Goal: Task Accomplishment & Management: Manage account settings

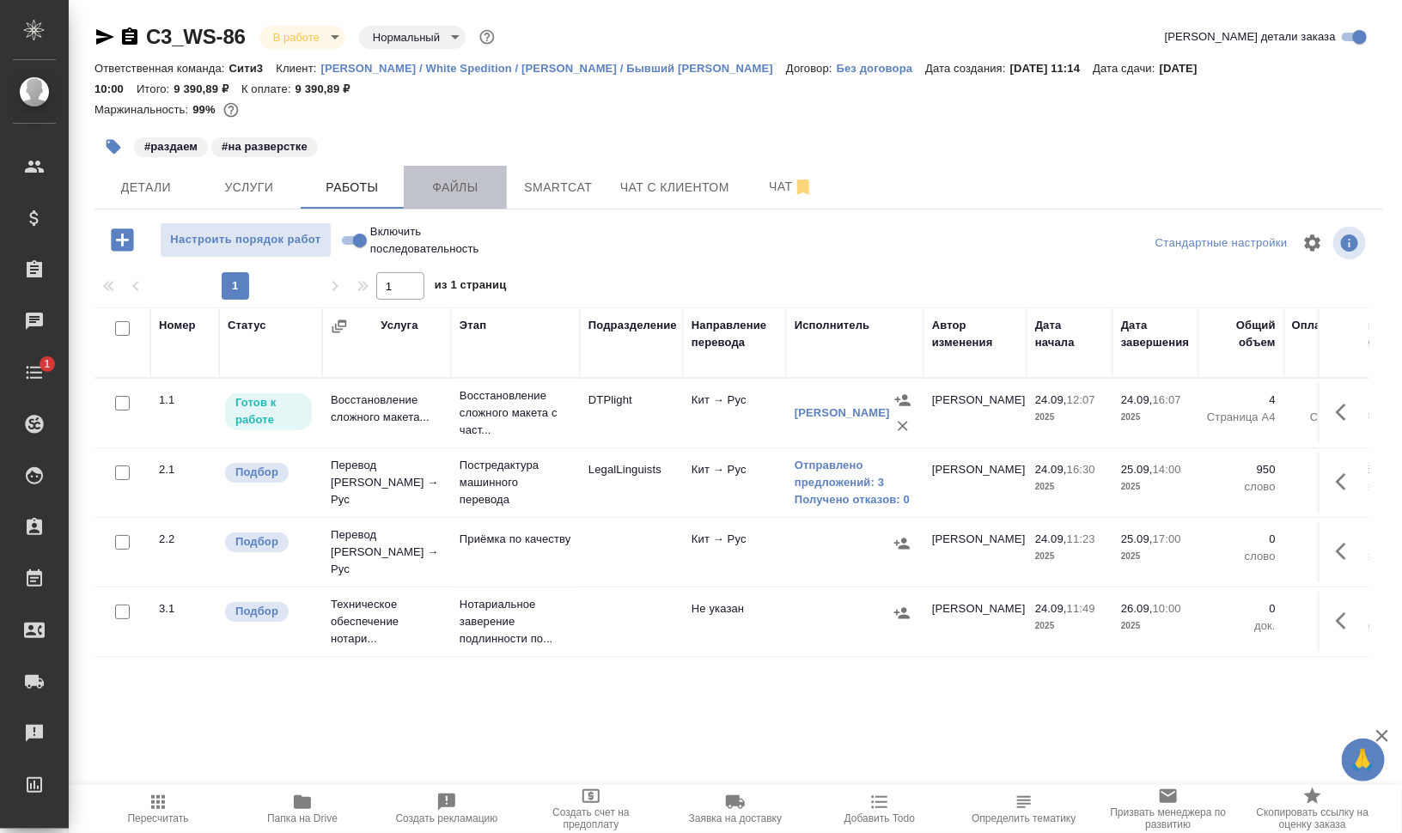
click at [460, 193] on span "Файлы" at bounding box center [455, 187] width 82 height 21
click at [334, 177] on span "Работы" at bounding box center [352, 187] width 82 height 21
click at [335, 177] on span "Работы" at bounding box center [352, 187] width 82 height 21
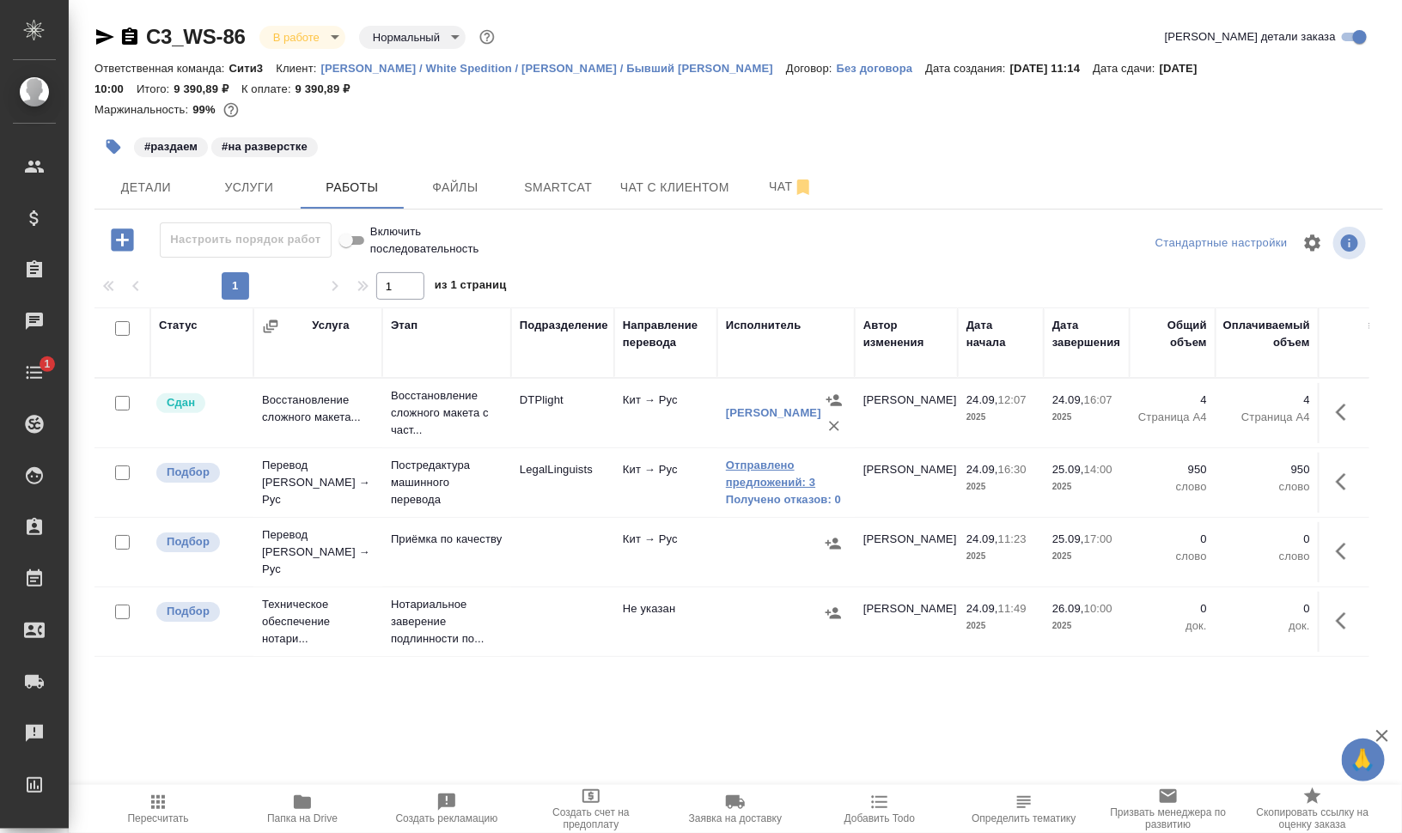
click at [773, 468] on link "Отправлено предложений: 3" at bounding box center [786, 474] width 120 height 34
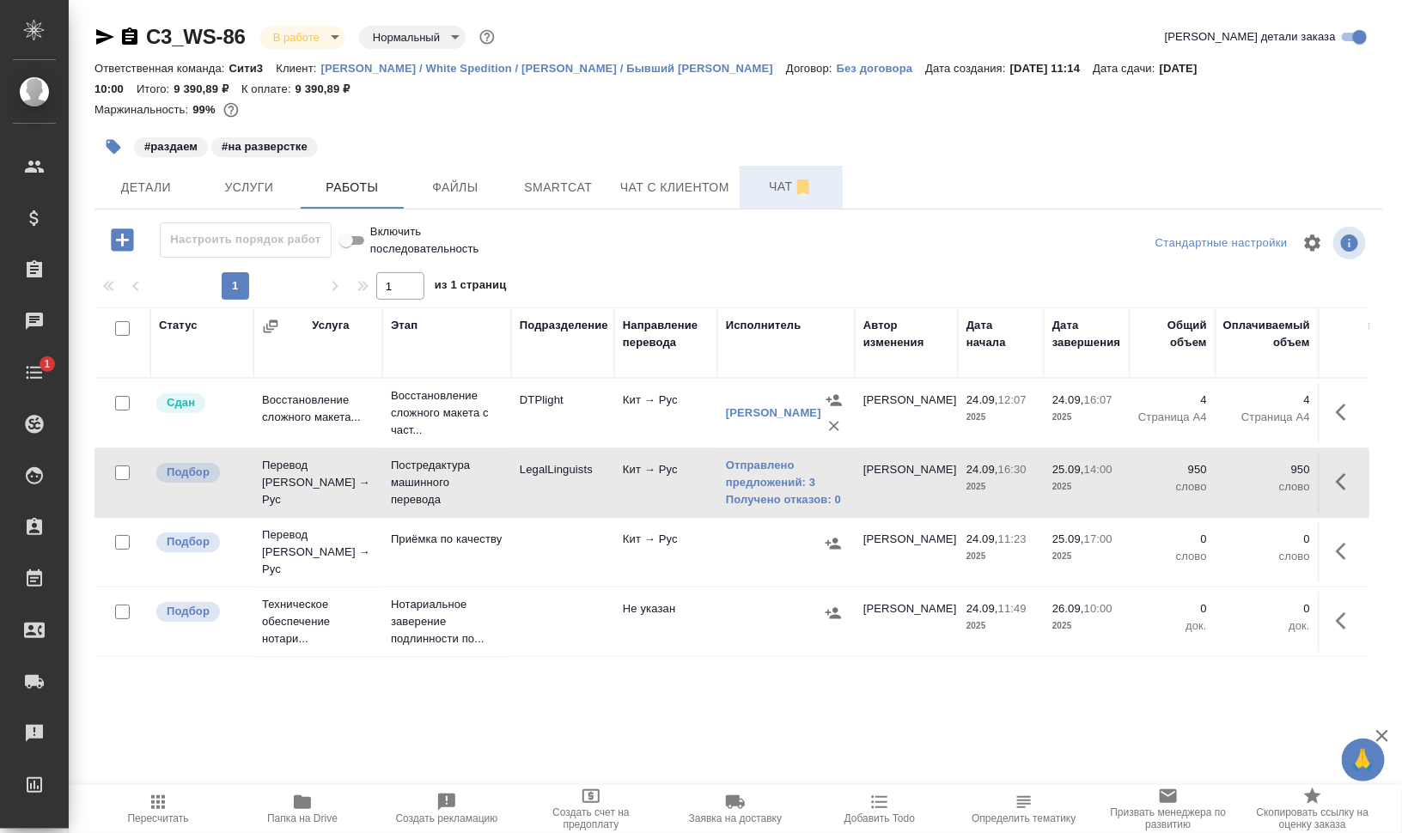
click at [771, 192] on span "Чат" at bounding box center [791, 186] width 82 height 21
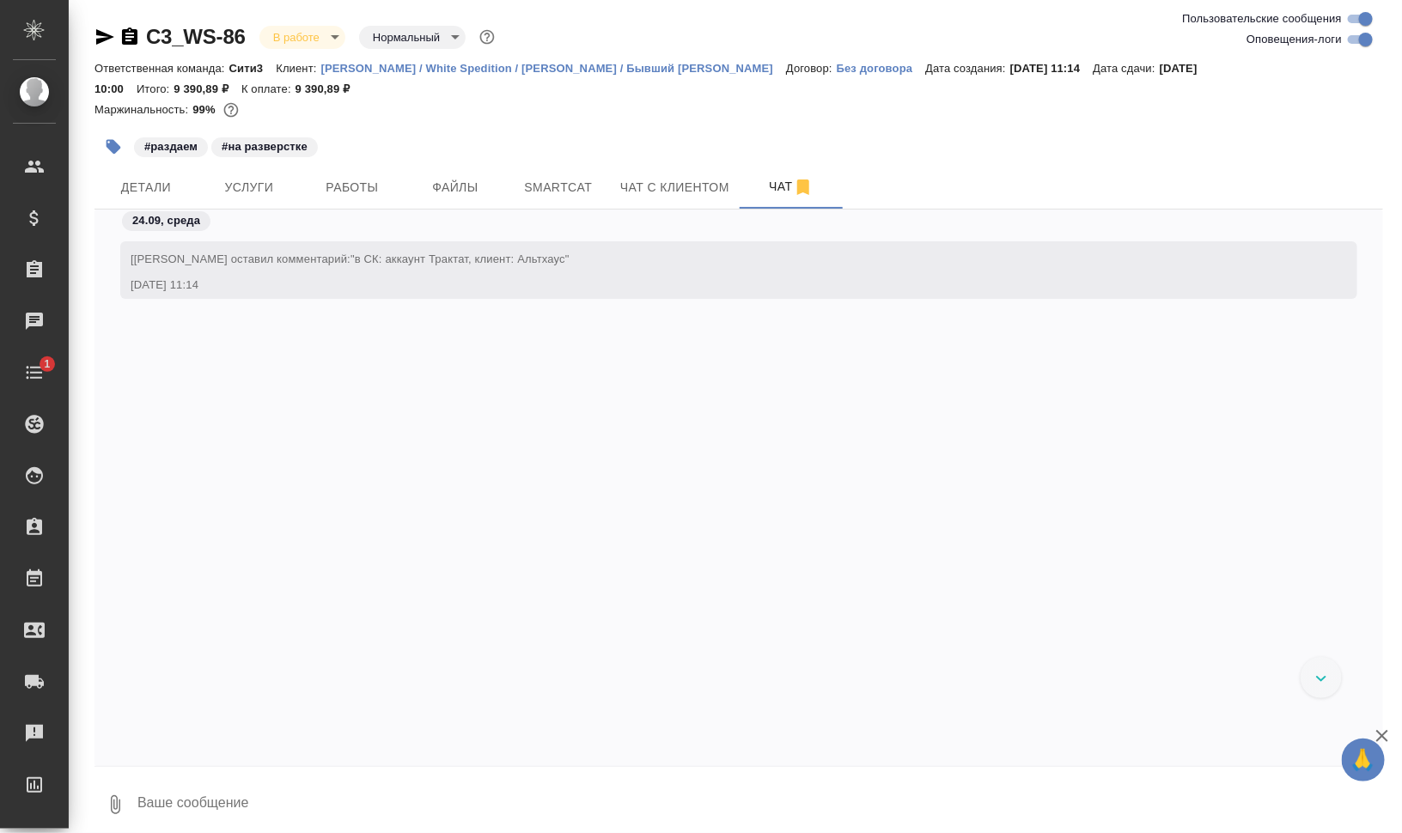
scroll to position [3260, 0]
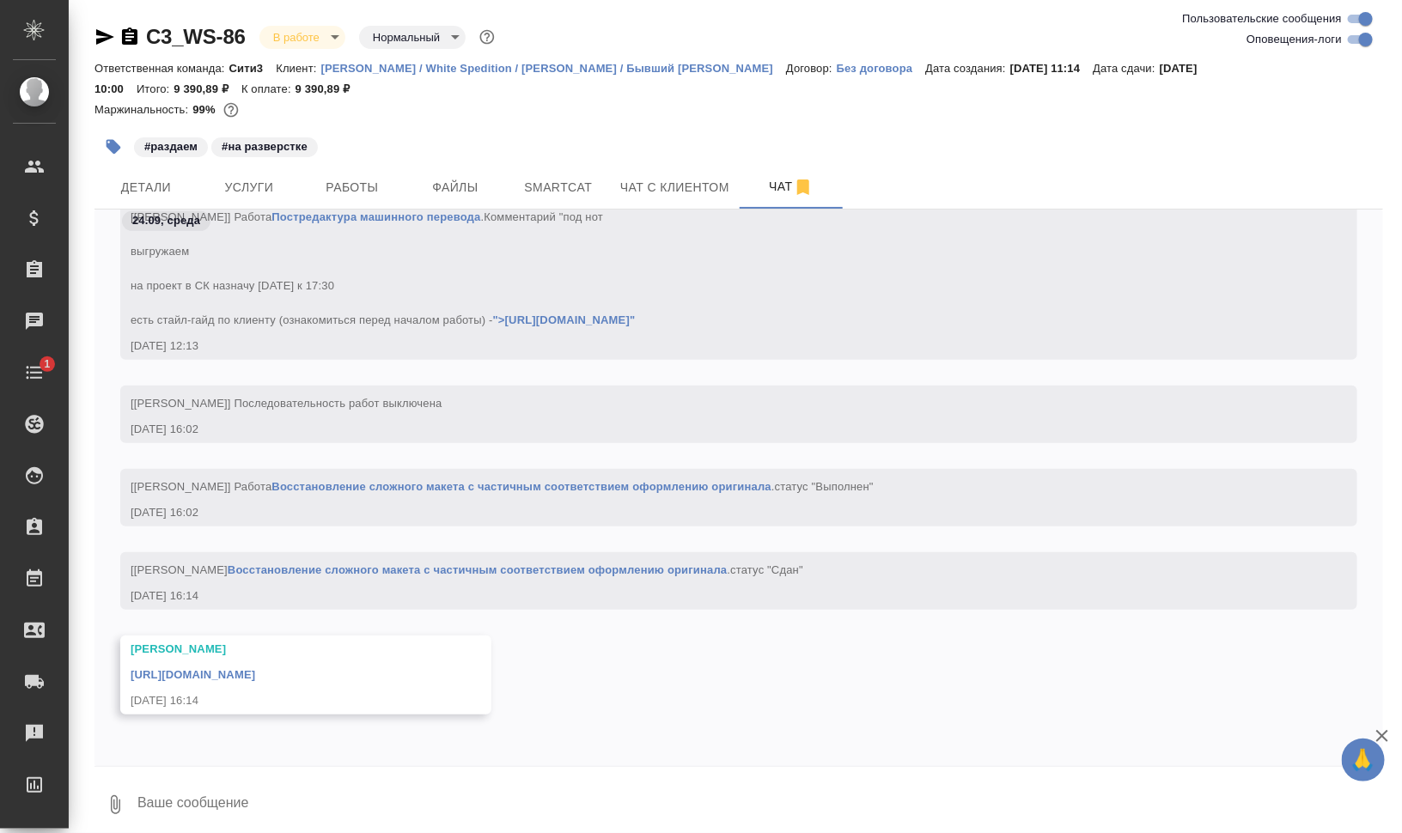
click at [255, 668] on link "https://drive.awatera.com/apps/files/files/10473385?dir=/Shares/%D0%92%D0%B0%D0…" at bounding box center [193, 674] width 125 height 13
click at [524, 189] on span "Smartcat" at bounding box center [558, 187] width 82 height 21
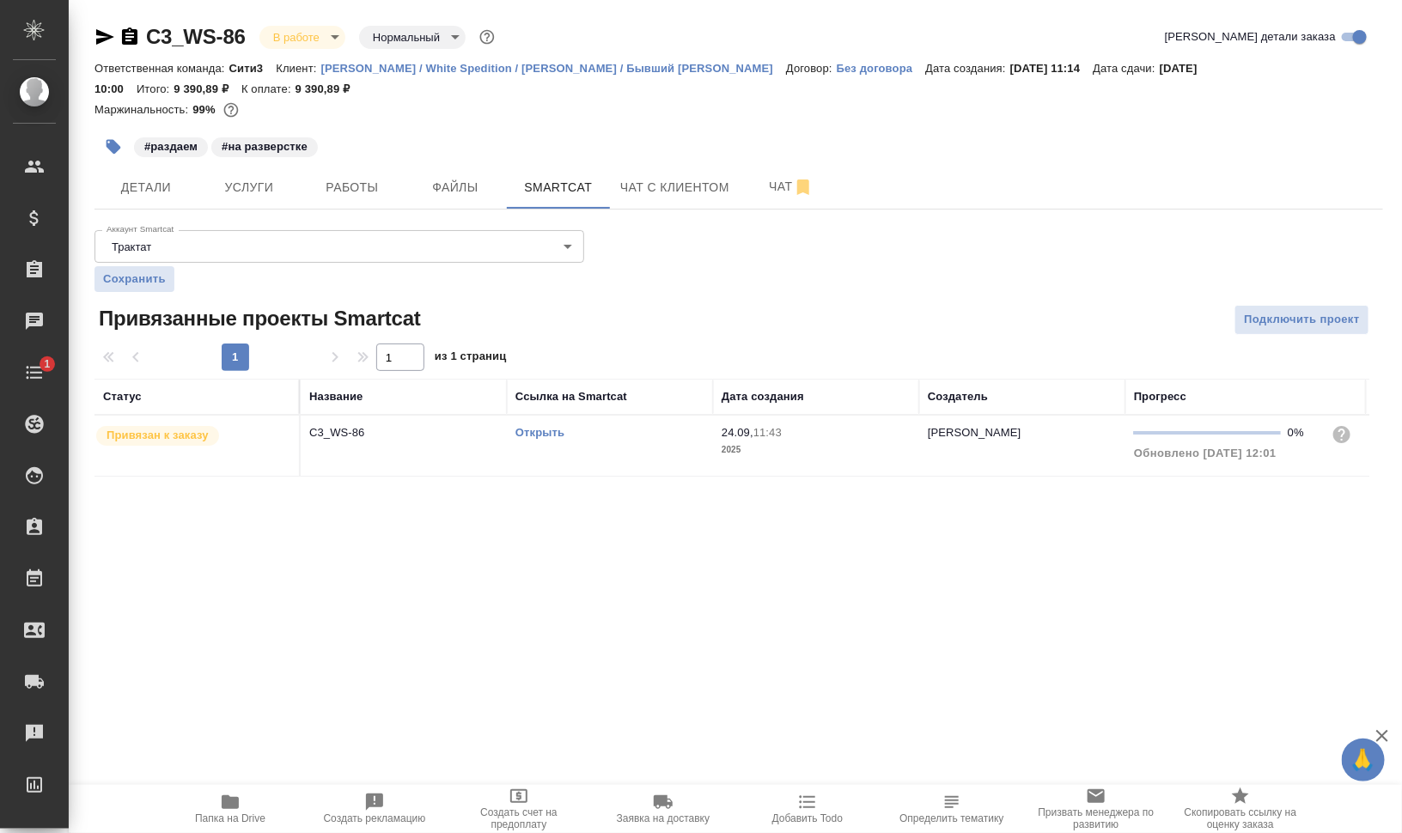
click at [533, 435] on link "Открыть" at bounding box center [539, 432] width 49 height 13
click at [546, 428] on link "Открыть" at bounding box center [539, 432] width 49 height 13
click at [582, 447] on td "Открыть" at bounding box center [610, 446] width 206 height 60
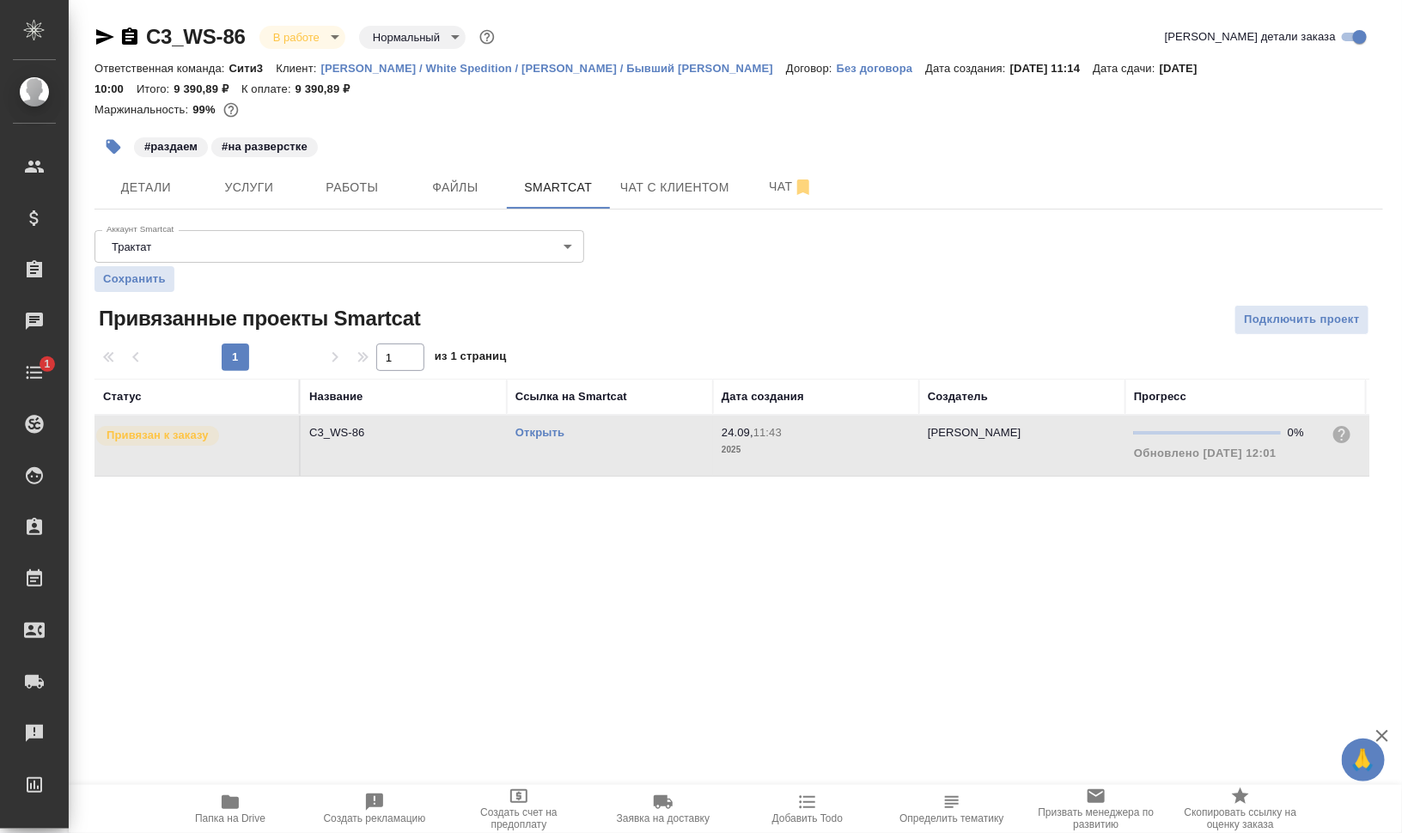
click at [582, 447] on td "Открыть" at bounding box center [610, 446] width 206 height 60
click at [259, 801] on span "Папка на Drive" at bounding box center [230, 808] width 124 height 33
click at [345, 185] on span "Работы" at bounding box center [352, 187] width 82 height 21
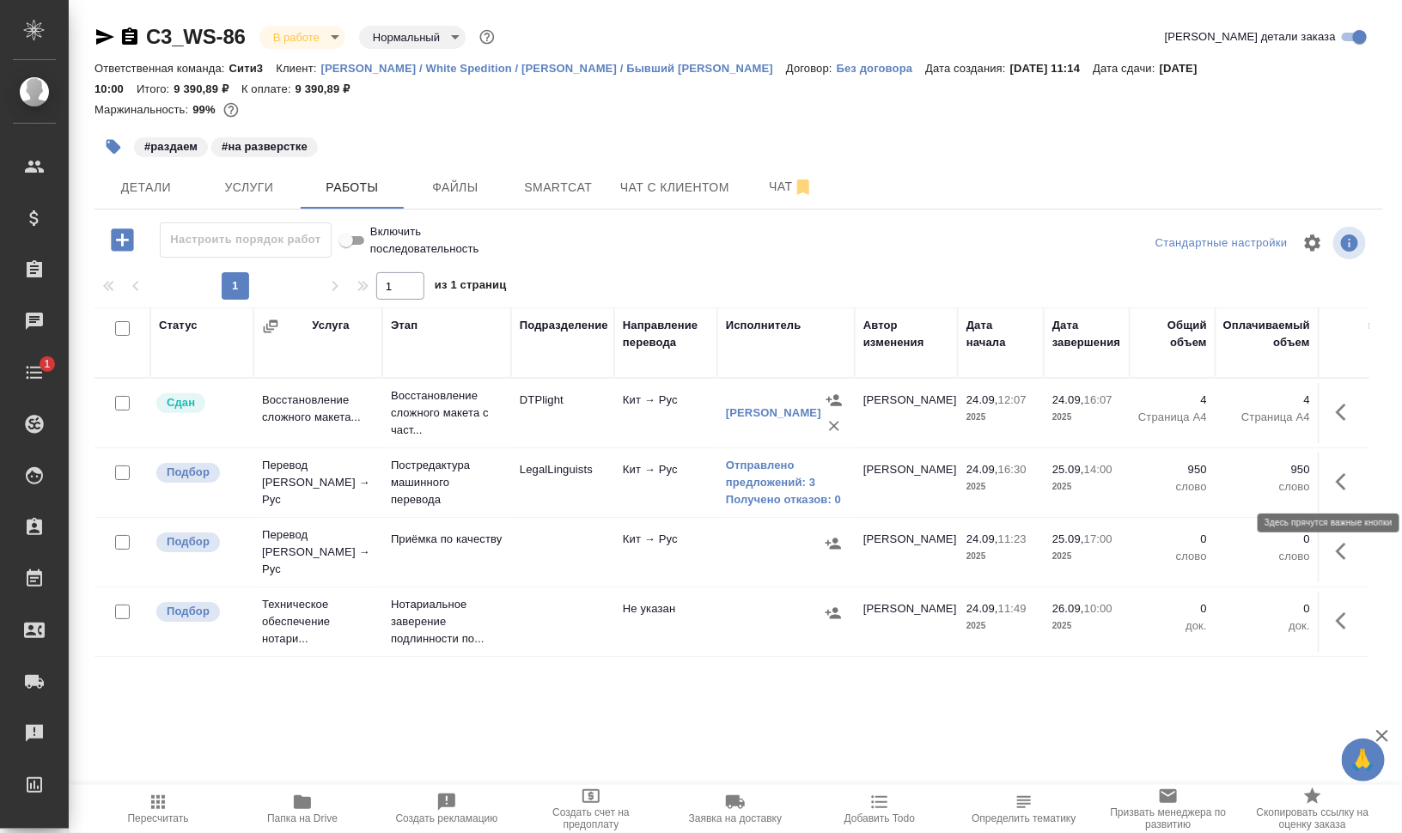
click at [1342, 476] on icon "button" at bounding box center [1341, 481] width 10 height 17
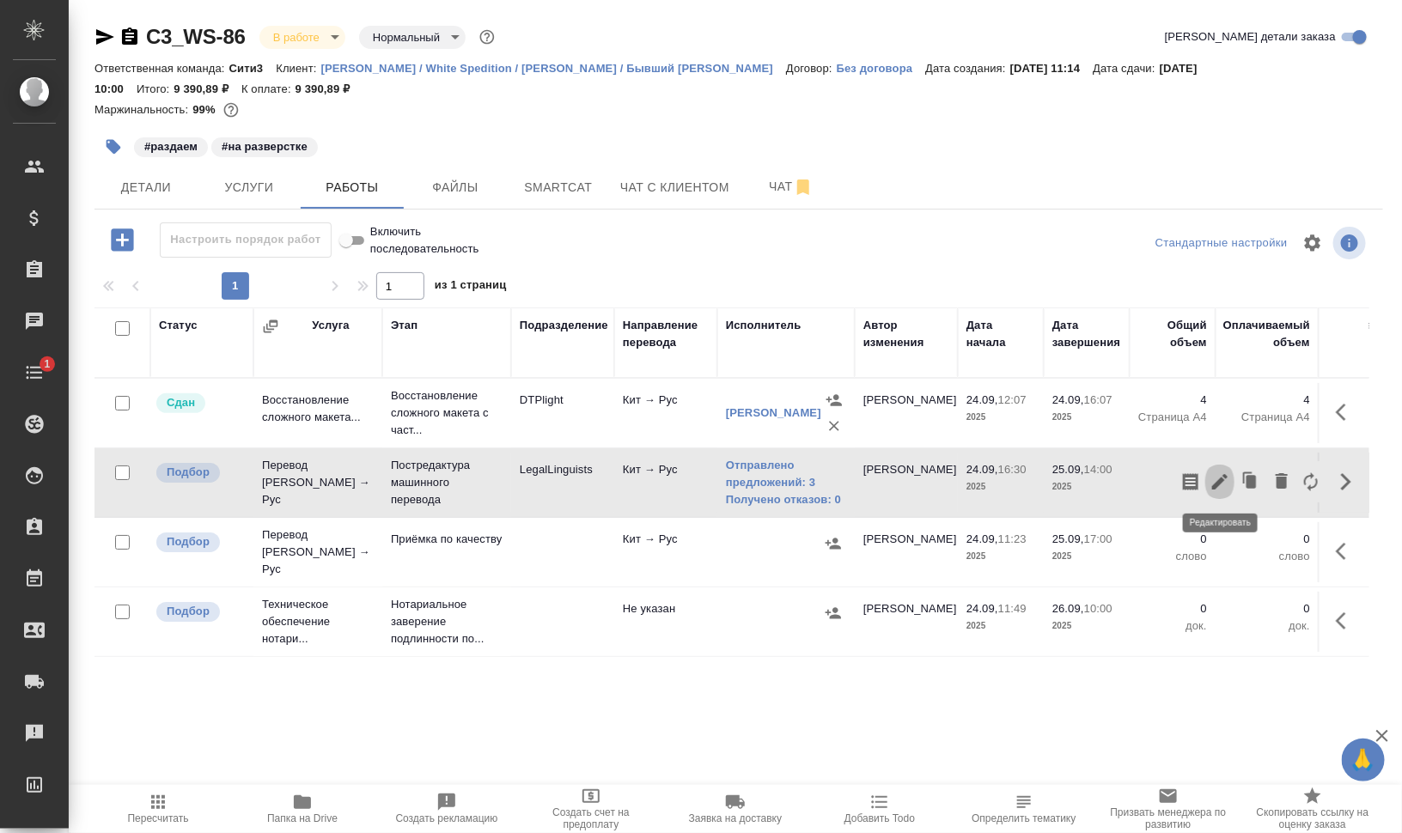
click at [1229, 473] on icon "button" at bounding box center [1220, 482] width 21 height 21
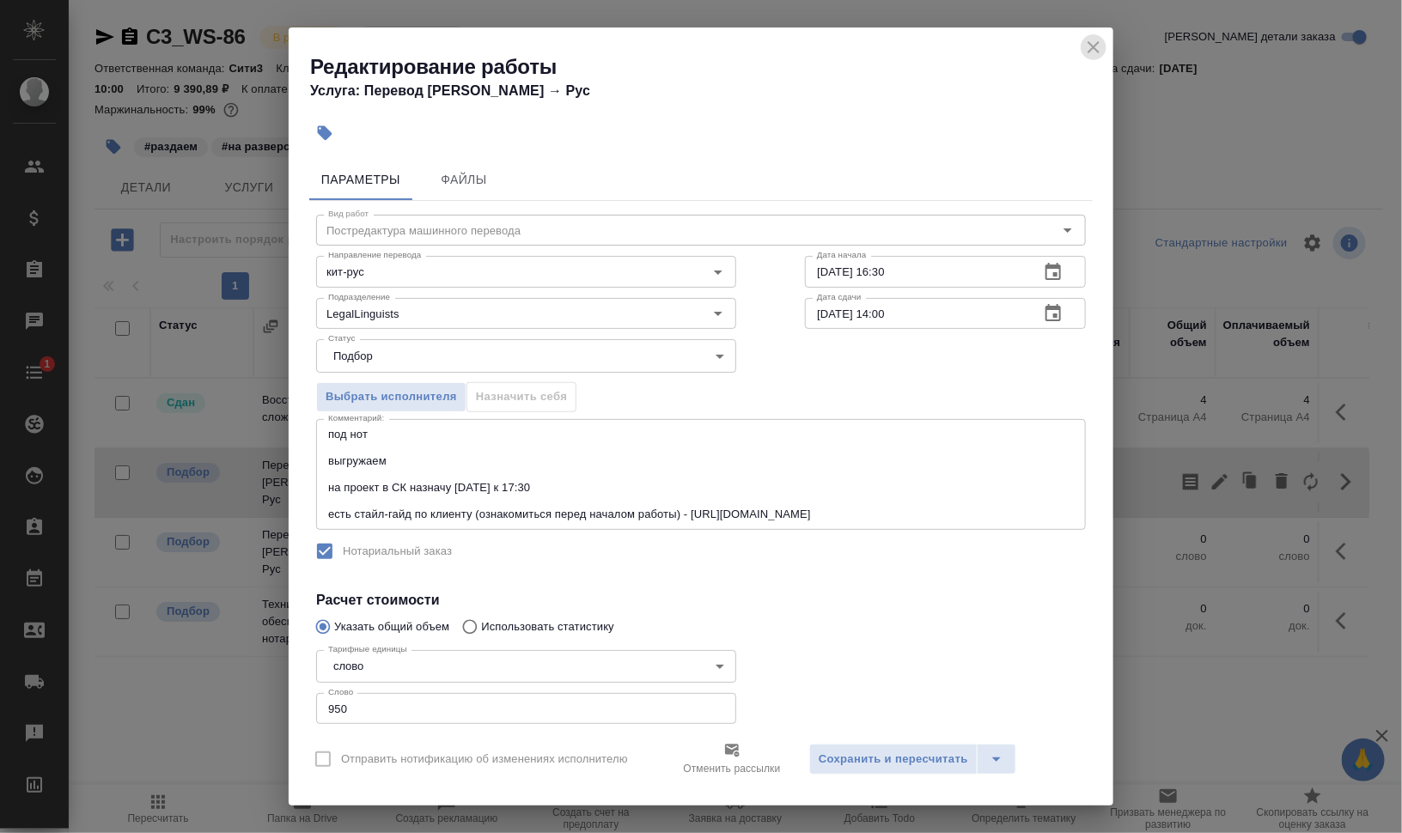
drag, startPoint x: 1090, startPoint y: 46, endPoint x: 1078, endPoint y: 55, distance: 15.3
click at [1091, 45] on icon "close" at bounding box center [1093, 47] width 21 height 21
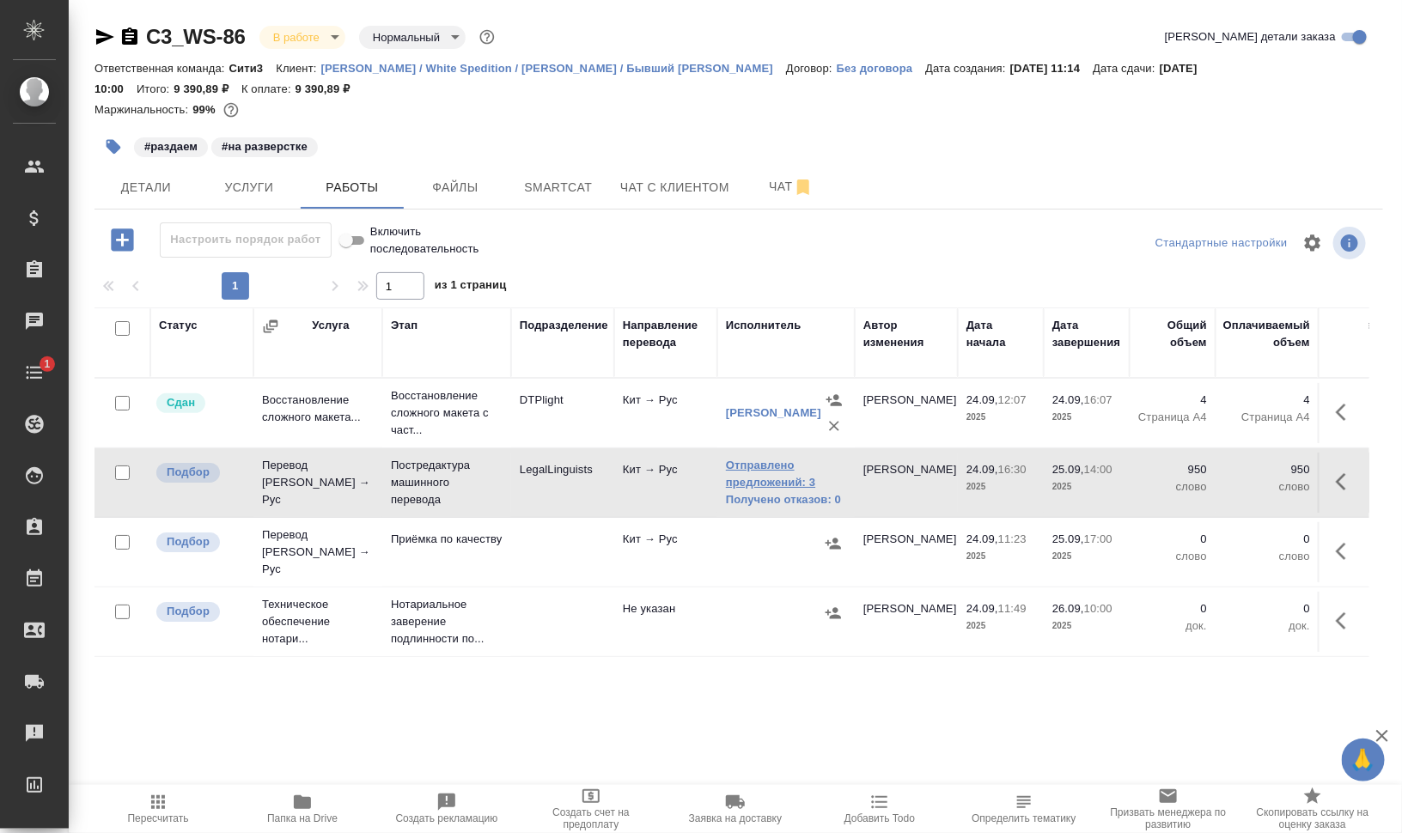
click at [748, 479] on link "Отправлено предложений: 3" at bounding box center [786, 474] width 120 height 34
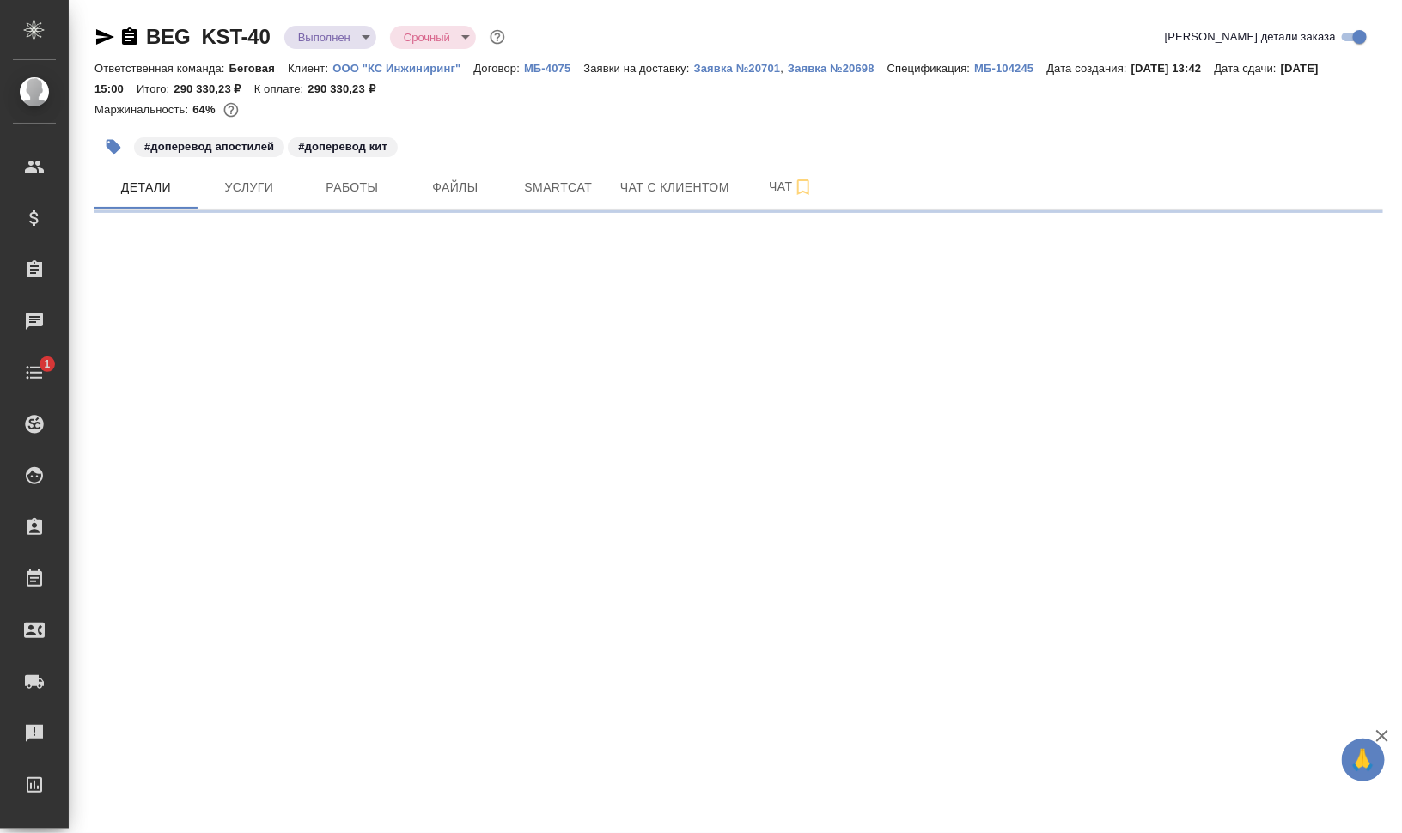
select select "RU"
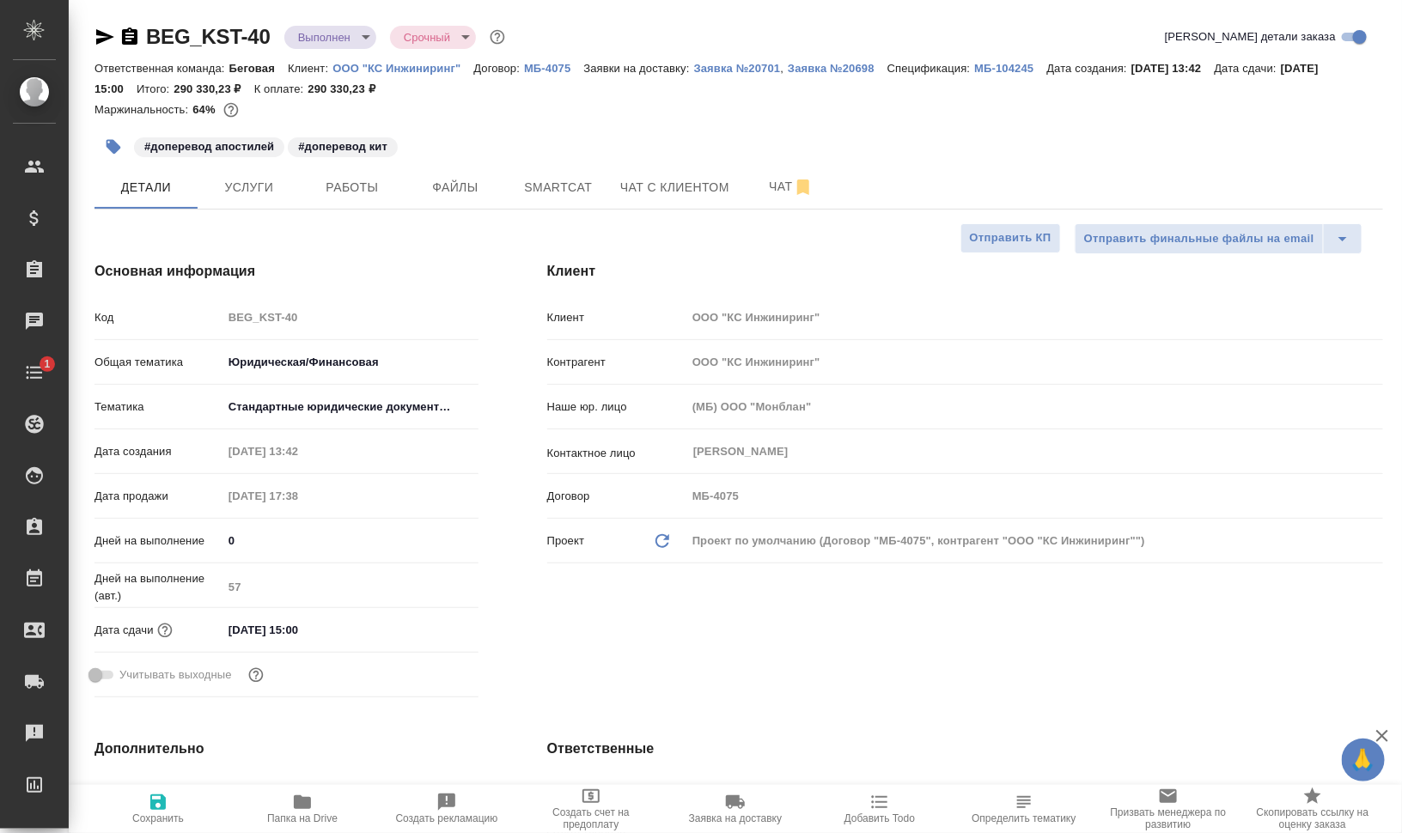
type textarea "x"
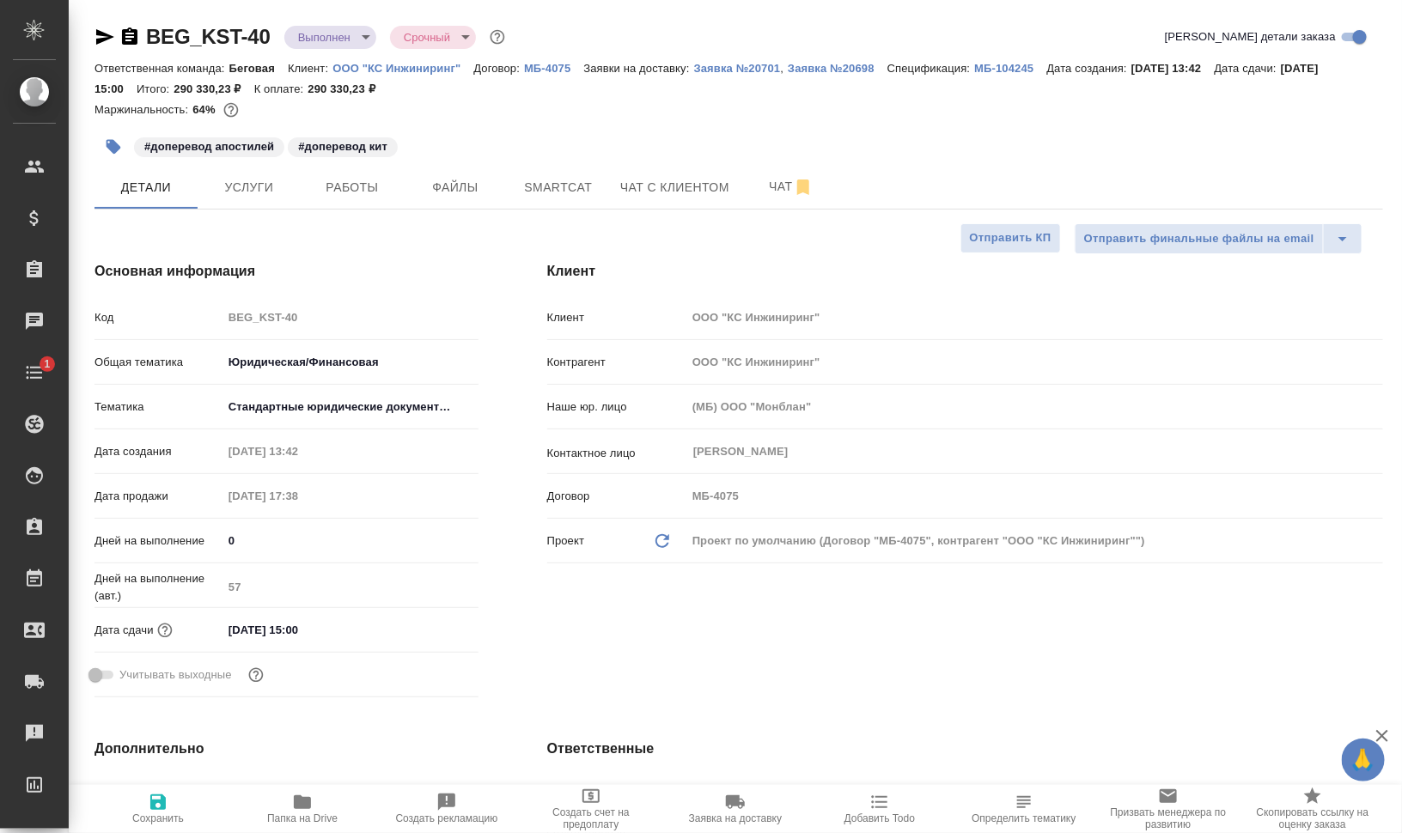
type textarea "x"
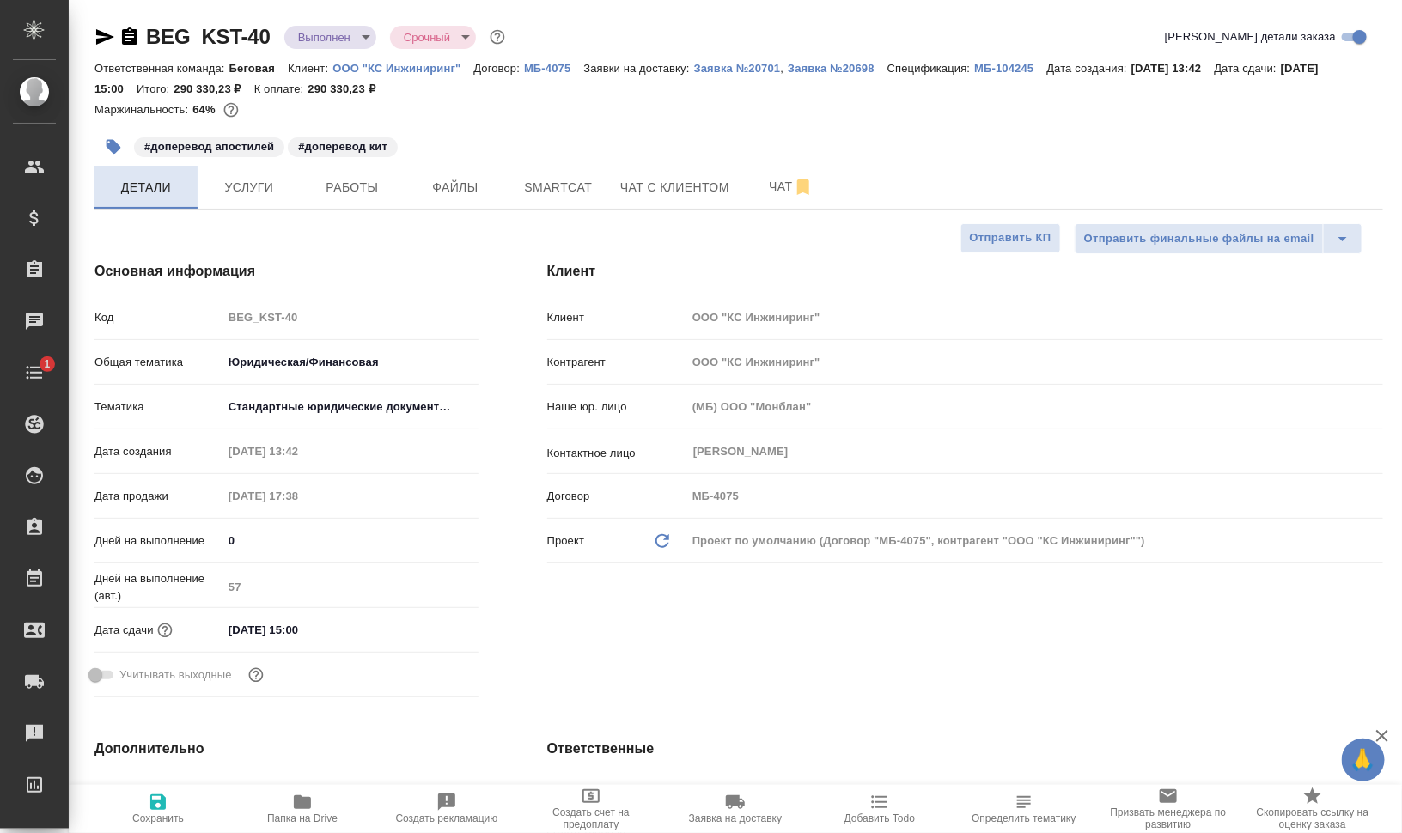
type textarea "x"
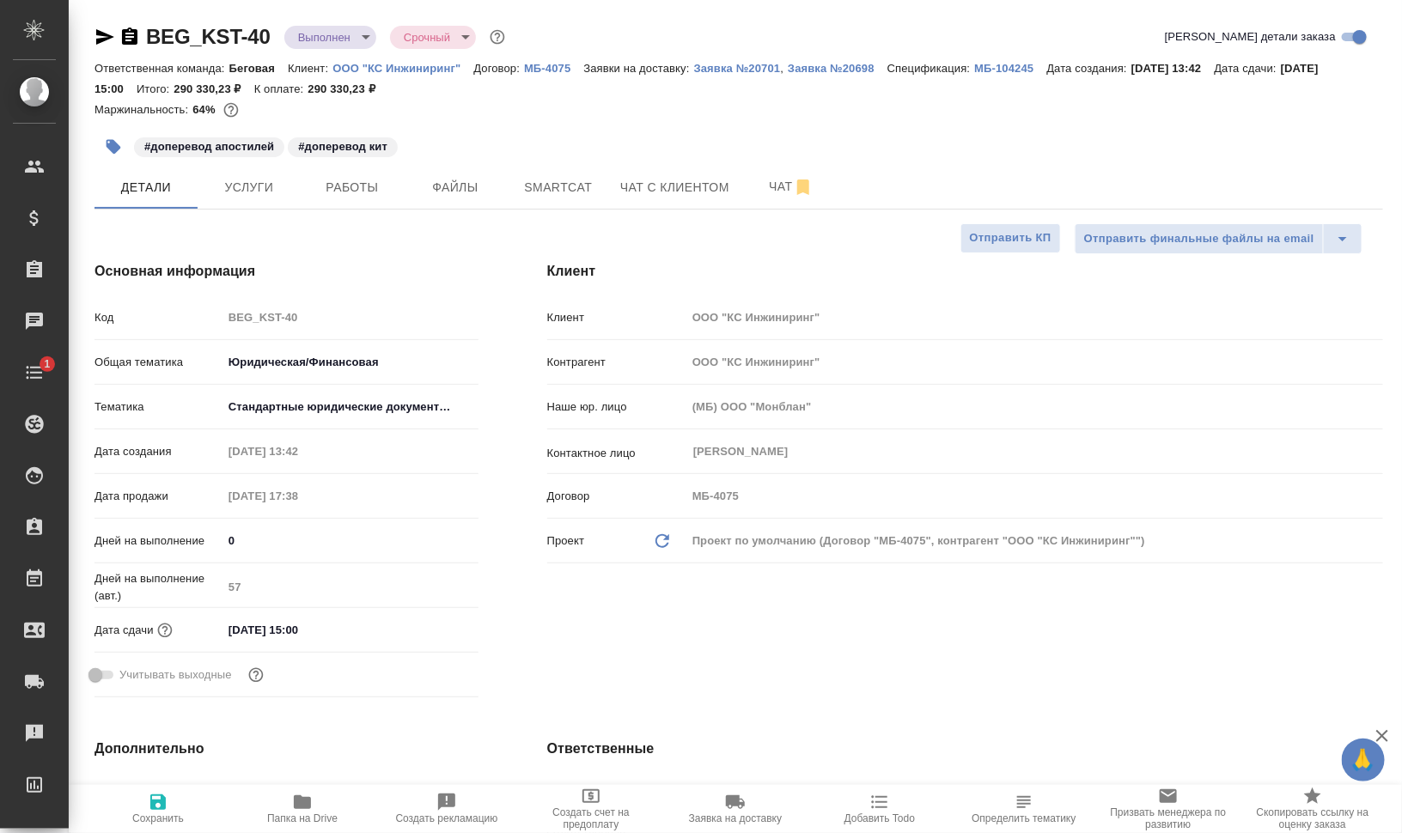
type textarea "x"
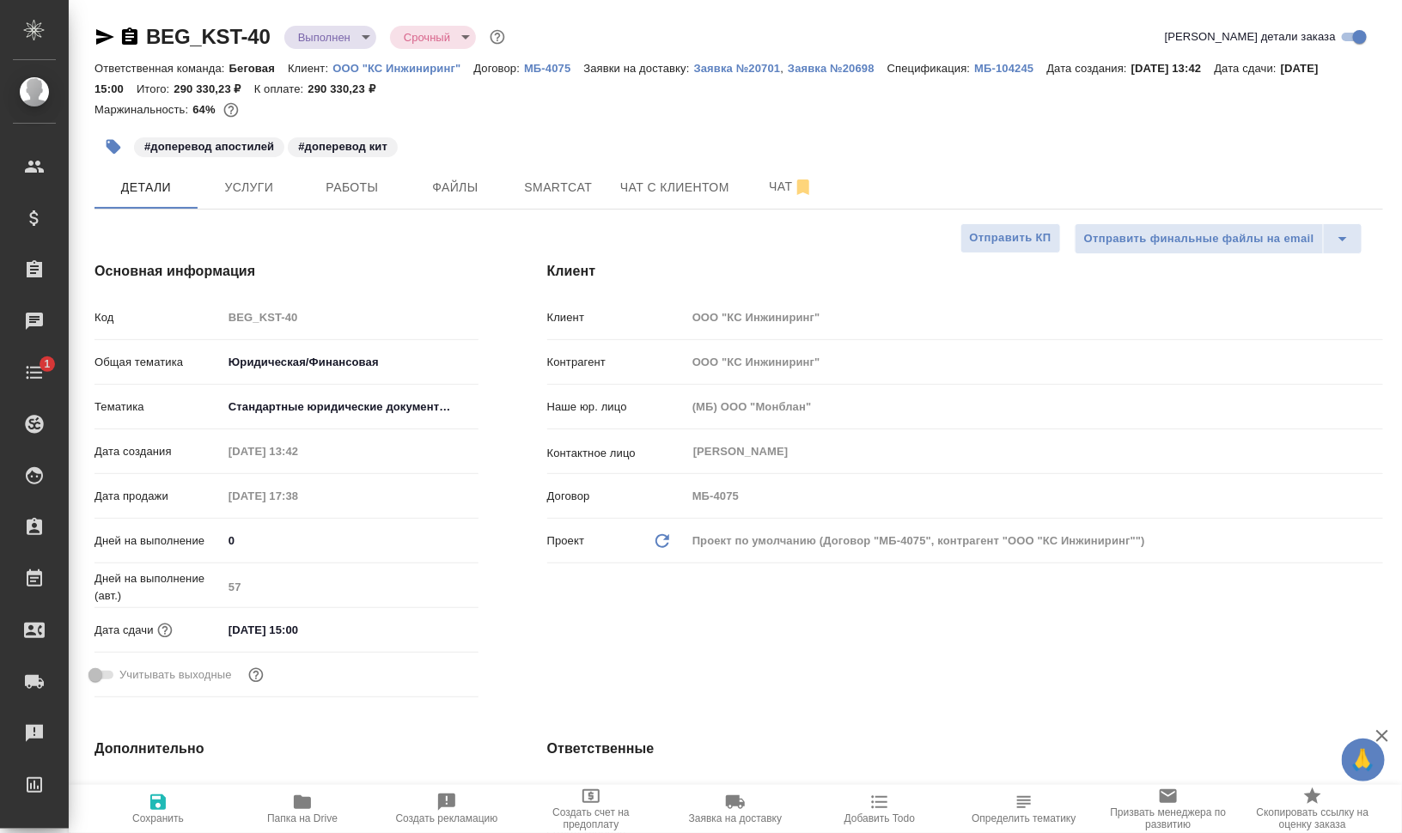
type textarea "x"
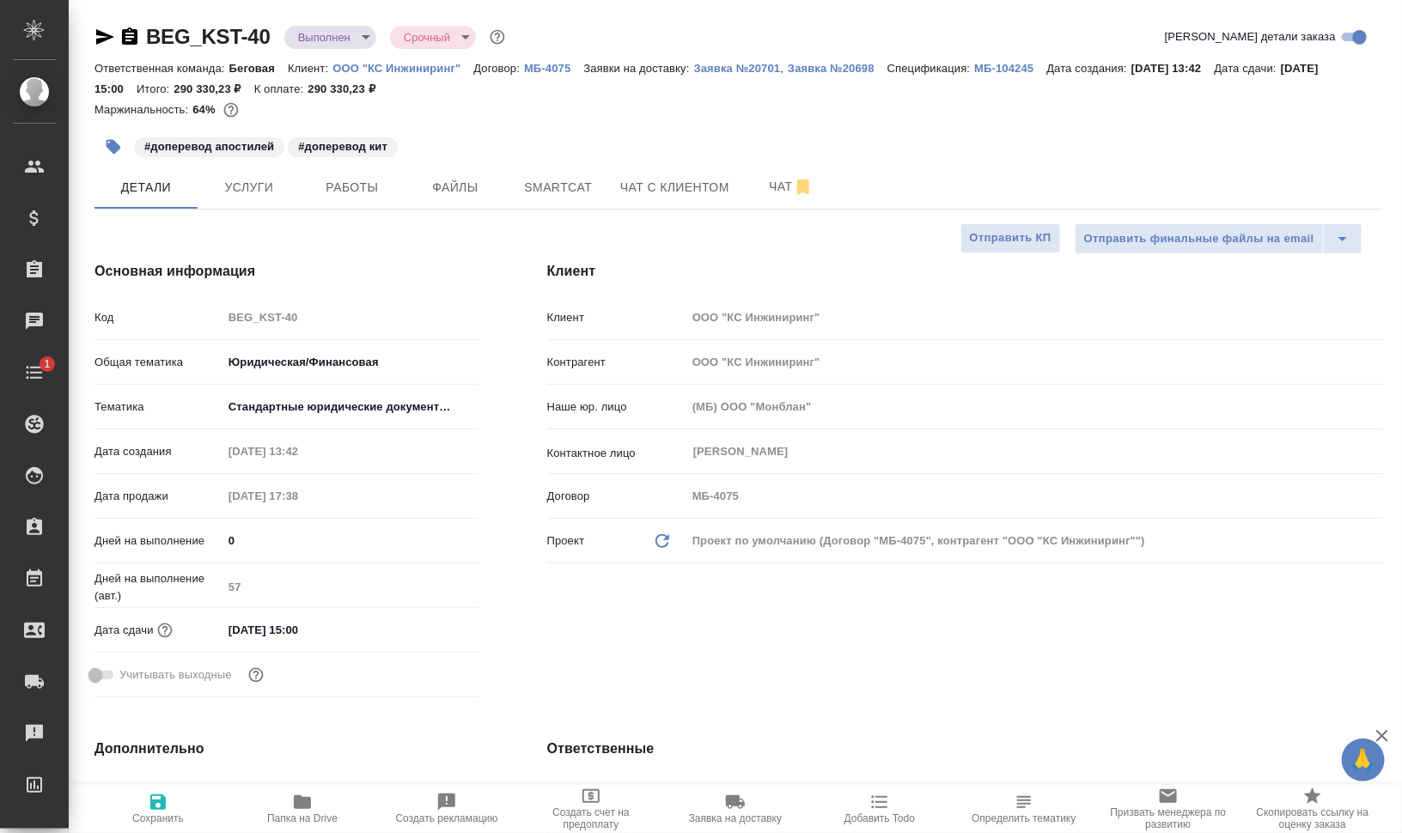
type textarea "x"
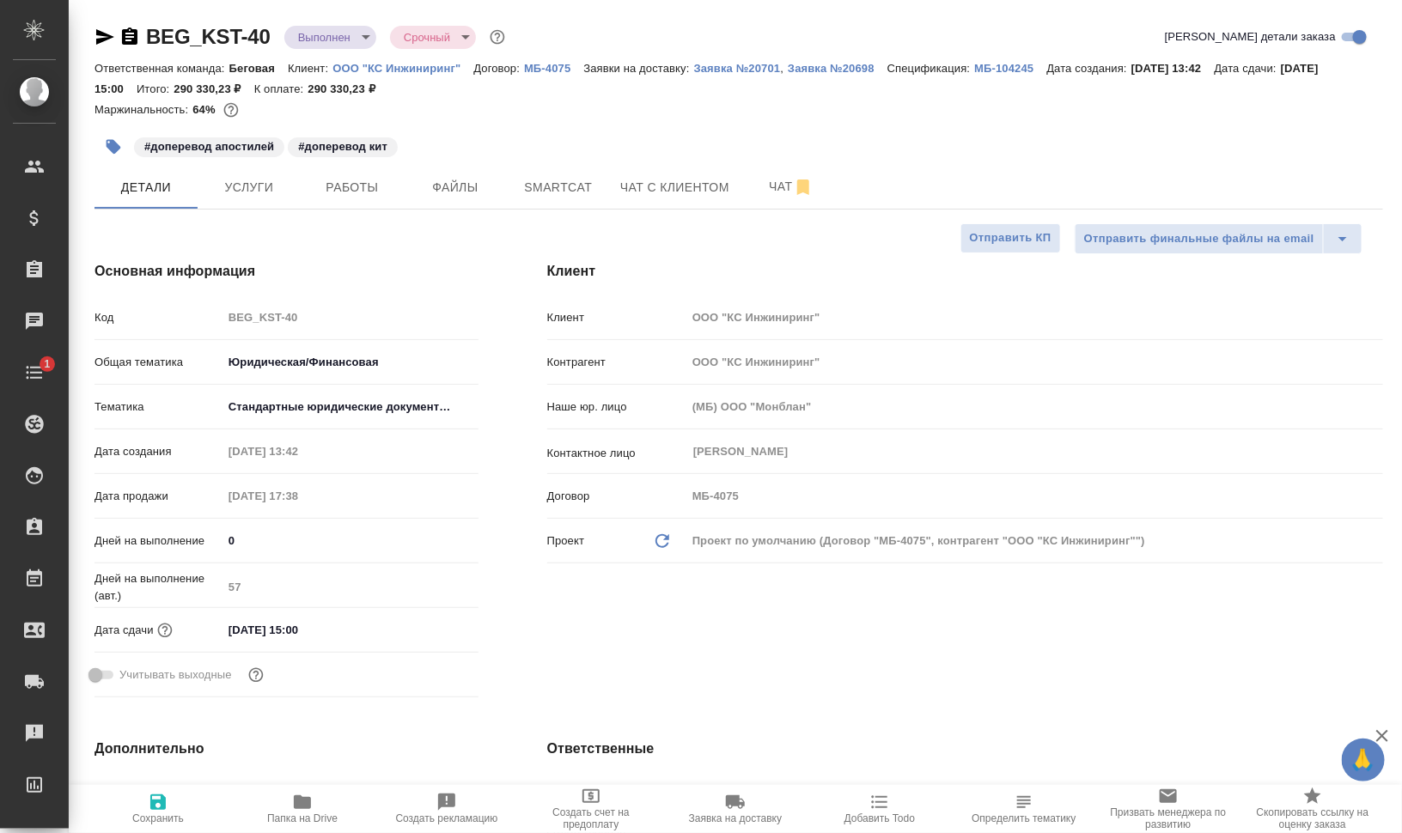
type textarea "x"
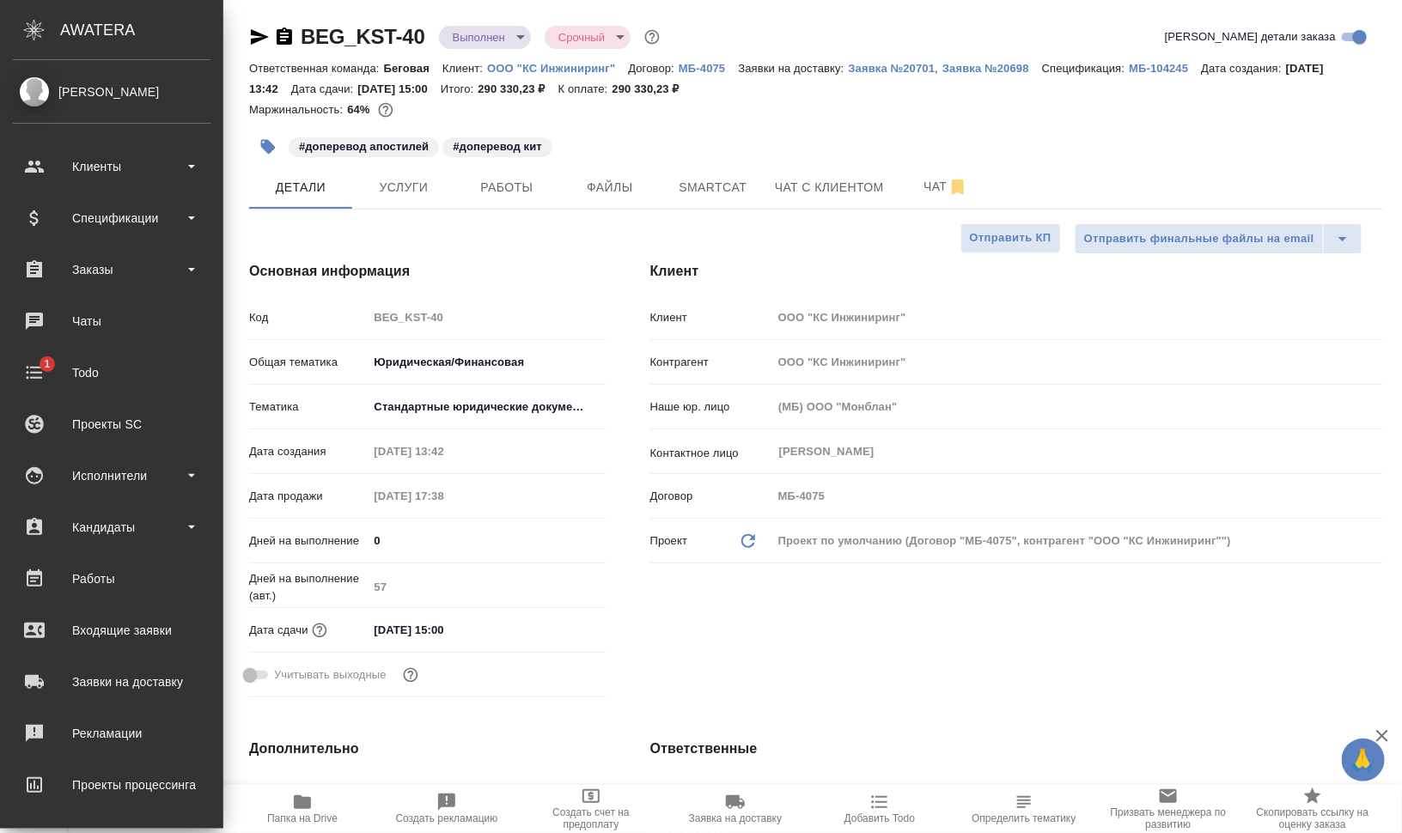
type textarea "x"
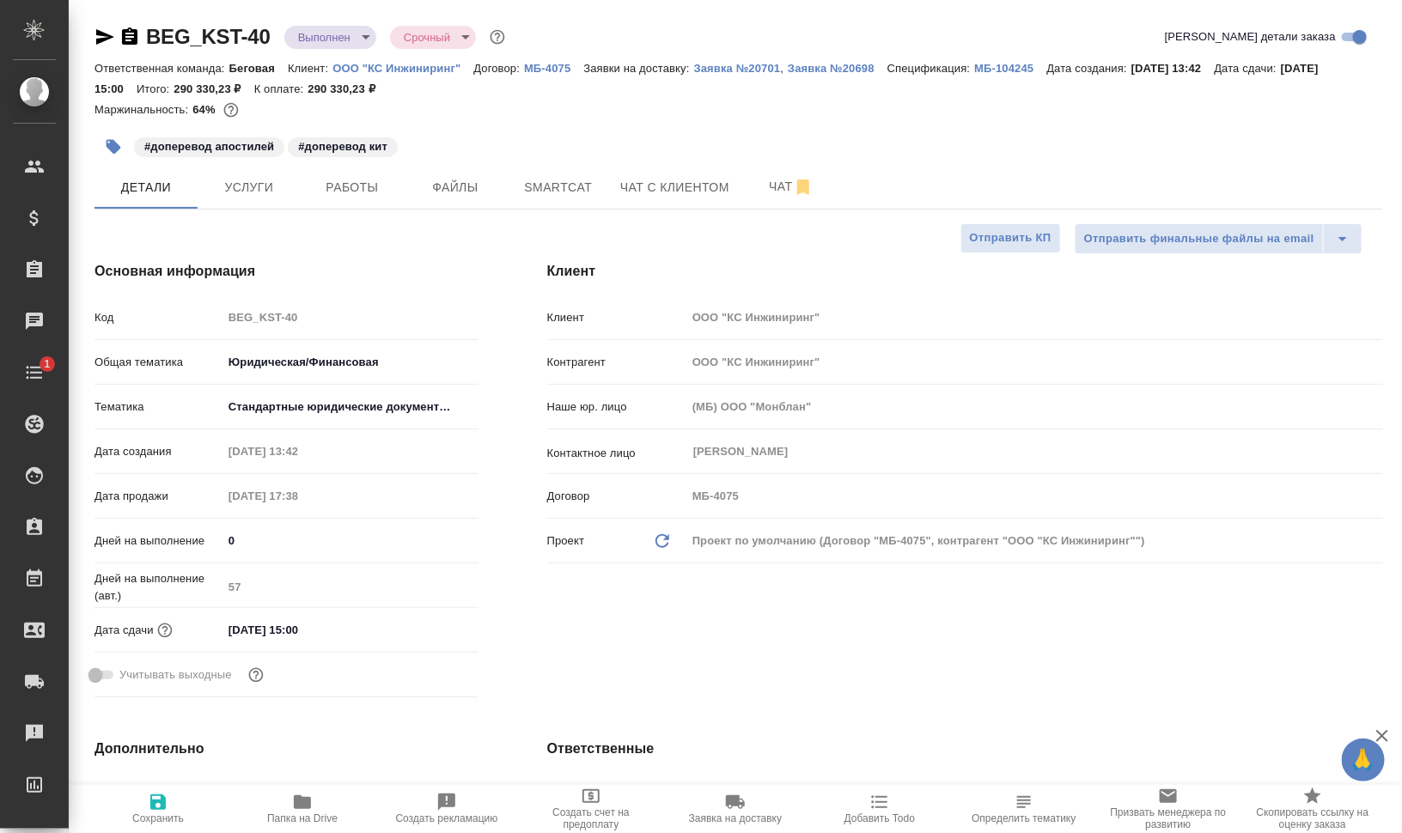
type textarea "x"
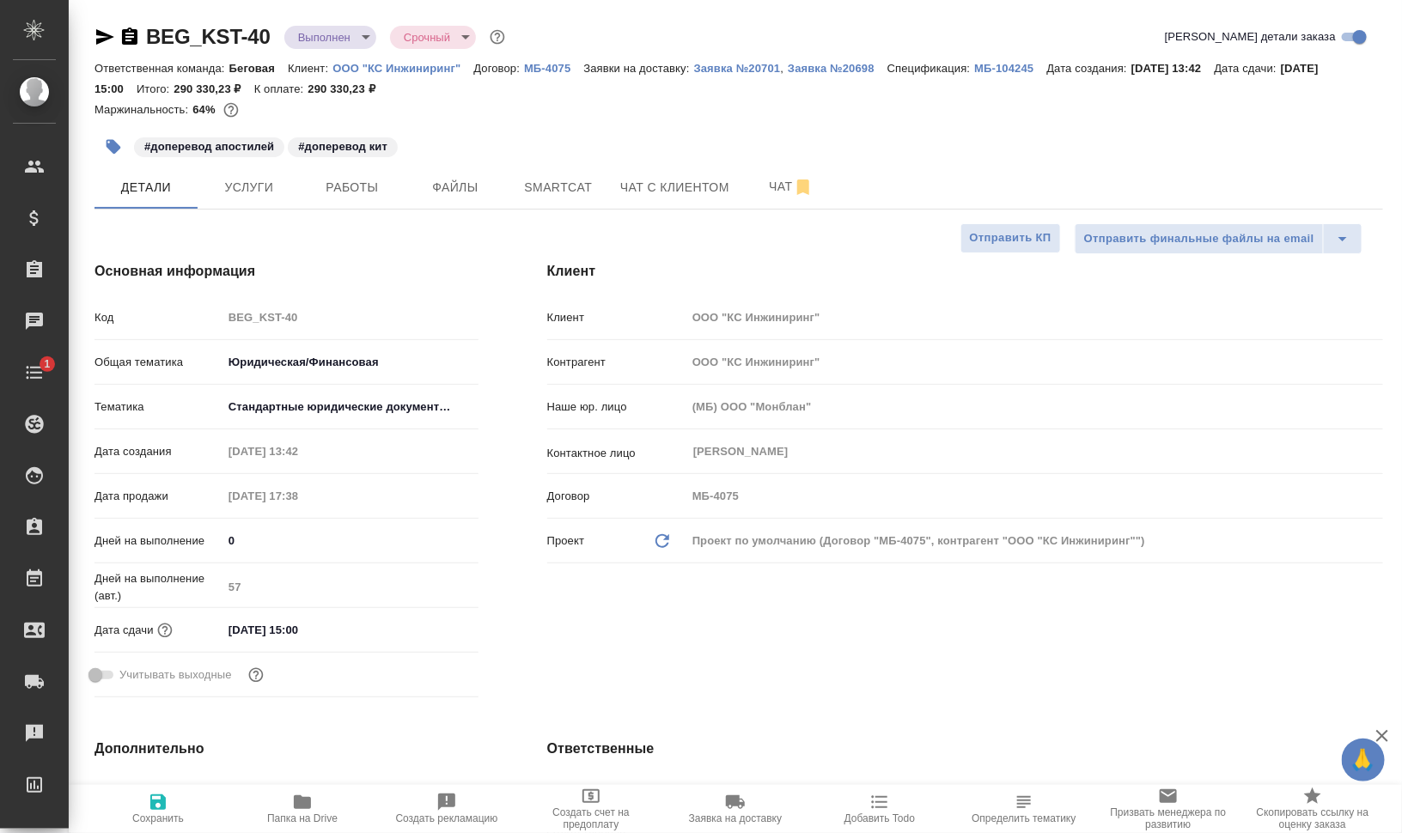
type textarea "x"
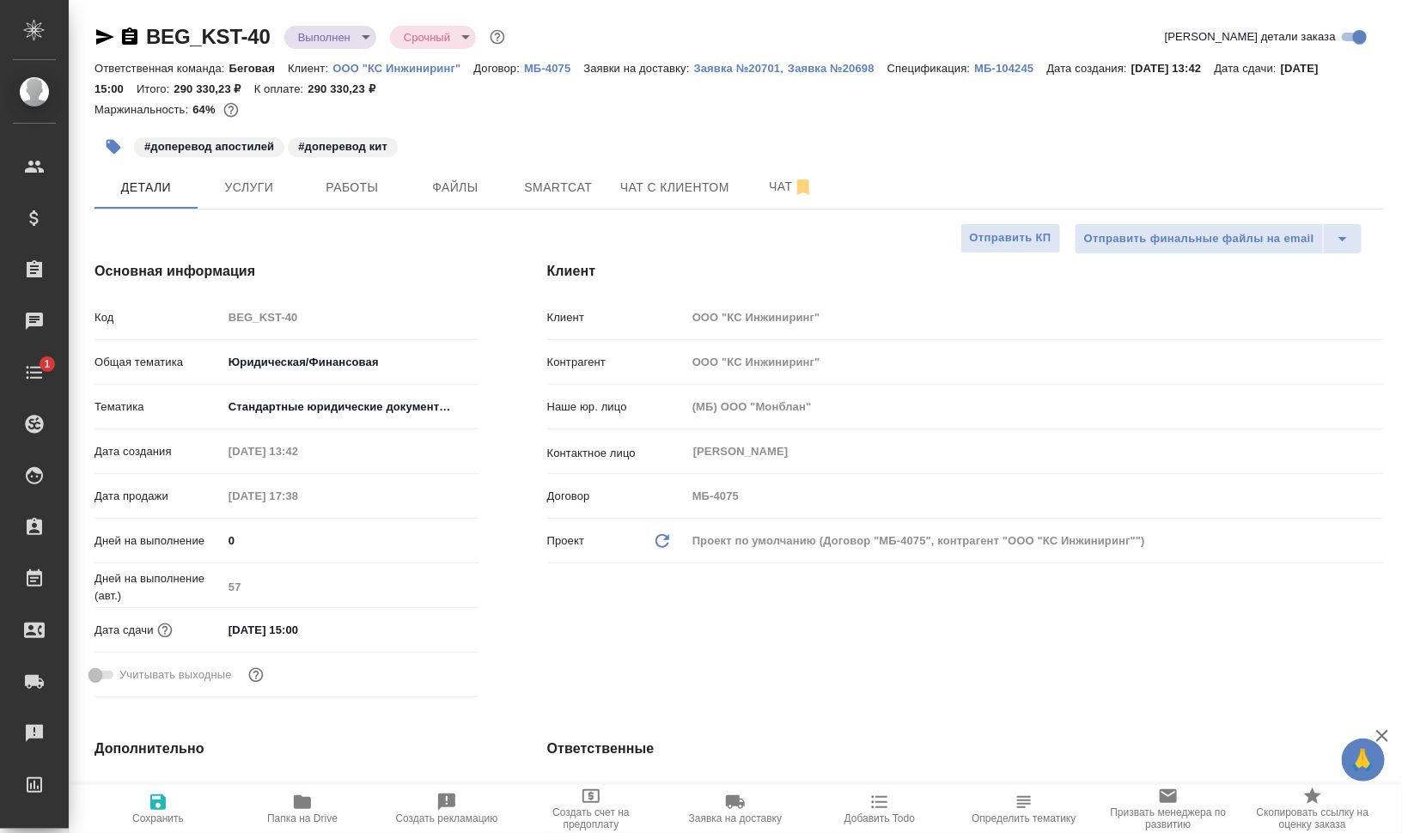
type textarea "x"
click at [262, 179] on span "Услуги" at bounding box center [249, 187] width 82 height 21
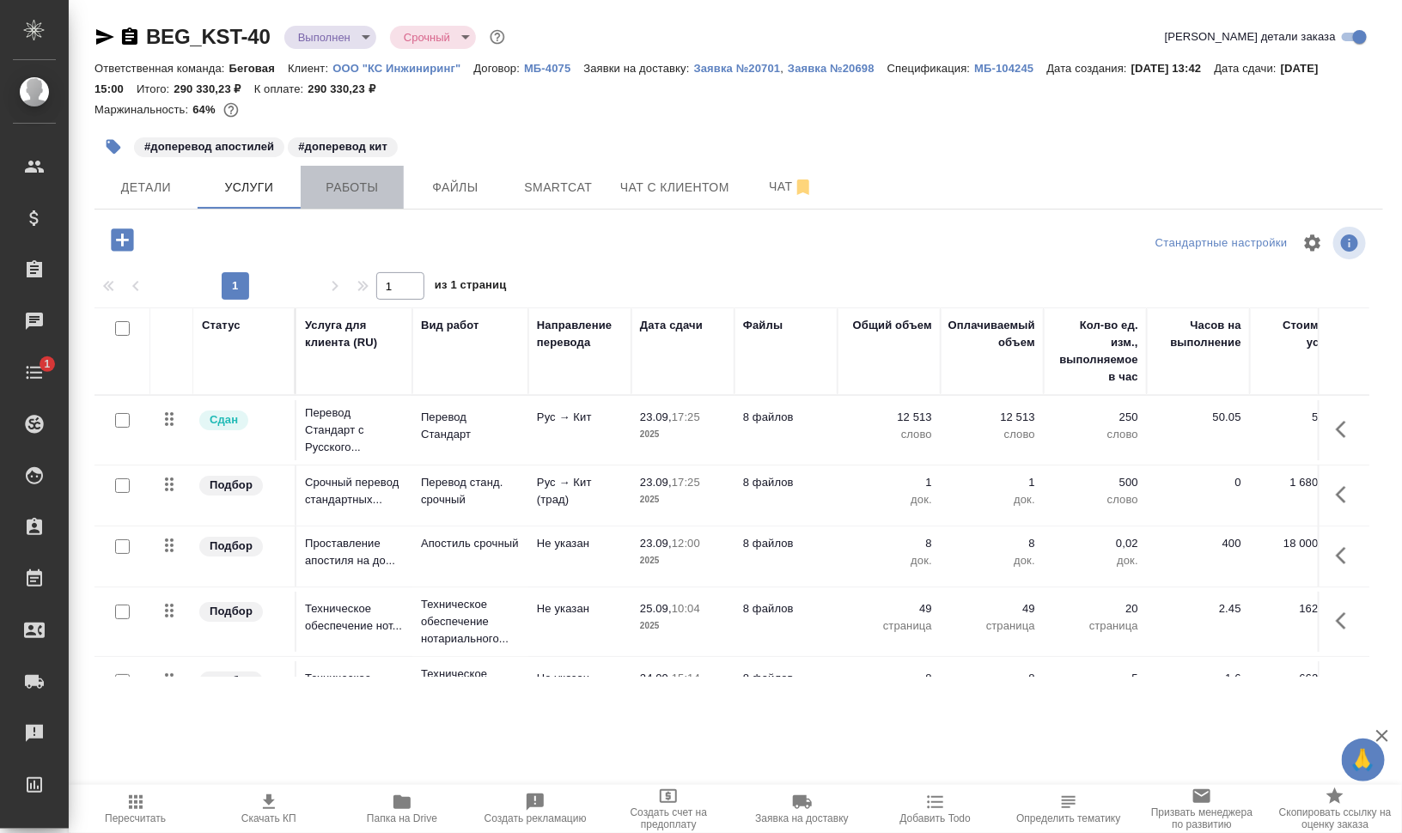
click at [370, 180] on span "Работы" at bounding box center [352, 187] width 82 height 21
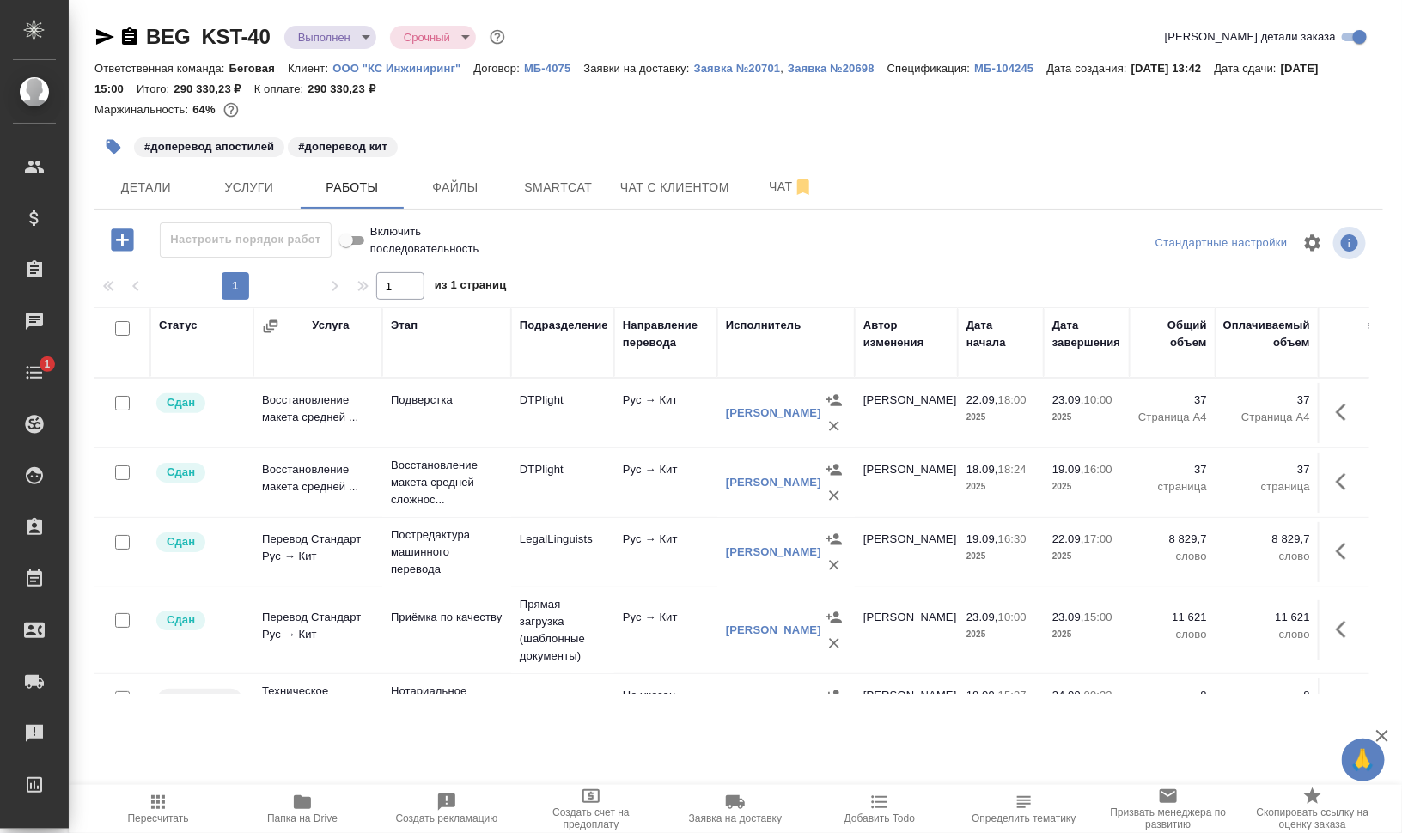
click at [292, 820] on span "Папка на Drive" at bounding box center [302, 819] width 70 height 12
click at [651, 107] on div "Маржинальность: 64%" at bounding box center [739, 110] width 1289 height 22
click at [125, 40] on icon "button" at bounding box center [129, 37] width 21 height 21
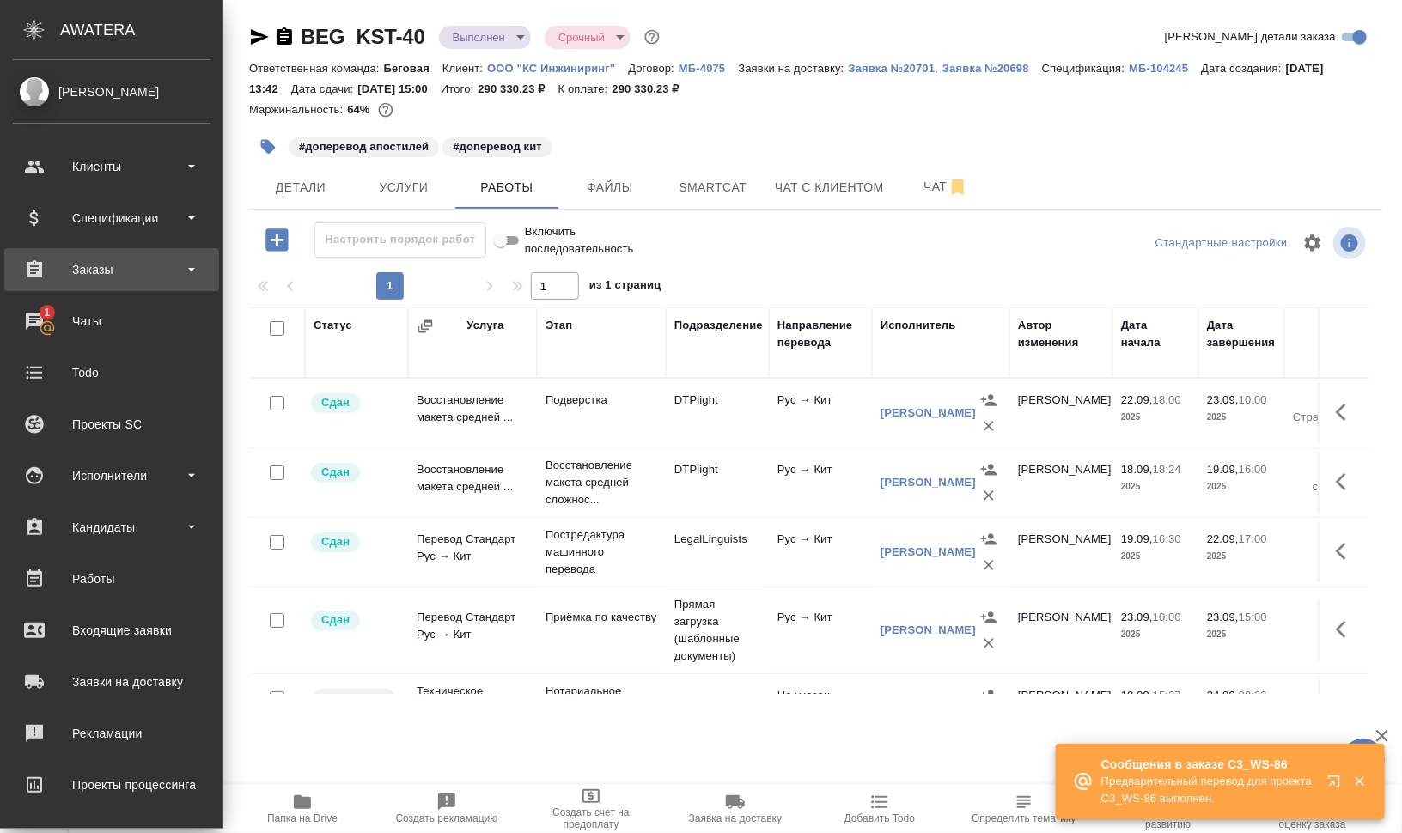
click at [104, 280] on div "Заказы" at bounding box center [112, 270] width 198 height 26
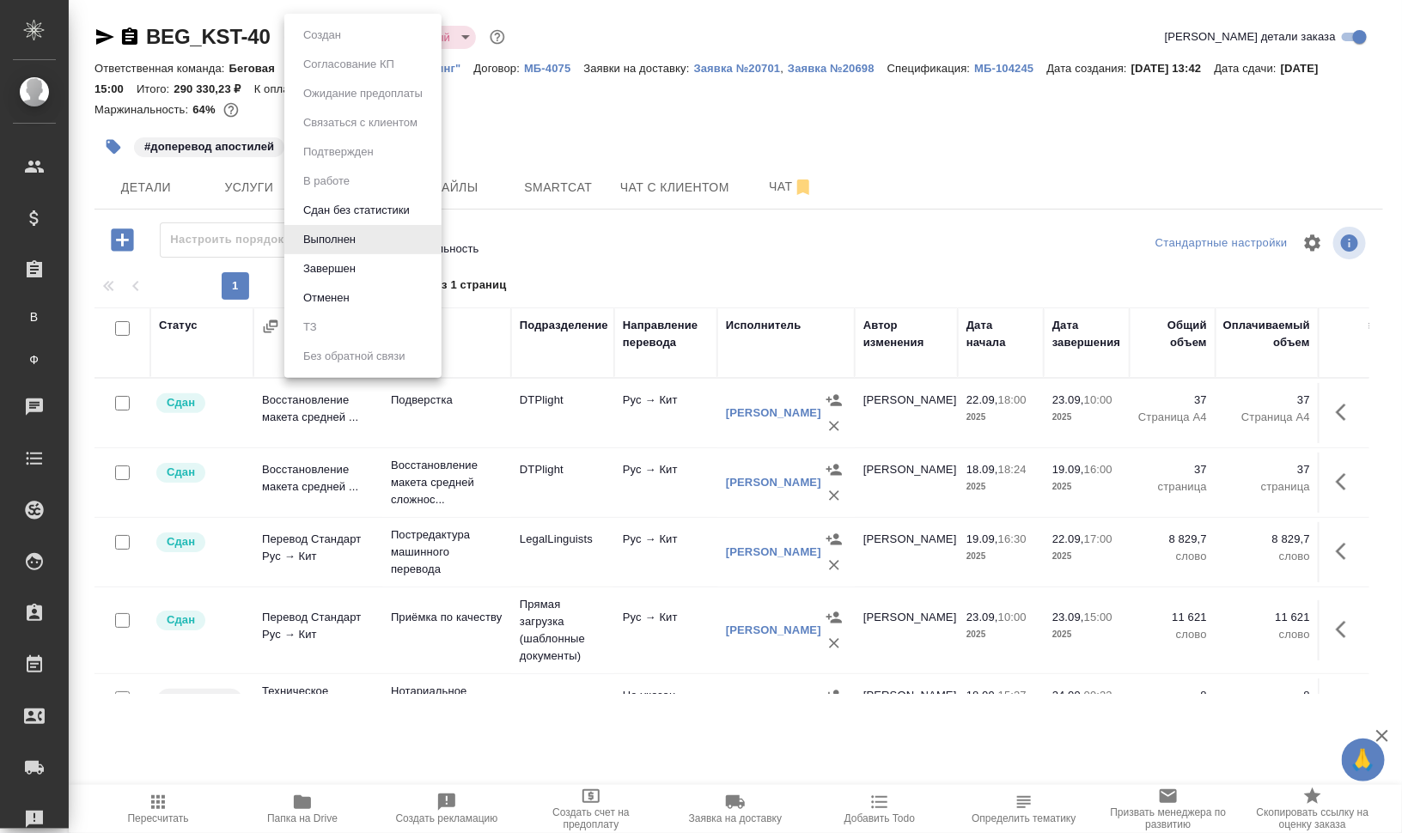
click at [362, 35] on body "🙏 .cls-1 fill:#fff; AWATERA Валеев Динар Клиенты Спецификации Заказы В Все зака…" at bounding box center [701, 486] width 1402 height 972
click at [376, 214] on button "Сдан без статистики" at bounding box center [356, 210] width 117 height 19
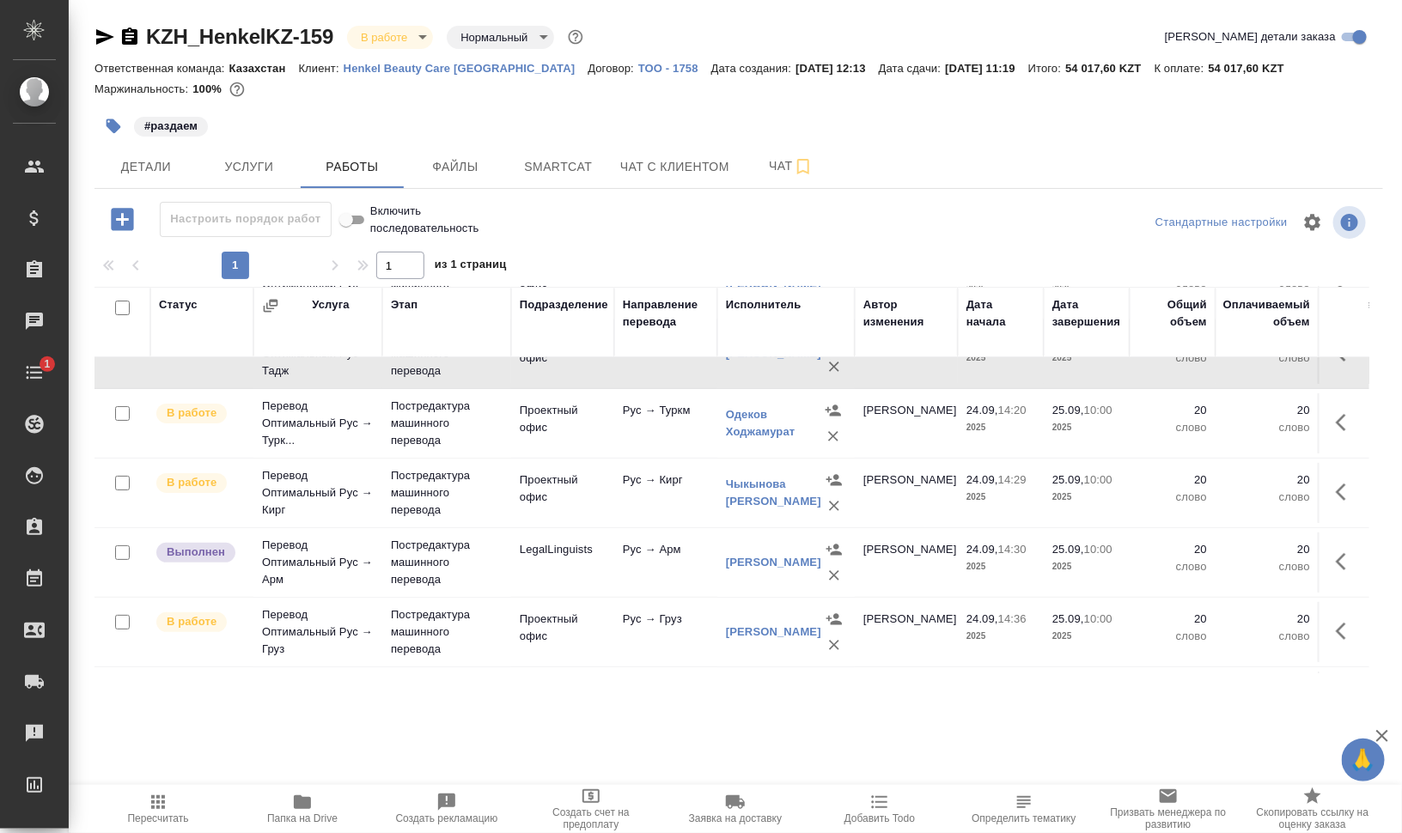
scroll to position [323, 0]
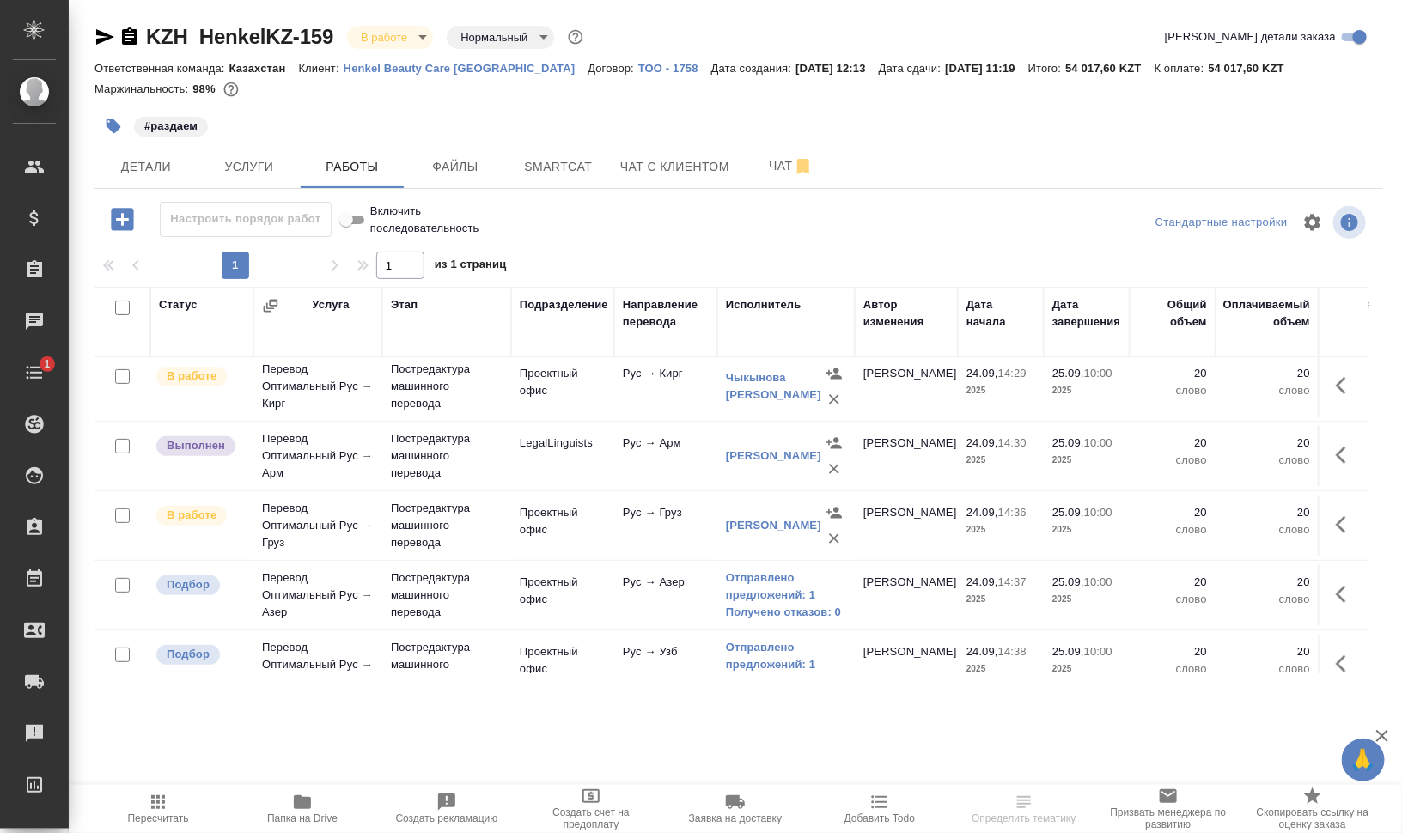
scroll to position [322, 0]
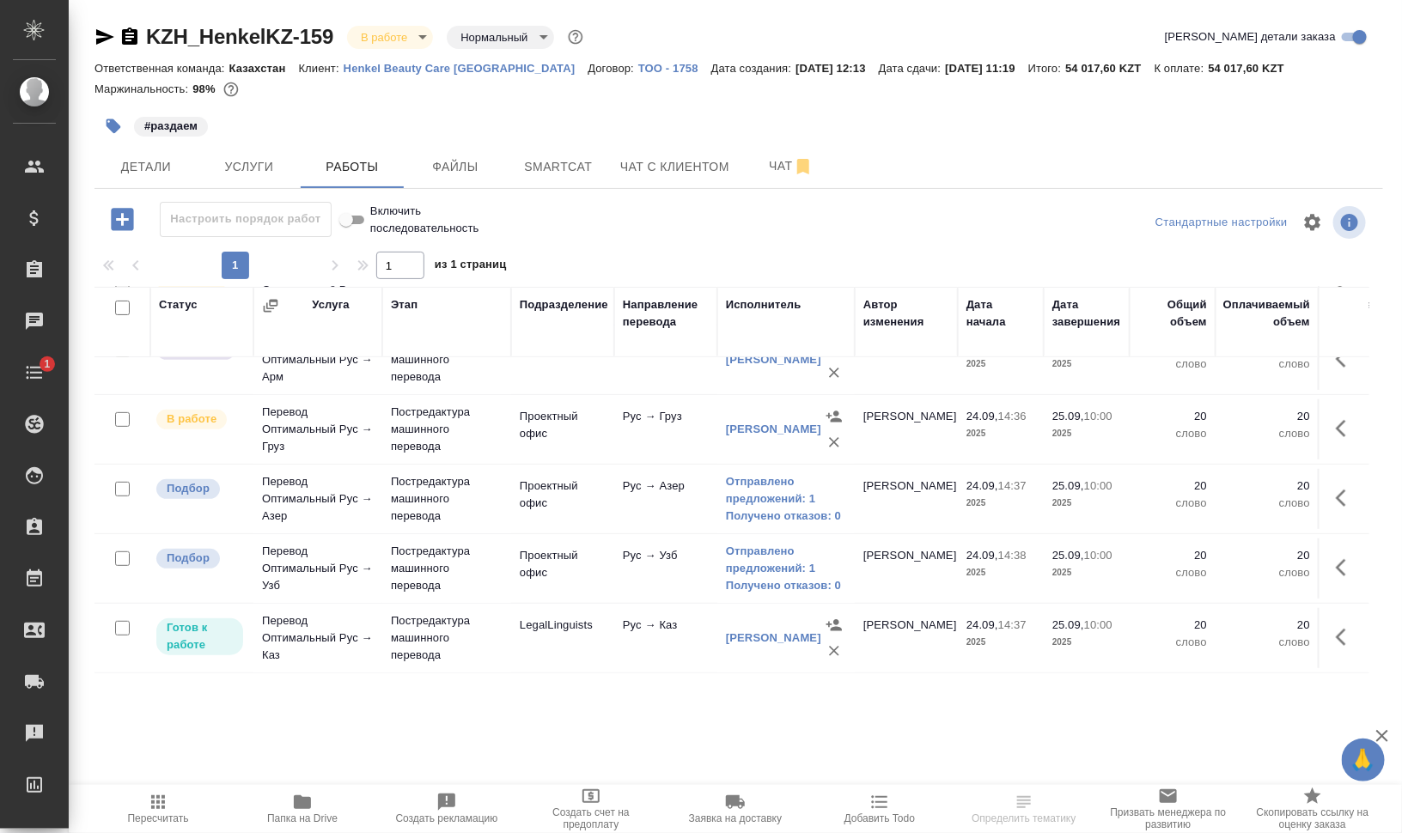
click at [1337, 418] on icon "button" at bounding box center [1346, 428] width 21 height 21
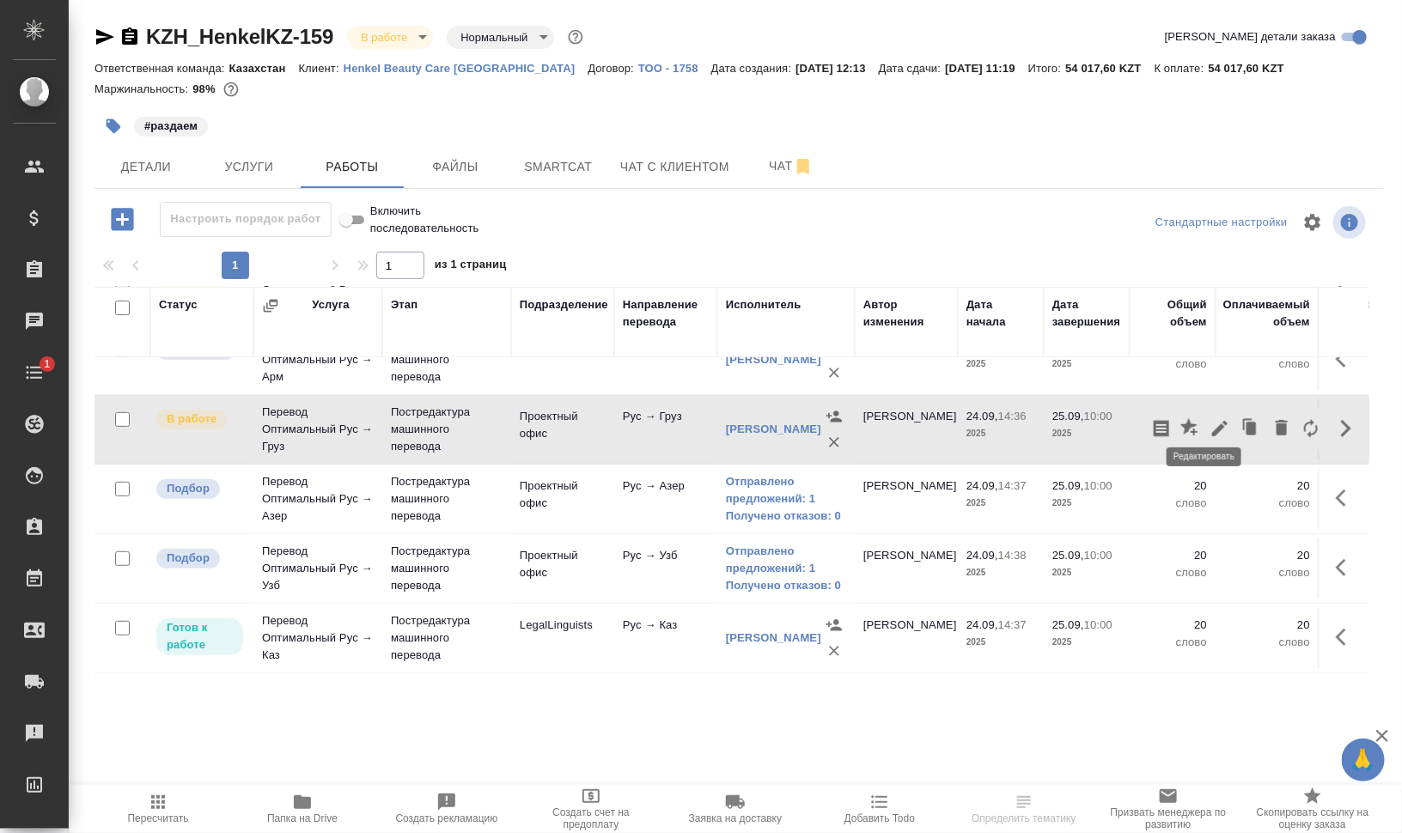
click at [1212, 421] on icon "button" at bounding box center [1219, 428] width 15 height 15
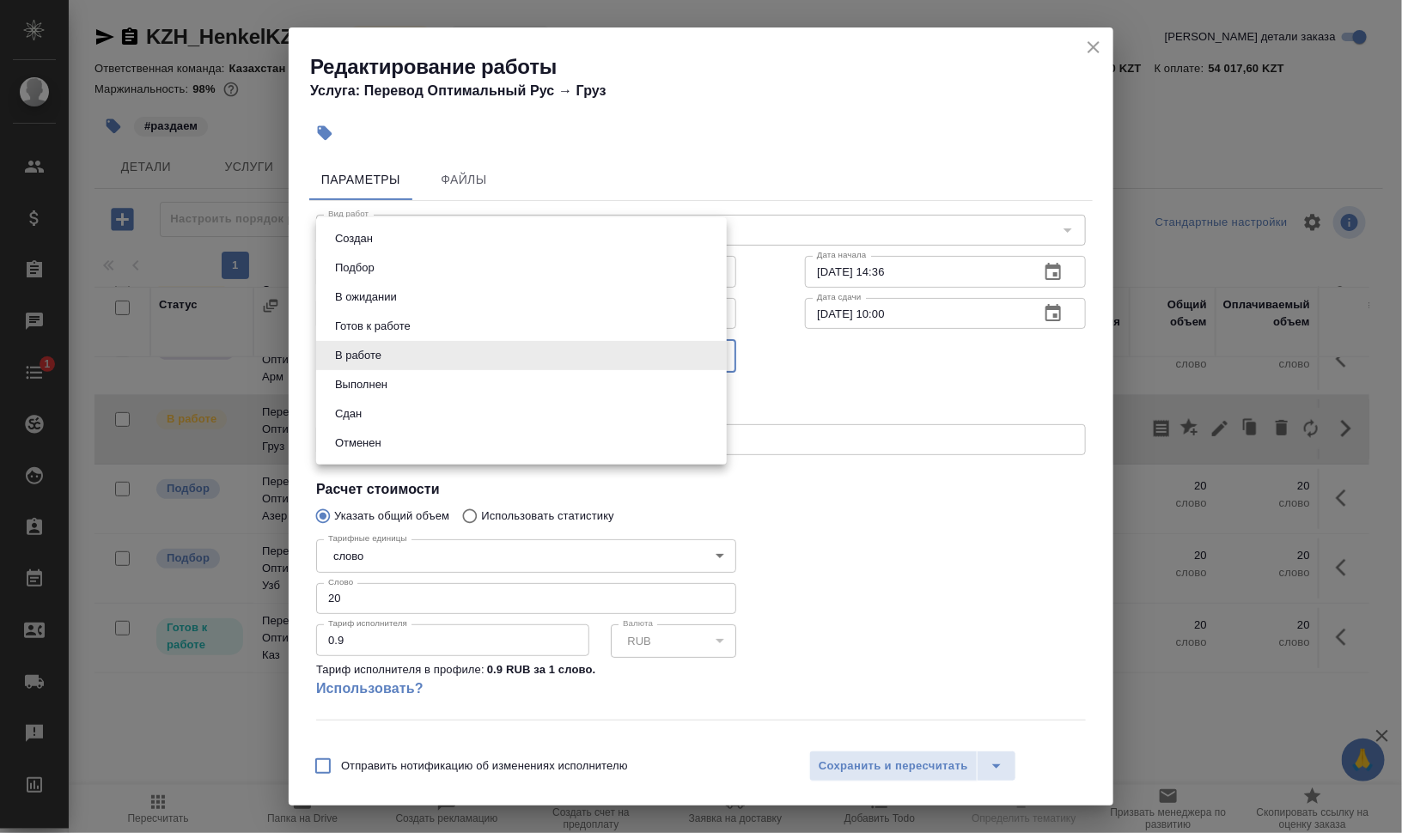
click at [451, 355] on body "🙏 .cls-1 fill:#fff; AWATERA Валеев Динар Клиенты Спецификации Заказы 0 Чаты 1 T…" at bounding box center [701, 486] width 1402 height 972
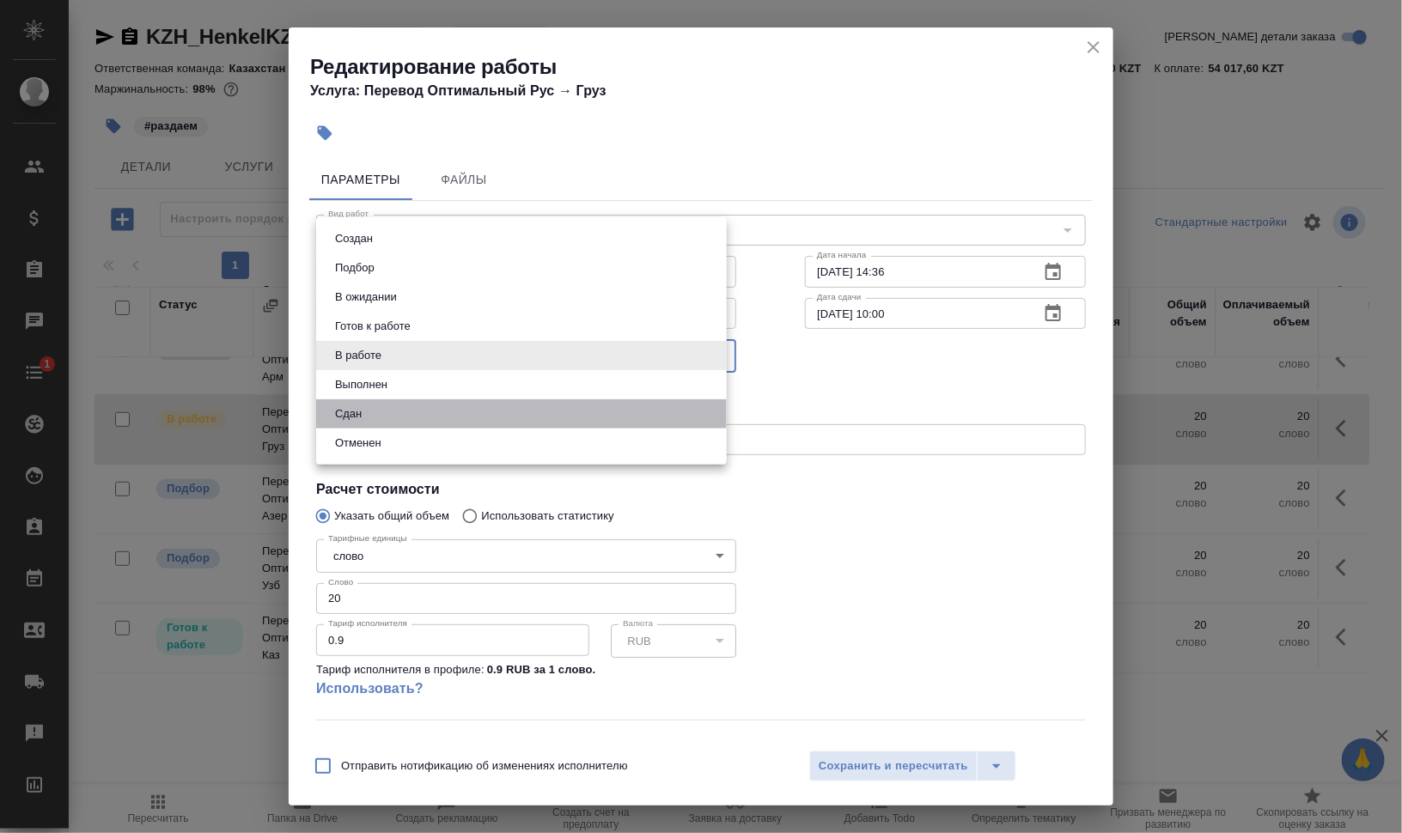
click at [440, 411] on li "Сдан" at bounding box center [521, 413] width 411 height 29
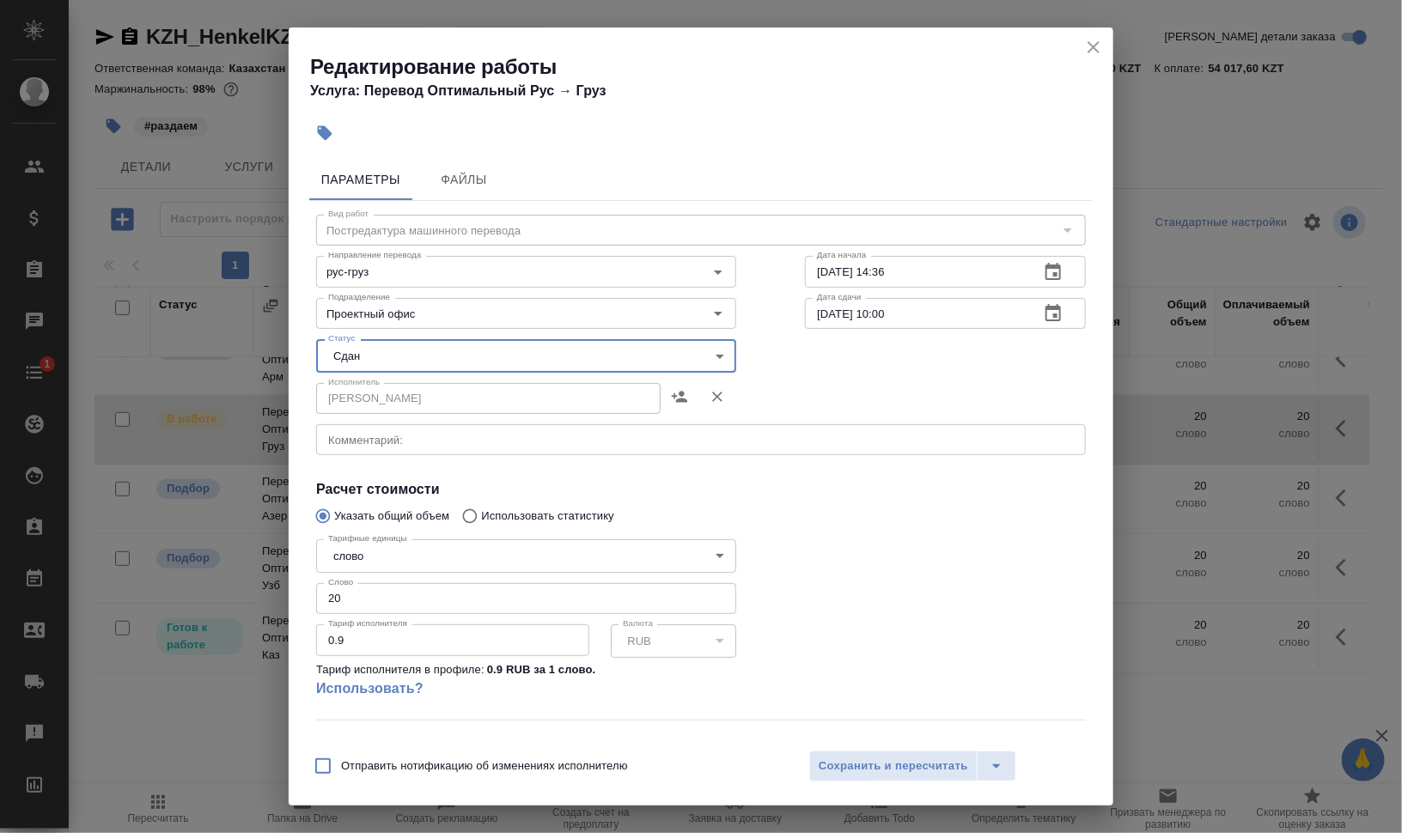
click at [451, 338] on div "Статус Сдан closed Статус" at bounding box center [526, 354] width 489 height 112
click at [448, 354] on body "🙏 .cls-1 fill:#fff; AWATERA Валеев Динар Клиенты Спецификации Заказы 0 Чаты 1 T…" at bounding box center [701, 486] width 1402 height 972
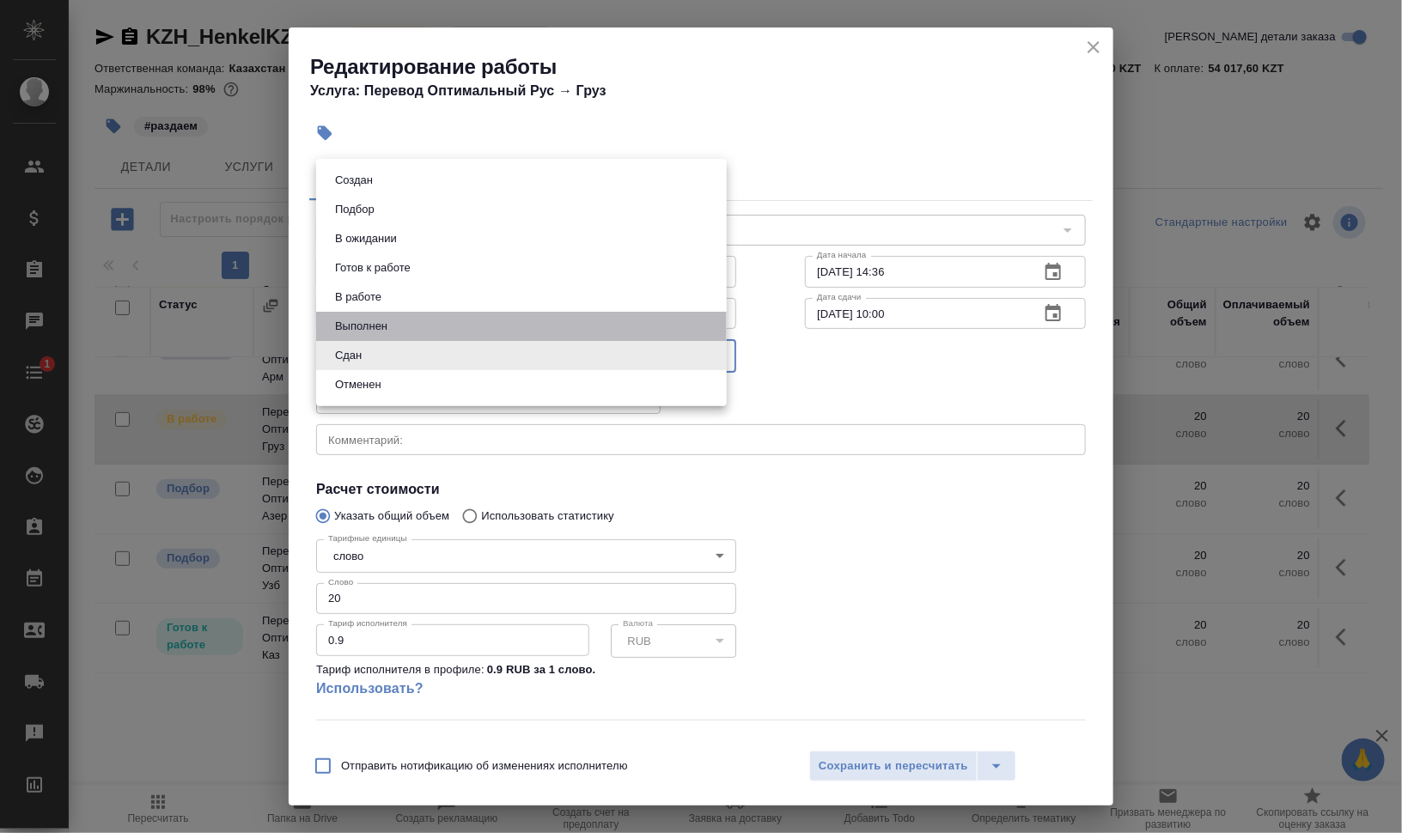
click at [422, 318] on li "Выполнен" at bounding box center [521, 326] width 411 height 29
type input "completed"
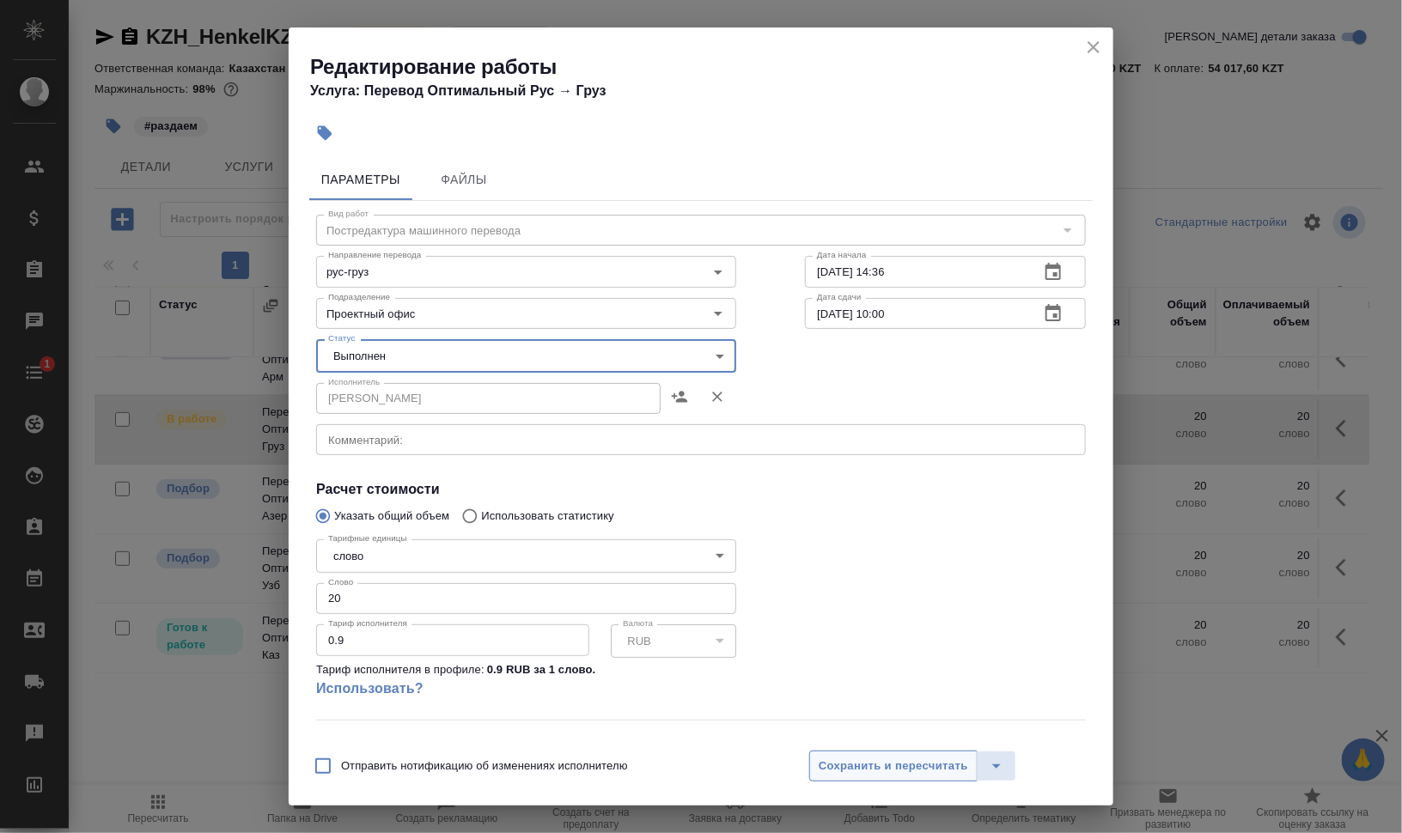
click at [905, 759] on span "Сохранить и пересчитать" at bounding box center [893, 767] width 149 height 20
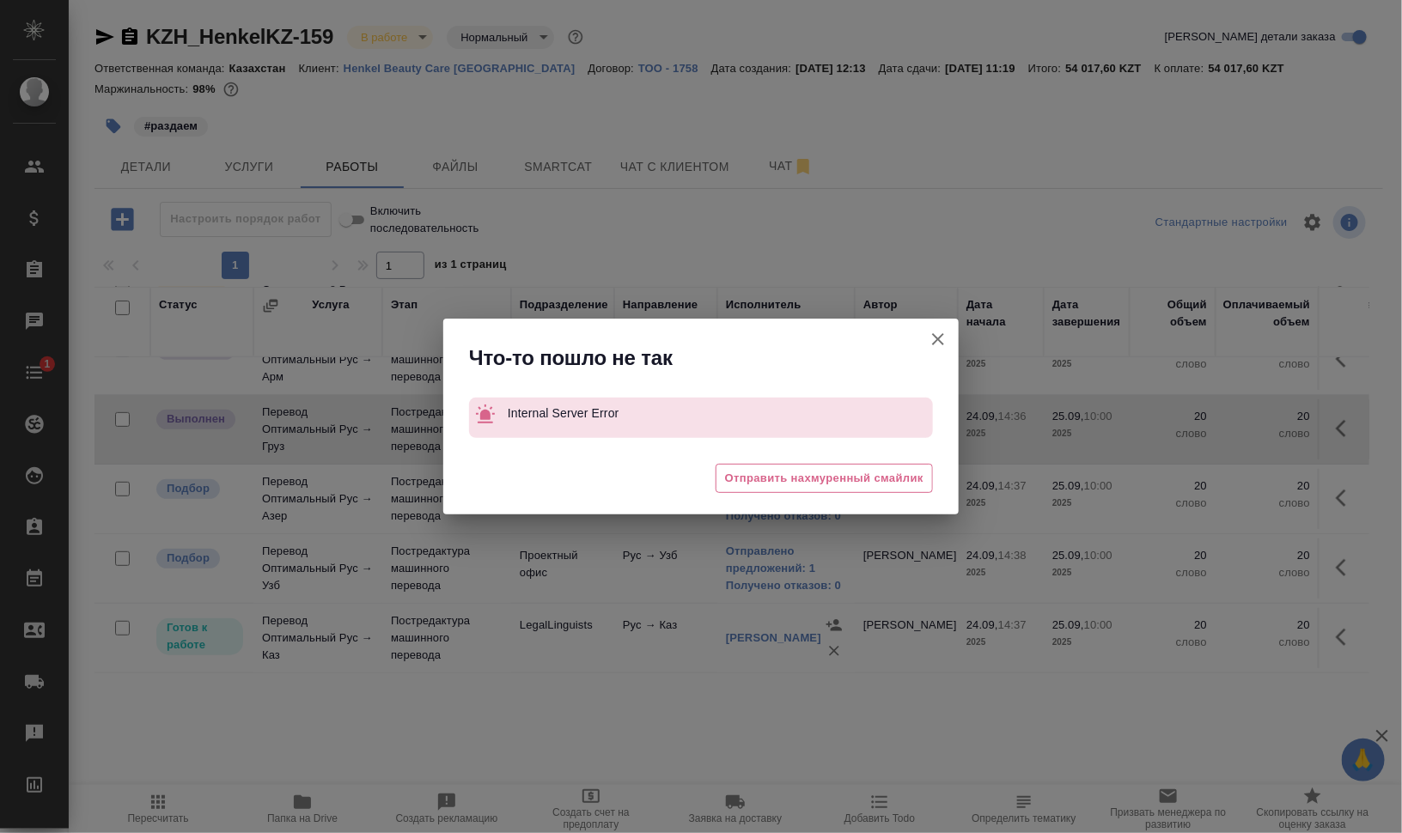
click at [942, 338] on icon "button" at bounding box center [938, 339] width 21 height 21
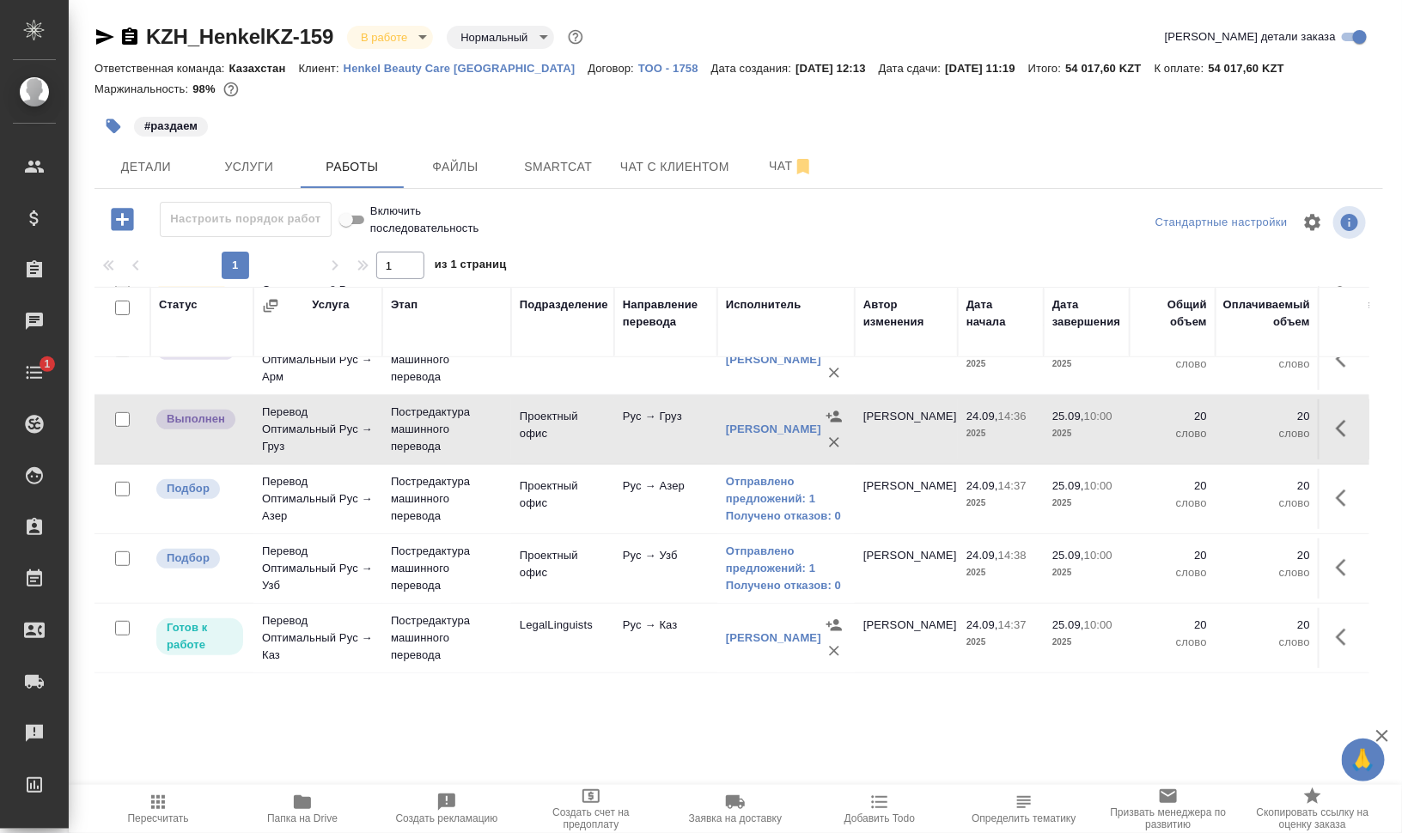
scroll to position [323, 0]
click at [1336, 627] on icon "button" at bounding box center [1346, 637] width 21 height 21
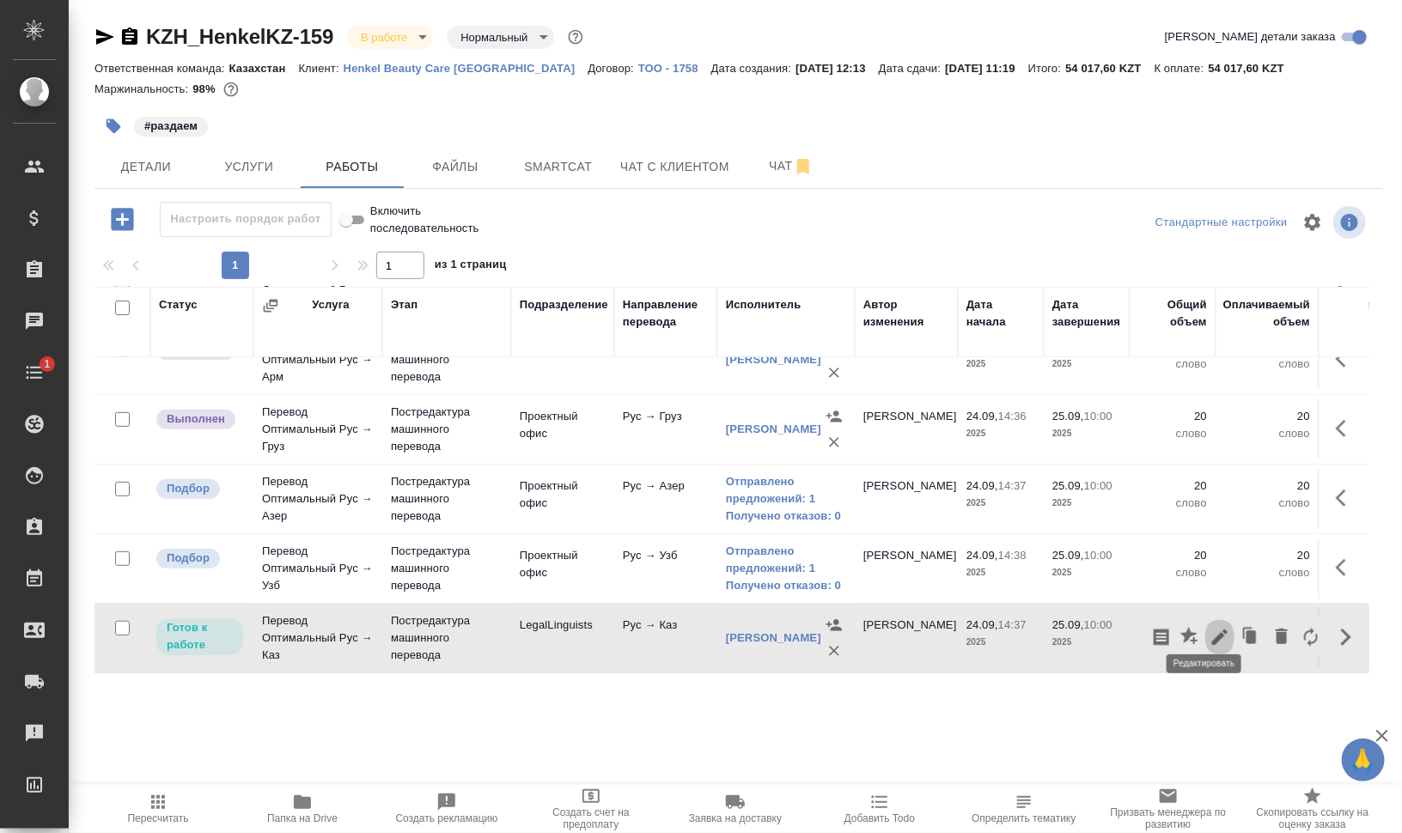
click at [1210, 627] on icon "button" at bounding box center [1220, 637] width 21 height 21
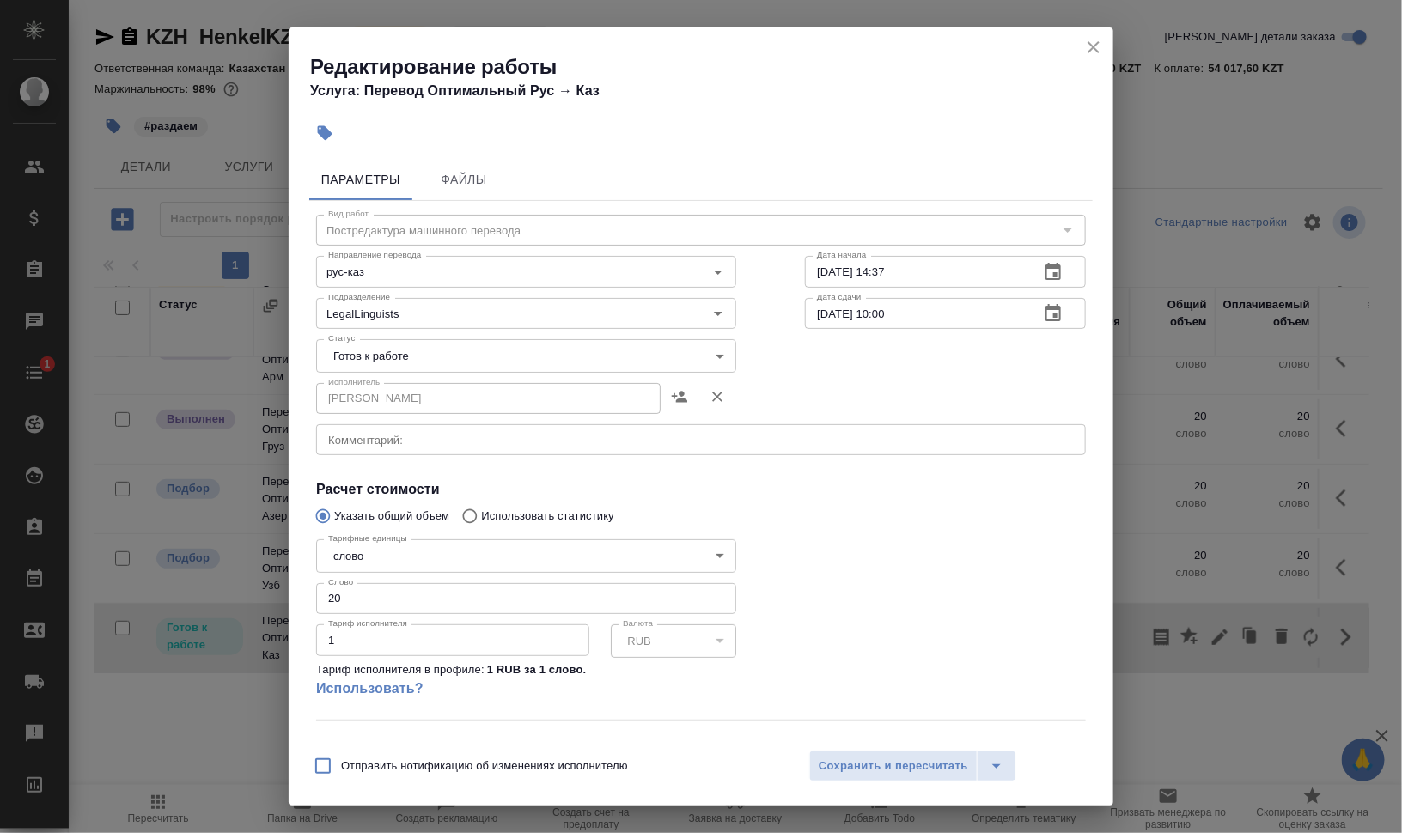
click at [470, 367] on body "🙏 .cls-1 fill:#fff; AWATERA Валеев Динар Клиенты Спецификации Заказы 0 Чаты 1 T…" at bounding box center [701, 486] width 1402 height 972
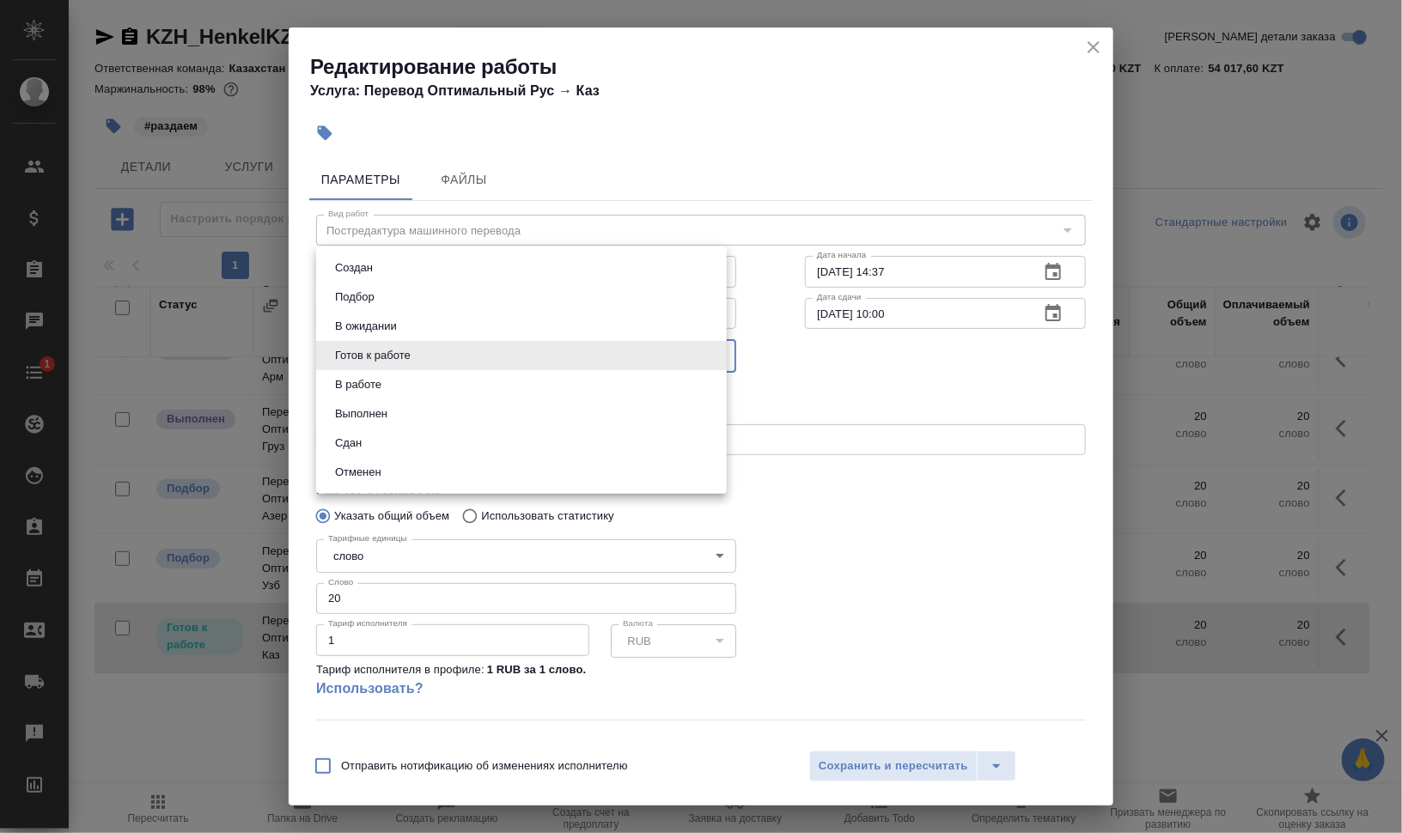
click at [460, 383] on li "В работе" at bounding box center [521, 384] width 411 height 29
type input "inProgress"
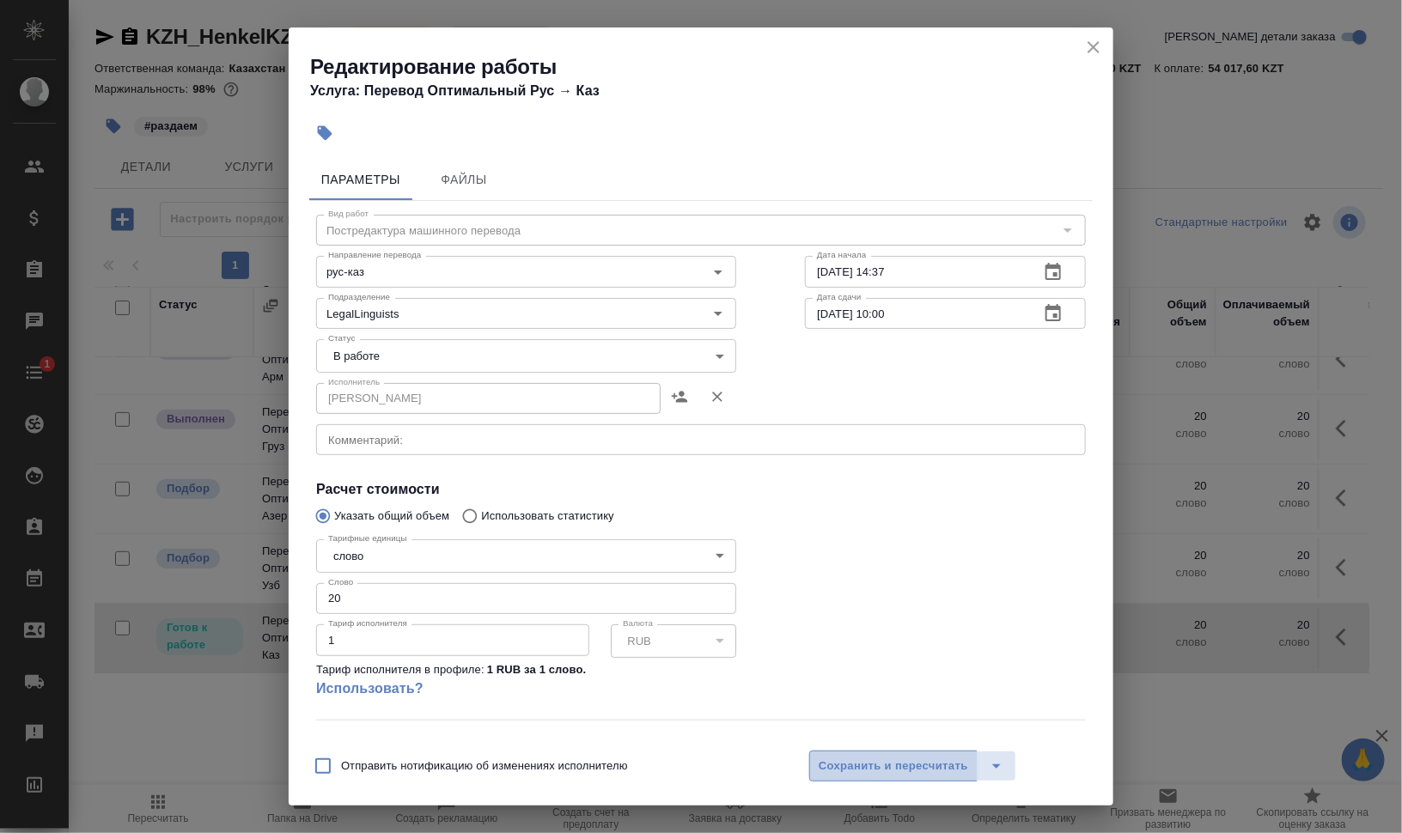
click at [905, 754] on button "Сохранить и пересчитать" at bounding box center [893, 766] width 168 height 31
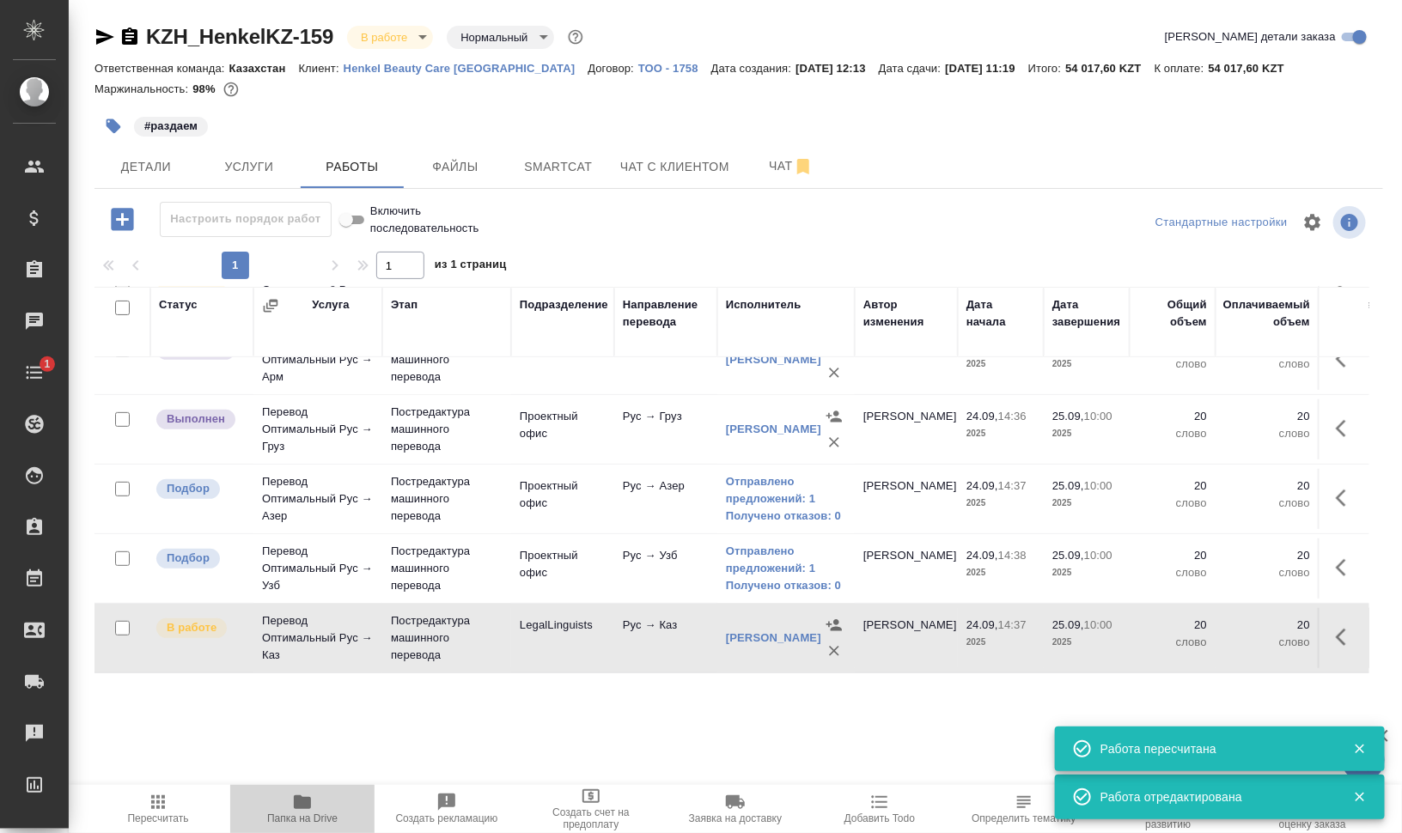
click at [307, 790] on button "Папка на Drive" at bounding box center [302, 809] width 144 height 48
click at [763, 543] on link "Отправлено предложений: 1" at bounding box center [786, 560] width 120 height 34
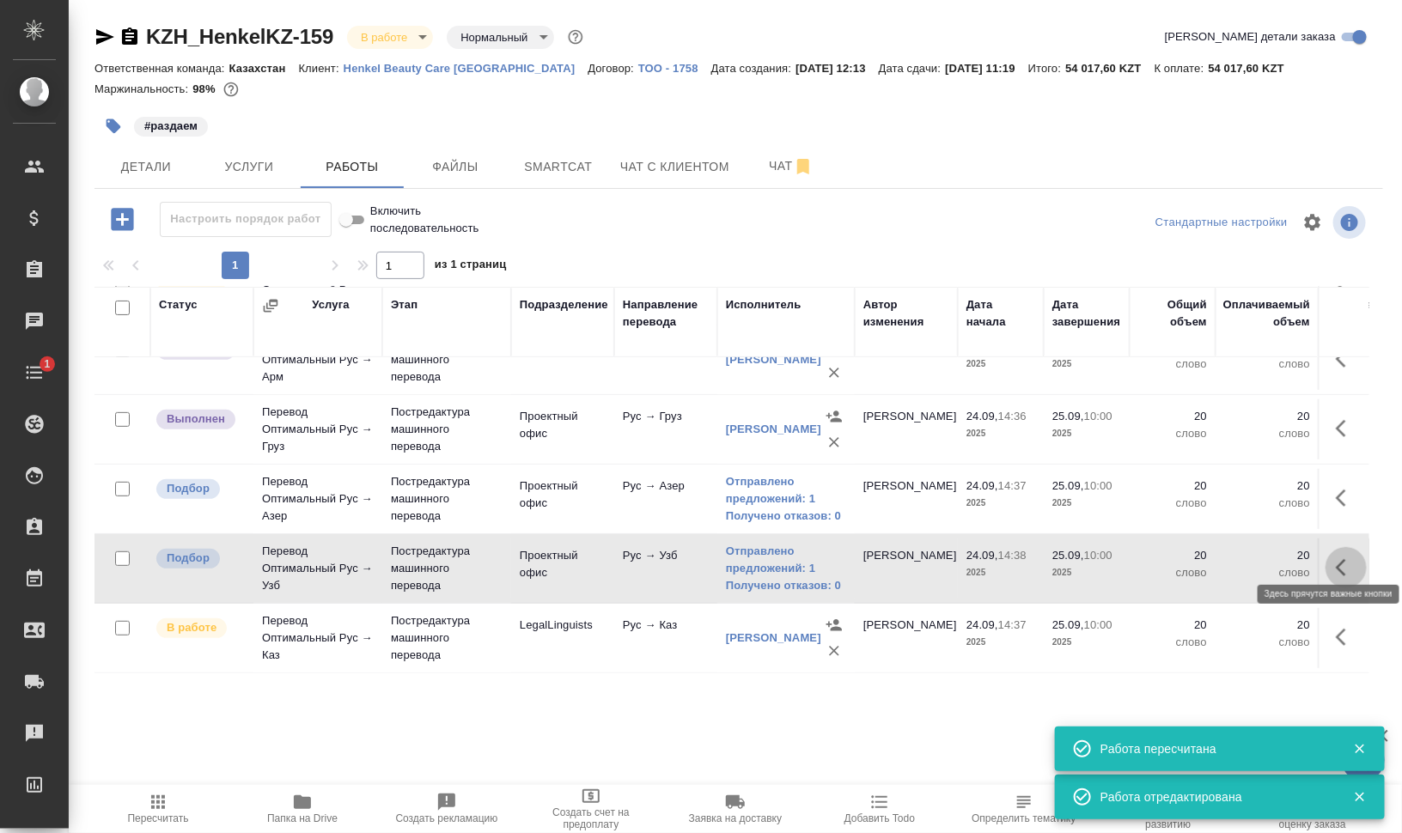
click at [1336, 558] on icon "button" at bounding box center [1346, 568] width 21 height 21
click at [1210, 558] on icon "button" at bounding box center [1220, 568] width 21 height 21
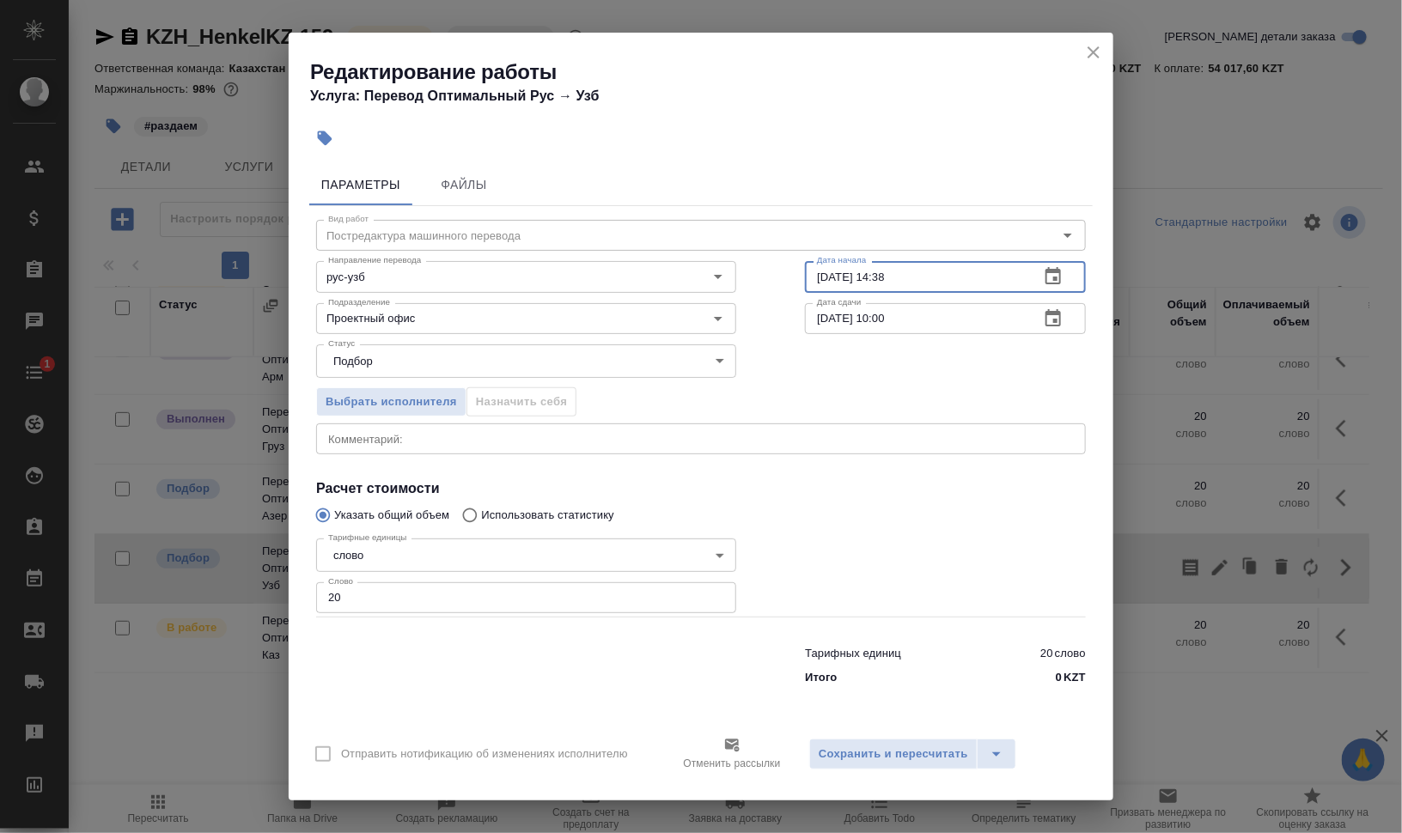
drag, startPoint x: 886, startPoint y: 276, endPoint x: 1098, endPoint y: 284, distance: 212.3
click at [1093, 284] on div "Параметры Файлы Вид работ Постредактура машинного перевода Вид работ Направлени…" at bounding box center [701, 439] width 825 height 564
type input "24.09.2025 16:30"
click at [937, 752] on span "Сохранить и пересчитать" at bounding box center [893, 755] width 149 height 20
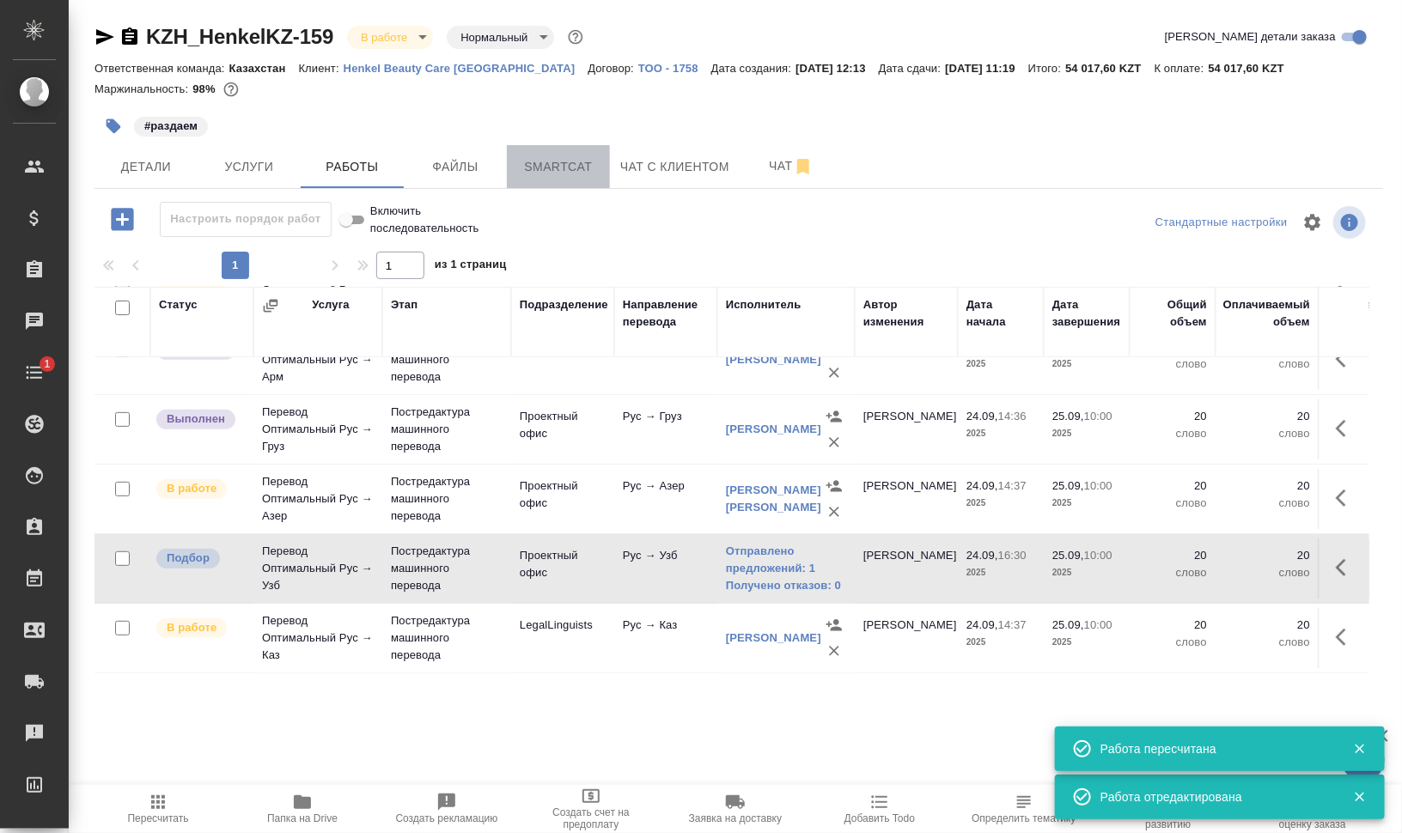
click at [557, 161] on span "Smartcat" at bounding box center [558, 166] width 82 height 21
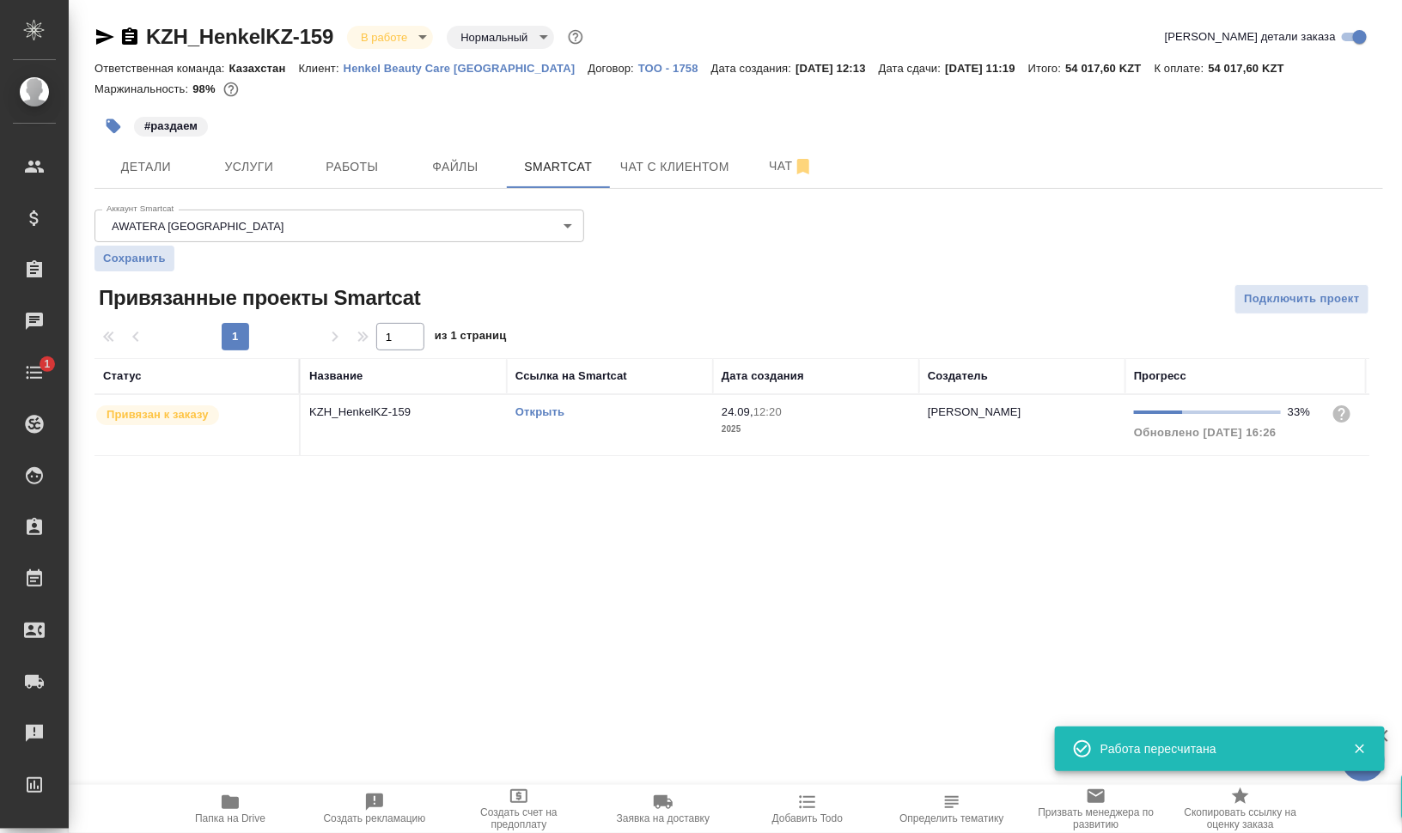
click at [535, 408] on link "Открыть" at bounding box center [539, 411] width 49 height 13
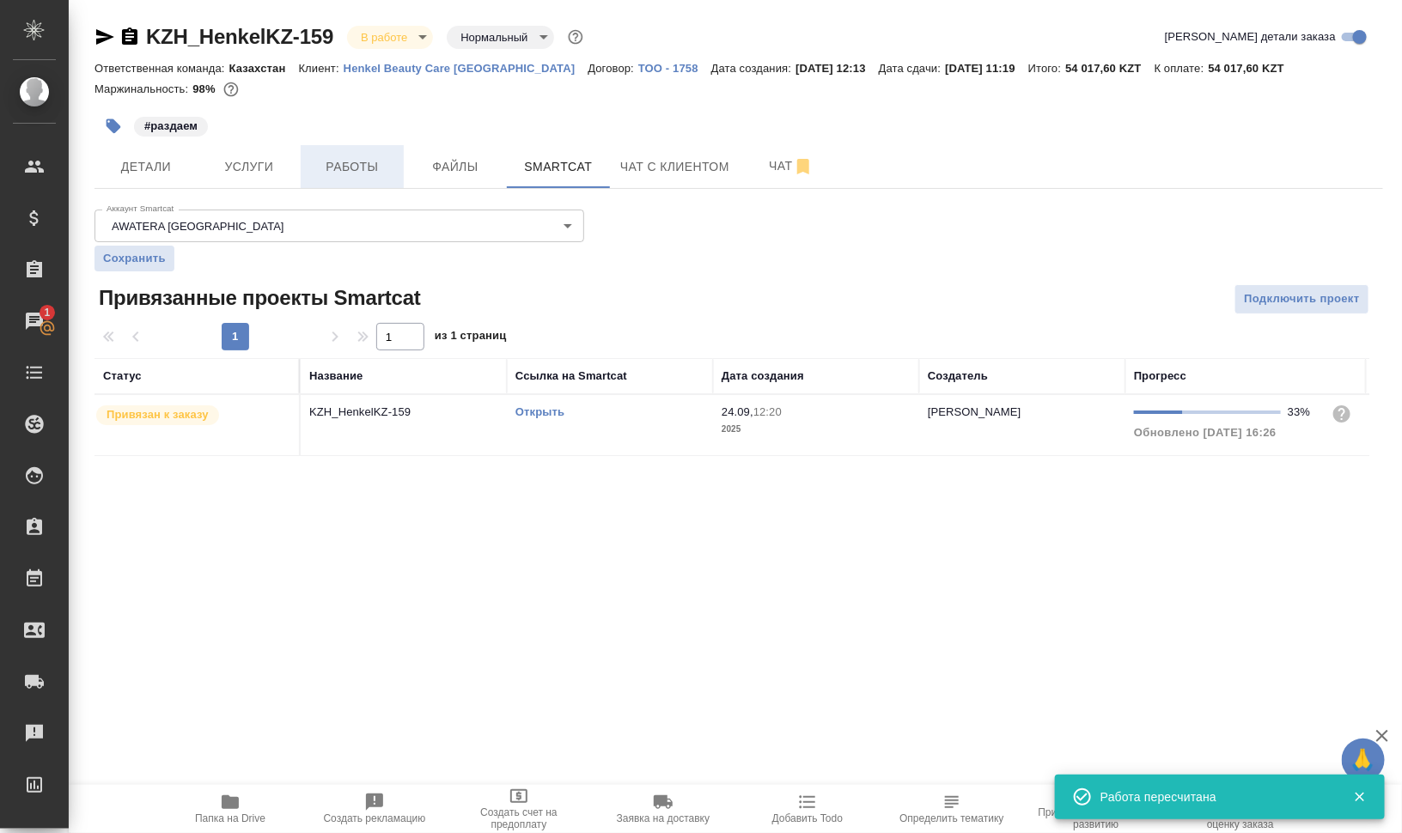
click at [360, 168] on span "Работы" at bounding box center [352, 166] width 82 height 21
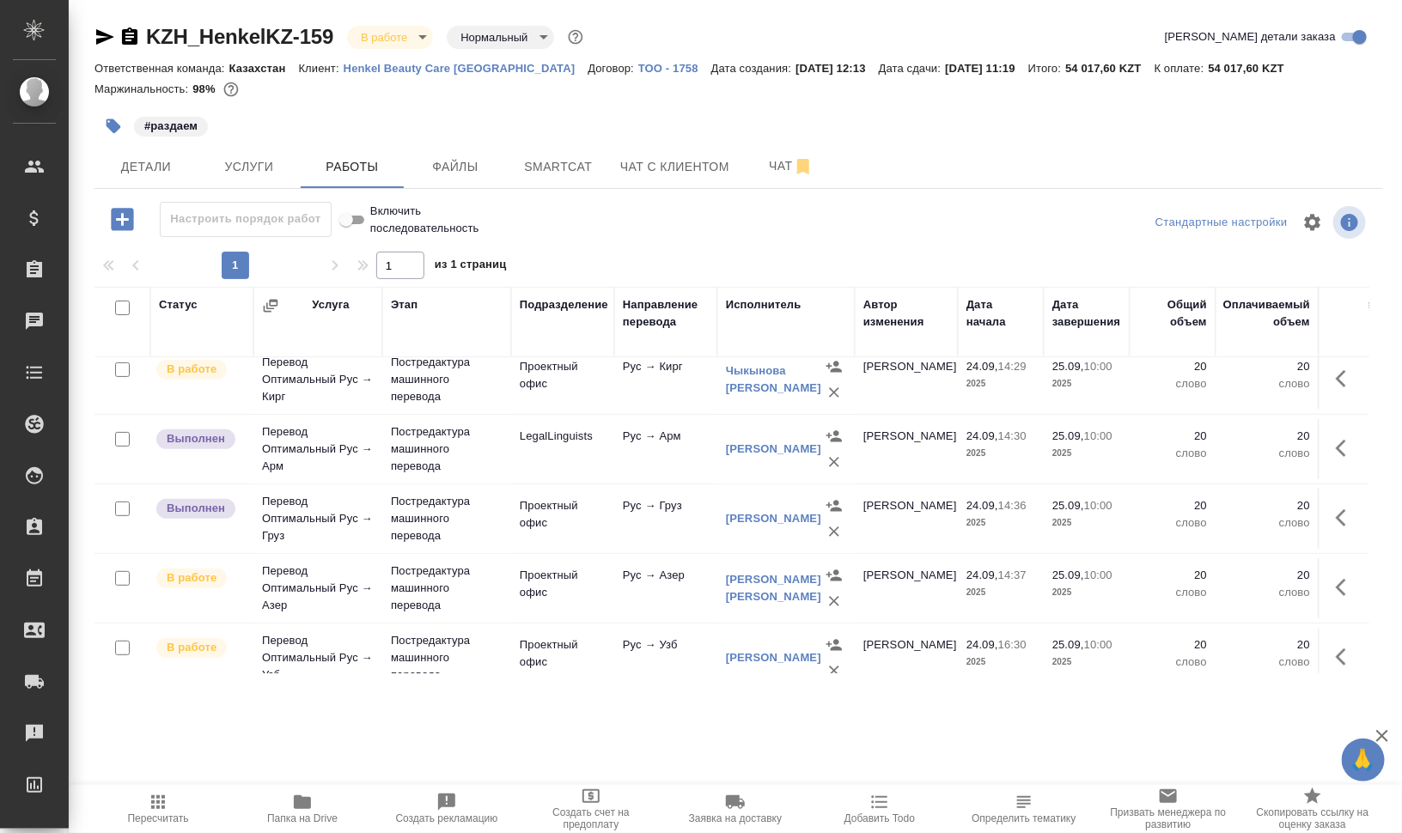
scroll to position [323, 0]
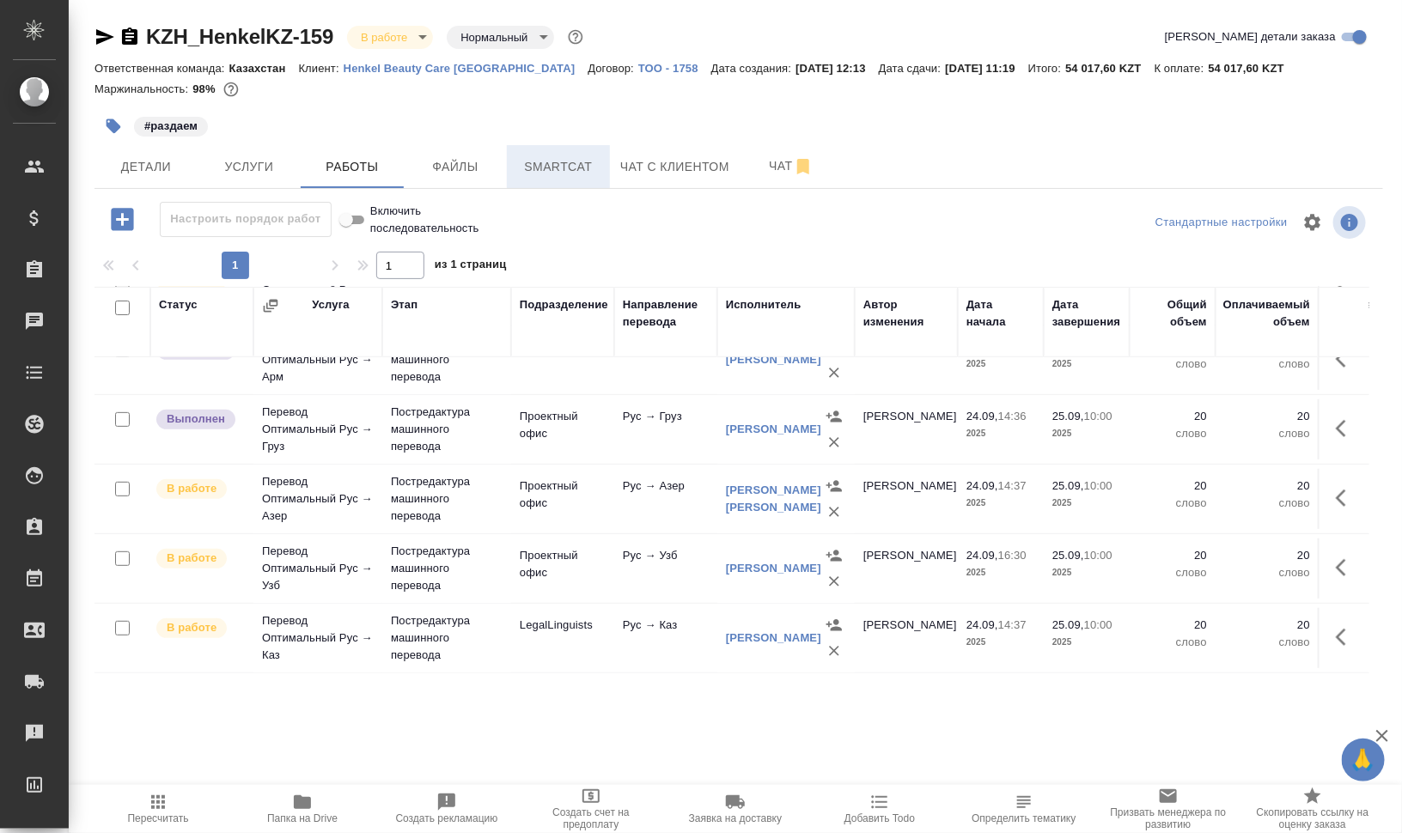
click at [527, 176] on span "Smartcat" at bounding box center [558, 166] width 82 height 21
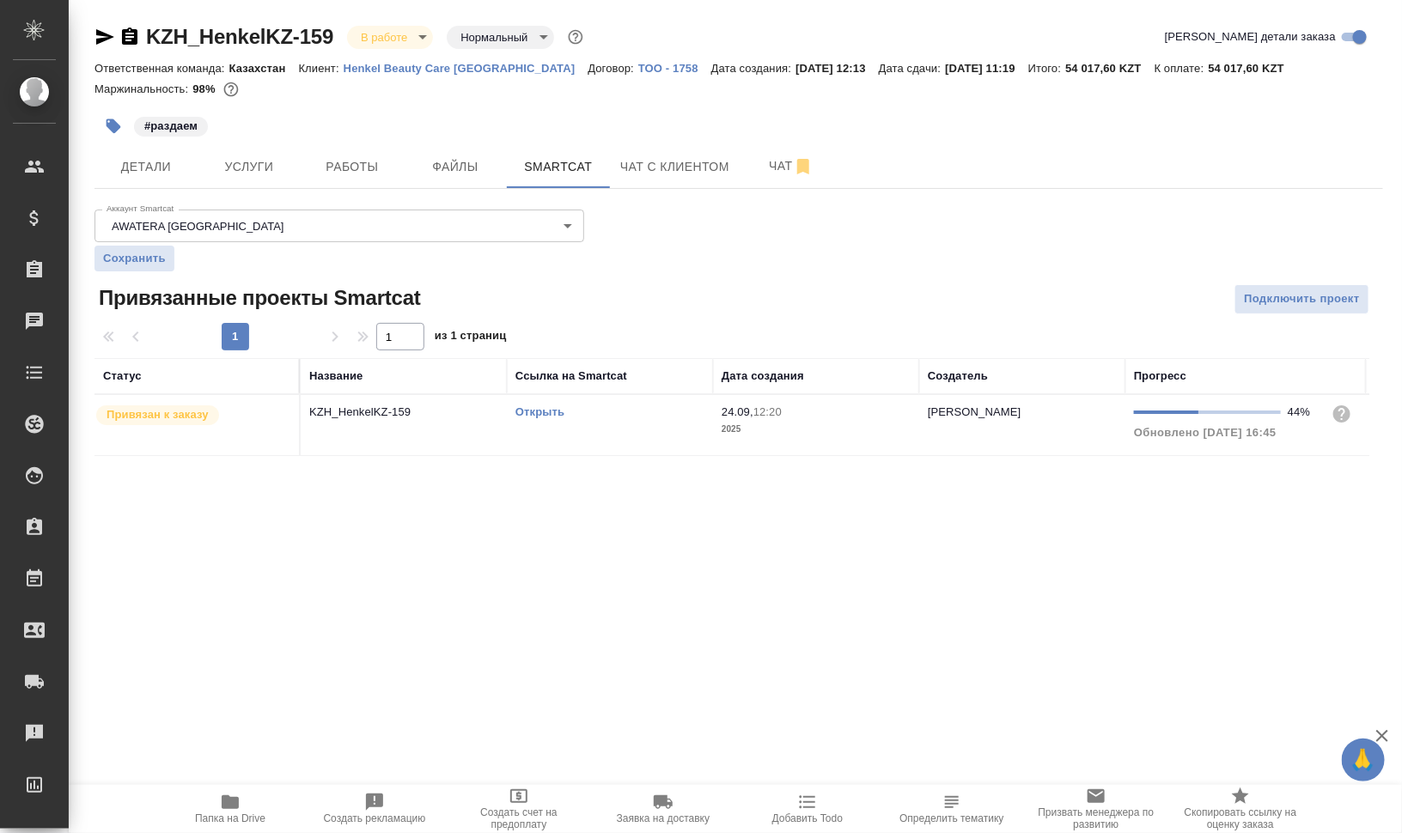
click at [537, 411] on link "Открыть" at bounding box center [539, 411] width 49 height 13
click at [249, 802] on span "Папка на Drive" at bounding box center [230, 808] width 124 height 33
click at [359, 155] on button "Работы" at bounding box center [352, 166] width 103 height 43
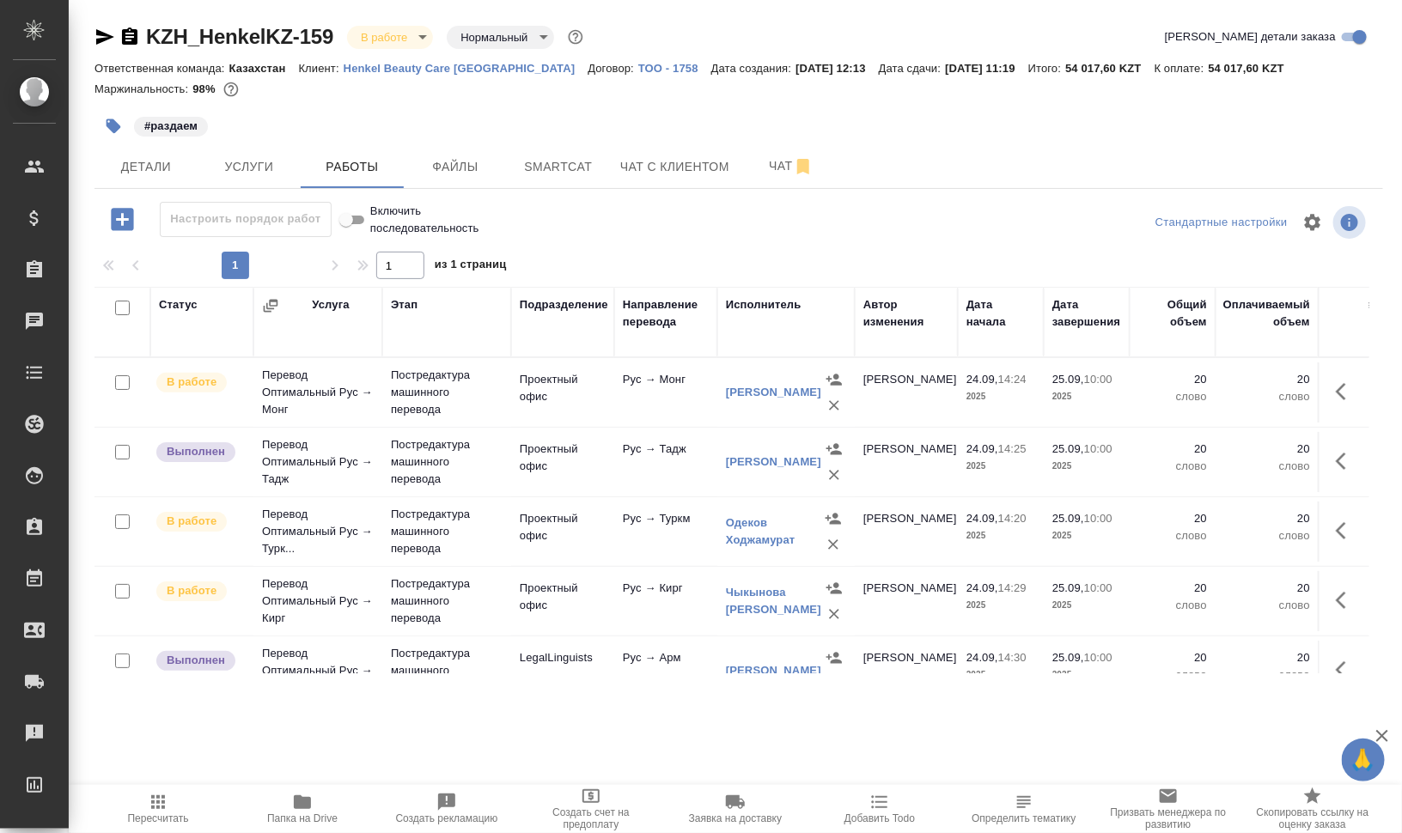
scroll to position [323, 0]
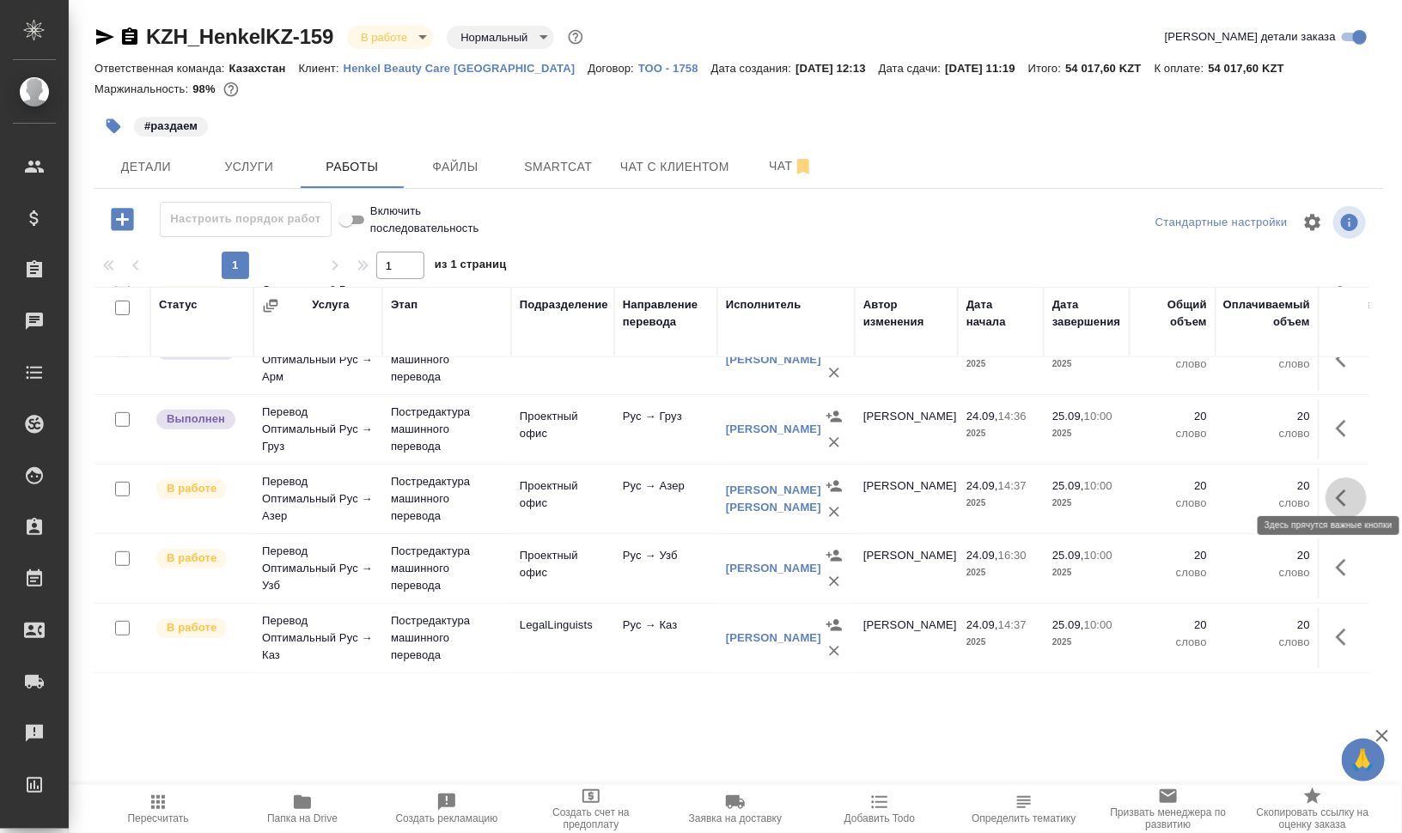
click at [1336, 488] on icon "button" at bounding box center [1346, 498] width 21 height 21
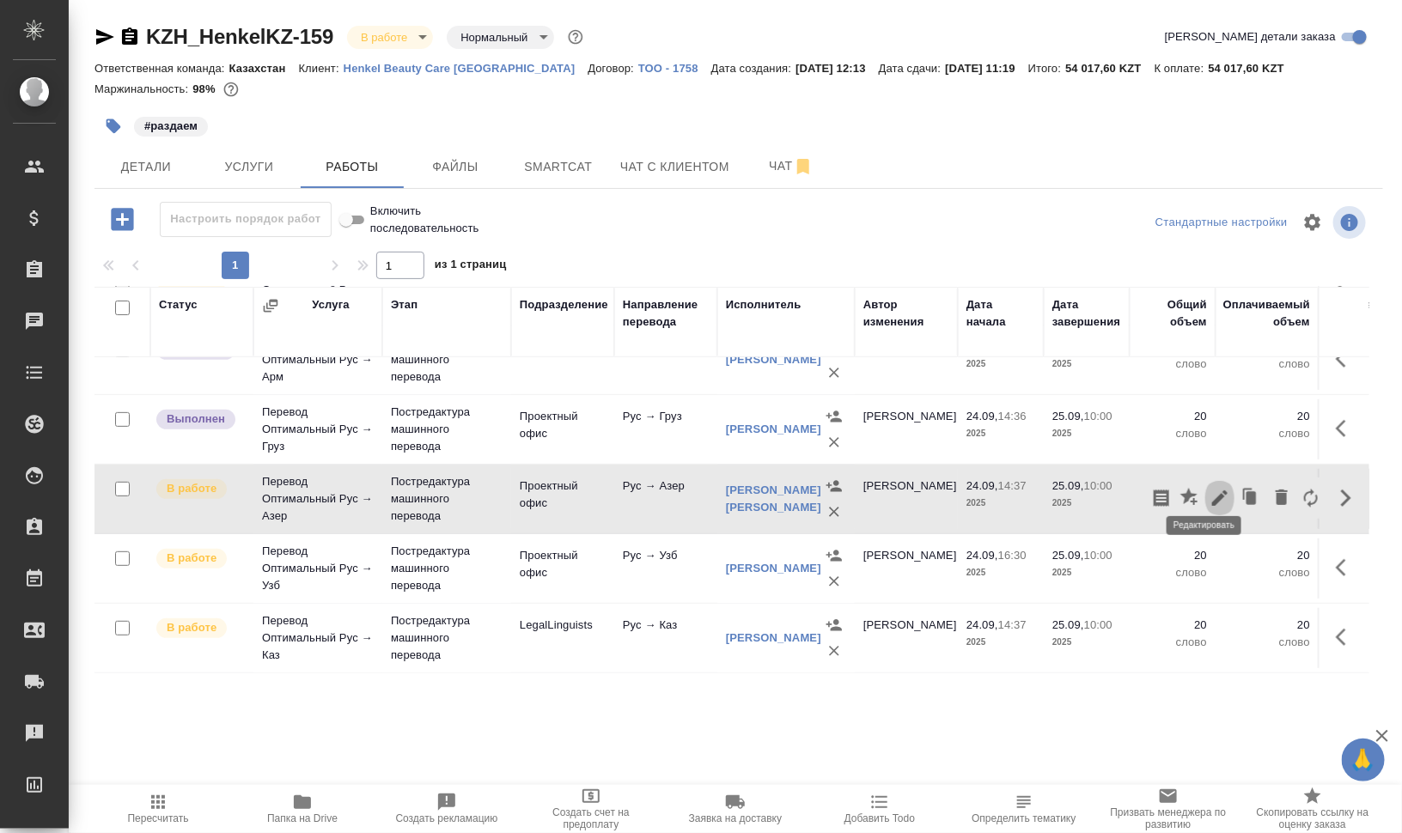
click at [1212, 491] on icon "button" at bounding box center [1219, 498] width 15 height 15
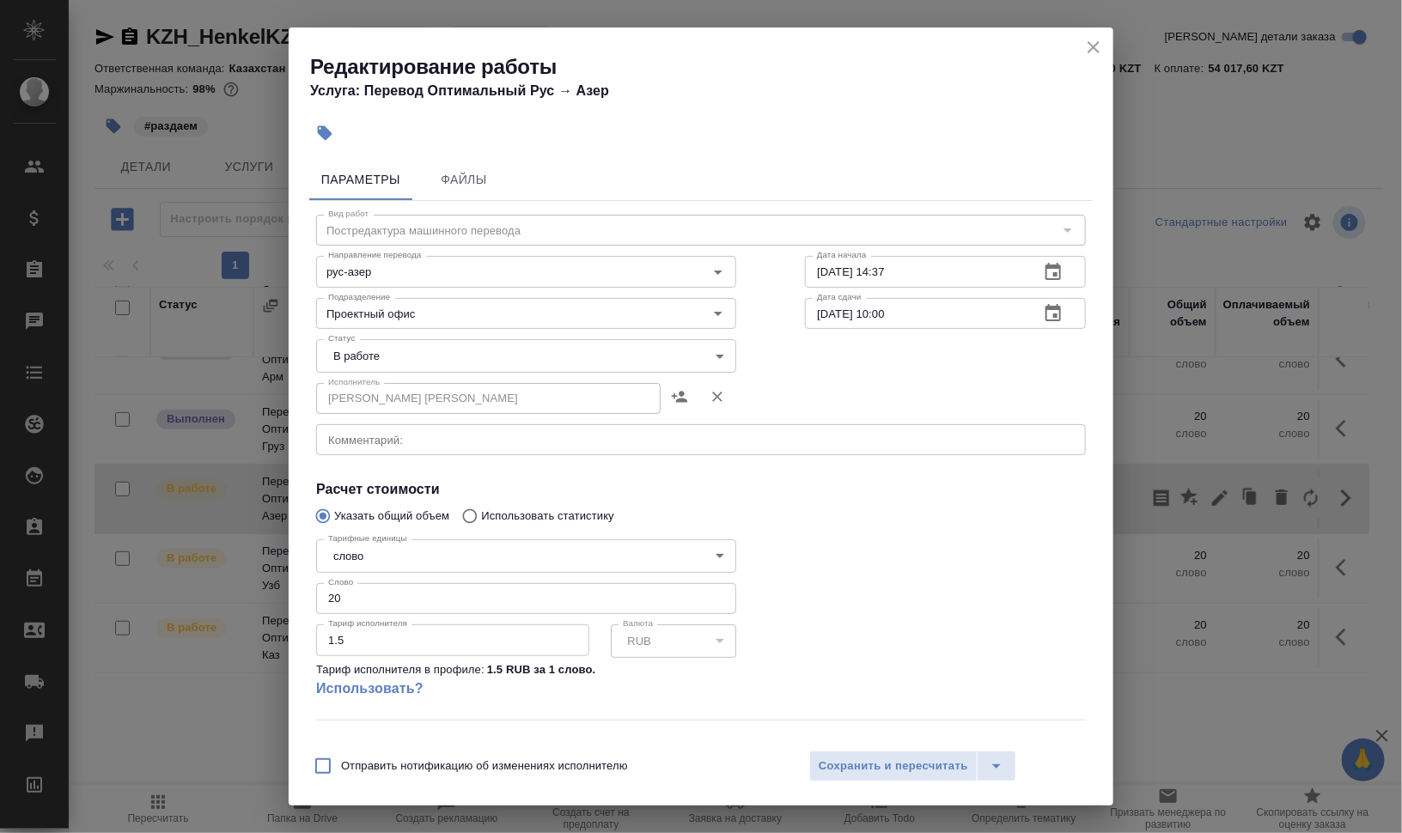
click at [494, 345] on body "🙏 .cls-1 fill:#fff; AWATERA Валеев Динар Клиенты Спецификации Заказы 0 Чаты Tod…" at bounding box center [701, 486] width 1402 height 972
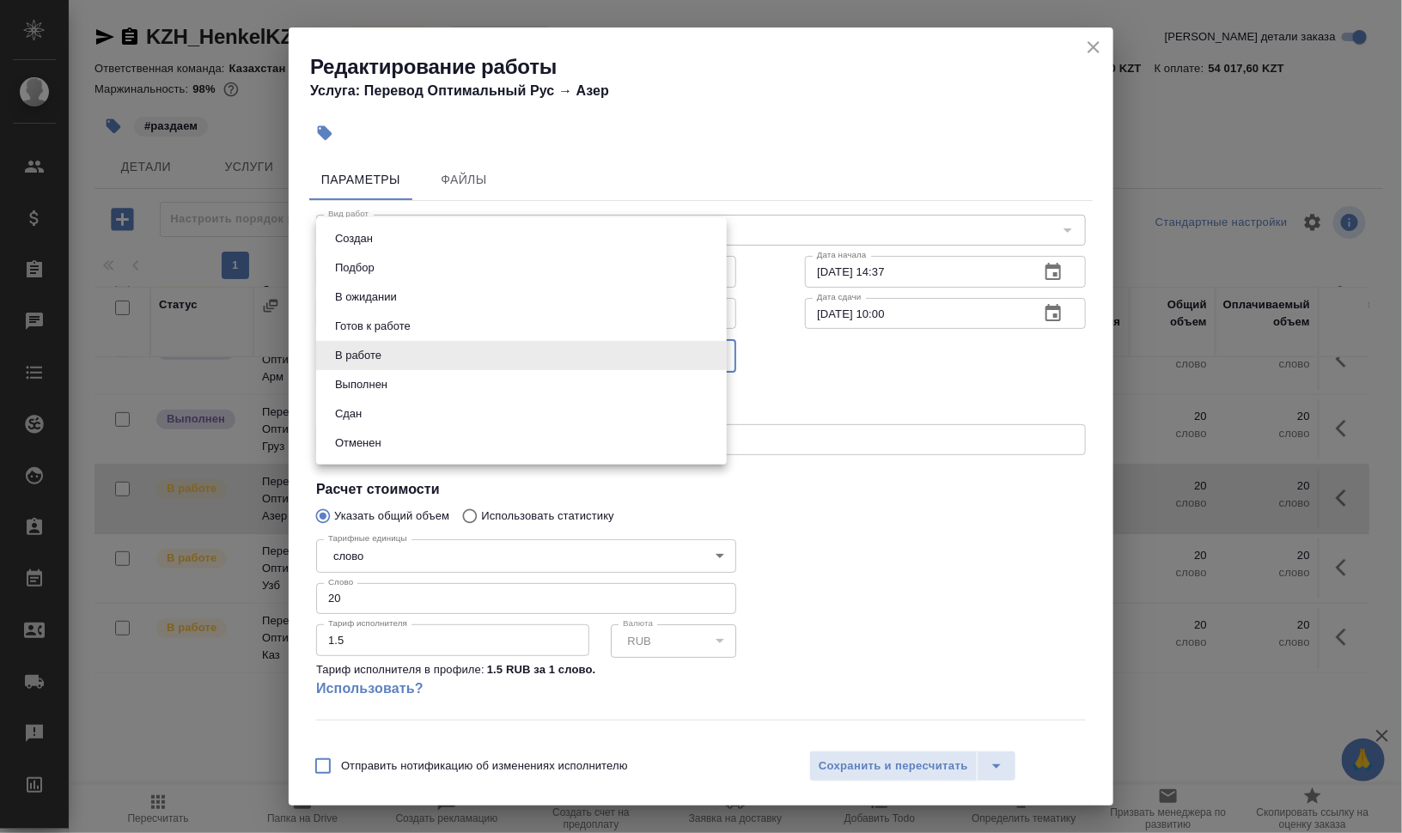
click at [452, 382] on li "Выполнен" at bounding box center [521, 384] width 411 height 29
type input "completed"
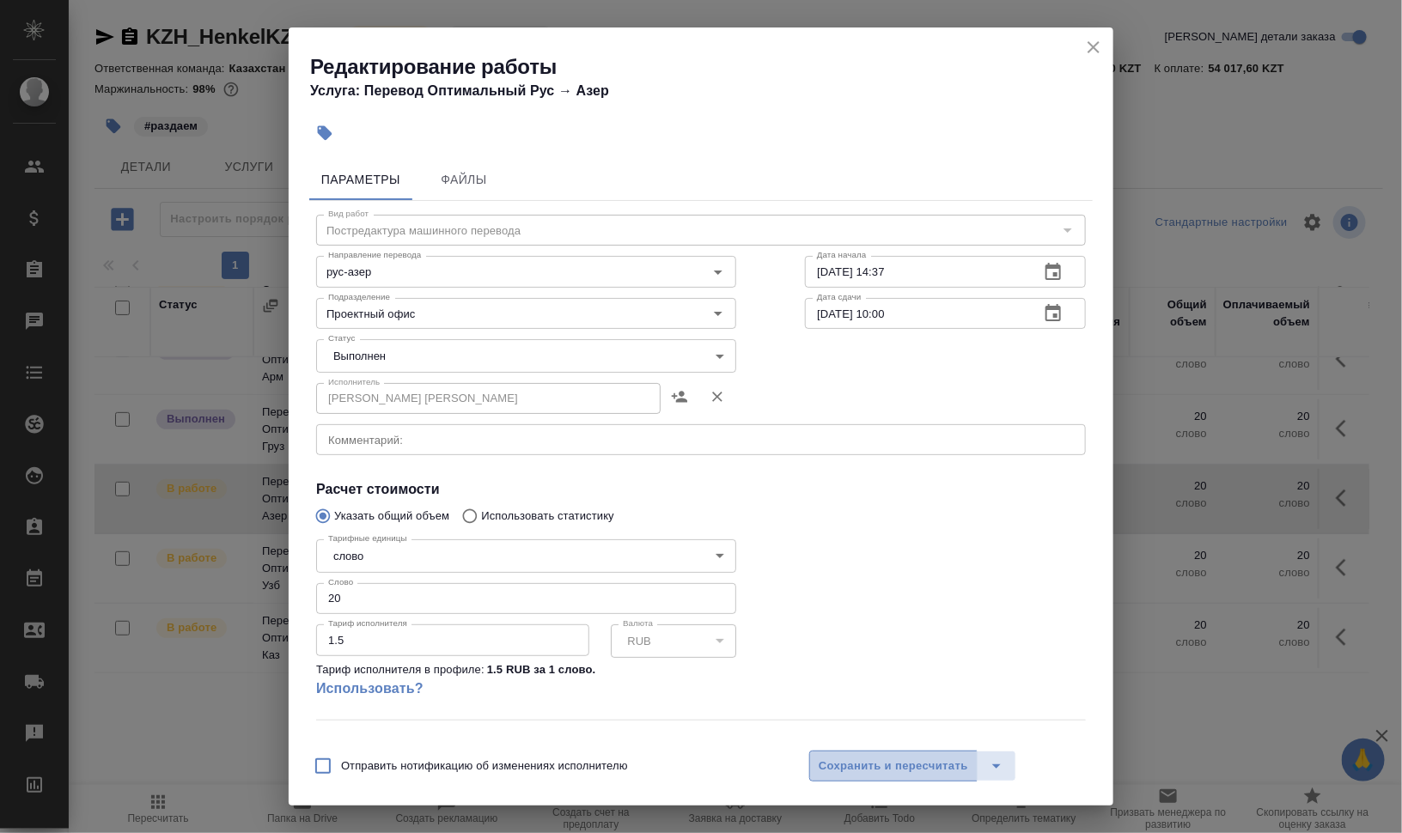
click at [905, 755] on button "Сохранить и пересчитать" at bounding box center [893, 766] width 168 height 31
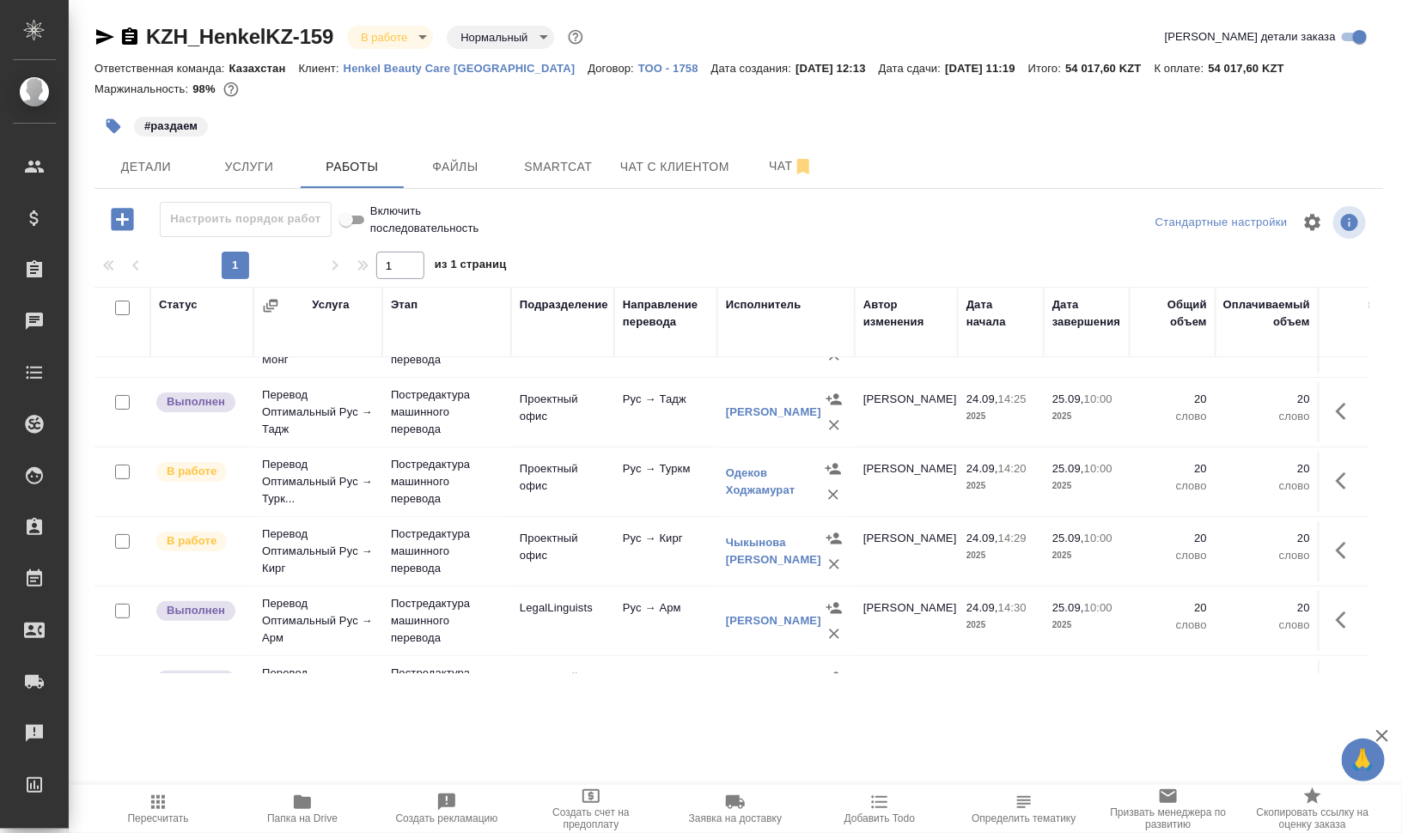
scroll to position [0, 0]
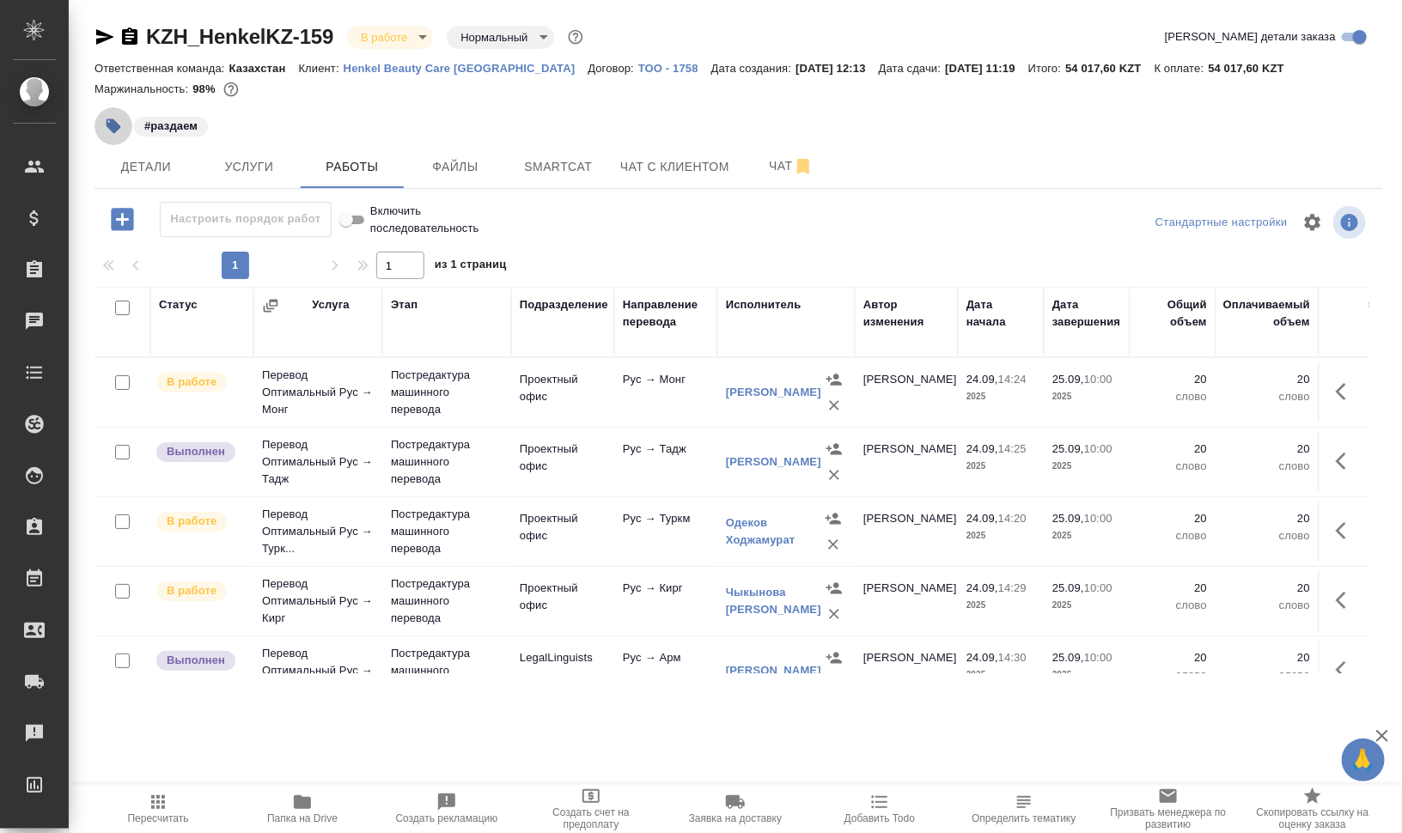
click at [115, 126] on icon "button" at bounding box center [114, 126] width 15 height 15
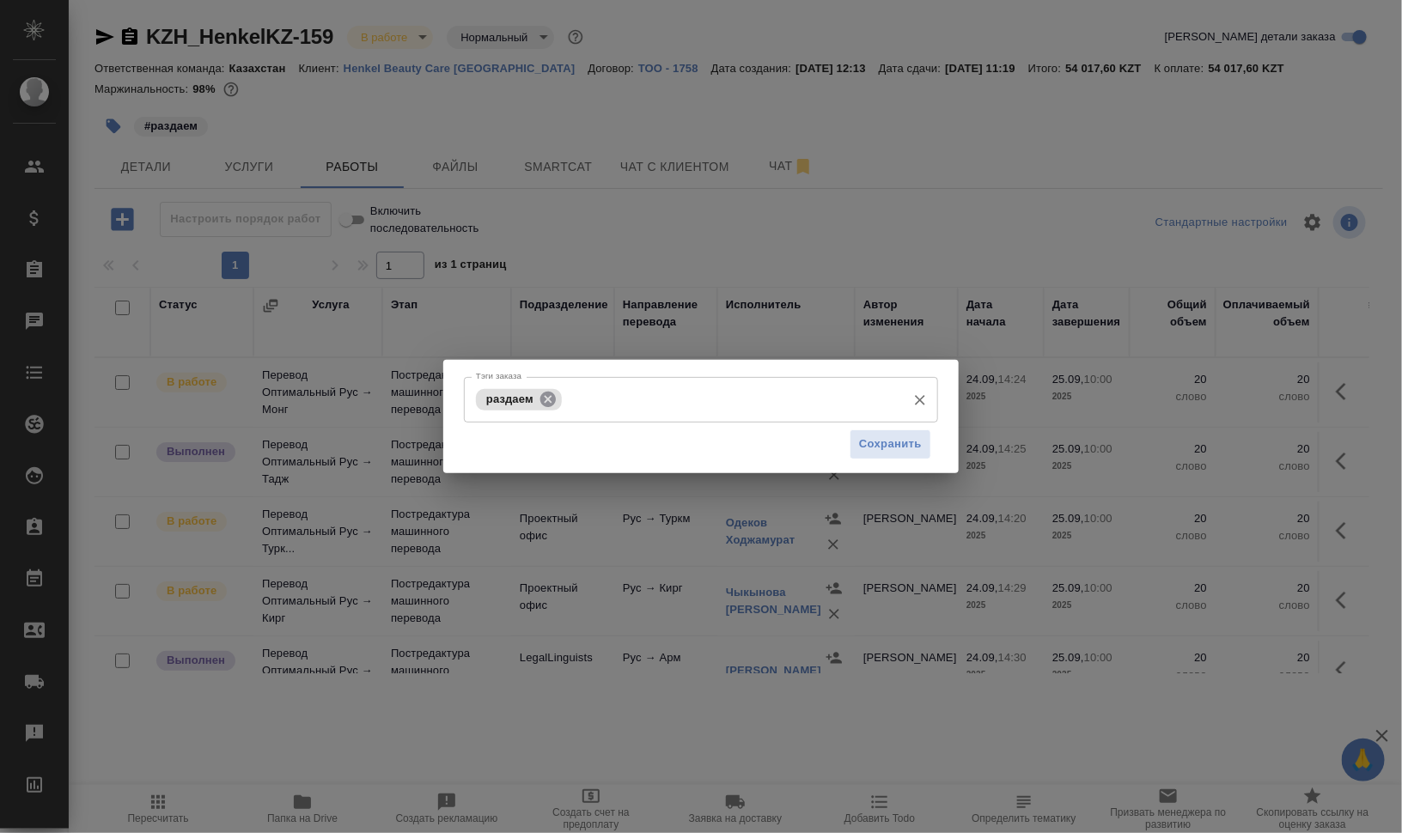
click at [543, 392] on icon at bounding box center [548, 399] width 19 height 19
click at [580, 402] on input "Тэги заказа" at bounding box center [685, 399] width 426 height 29
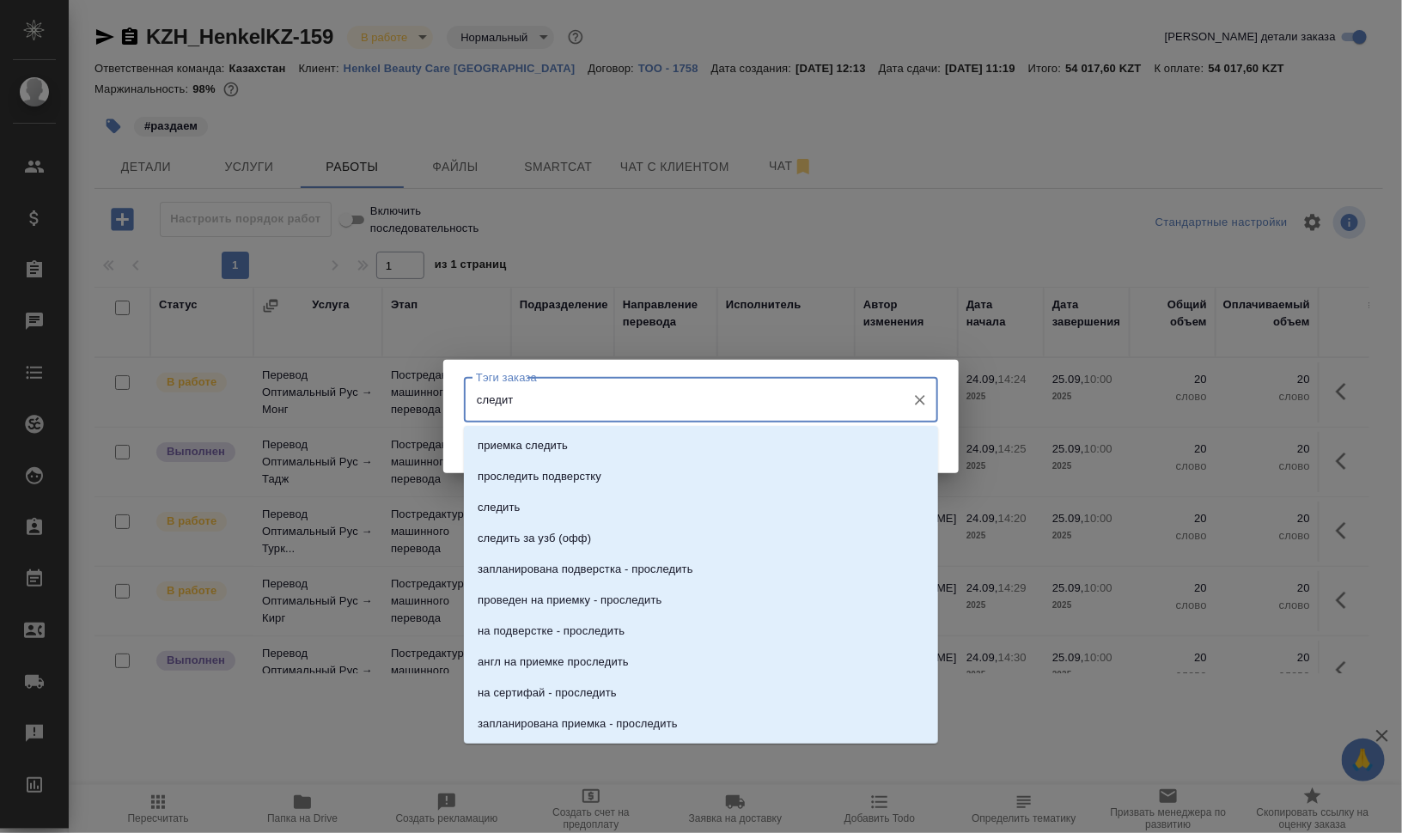
type input "следить"
click at [576, 494] on li "следить" at bounding box center [701, 507] width 474 height 31
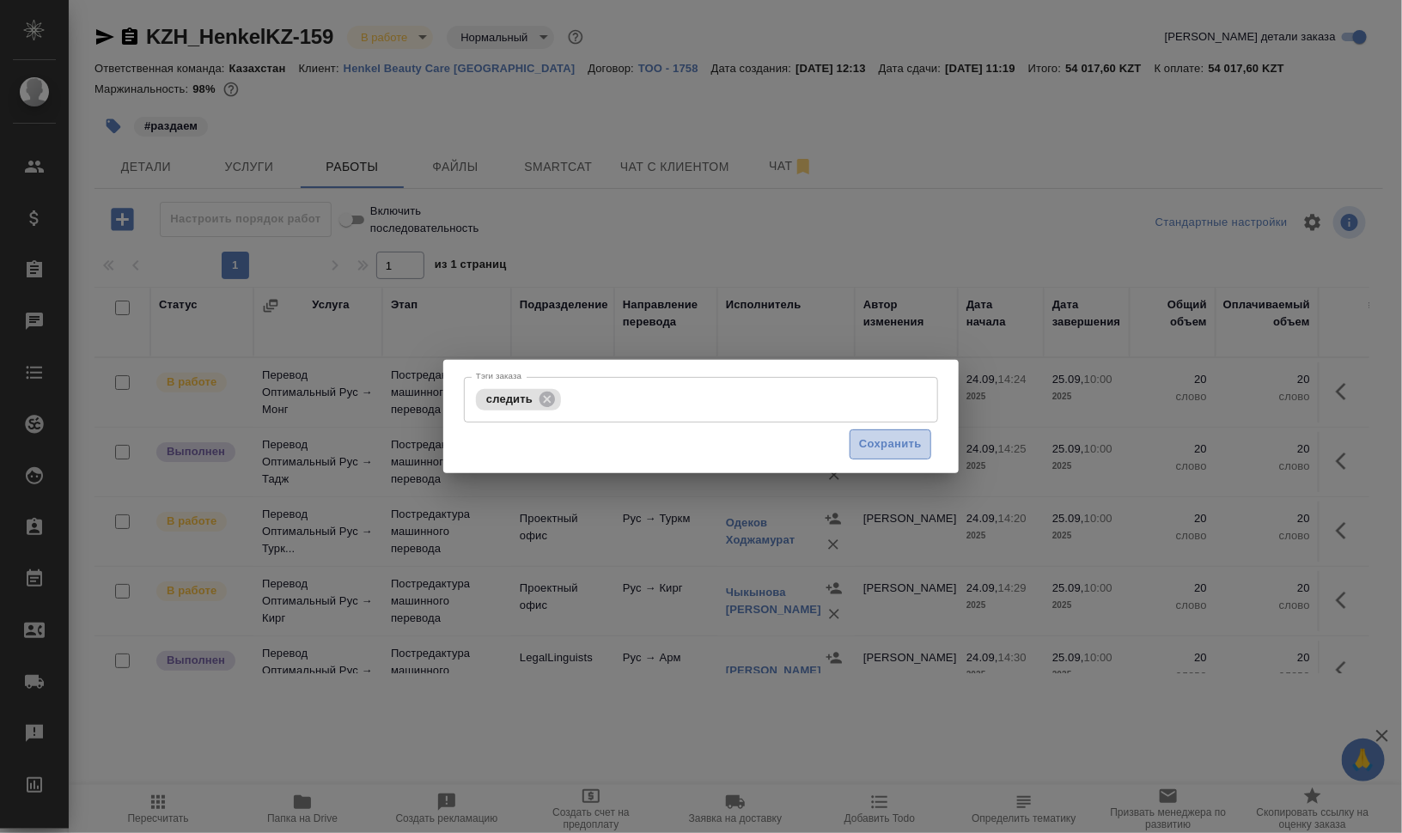
click at [886, 435] on span "Сохранить" at bounding box center [890, 445] width 63 height 20
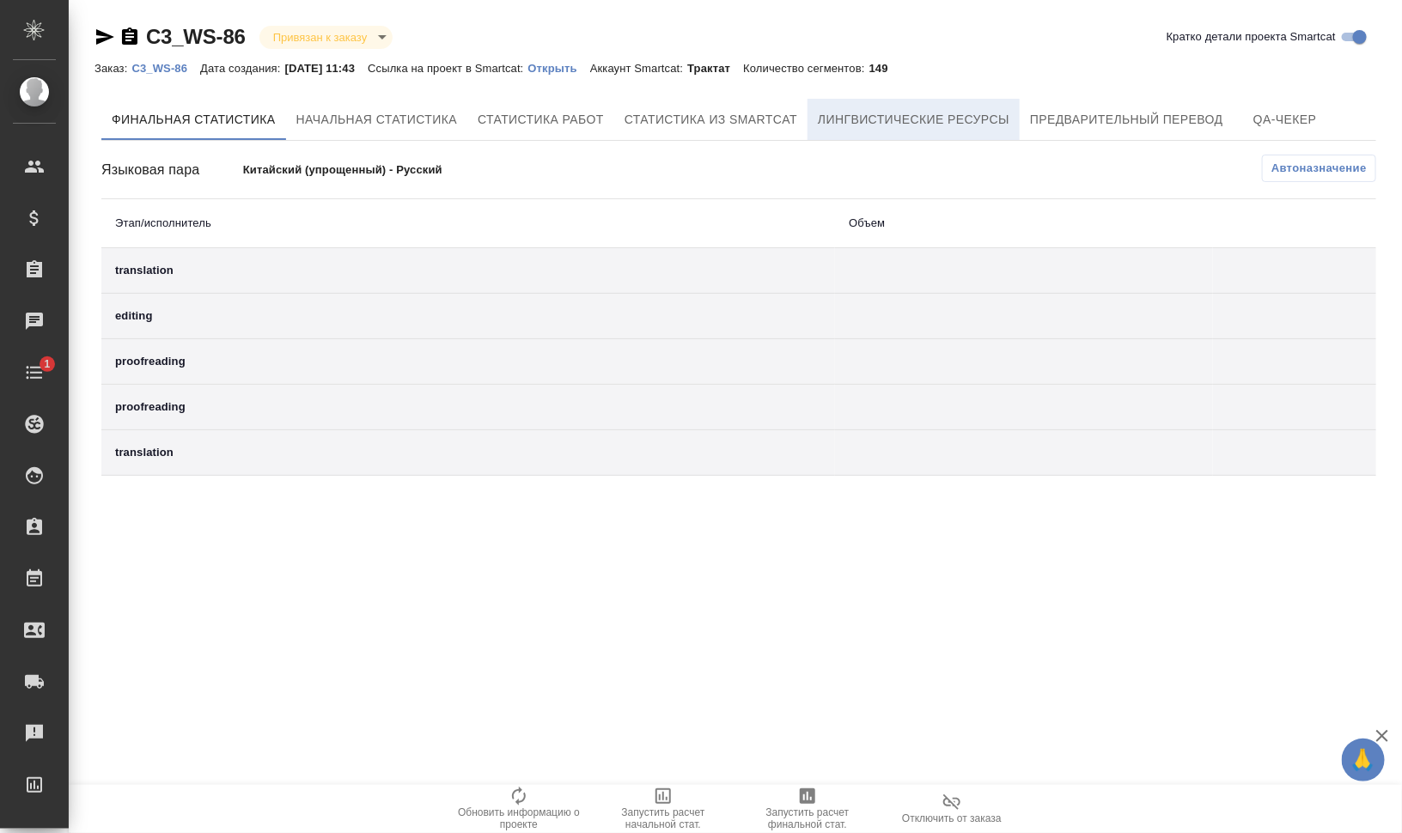
click at [882, 131] on button "Лингвистические ресурсы" at bounding box center [914, 119] width 212 height 41
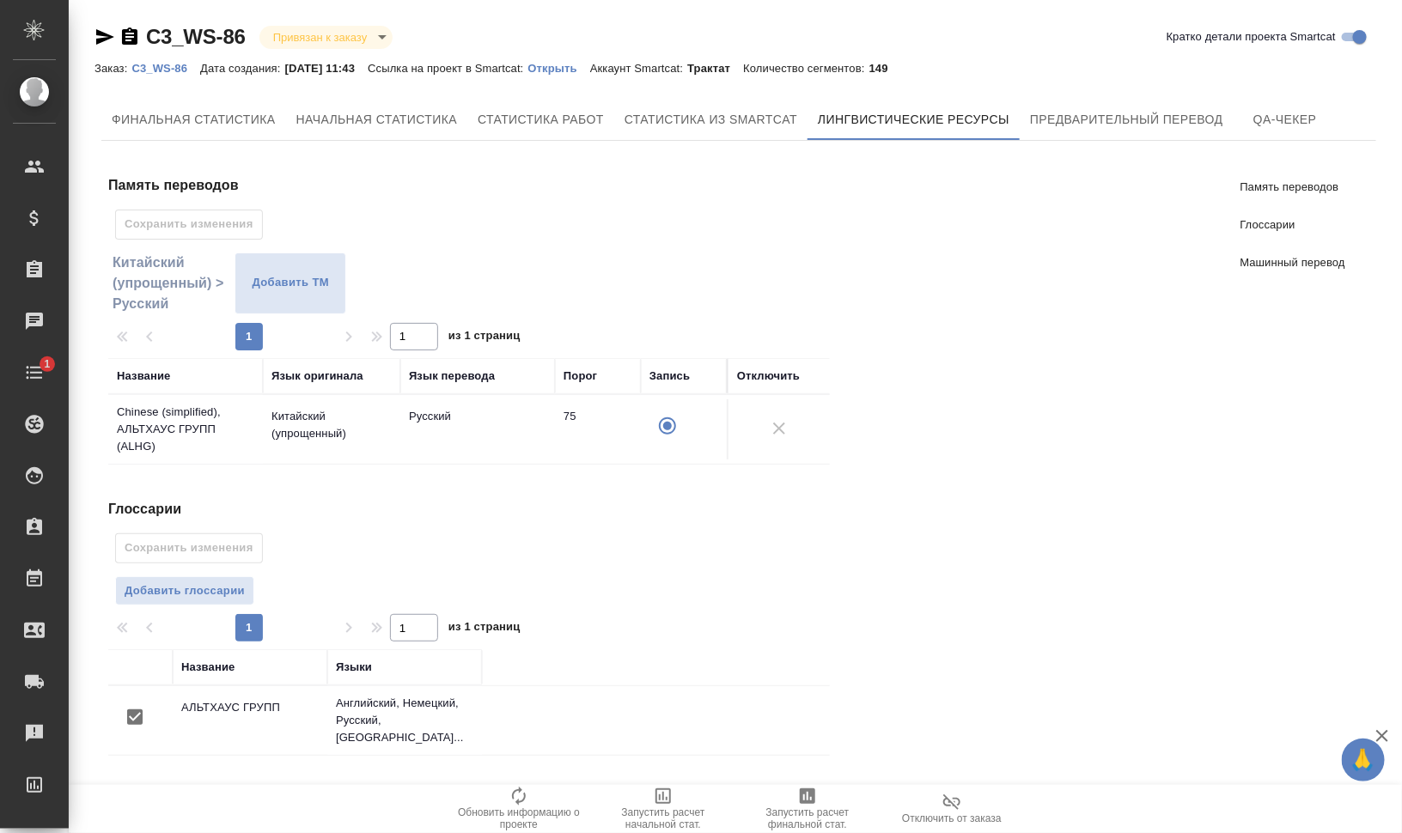
scroll to position [232, 0]
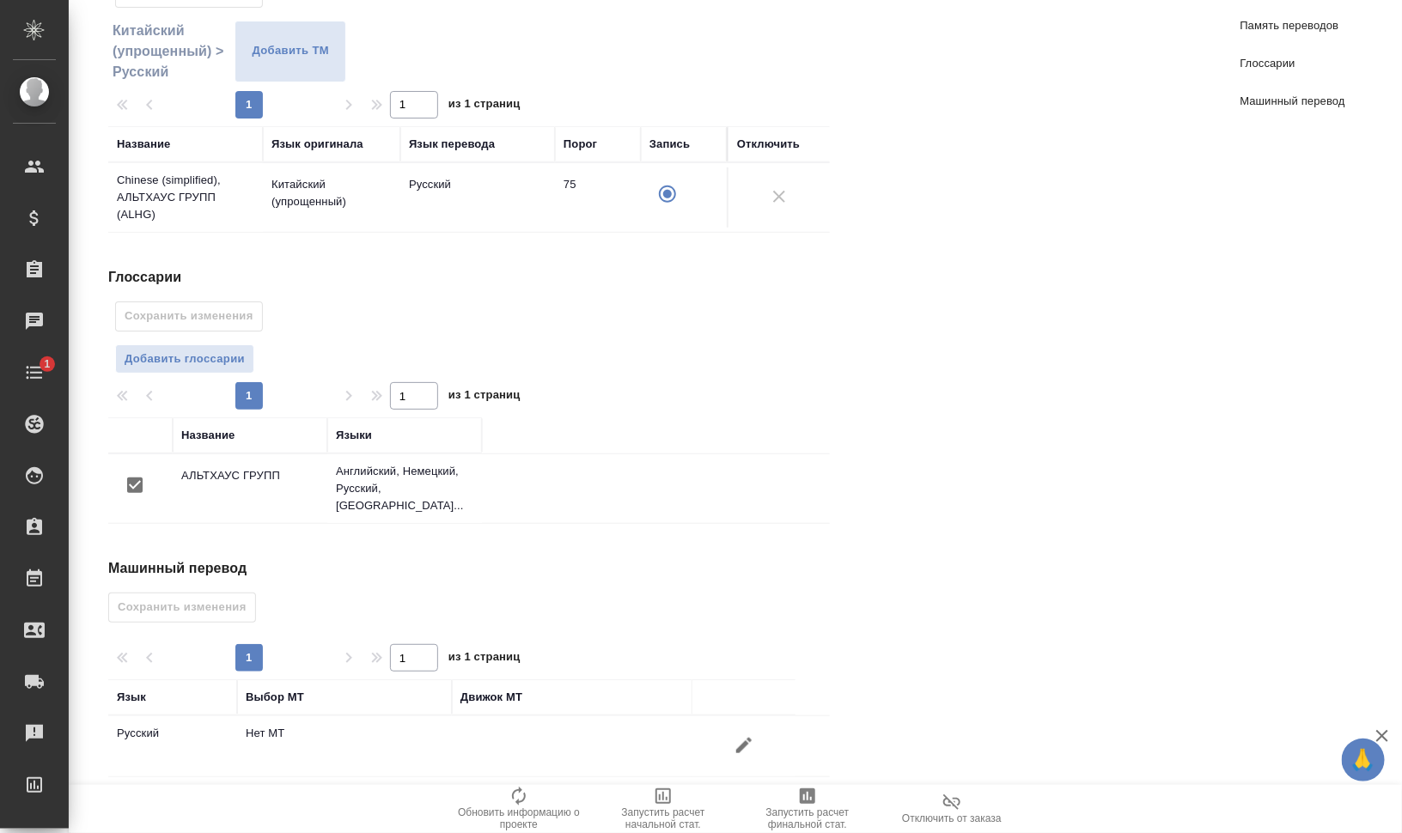
click at [731, 741] on button "button" at bounding box center [743, 745] width 41 height 41
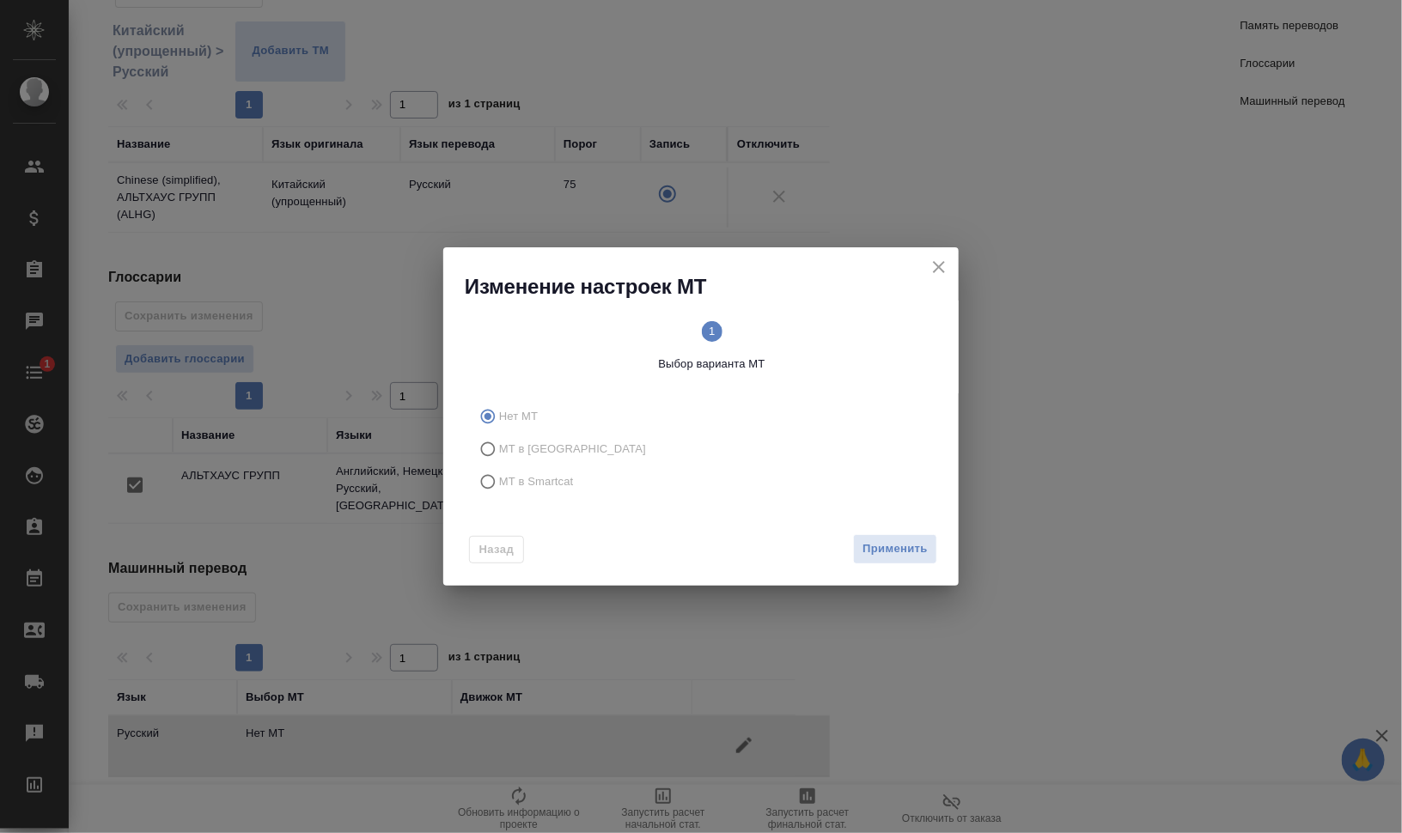
drag, startPoint x: 531, startPoint y: 485, endPoint x: 564, endPoint y: 486, distance: 32.7
click at [531, 483] on span "МТ в Smartcat" at bounding box center [536, 481] width 75 height 17
click at [499, 483] on input "МТ в Smartcat" at bounding box center [485, 482] width 27 height 33
radio input "true"
click at [832, 327] on circle at bounding box center [824, 331] width 21 height 21
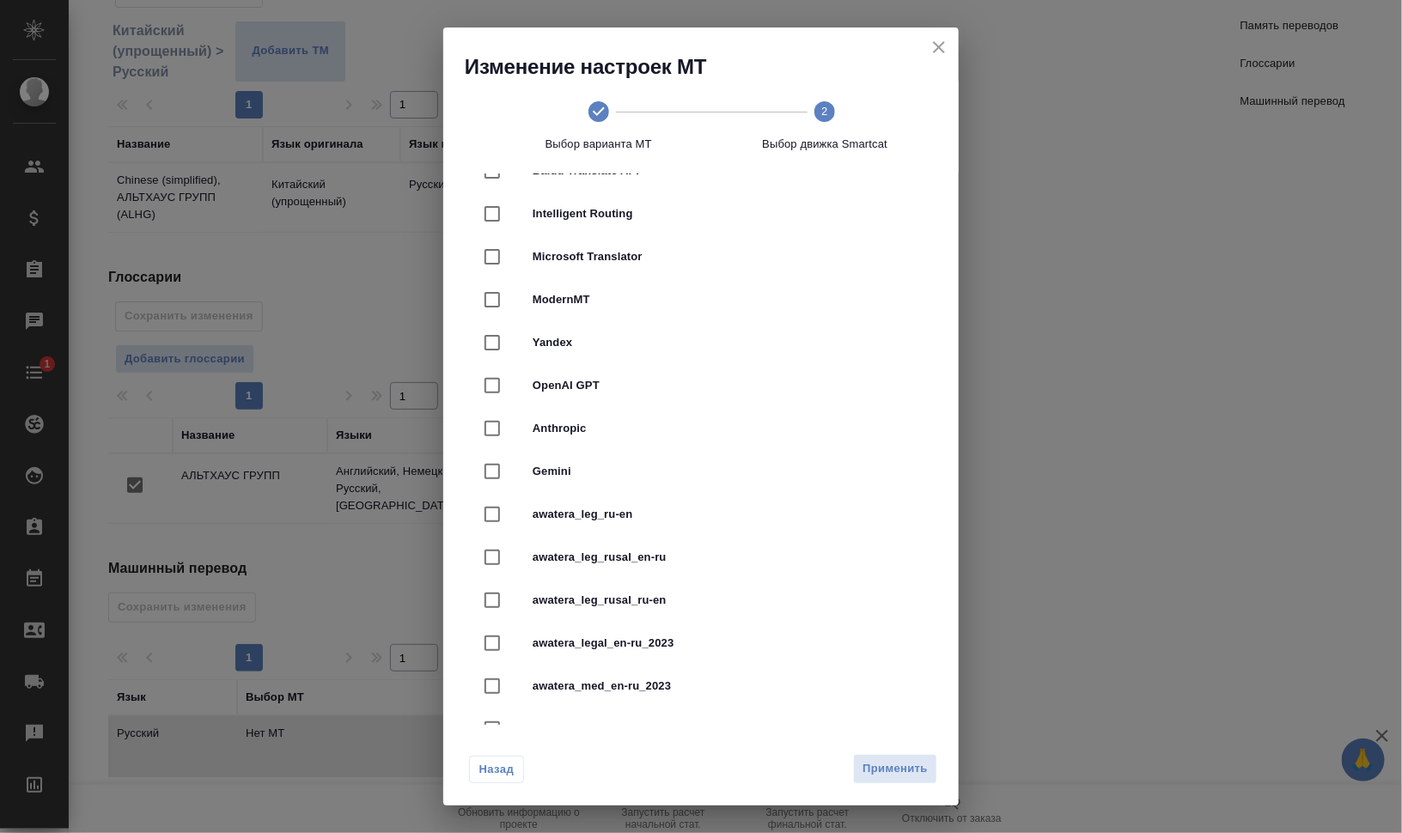
scroll to position [0, 0]
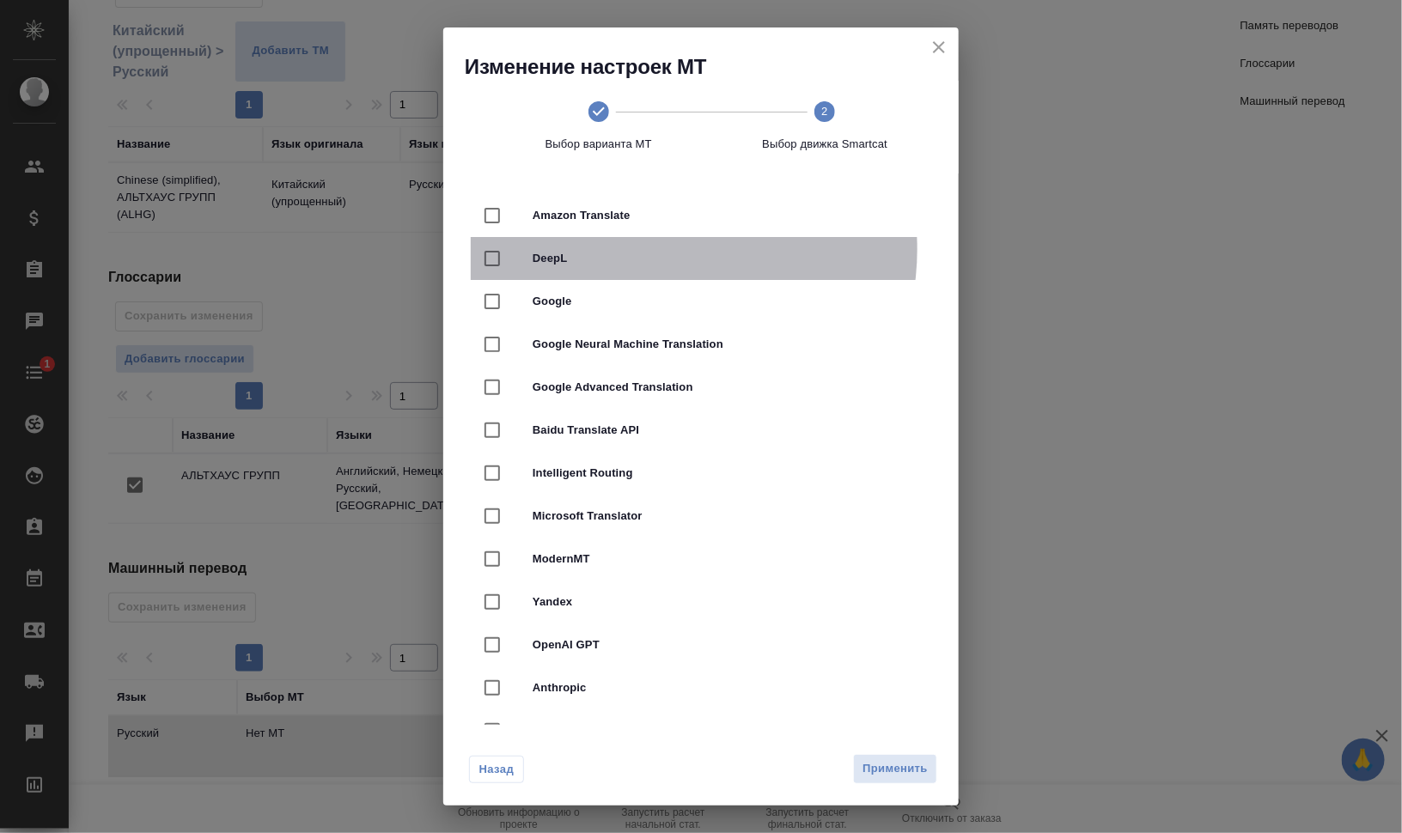
click at [648, 247] on div "DeepL" at bounding box center [701, 258] width 460 height 43
checkbox input "true"
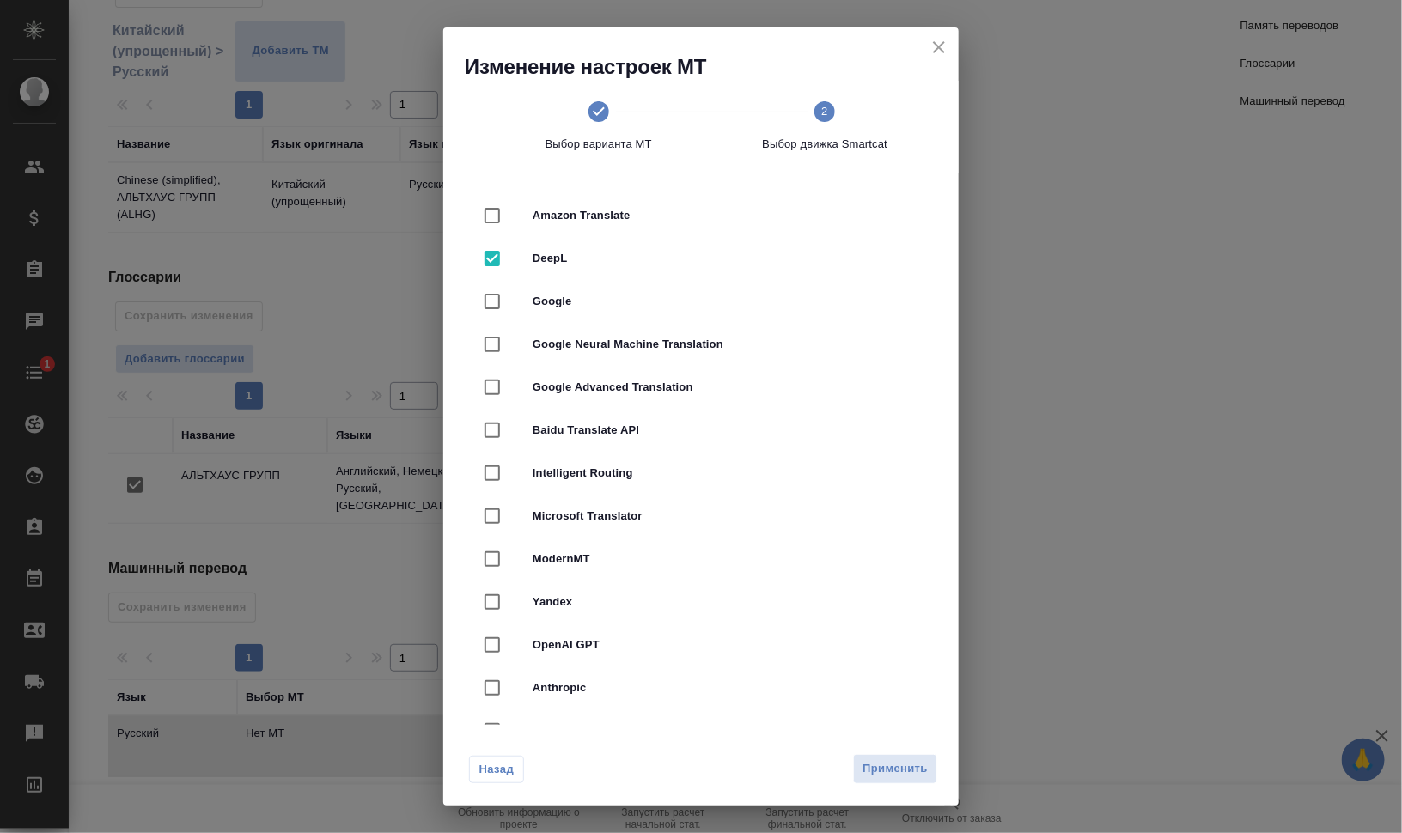
click at [893, 759] on button "Применить" at bounding box center [895, 769] width 84 height 30
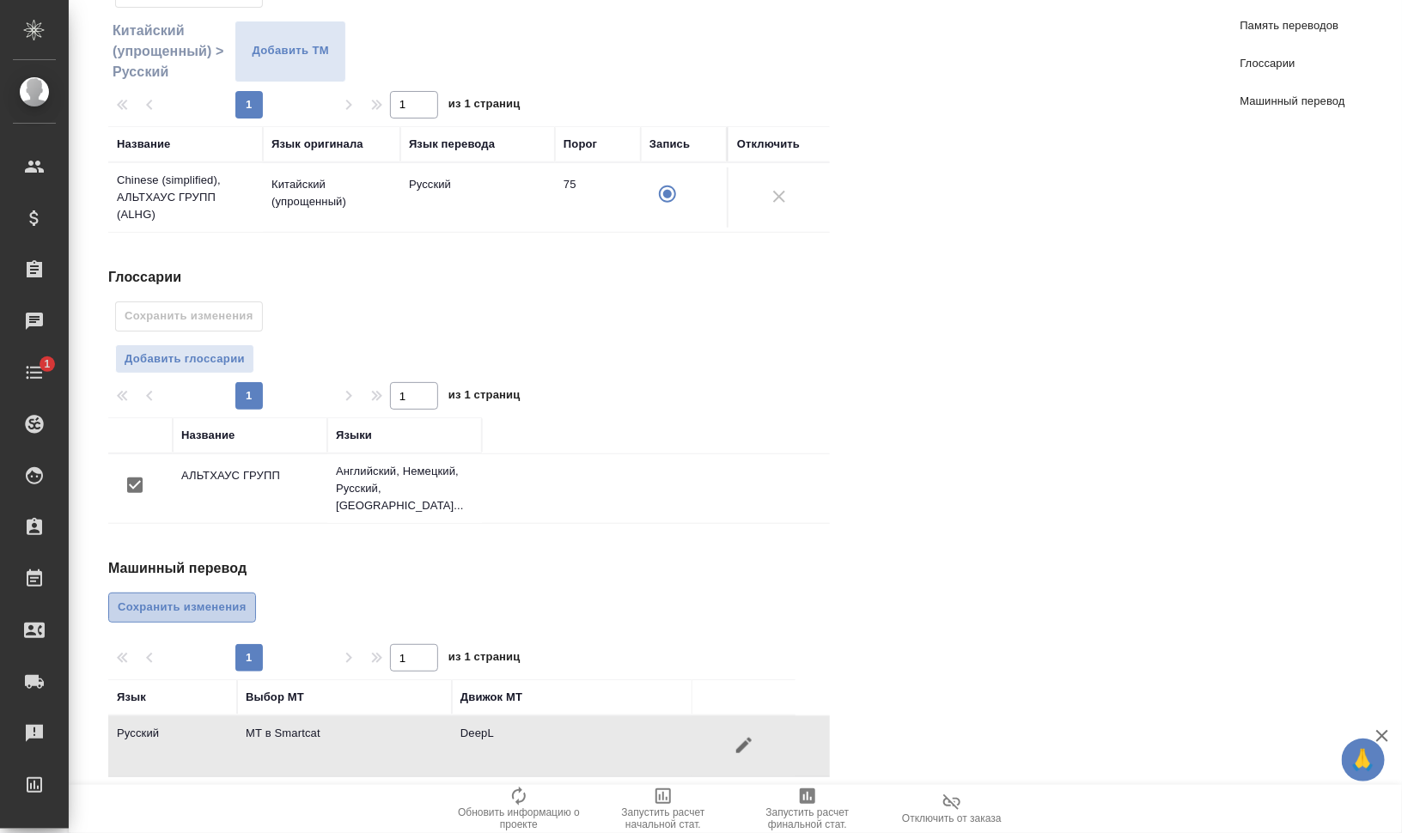
click at [170, 598] on span "Сохранить изменения" at bounding box center [182, 608] width 129 height 20
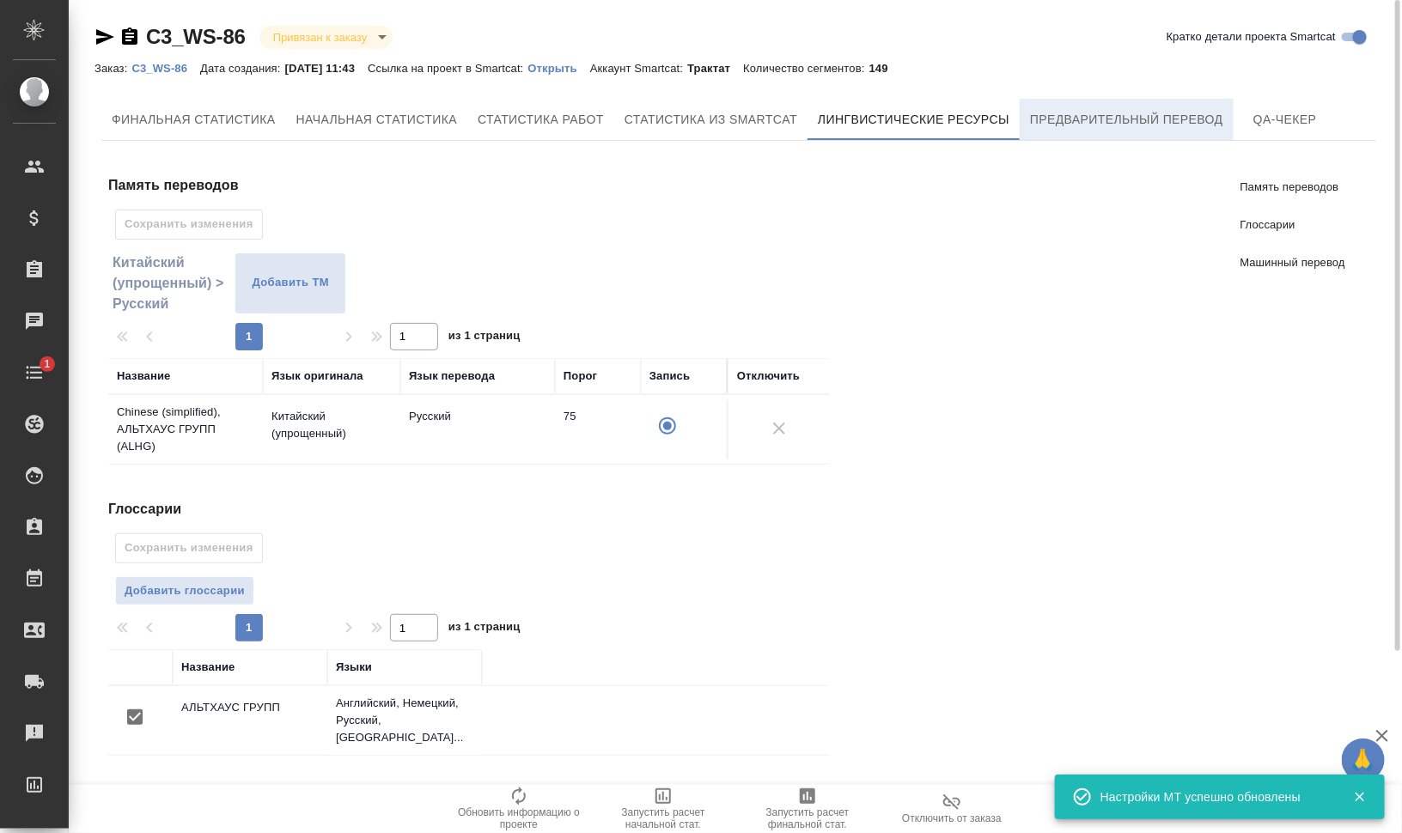
click at [1174, 111] on span "Предварительный перевод" at bounding box center [1126, 119] width 193 height 21
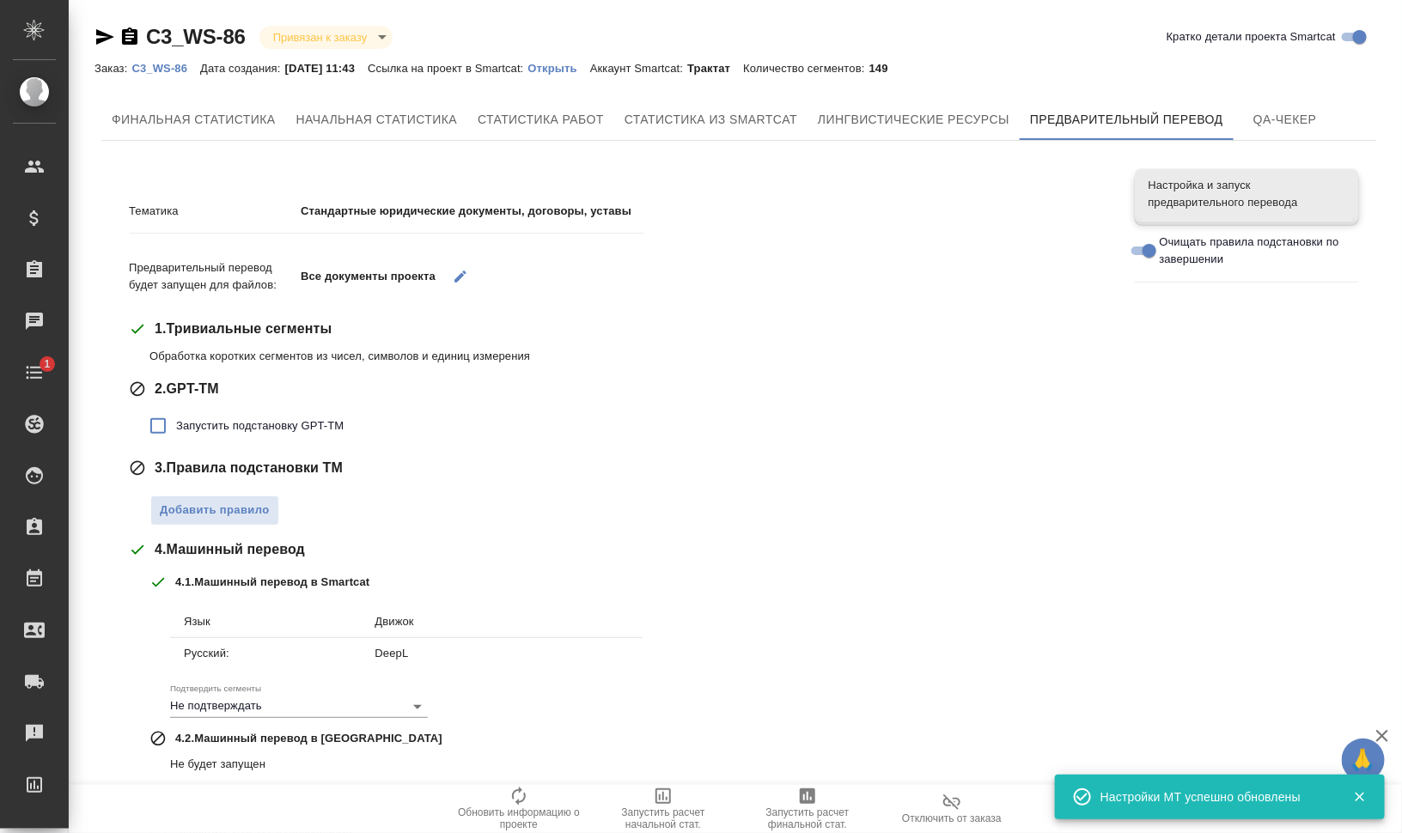
click at [320, 430] on span "Запустить подстановку GPT-TM" at bounding box center [260, 426] width 168 height 17
click at [176, 430] on input "Запустить подстановку GPT-TM" at bounding box center [158, 426] width 36 height 36
checkbox input "true"
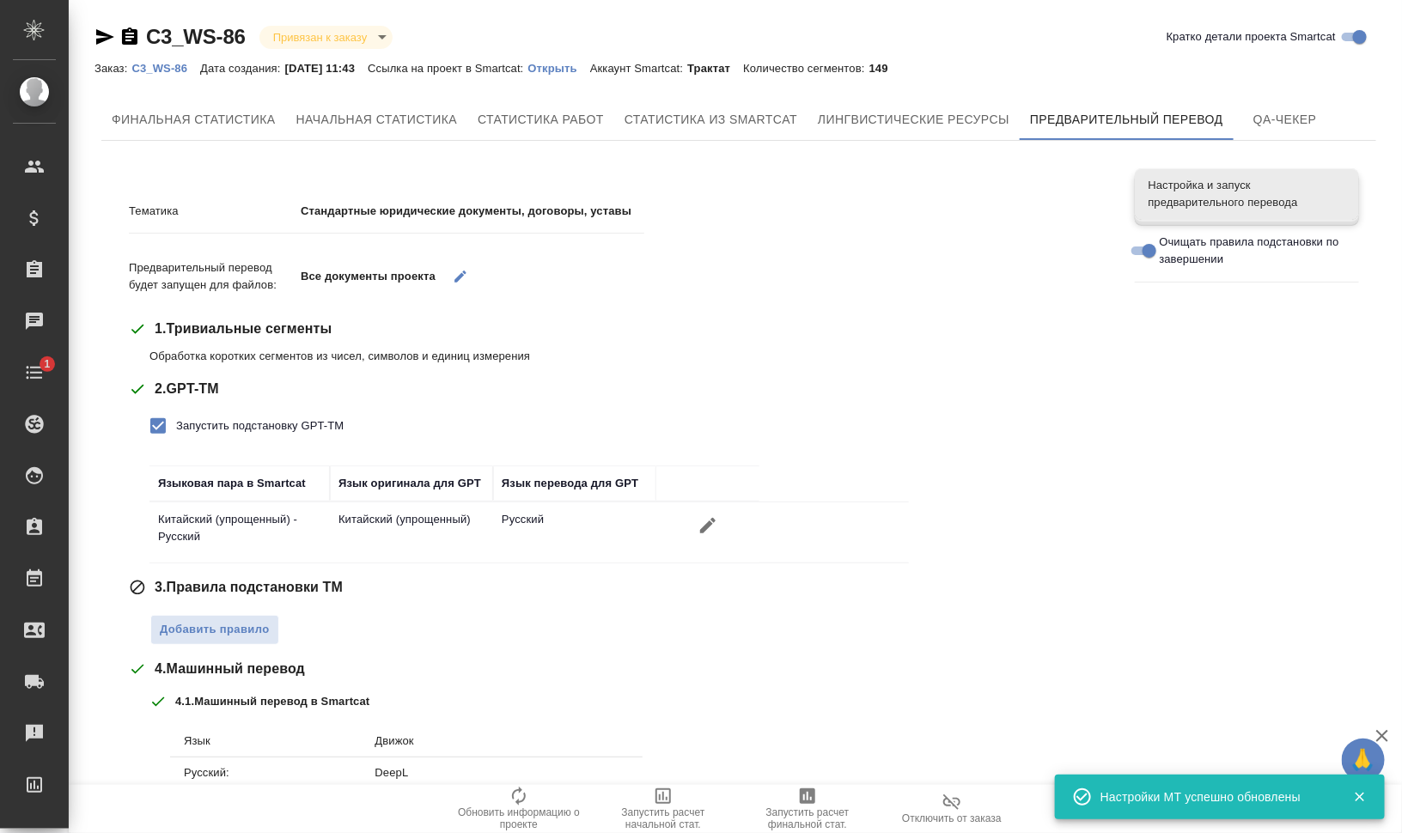
scroll to position [250, 0]
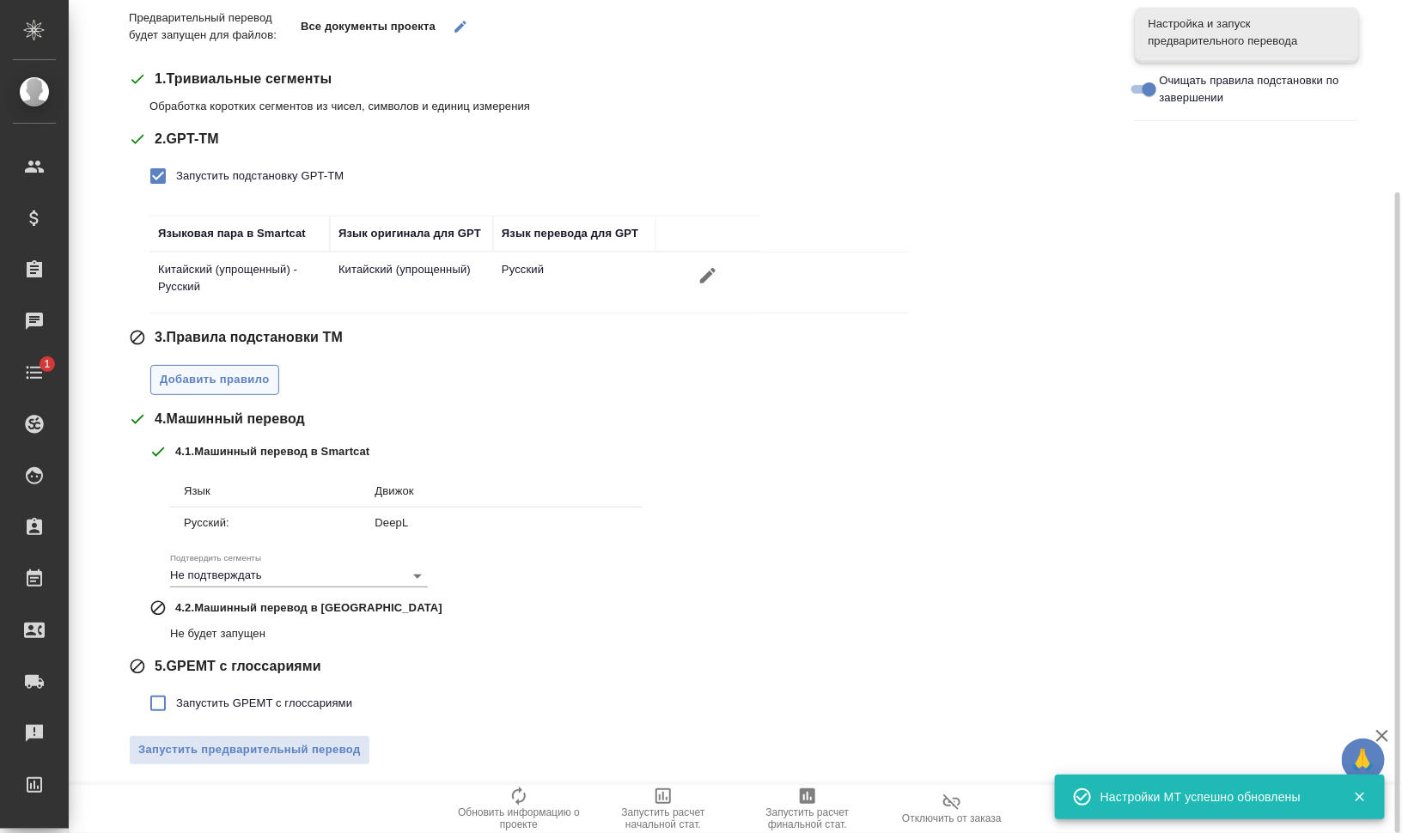
click at [223, 375] on span "Добавить правило" at bounding box center [215, 380] width 110 height 20
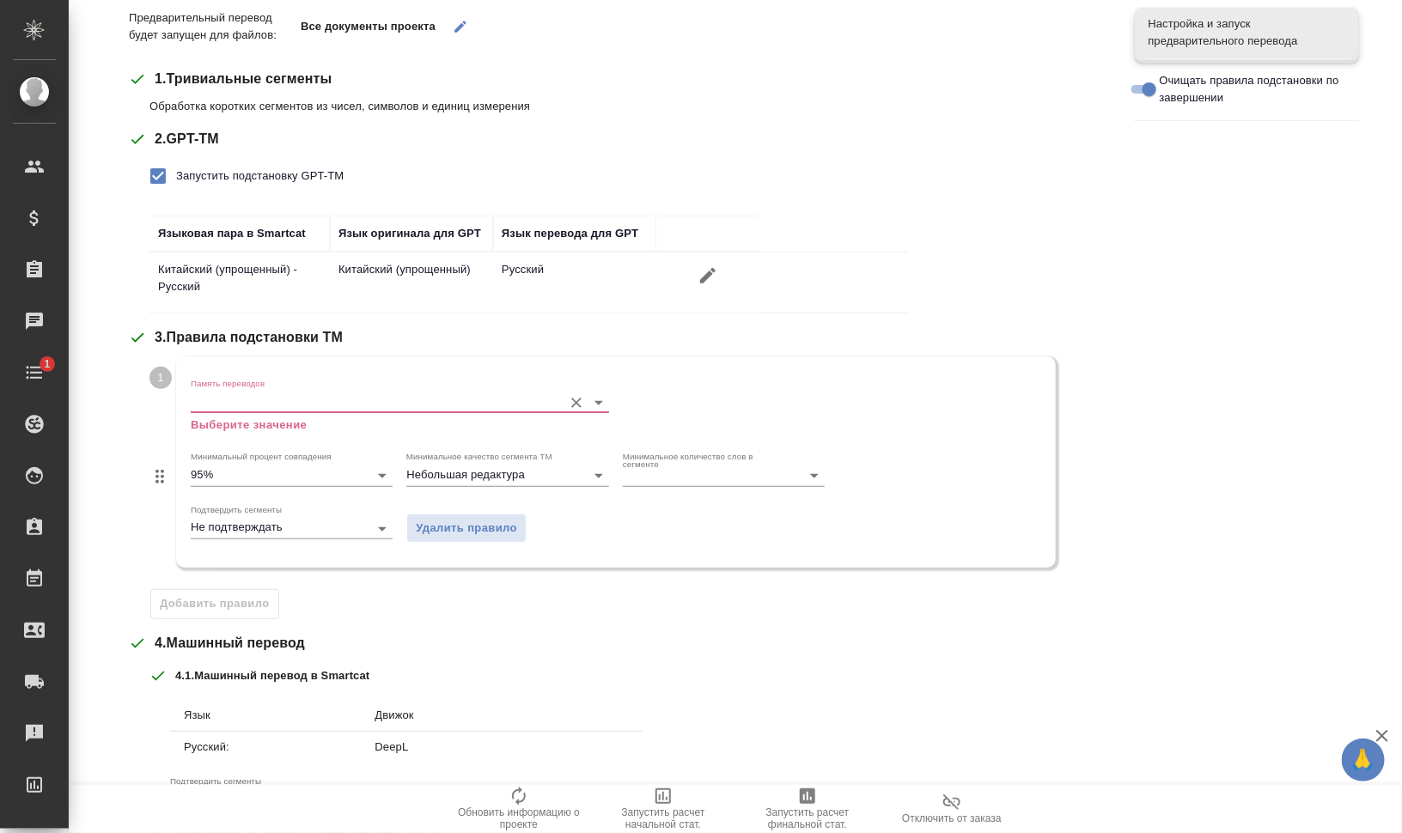
click at [275, 404] on input "Память переводов" at bounding box center [372, 402] width 363 height 21
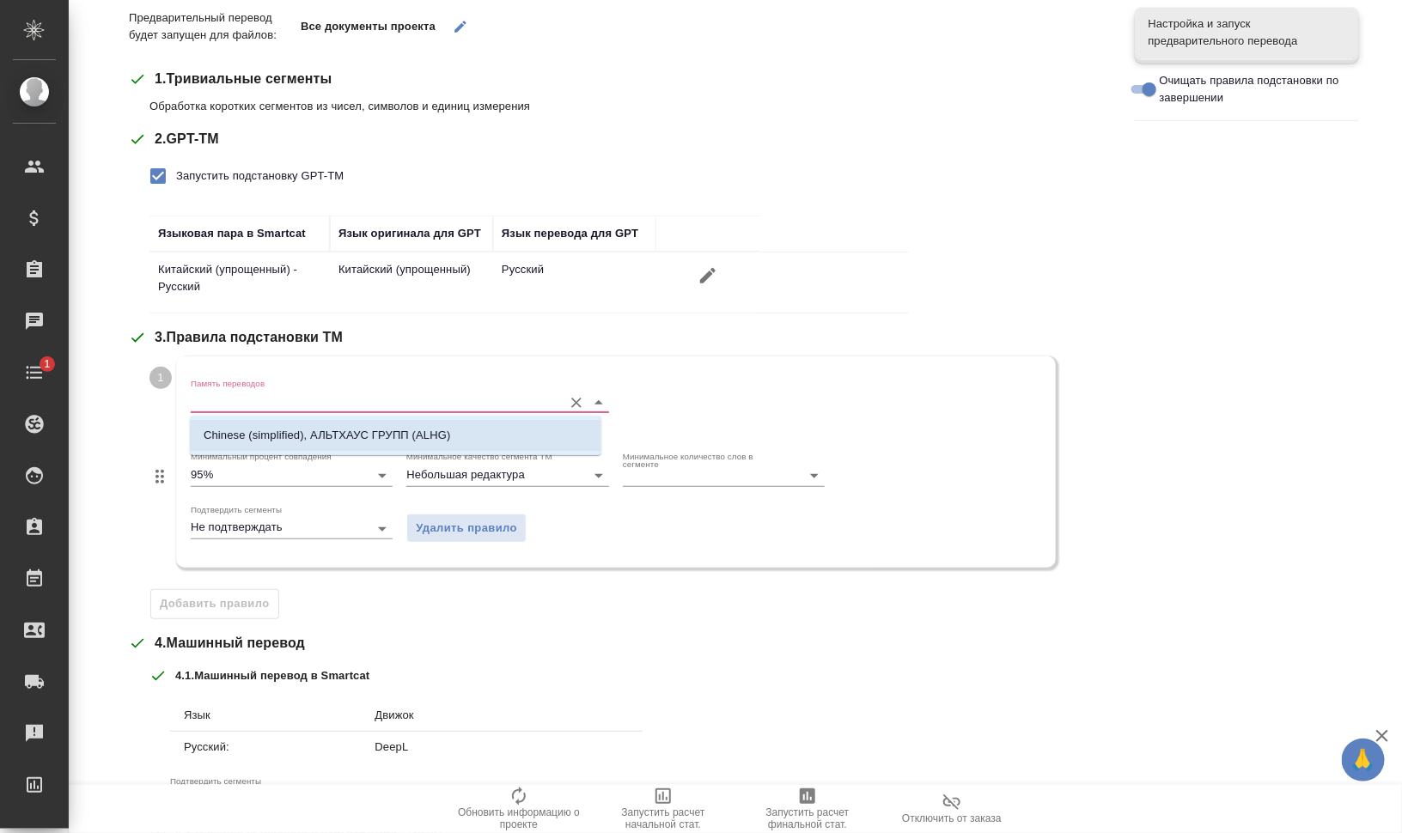
click at [295, 438] on p "Chinese (simplified), АЛЬТХАУС ГРУПП (ALHG)" at bounding box center [327, 435] width 247 height 17
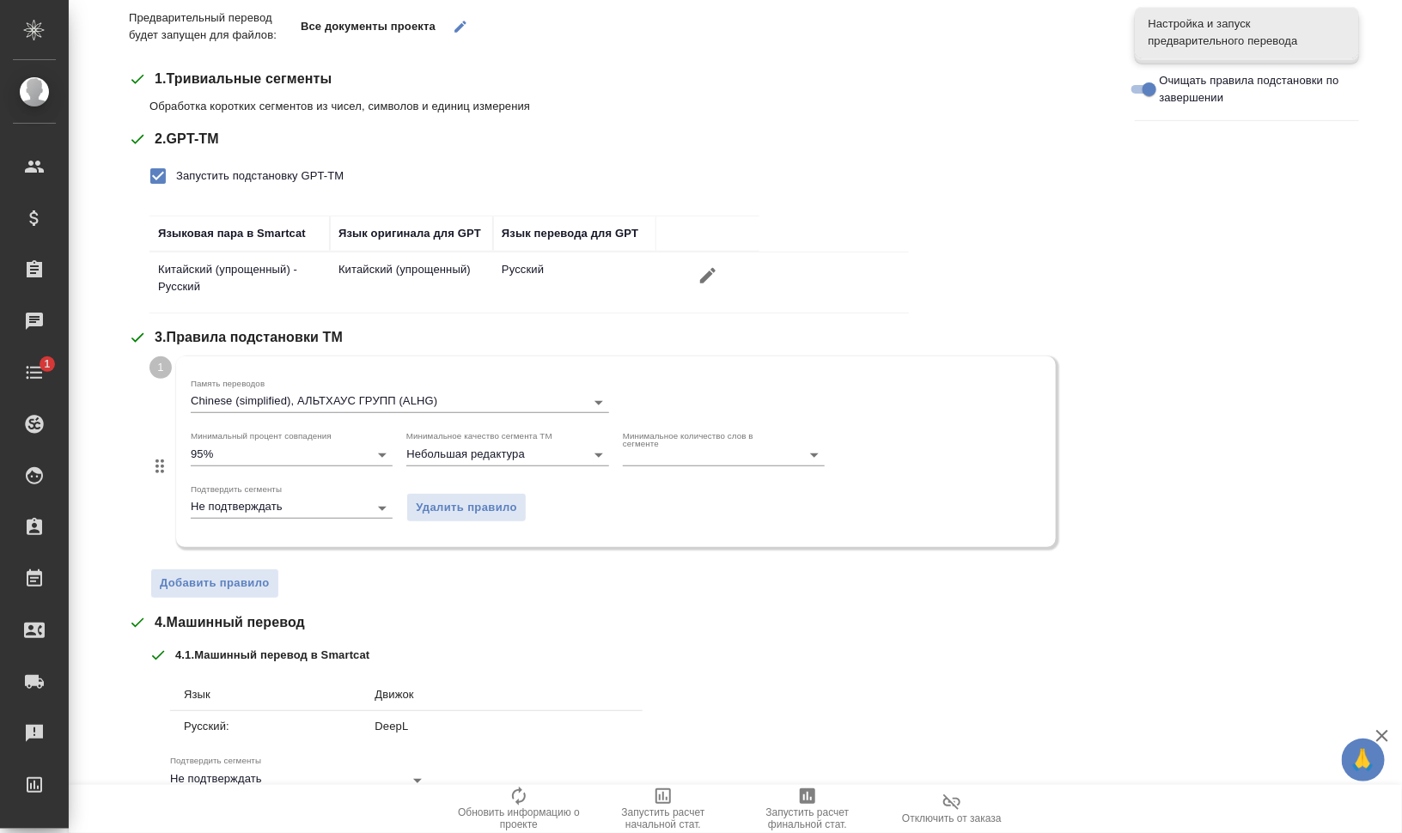
scroll to position [454, 0]
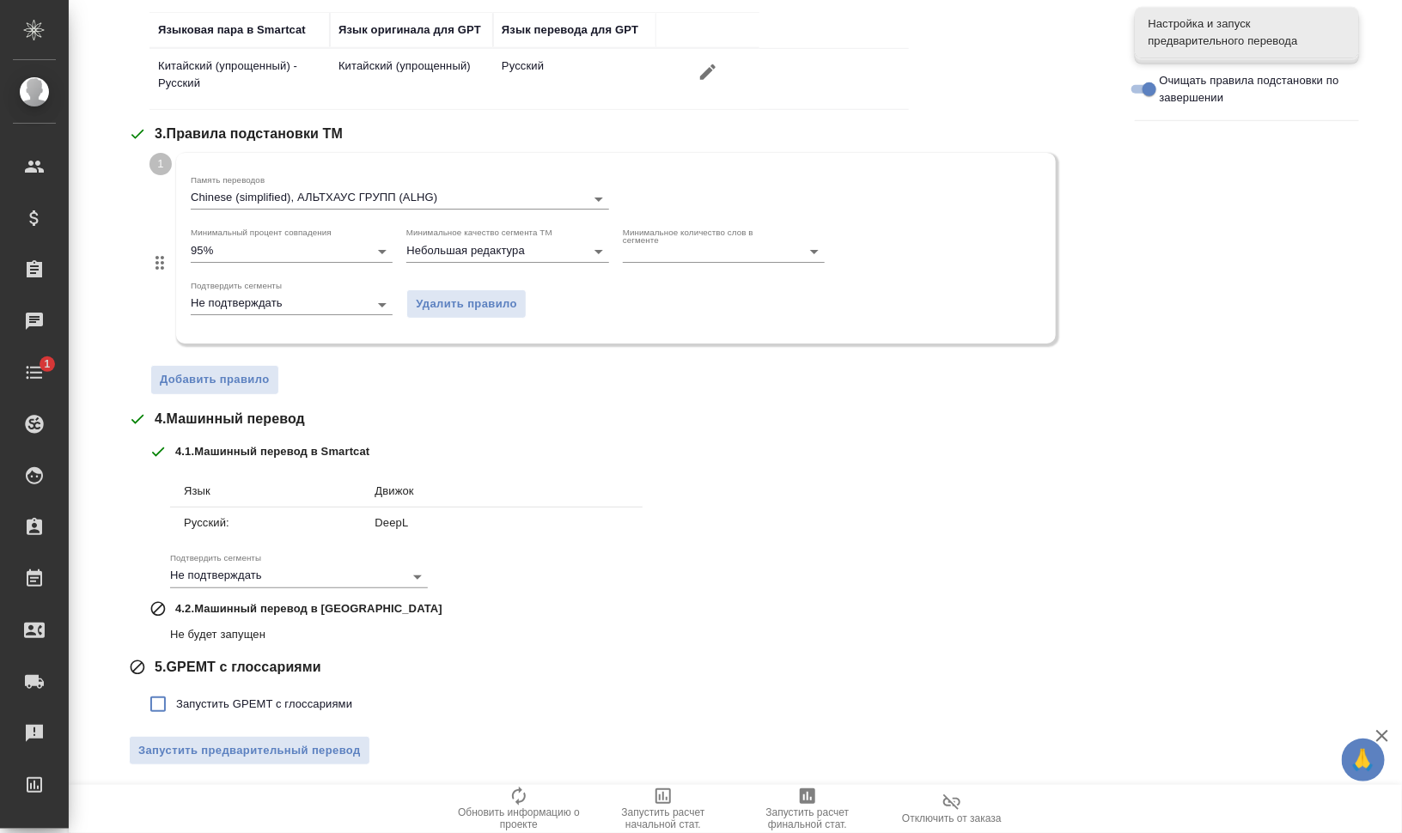
click at [277, 708] on span "Запустить GPEMT с глоссариями" at bounding box center [264, 704] width 176 height 17
click at [176, 708] on input "Запустить GPEMT с глоссариями" at bounding box center [158, 704] width 36 height 36
checkbox input "true"
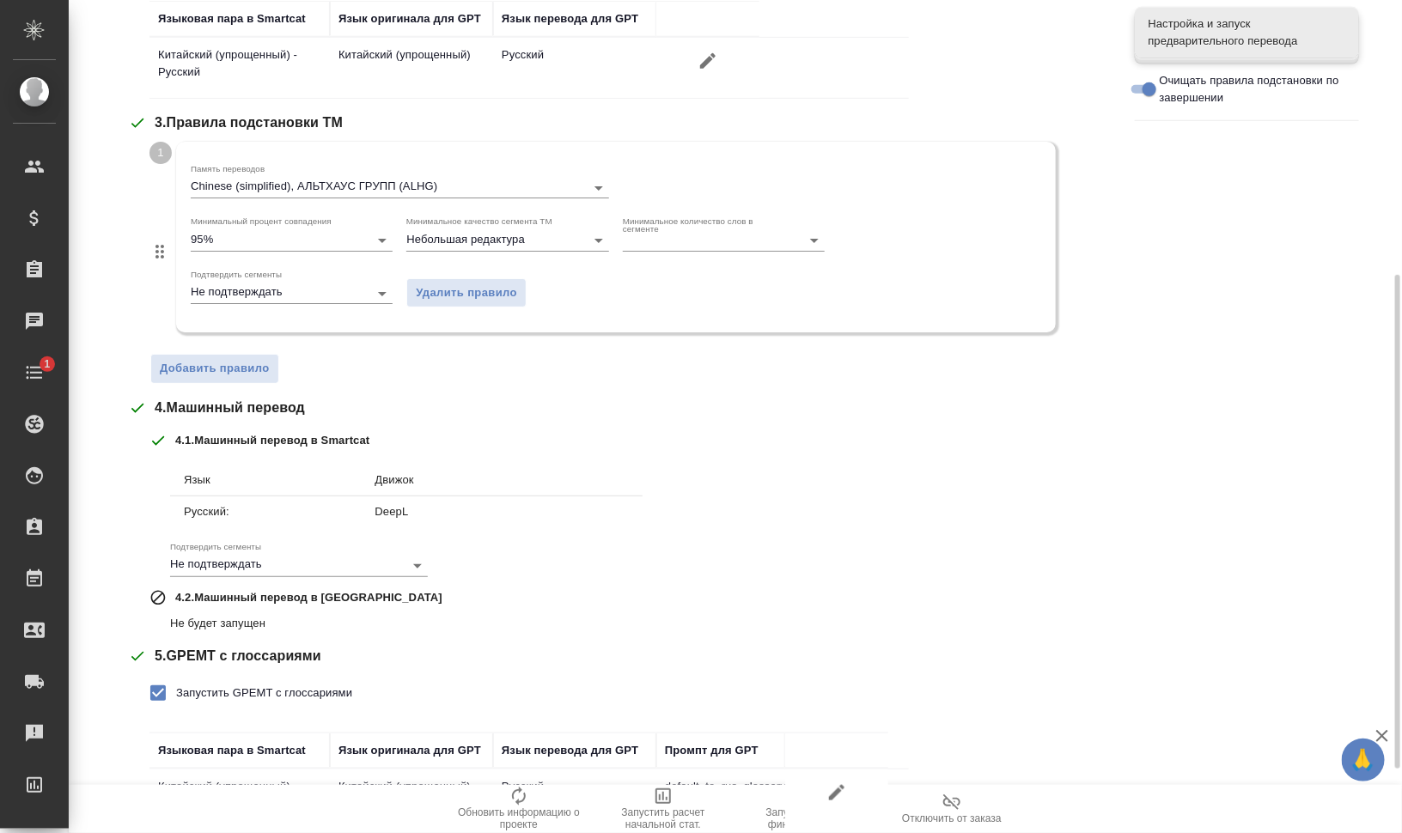
scroll to position [572, 0]
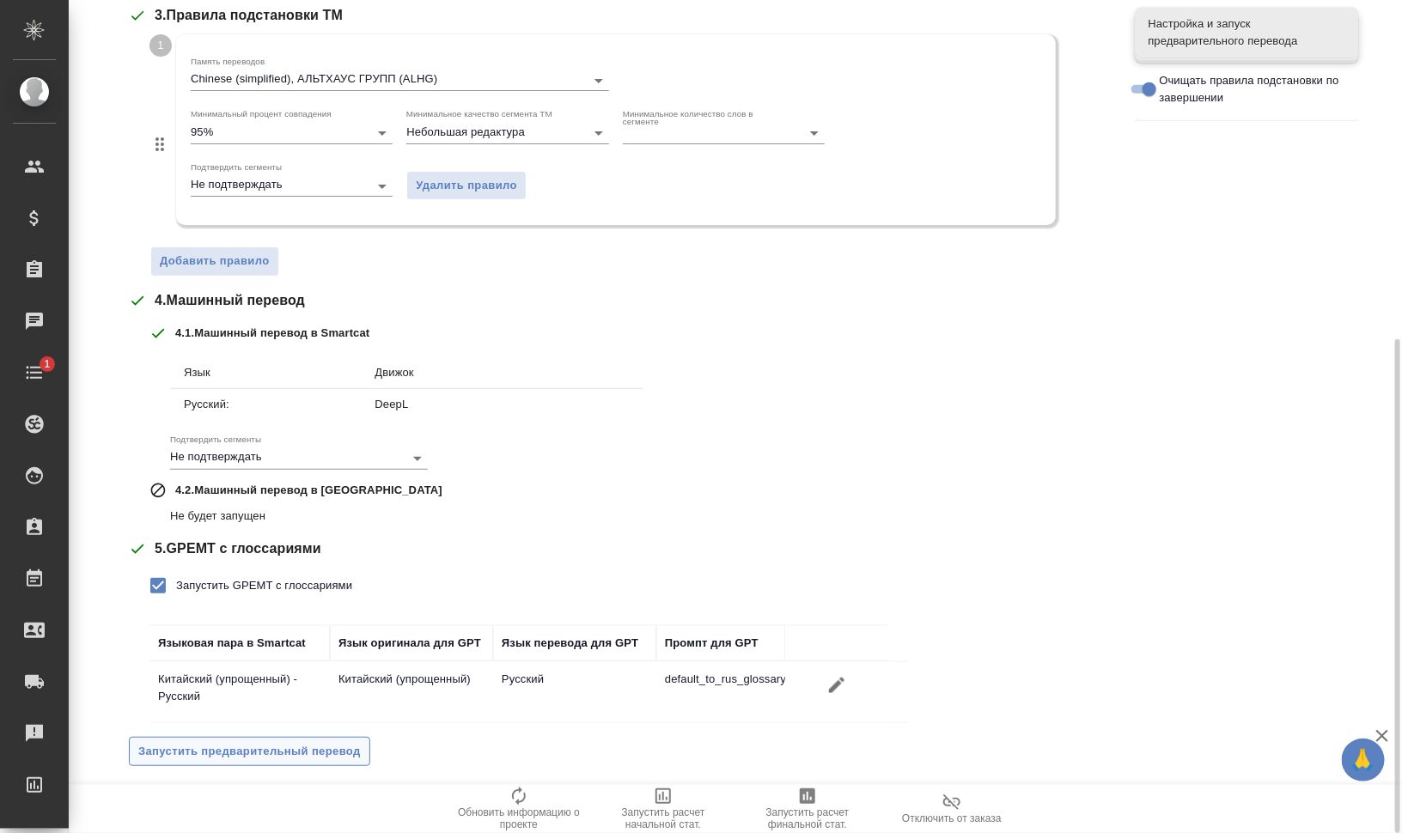
click at [296, 760] on button "Запустить предварительный перевод" at bounding box center [249, 752] width 241 height 30
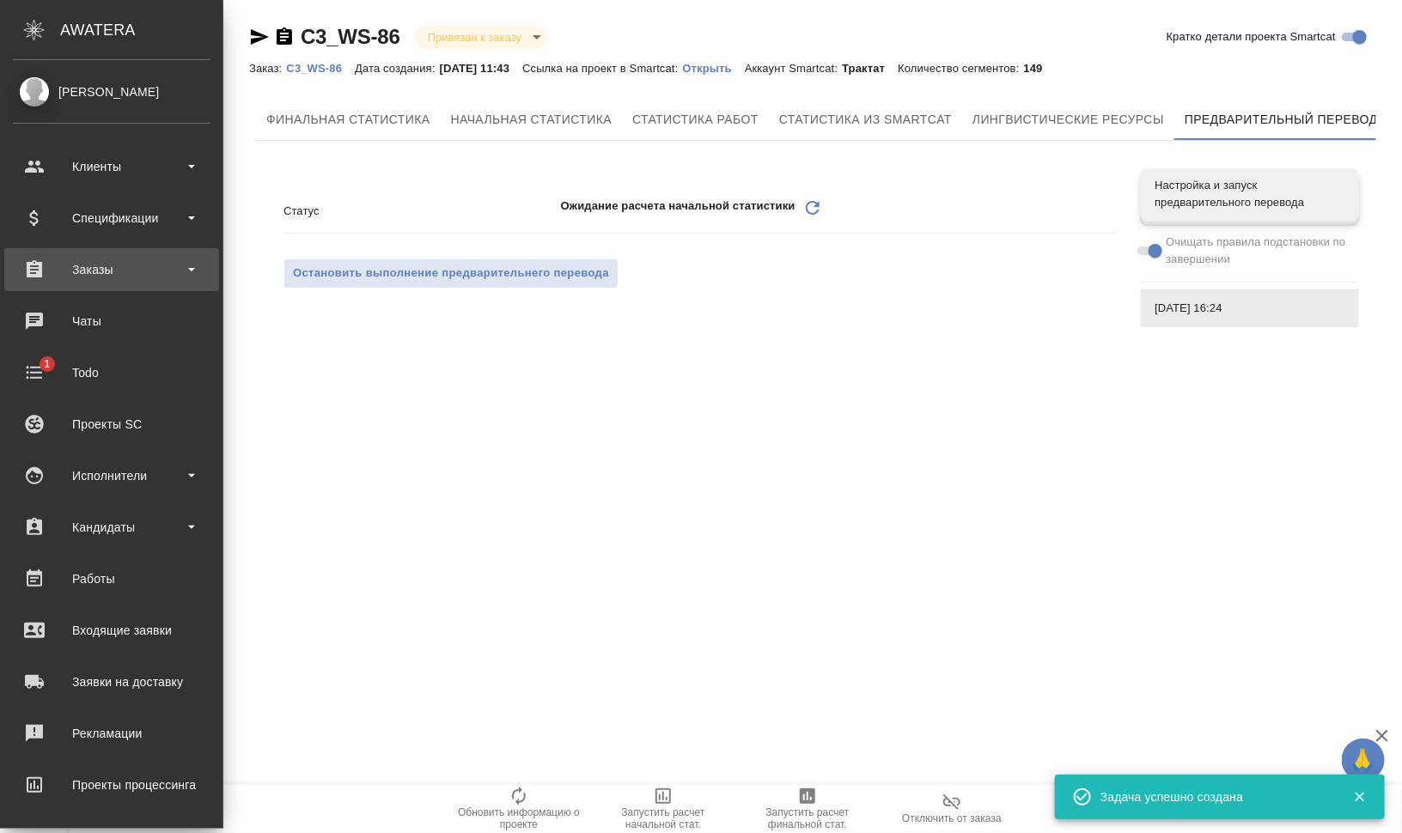
scroll to position [0, 0]
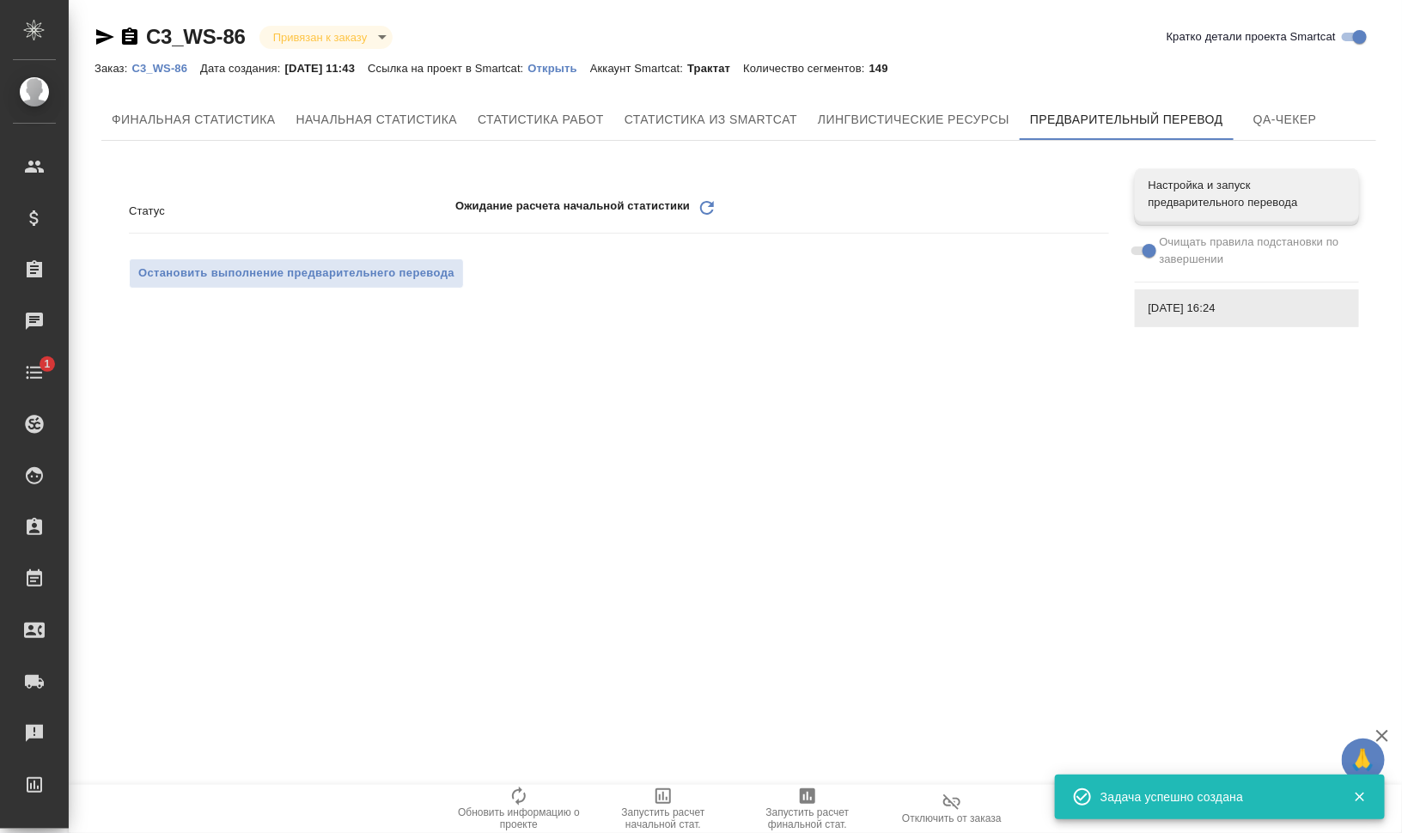
click at [711, 208] on icon "Обновить" at bounding box center [707, 208] width 21 height 21
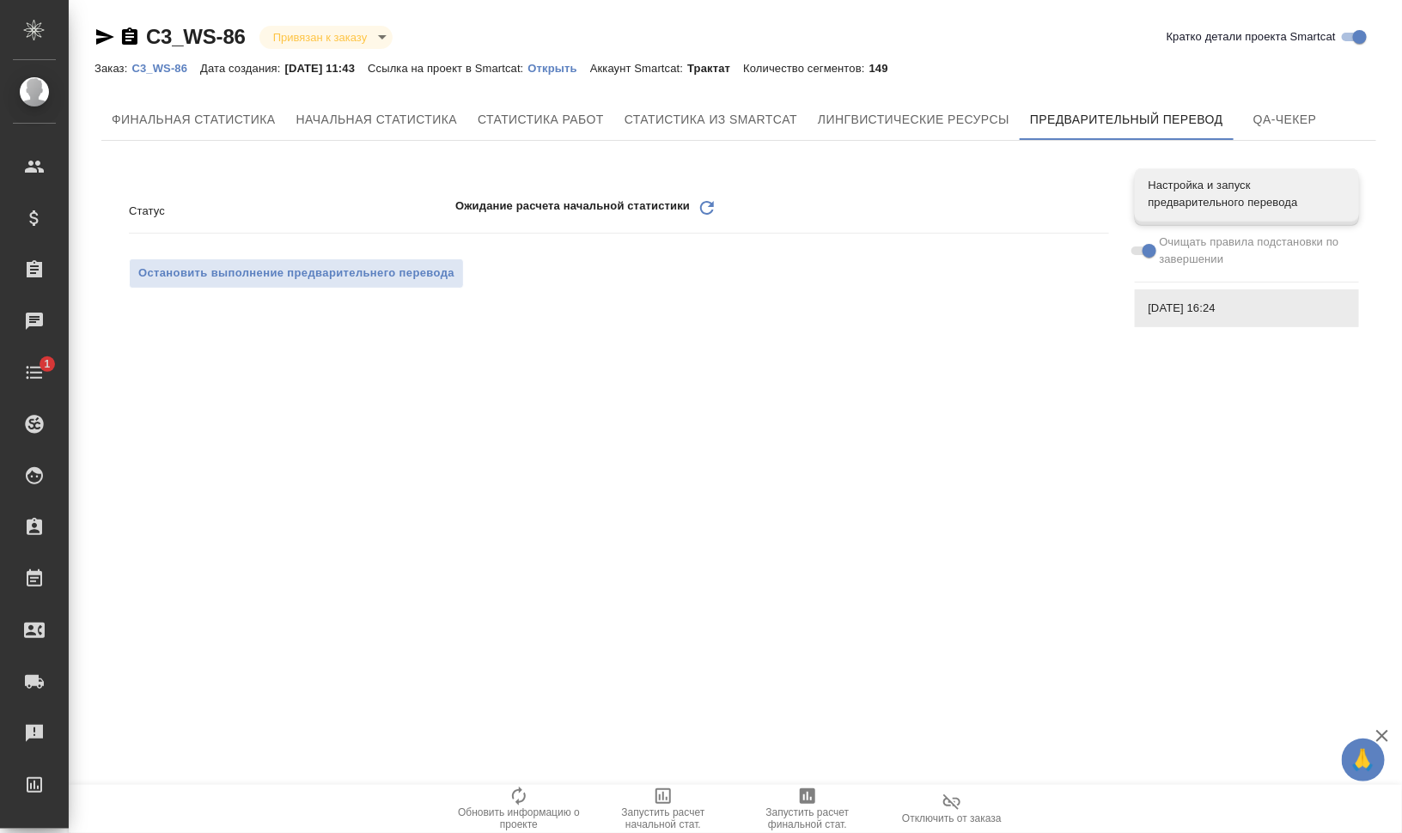
click at [706, 203] on icon "Обновить" at bounding box center [707, 208] width 21 height 21
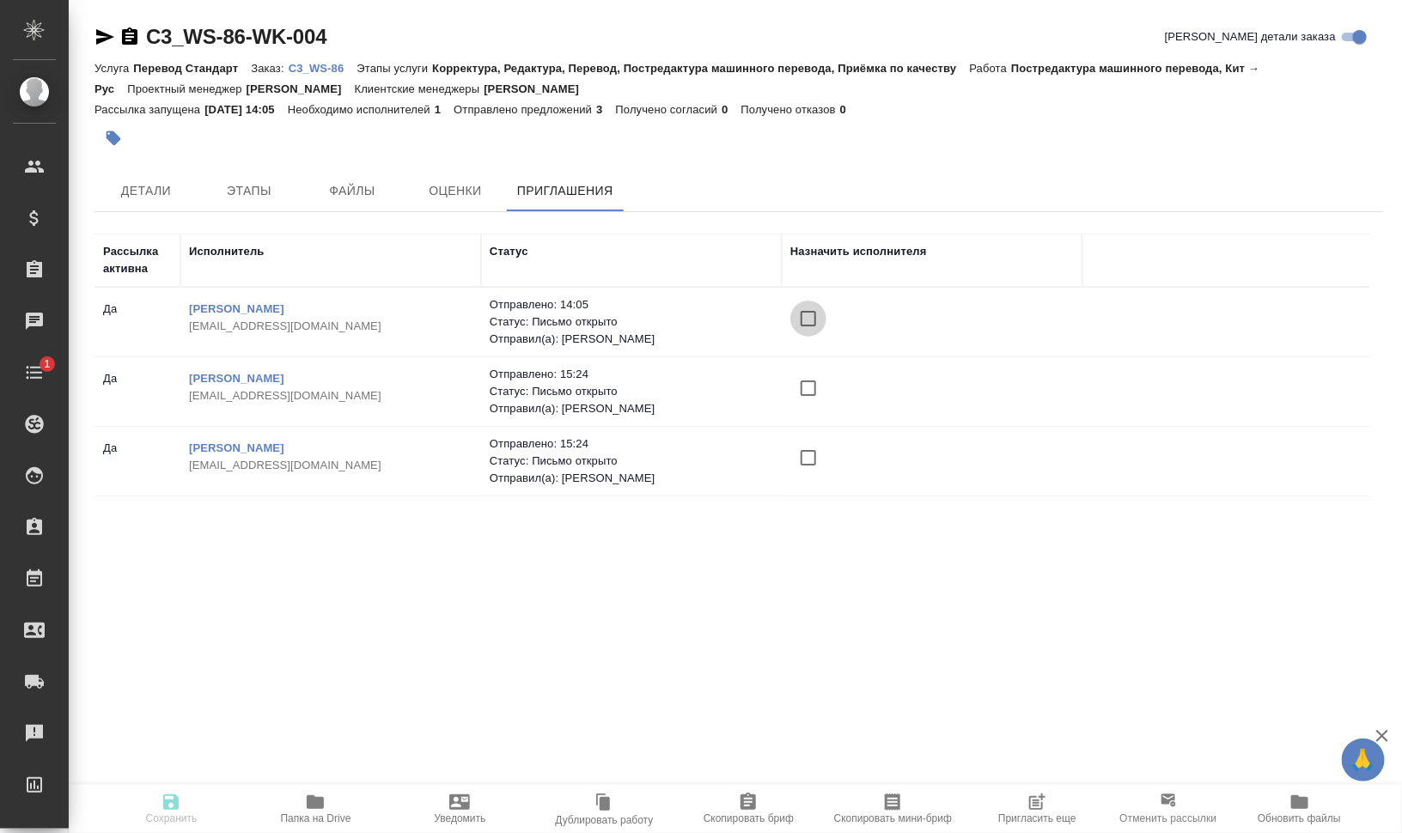
click at [808, 314] on input "checkbox" at bounding box center [808, 319] width 36 height 36
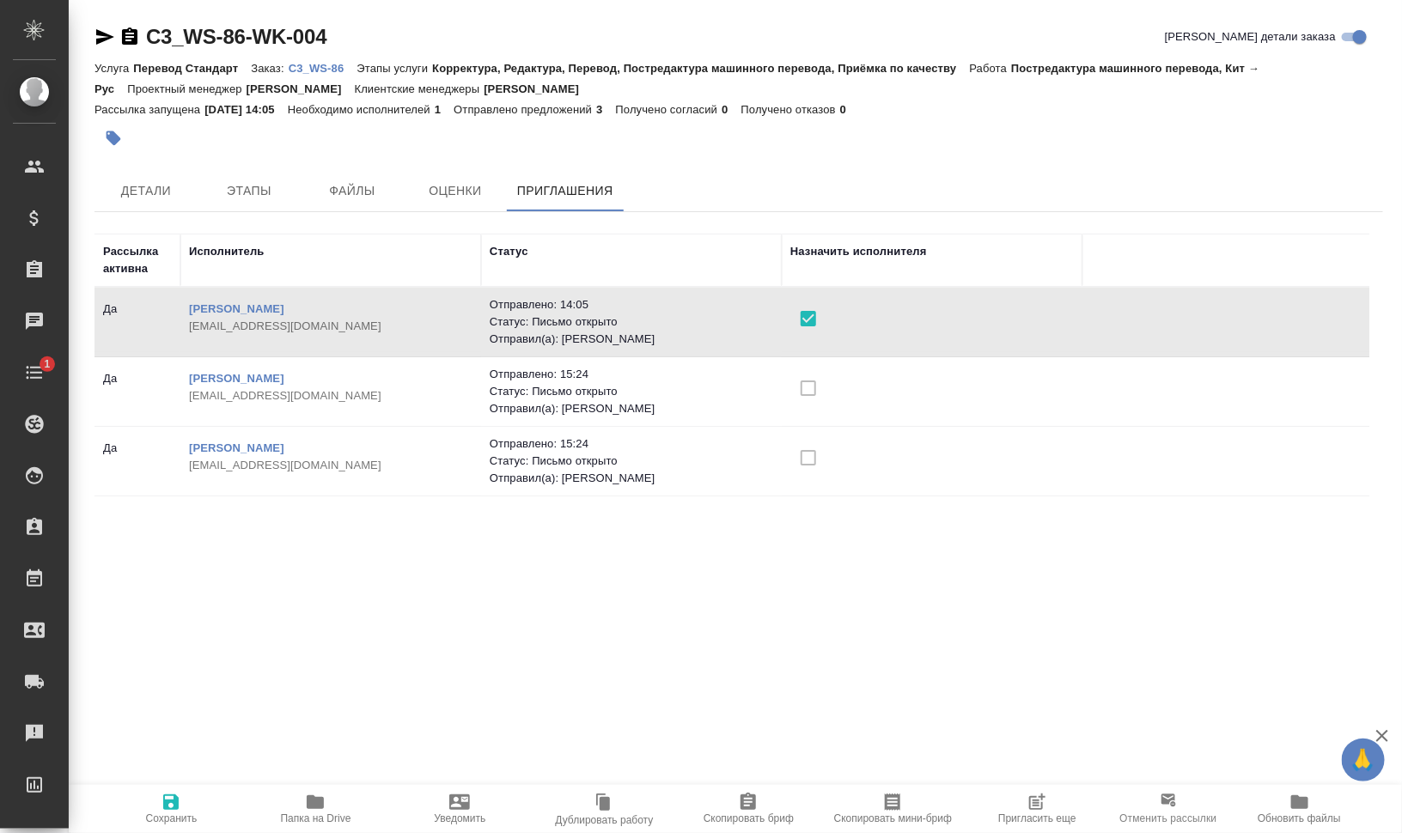
click at [184, 804] on span "Сохранить" at bounding box center [171, 808] width 124 height 33
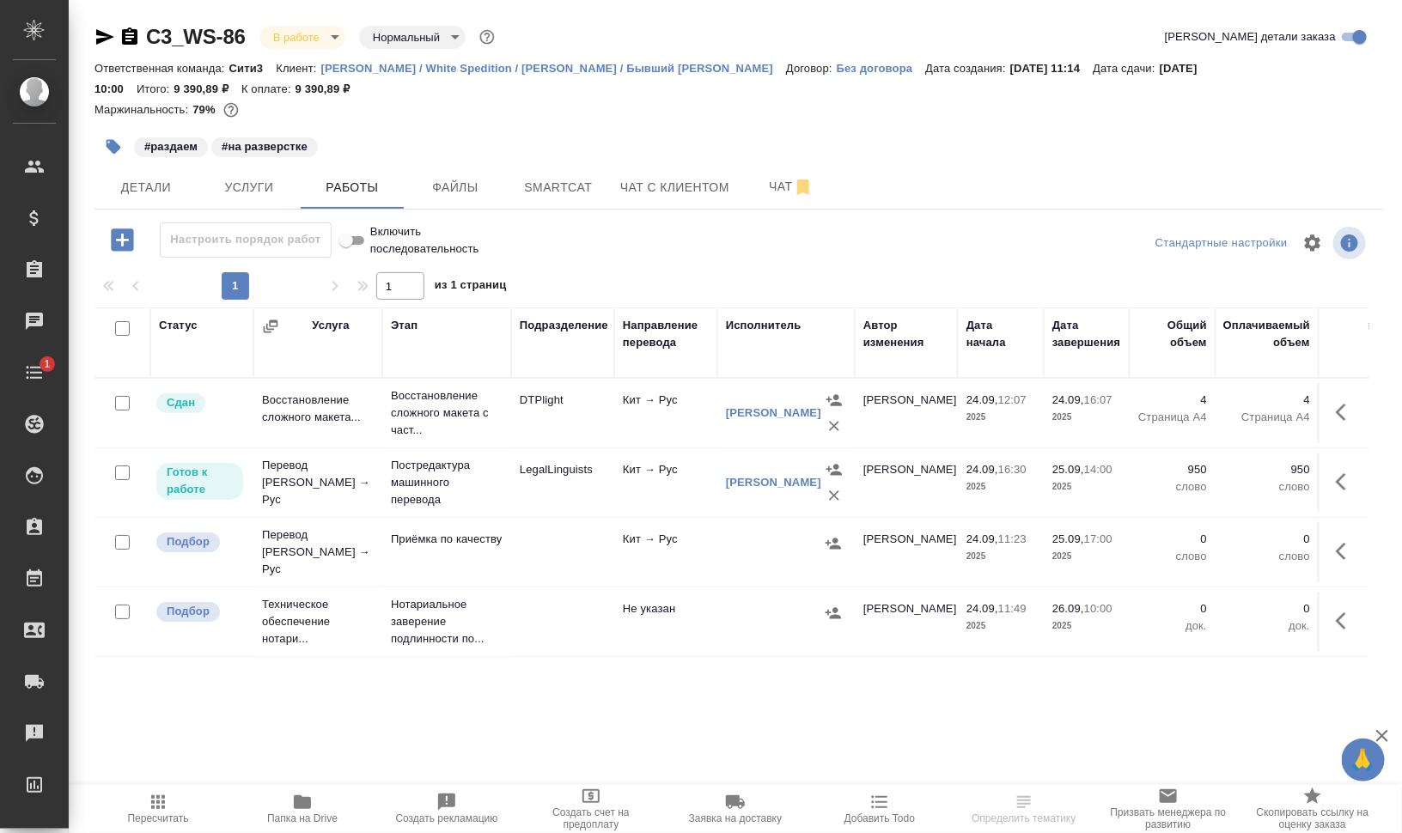
click at [119, 149] on icon "button" at bounding box center [114, 147] width 15 height 15
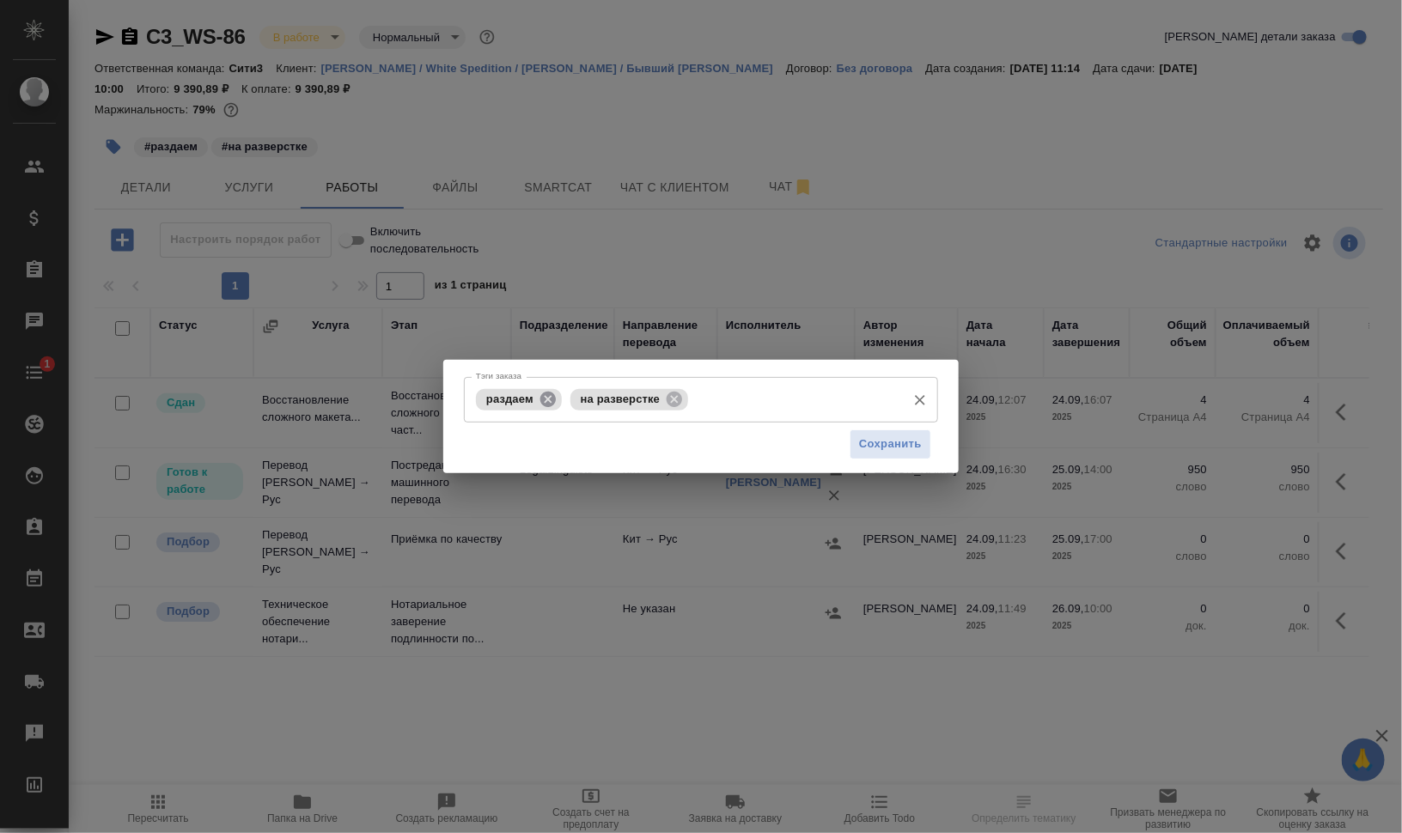
click at [550, 403] on icon at bounding box center [547, 398] width 15 height 15
click at [581, 396] on icon at bounding box center [579, 398] width 15 height 15
click at [631, 402] on input "Тэги заказа" at bounding box center [685, 399] width 426 height 29
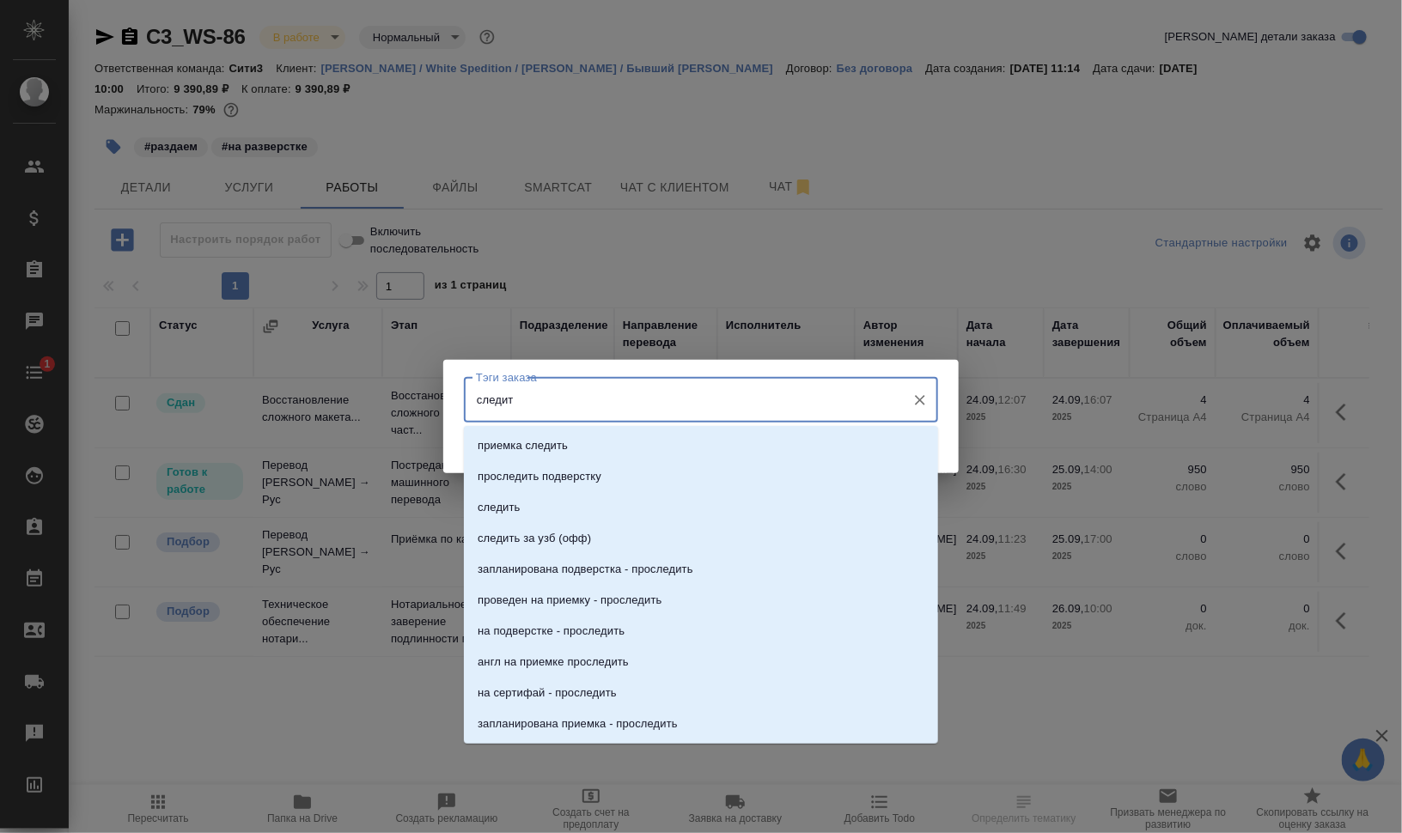
type input "следить"
click at [665, 513] on li "следить" at bounding box center [701, 507] width 474 height 31
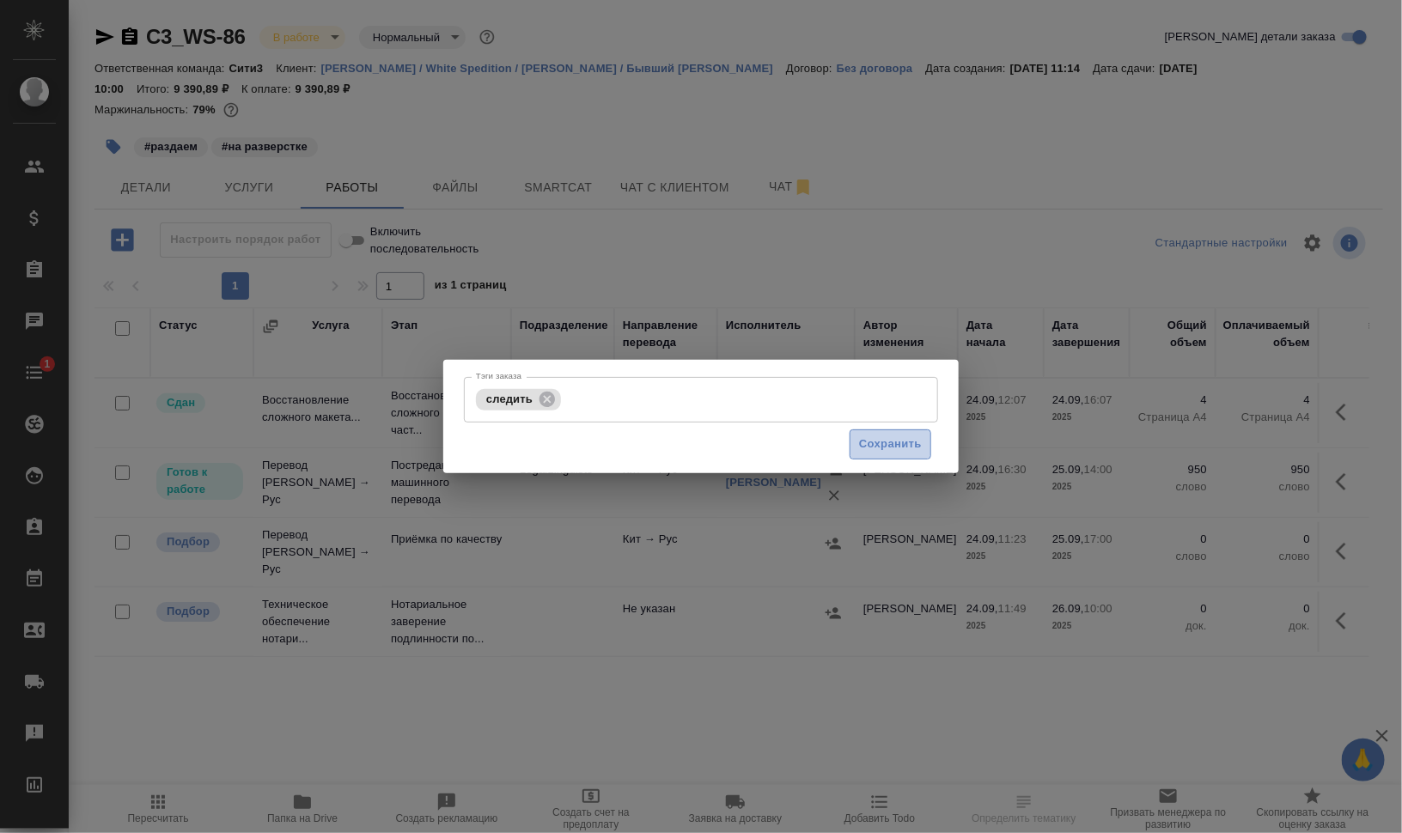
click at [899, 447] on span "Сохранить" at bounding box center [890, 445] width 63 height 20
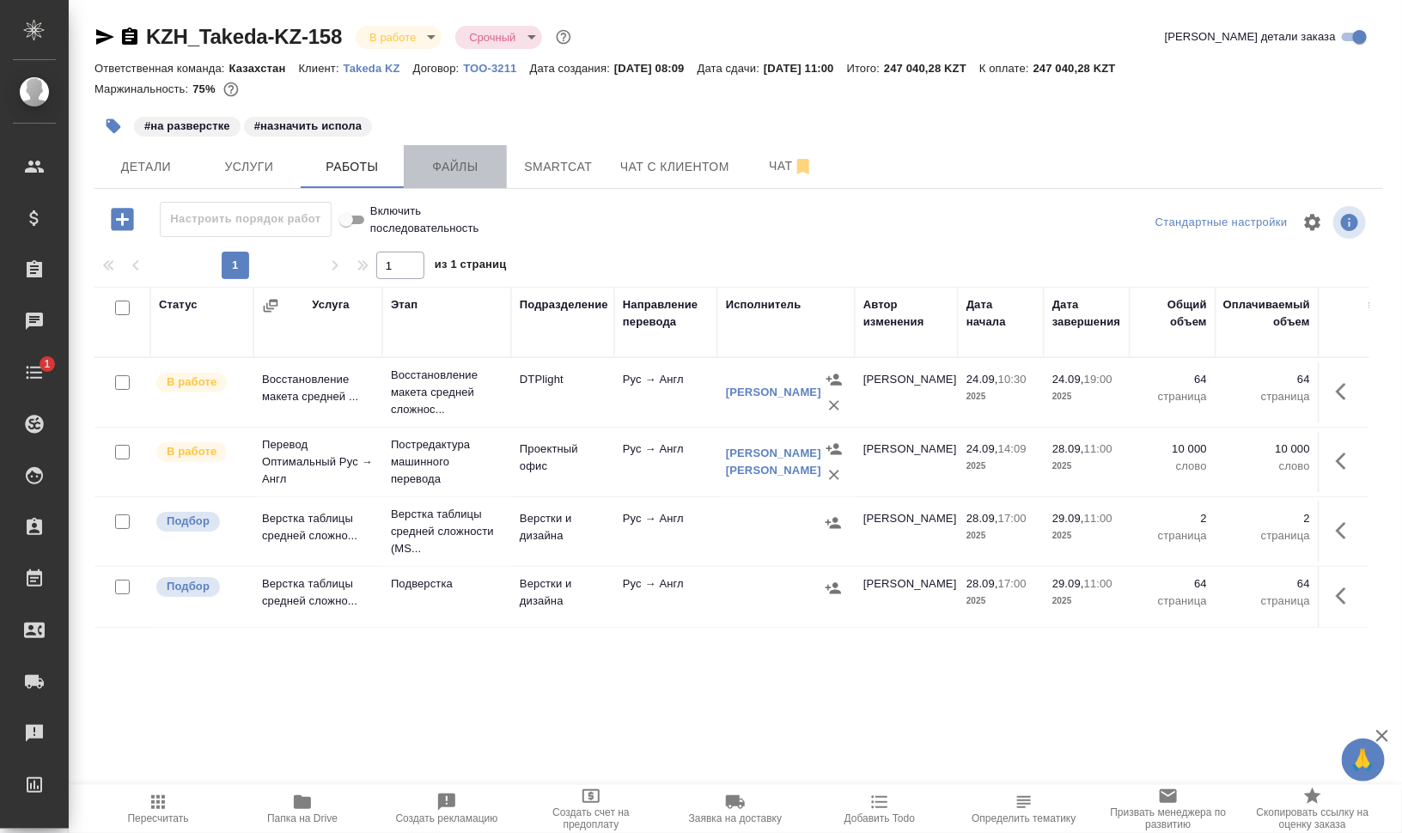
click at [455, 168] on span "Файлы" at bounding box center [455, 166] width 82 height 21
click at [318, 165] on span "Работы" at bounding box center [352, 166] width 82 height 21
click at [318, 164] on span "Работы" at bounding box center [352, 166] width 82 height 21
click at [477, 170] on span "Файлы" at bounding box center [455, 166] width 82 height 21
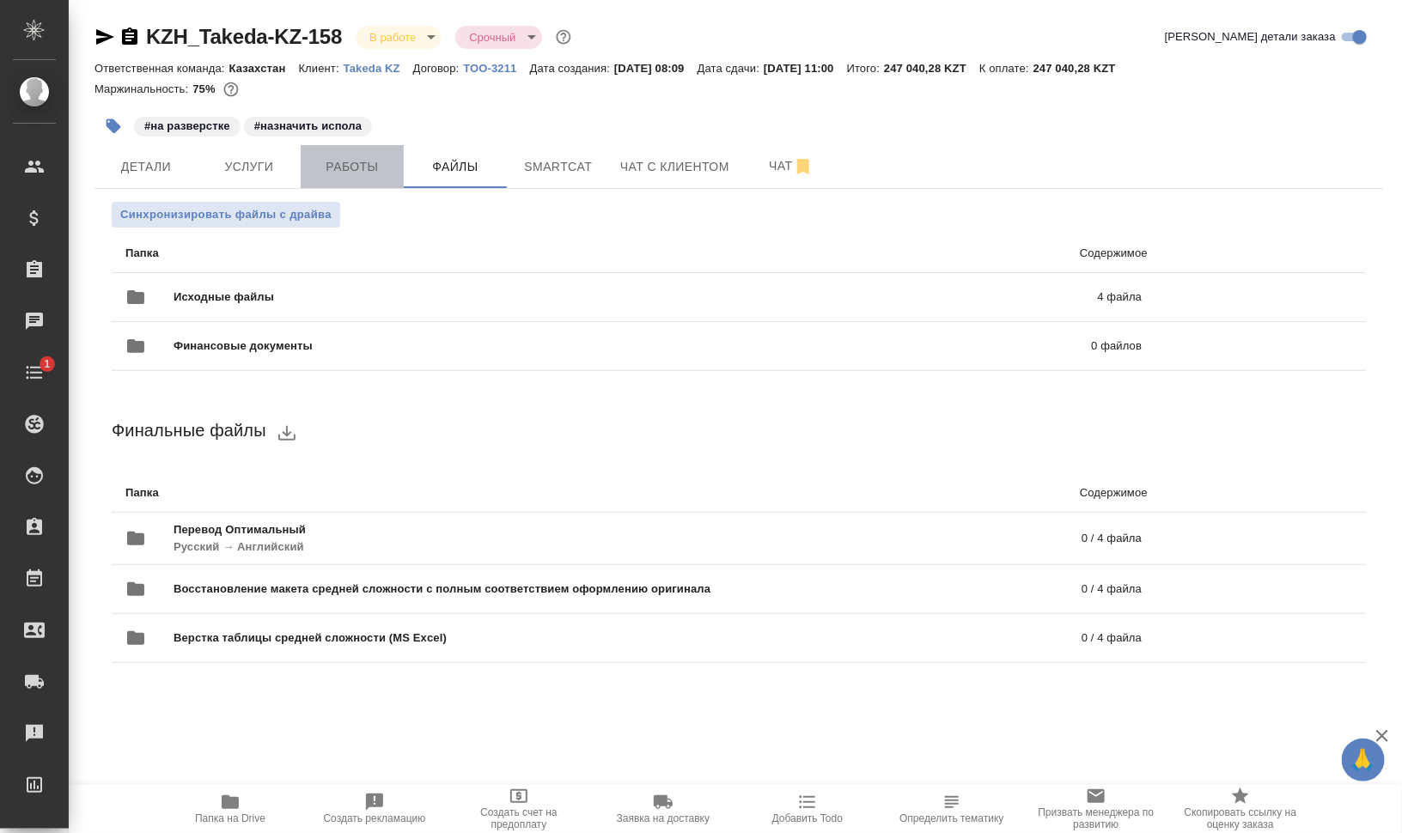
click at [366, 171] on span "Работы" at bounding box center [352, 166] width 82 height 21
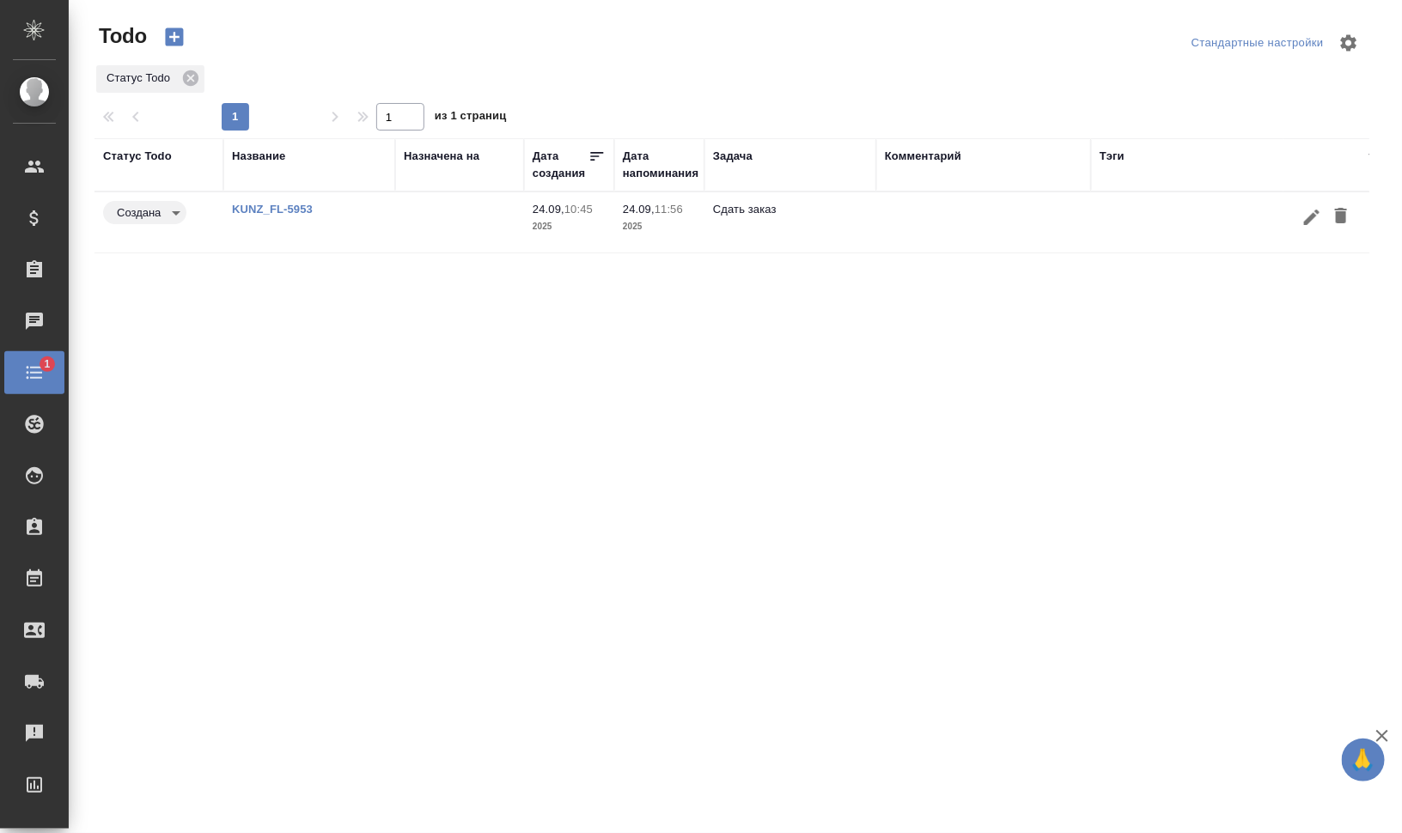
click at [1345, 212] on icon "button" at bounding box center [1341, 215] width 12 height 15
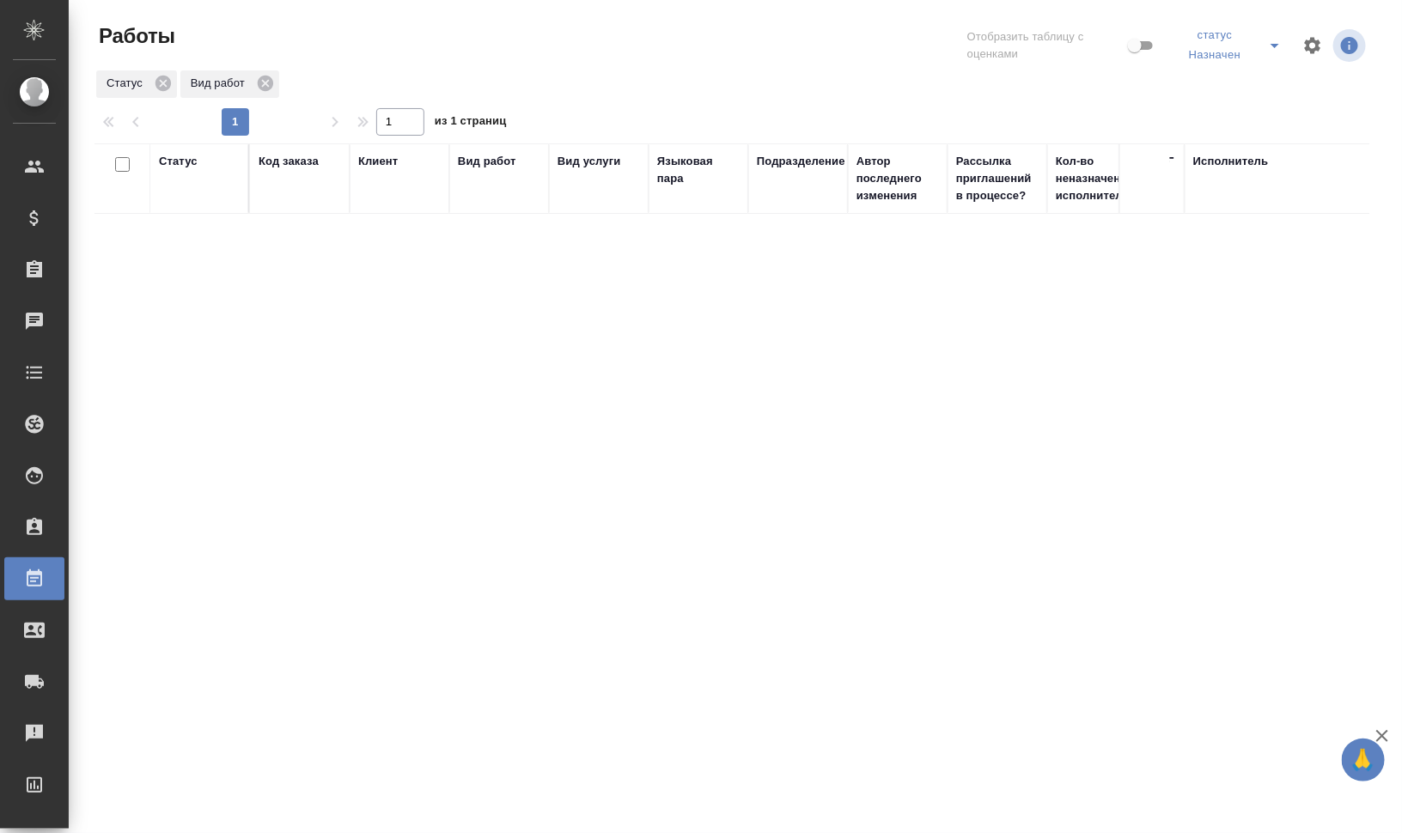
click at [312, 163] on div "Код заказа" at bounding box center [289, 161] width 60 height 17
click at [1345, 80] on icon "button" at bounding box center [1339, 85] width 21 height 21
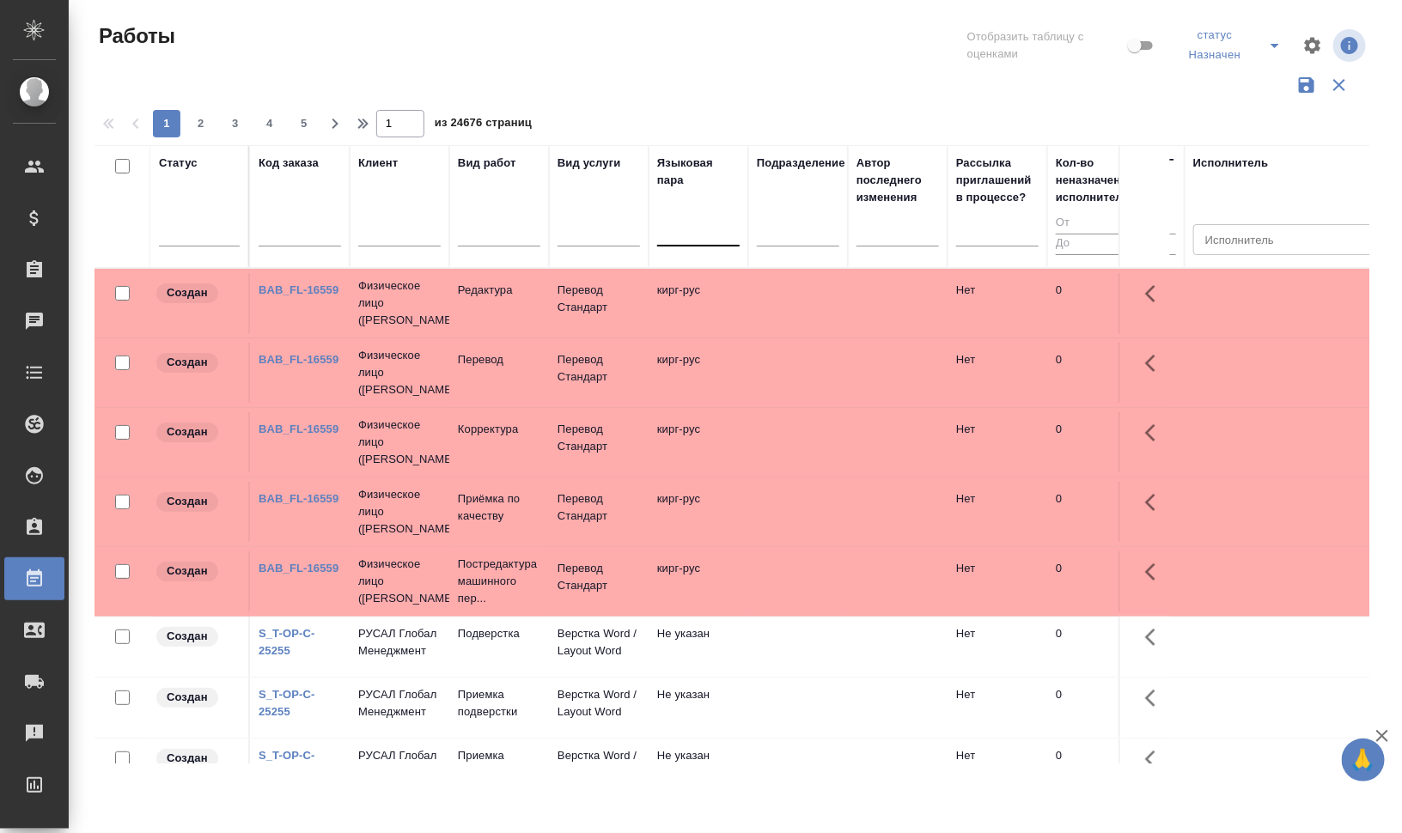
click at [710, 231] on div at bounding box center [698, 229] width 82 height 25
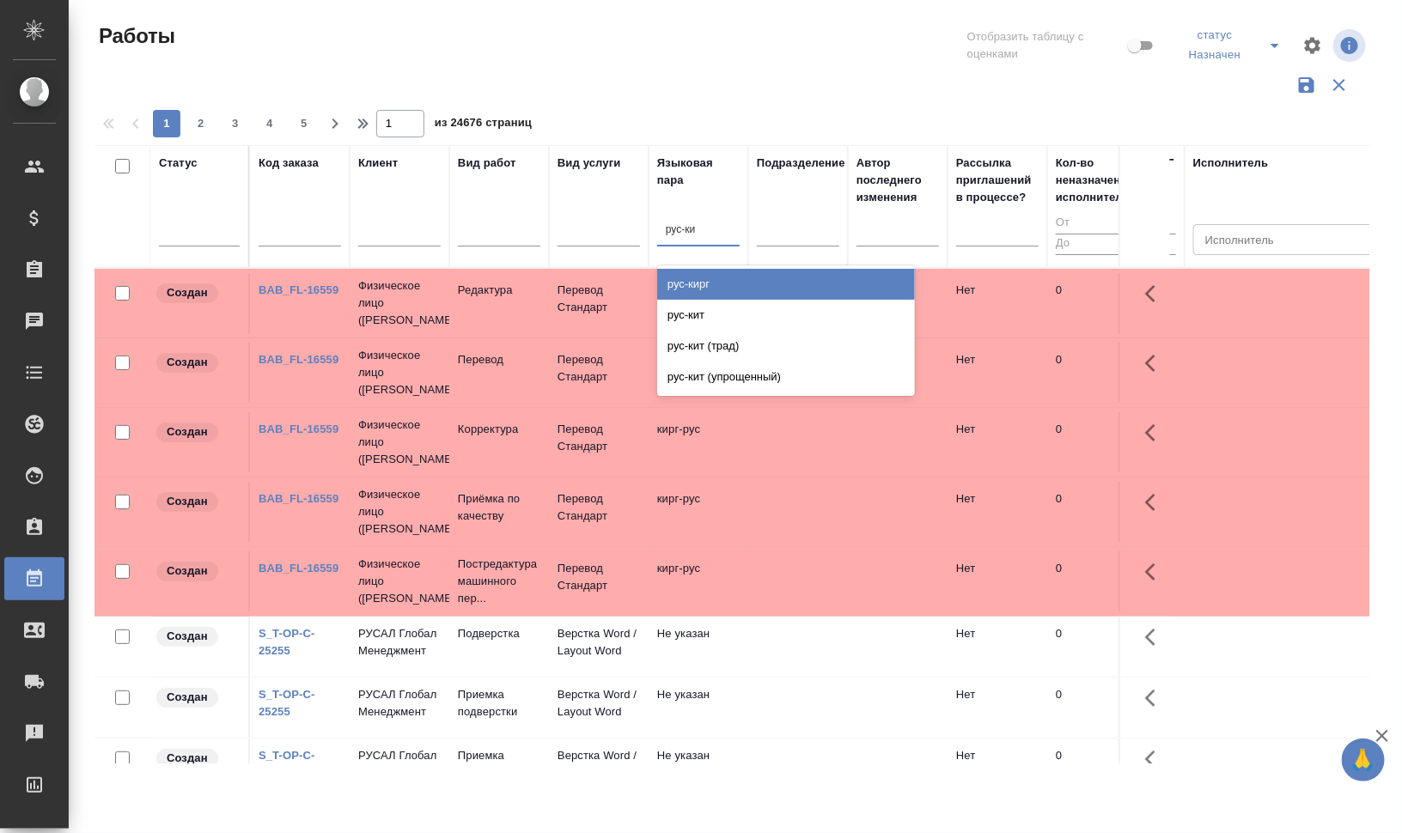
type input "рус-кит"
click at [761, 288] on div "рус-кит" at bounding box center [786, 284] width 258 height 31
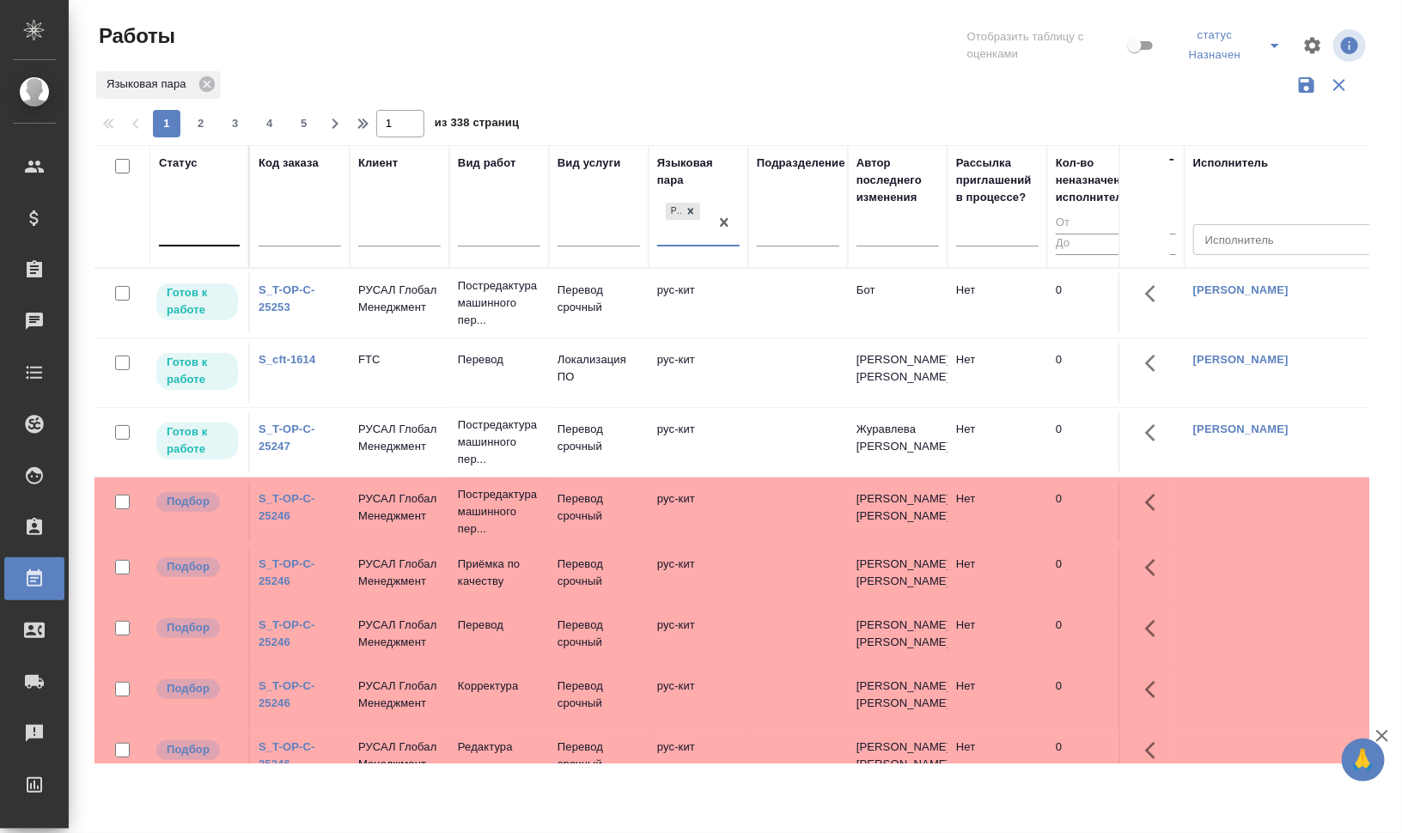
click at [220, 238] on div at bounding box center [199, 229] width 81 height 25
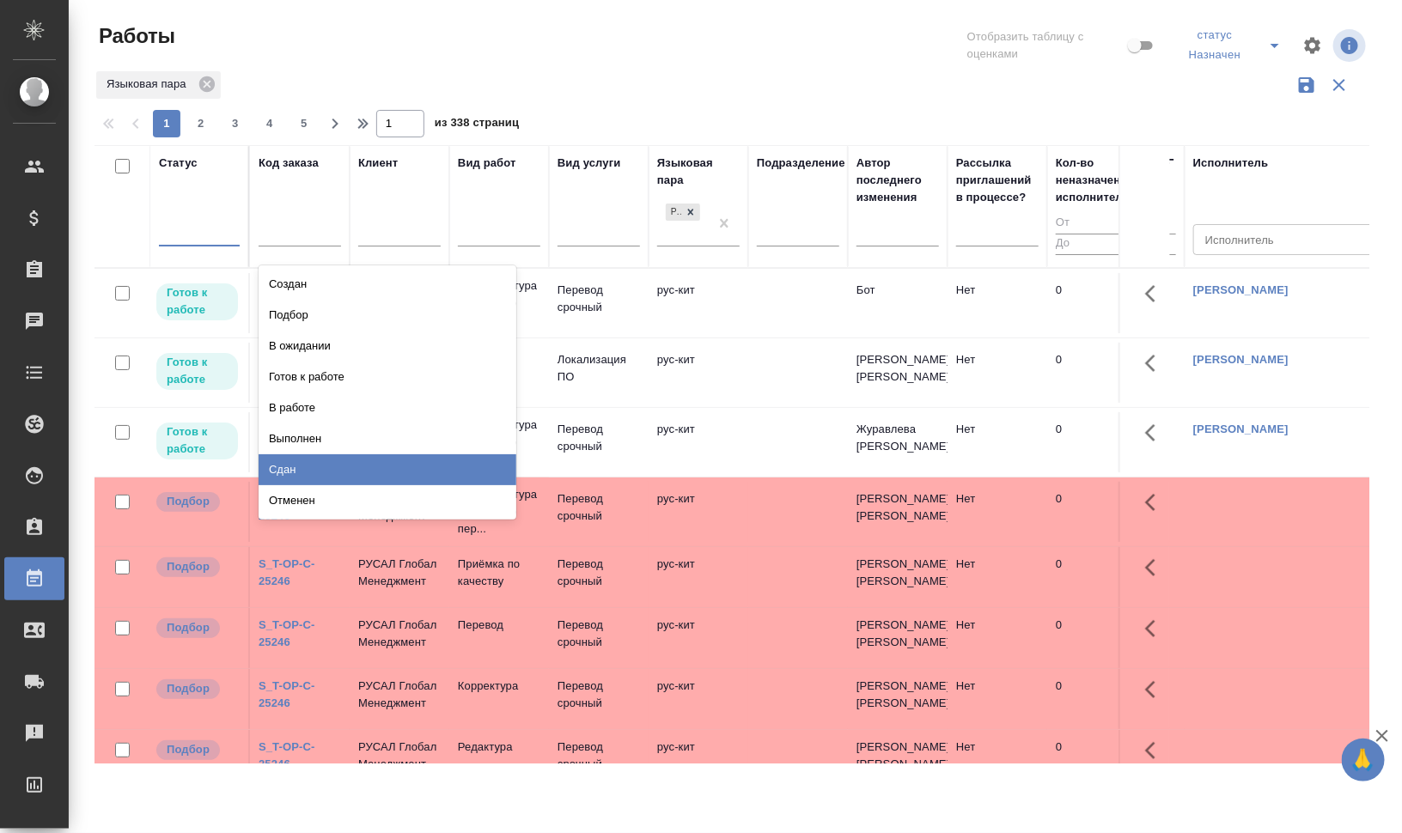
click at [346, 462] on div "Сдан" at bounding box center [388, 469] width 258 height 31
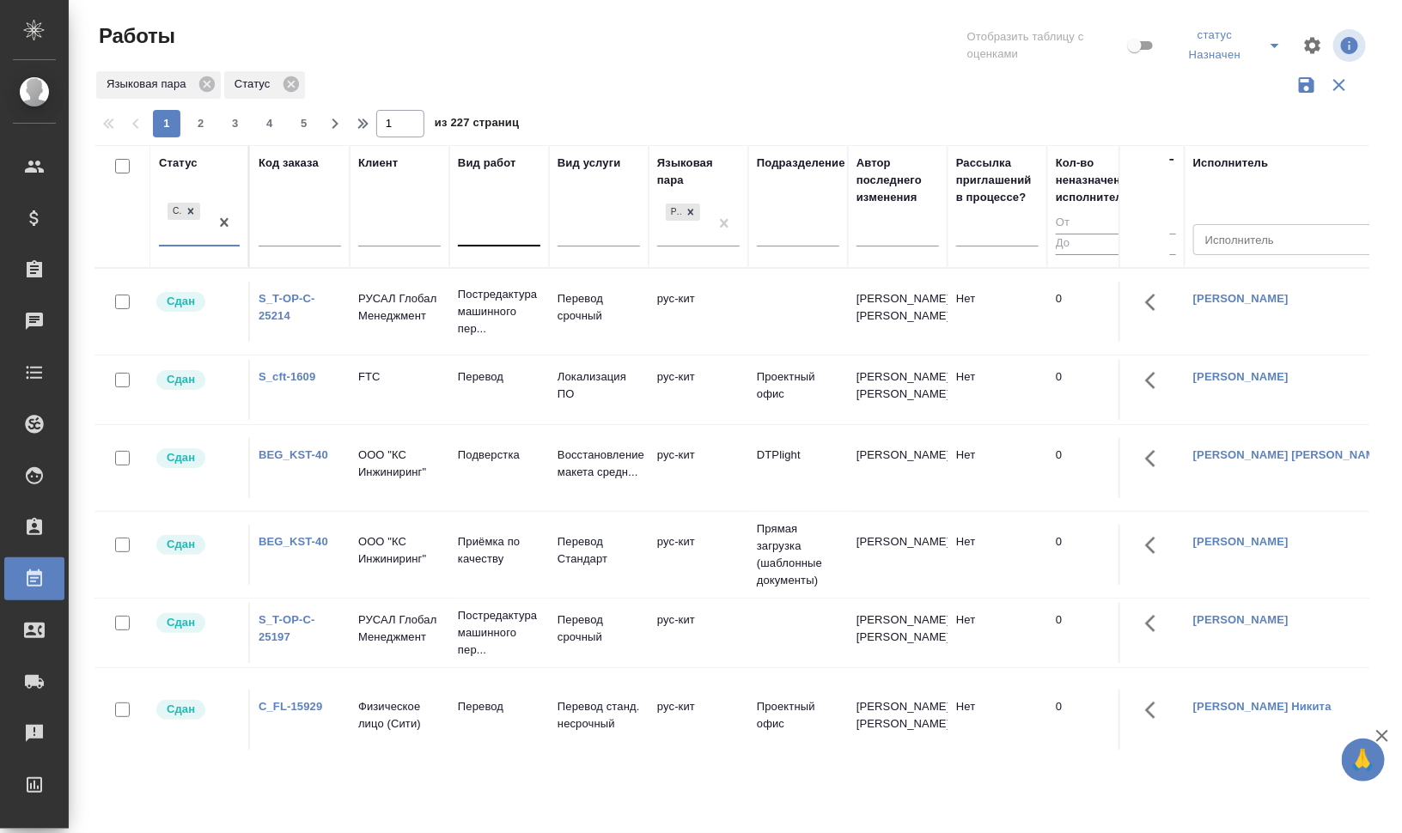
click at [509, 236] on div at bounding box center [499, 229] width 82 height 25
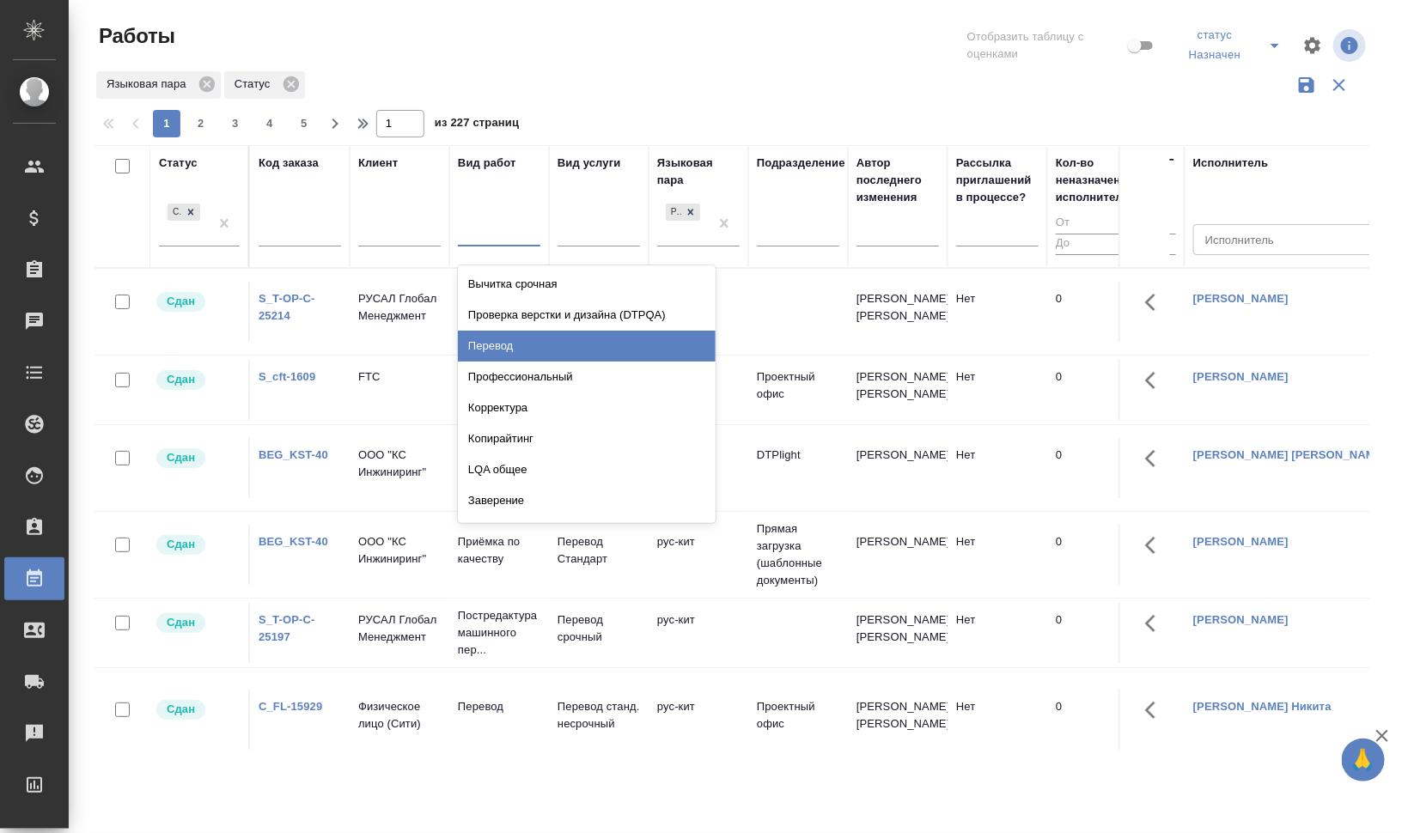
drag, startPoint x: 540, startPoint y: 346, endPoint x: 458, endPoint y: 802, distance: 462.6
click at [540, 348] on div "Перевод" at bounding box center [587, 346] width 258 height 31
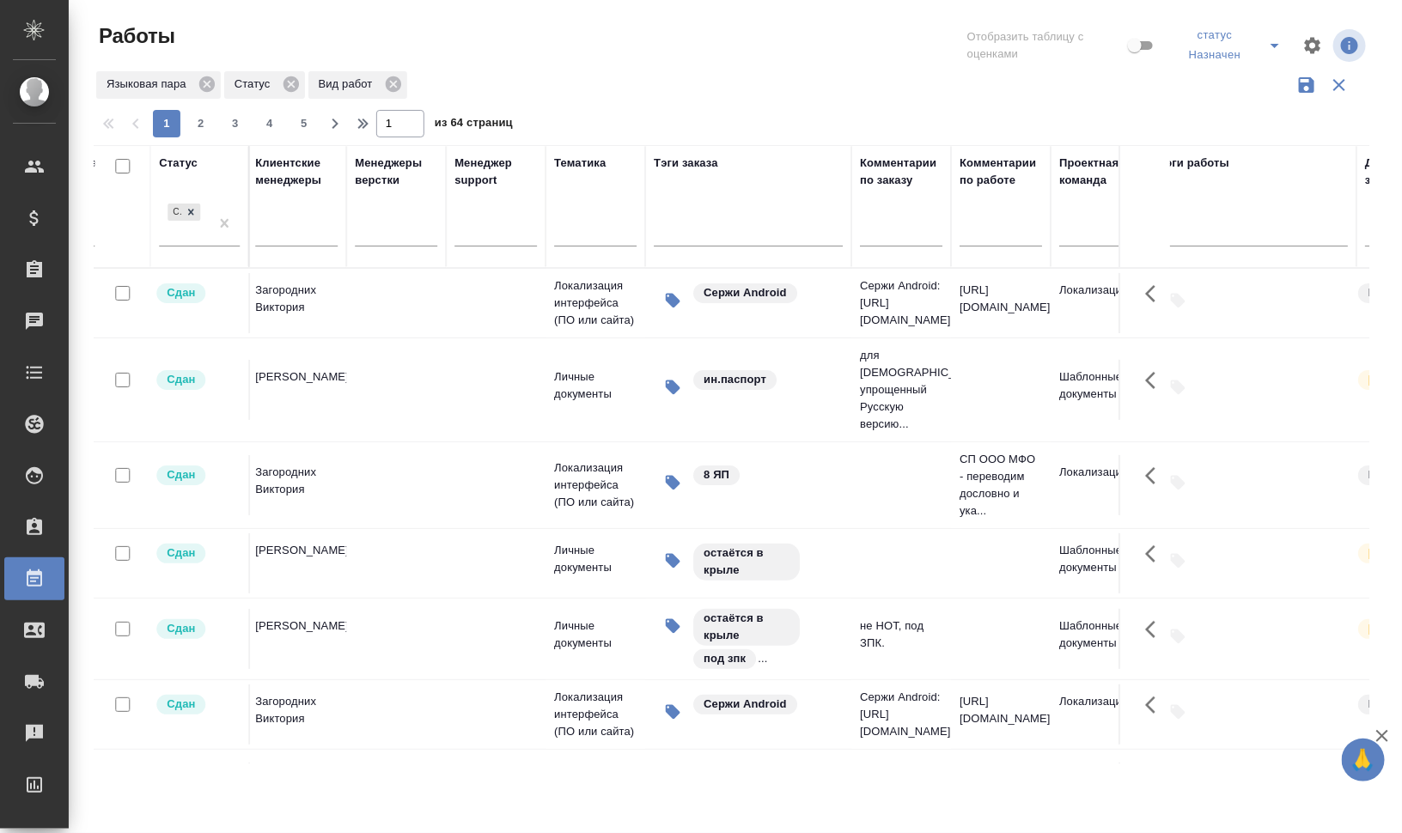
scroll to position [0, 2012]
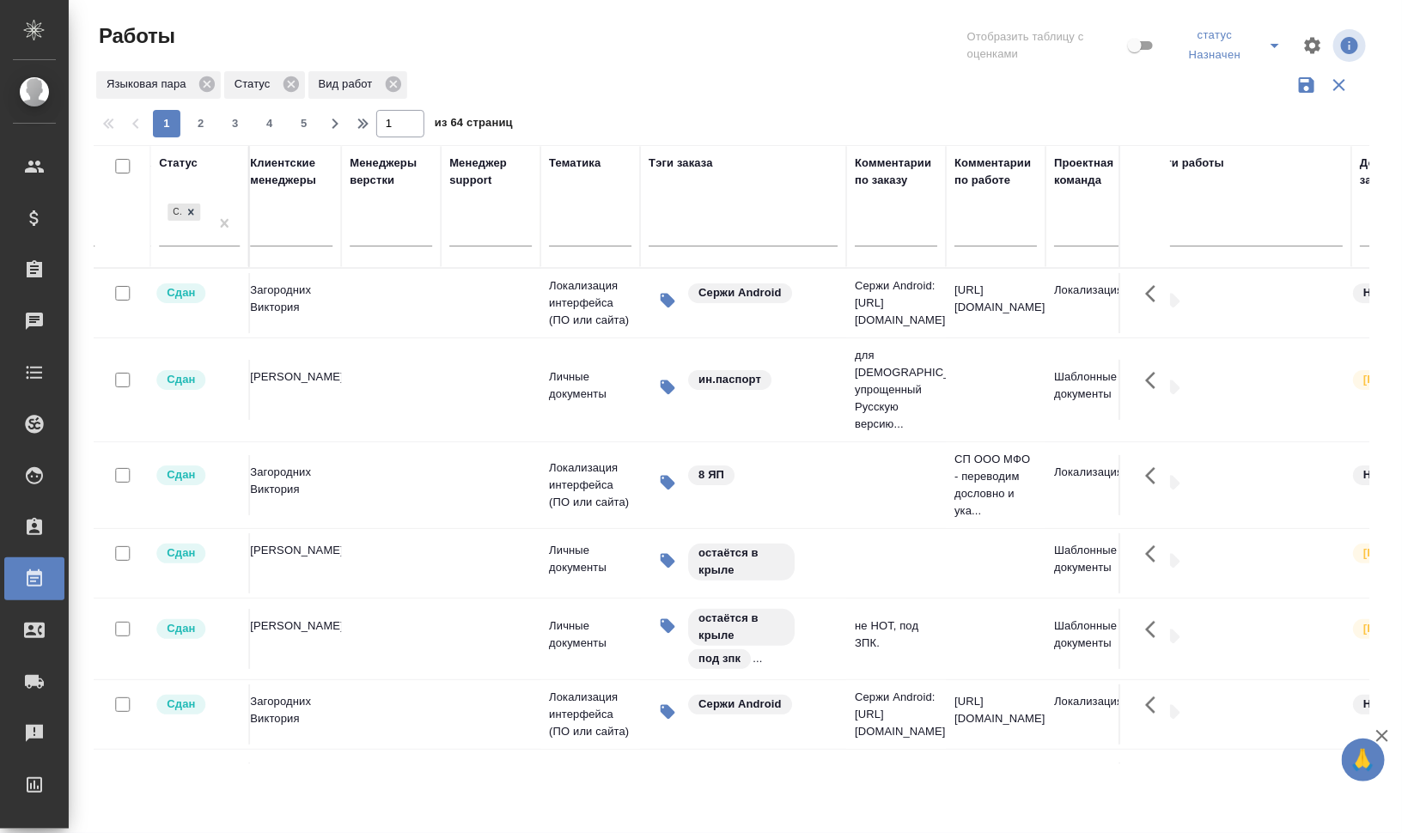
click at [915, 231] on input "text" at bounding box center [896, 235] width 82 height 21
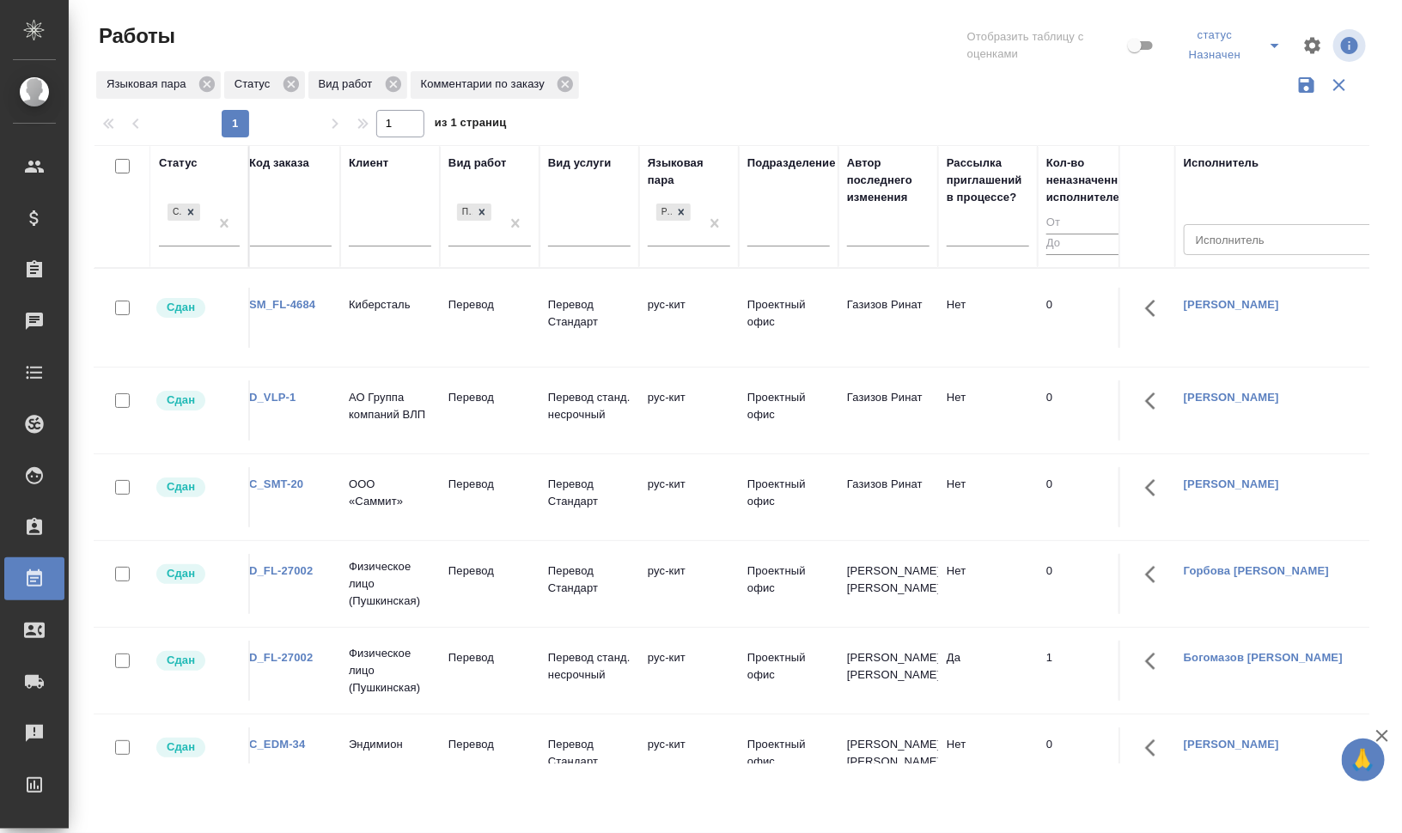
scroll to position [0, 0]
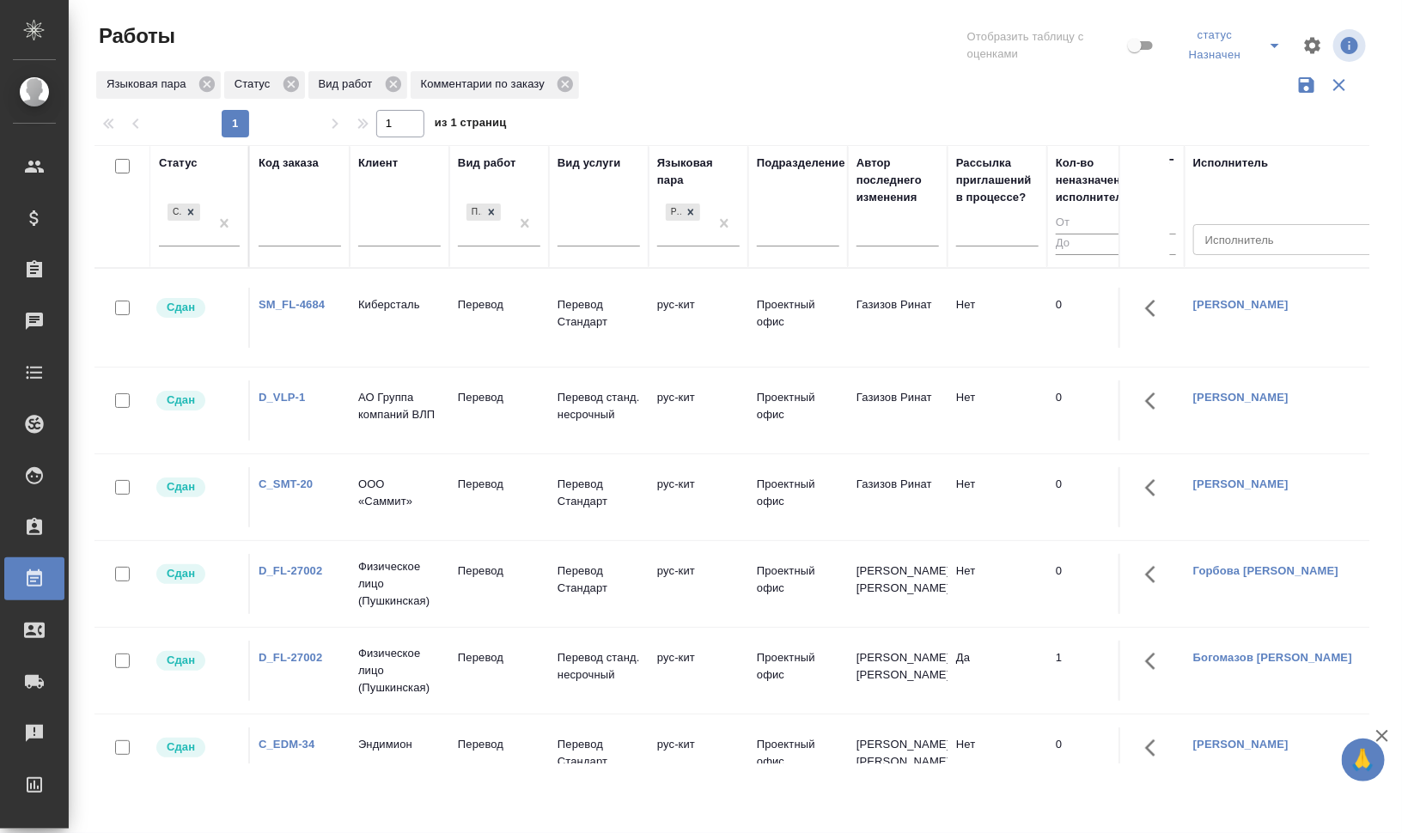
type input "апостил"
click at [299, 302] on link "SM_FL-4684" at bounding box center [292, 304] width 66 height 13
click at [286, 397] on link "D_VLP-1" at bounding box center [282, 397] width 46 height 13
click at [292, 484] on link "C_SMT-20" at bounding box center [286, 484] width 54 height 13
click at [302, 564] on link "D_FL-27002" at bounding box center [291, 570] width 64 height 13
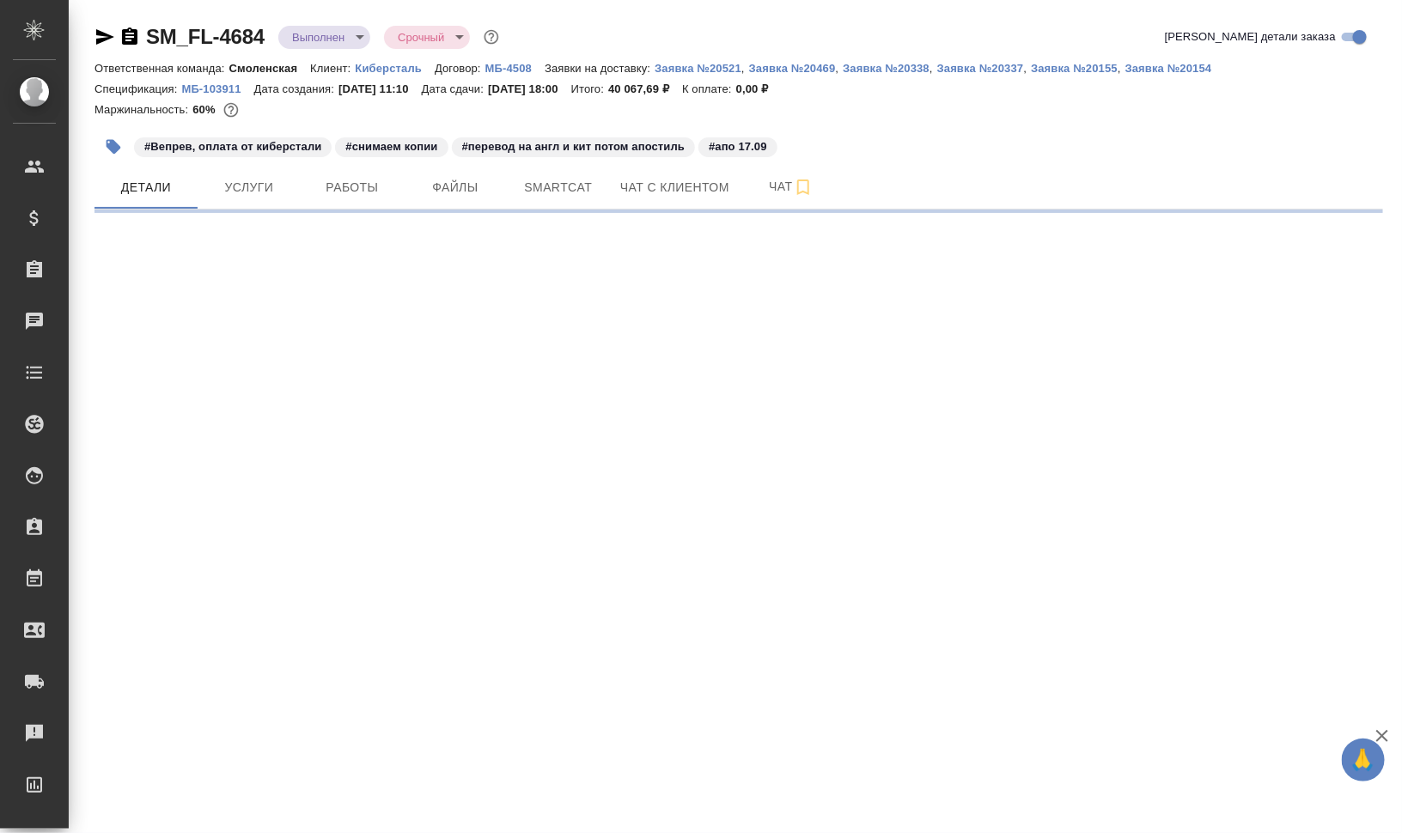
select select "RU"
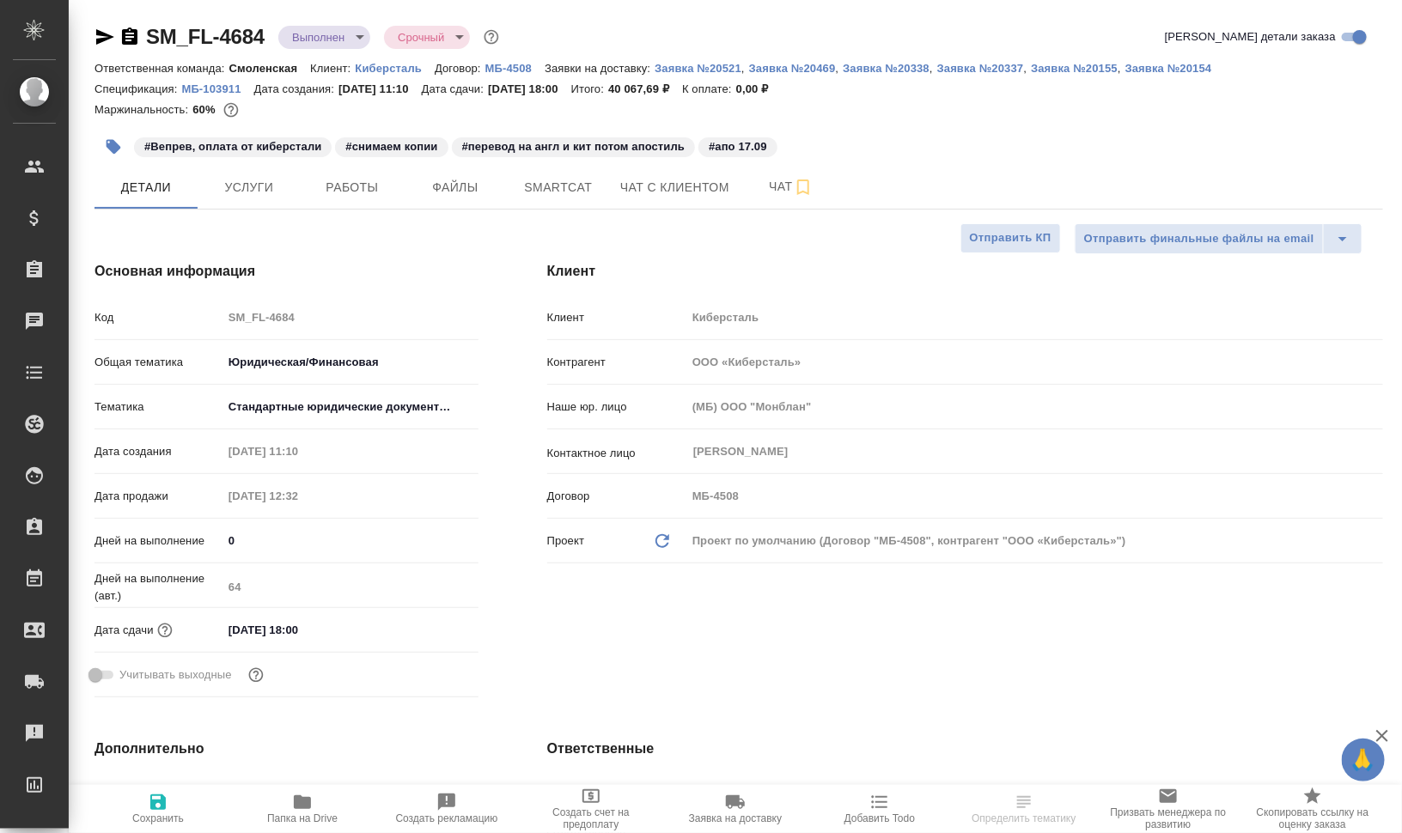
type textarea "x"
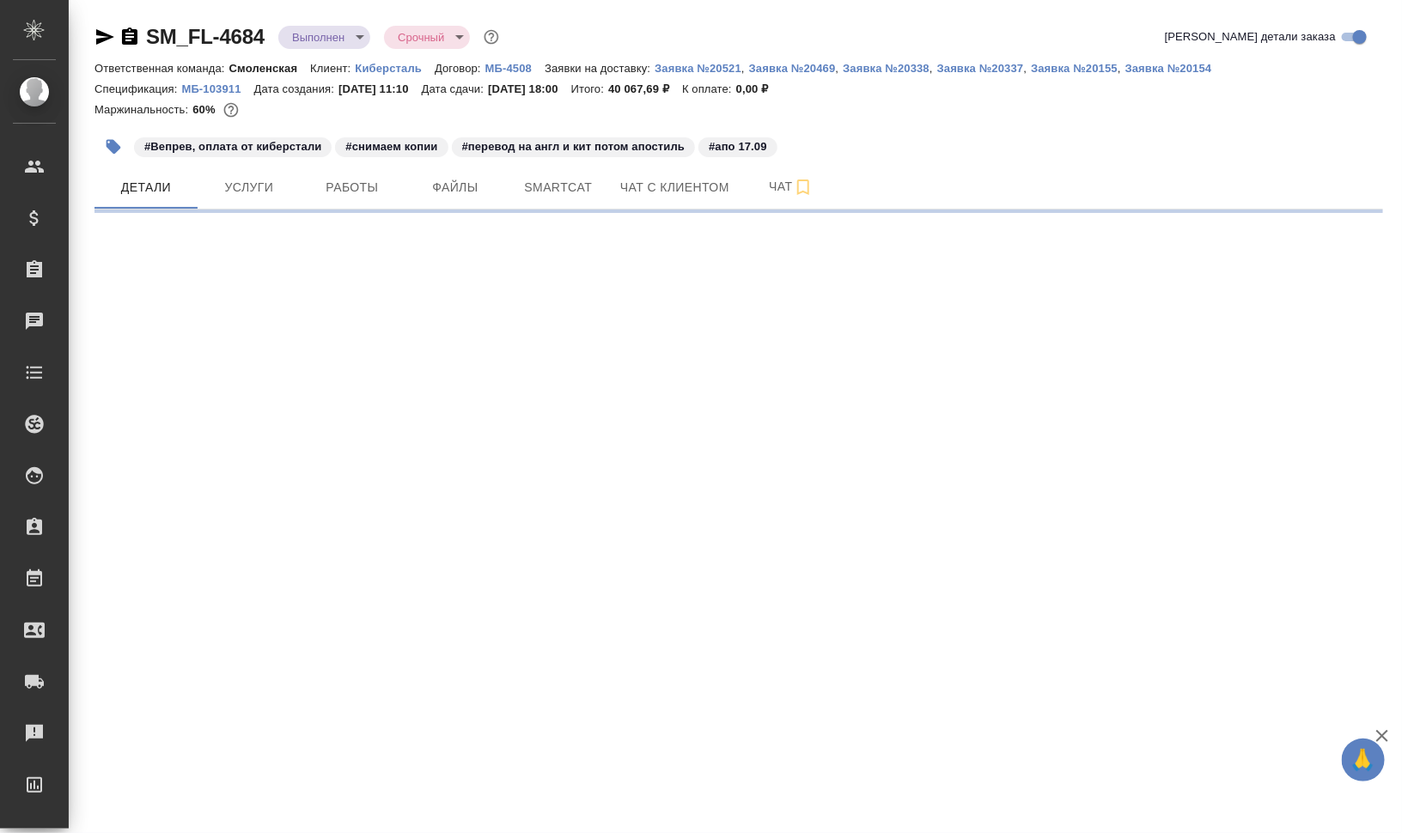
select select "RU"
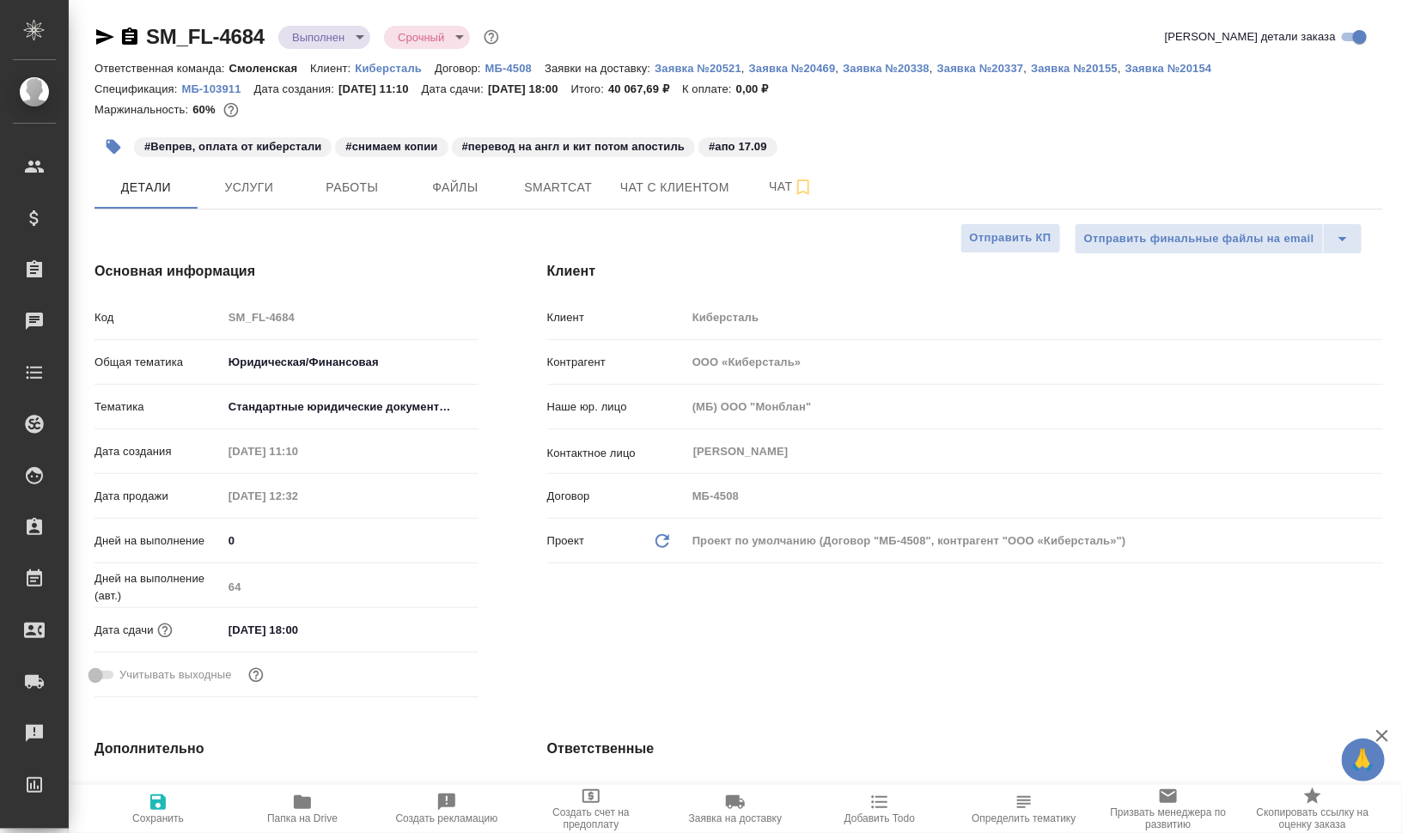
type textarea "x"
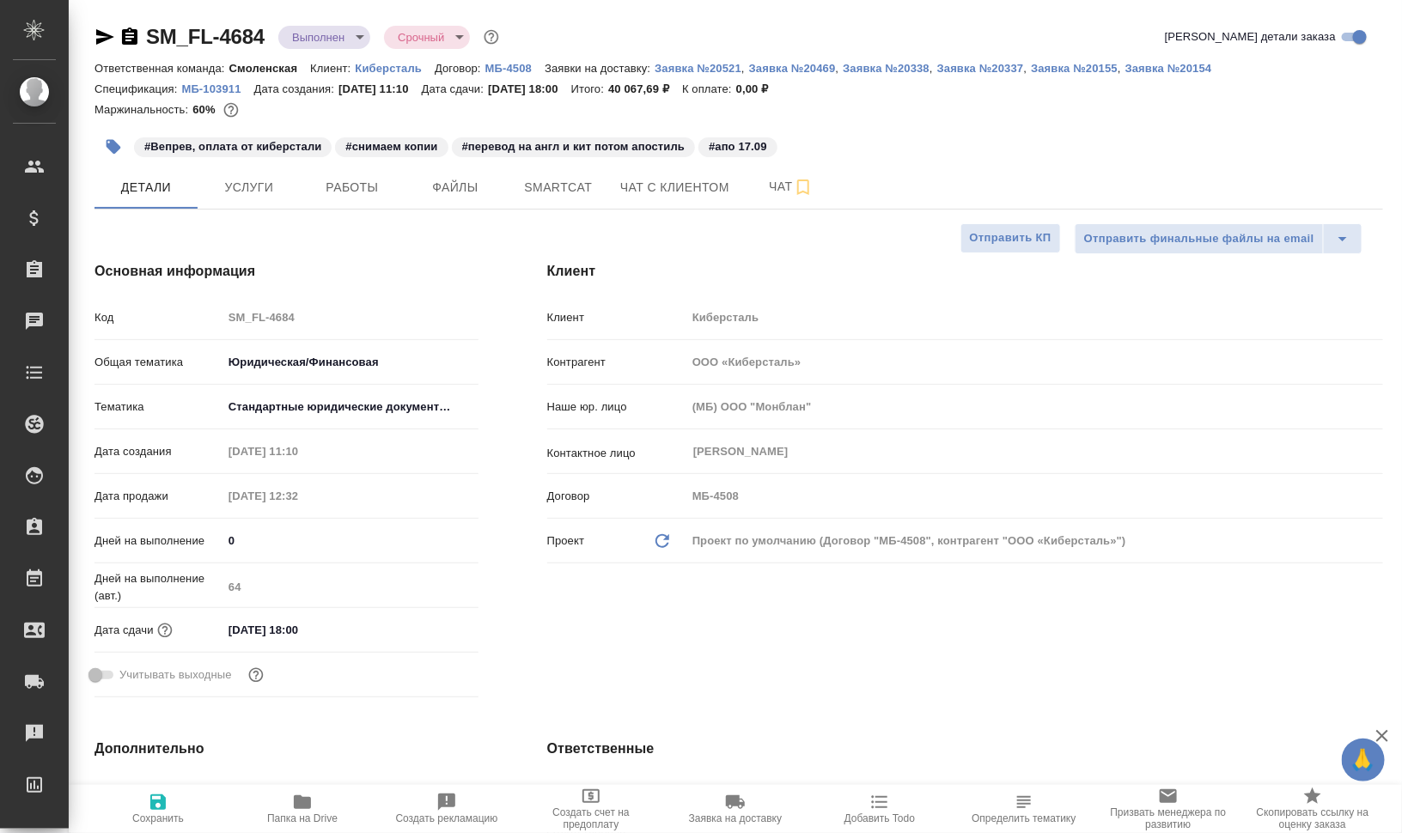
type textarea "x"
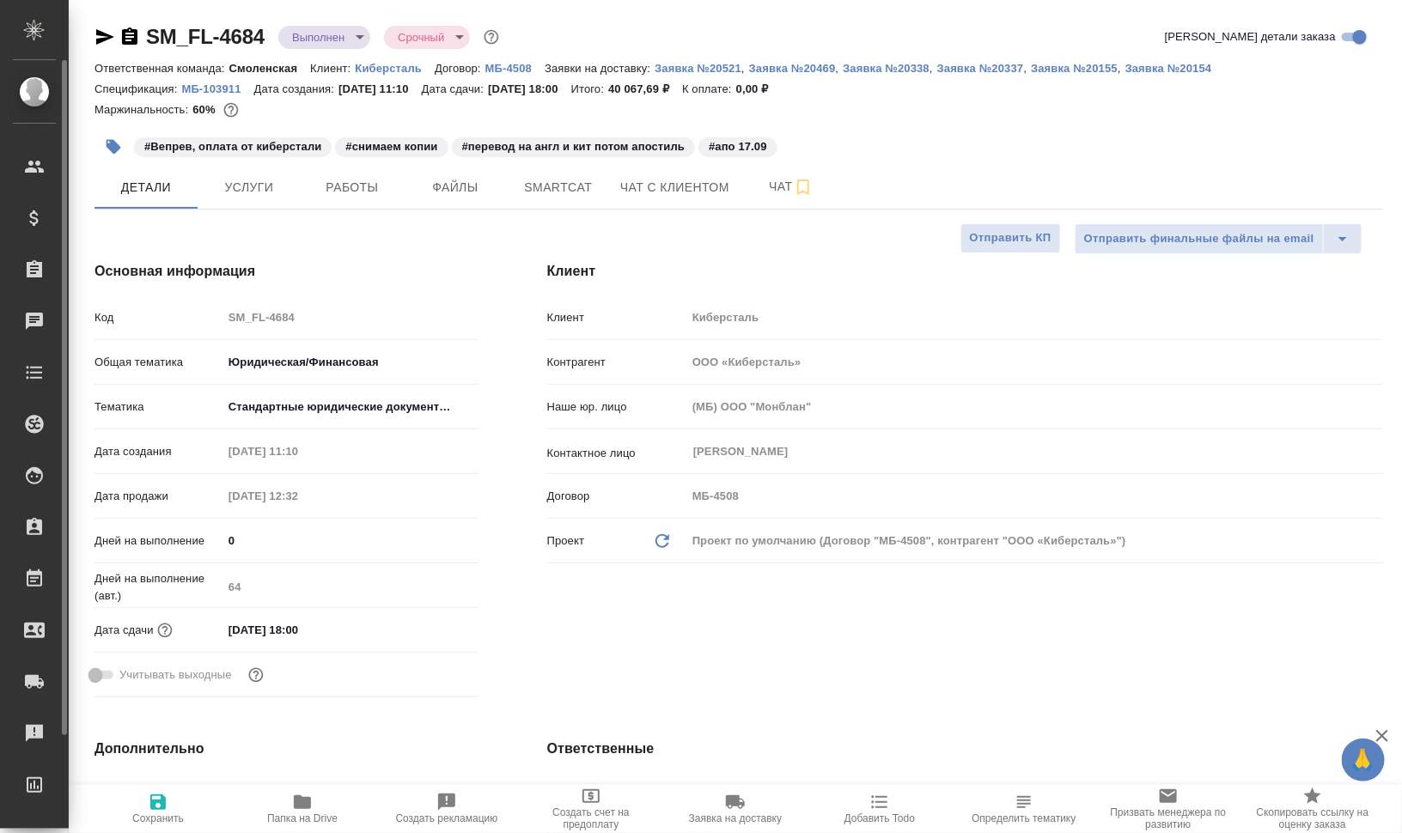
type textarea "x"
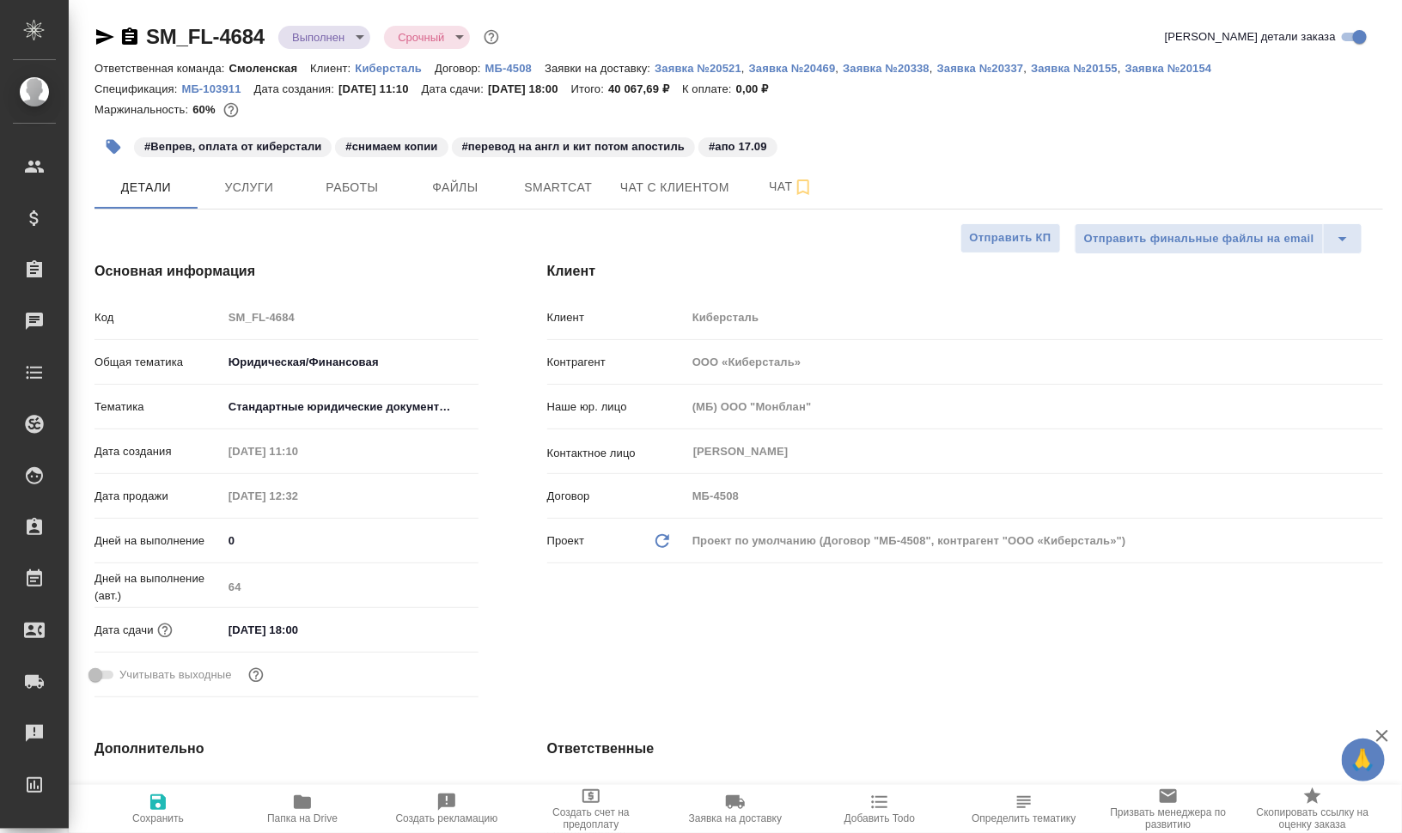
type textarea "x"
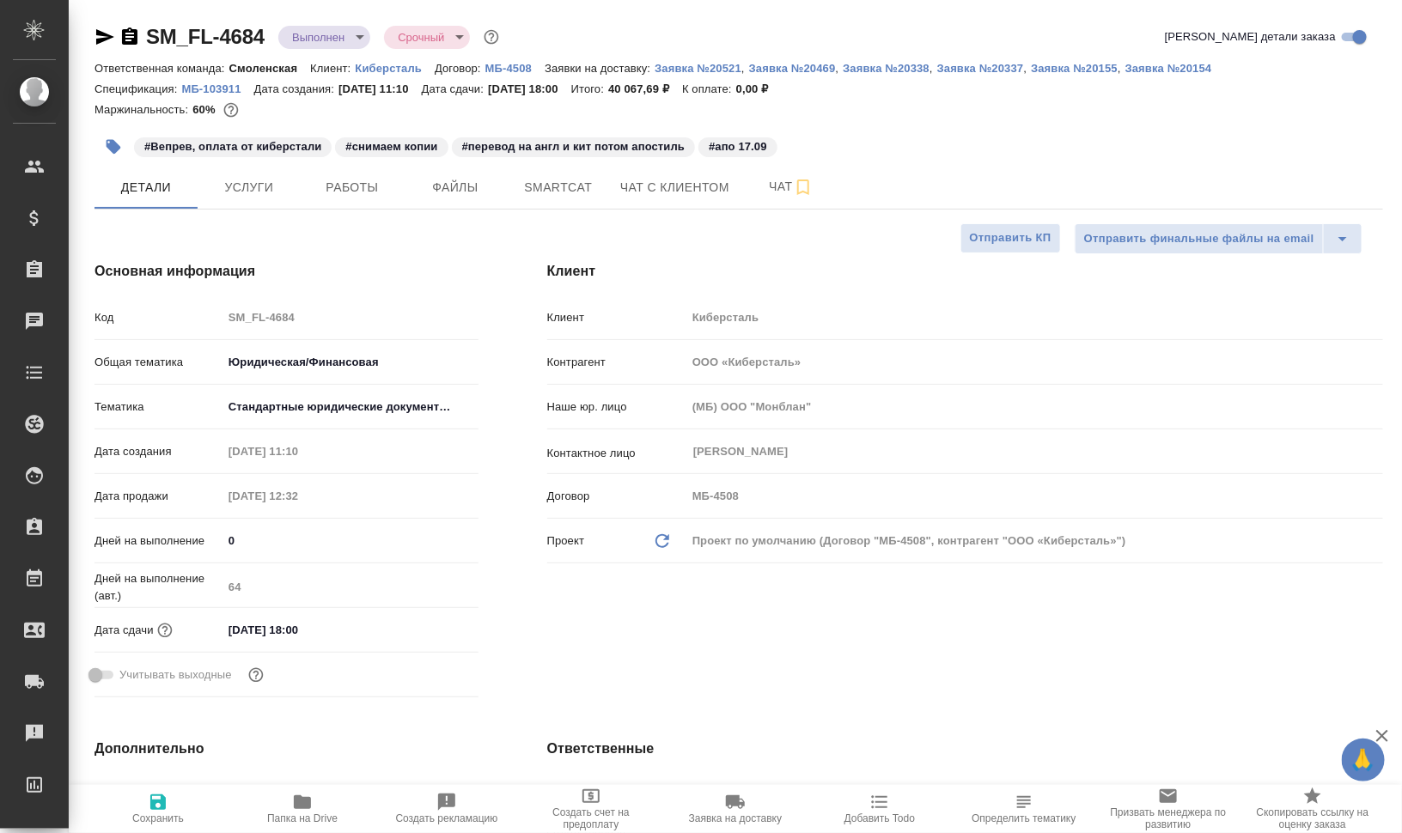
type textarea "x"
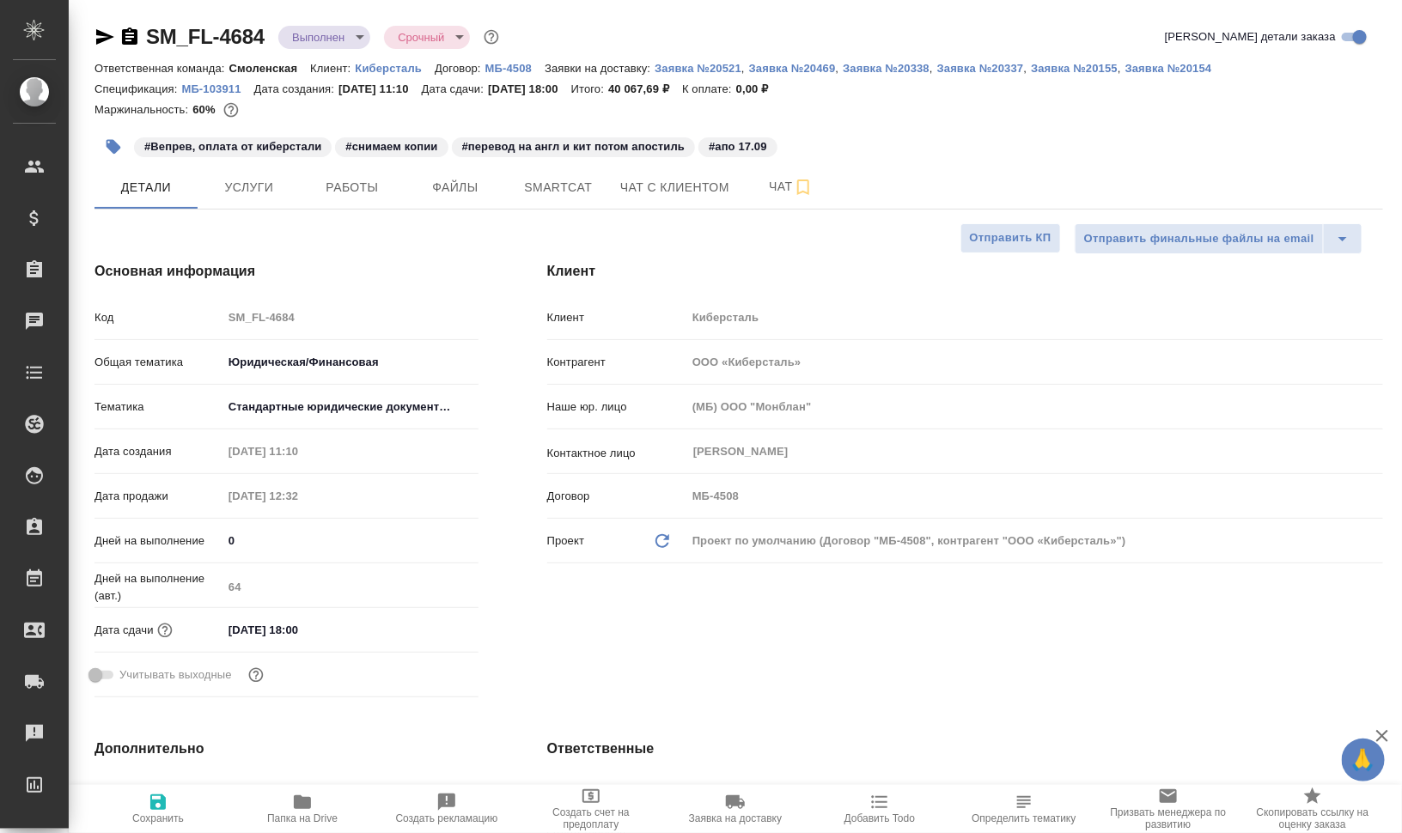
type textarea "x"
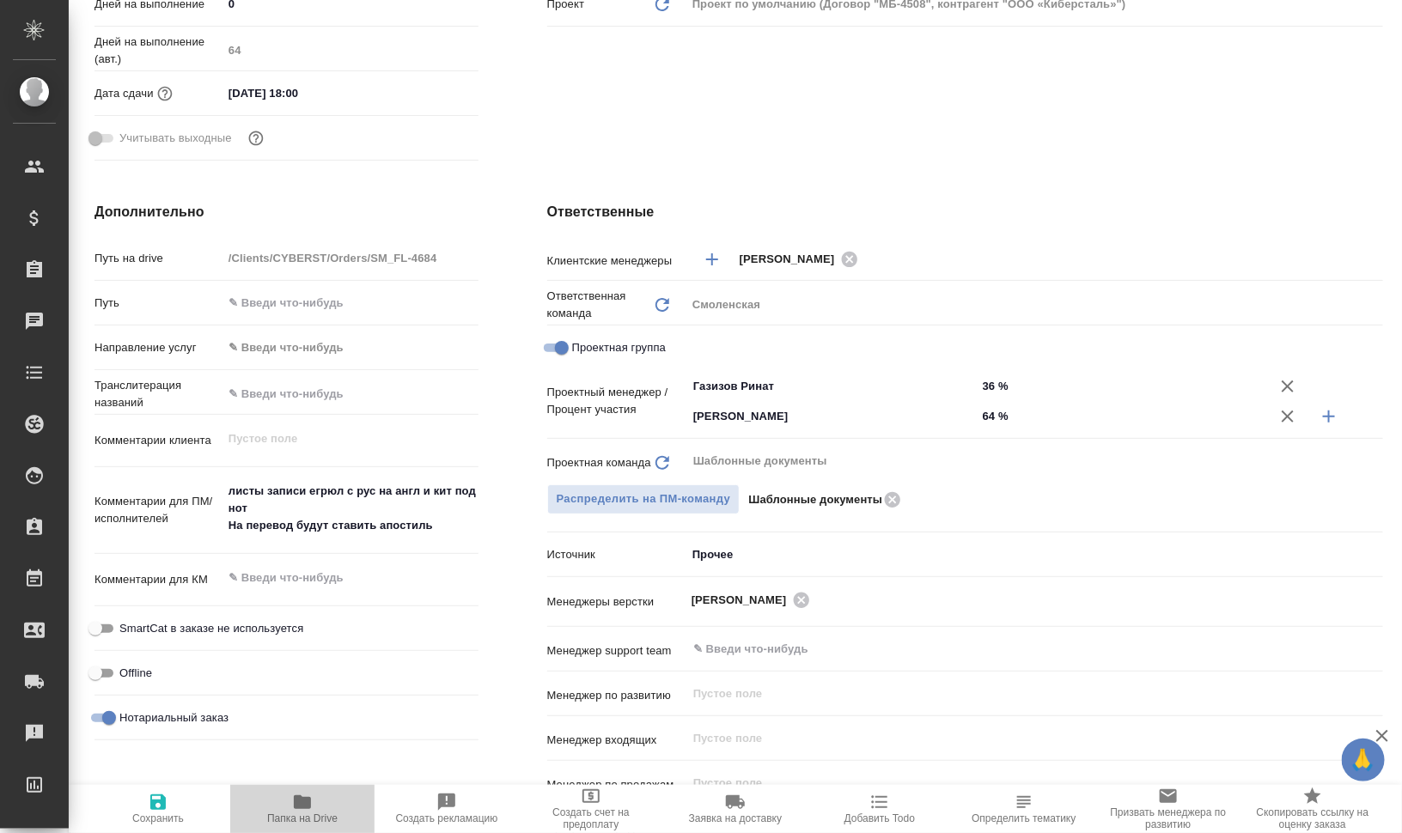
click at [306, 804] on icon "button" at bounding box center [302, 803] width 17 height 14
type textarea "x"
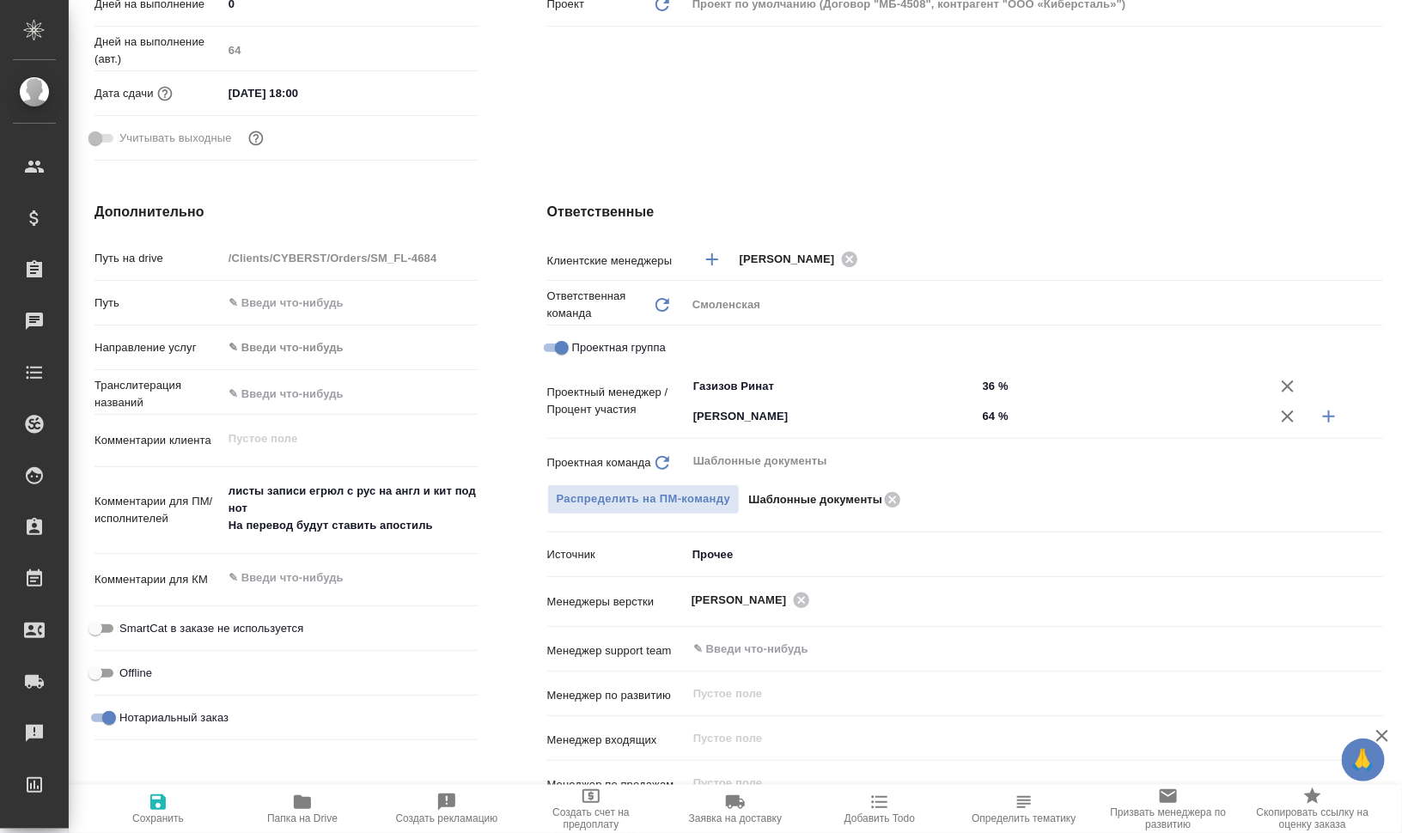
type textarea "x"
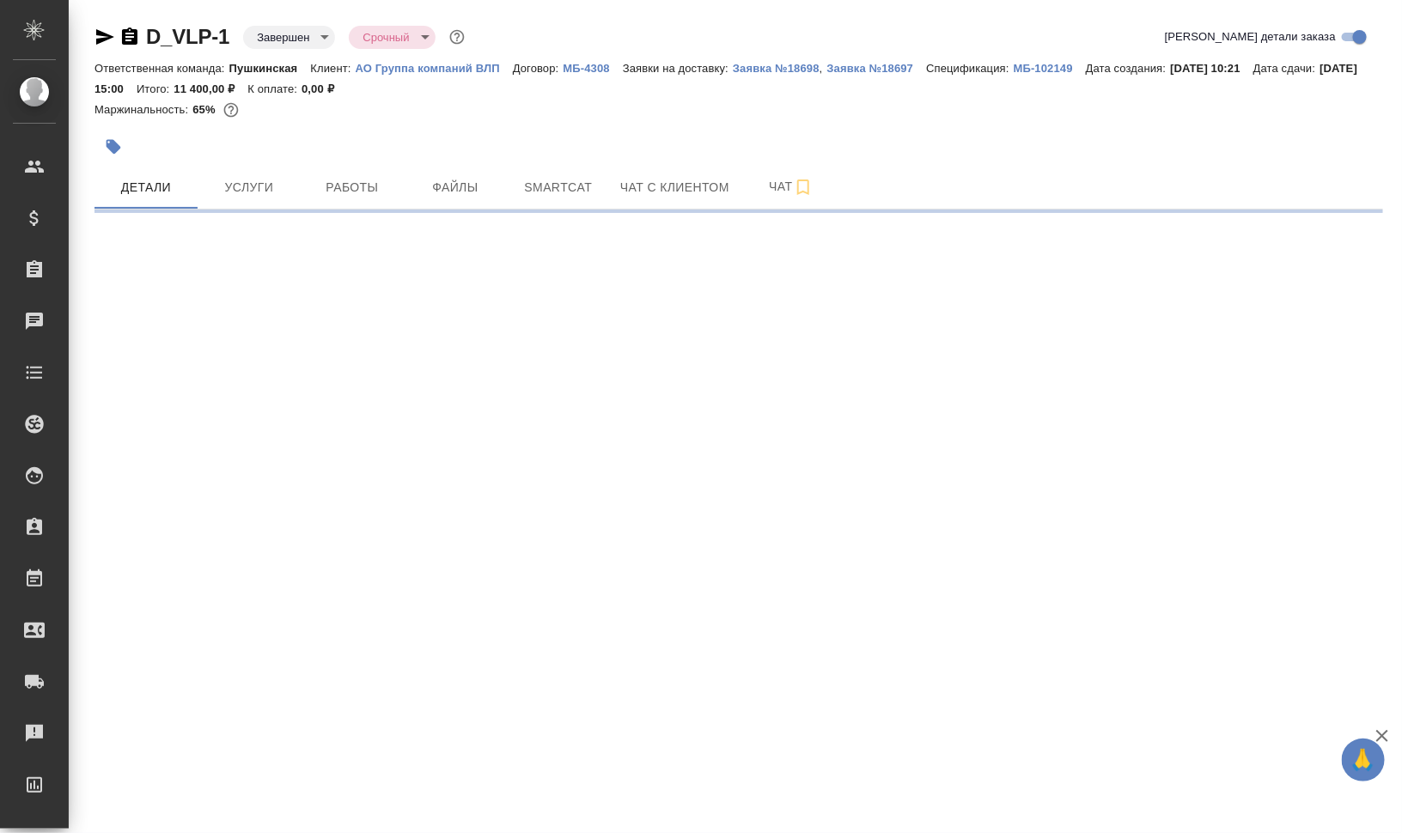
select select "RU"
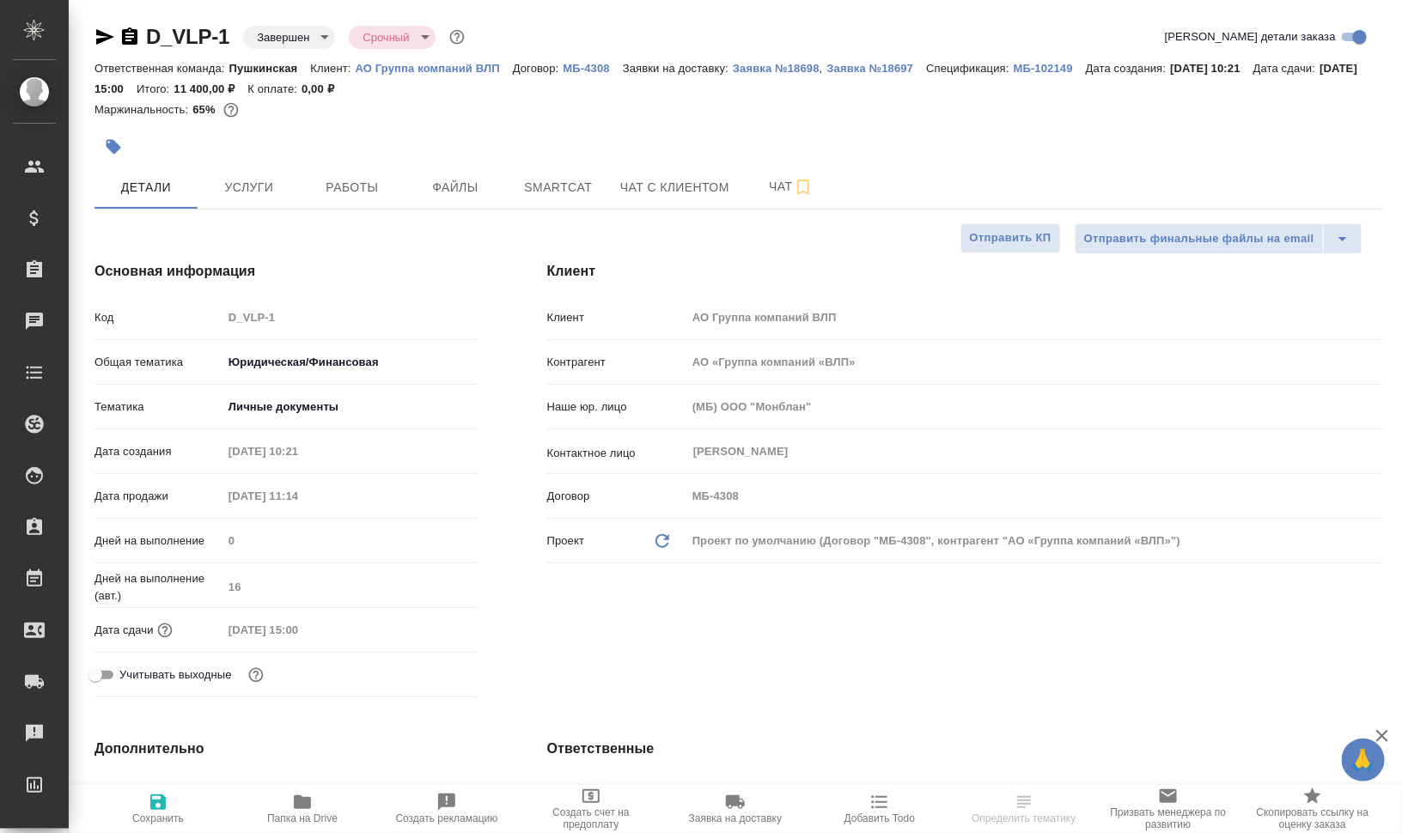
type textarea "x"
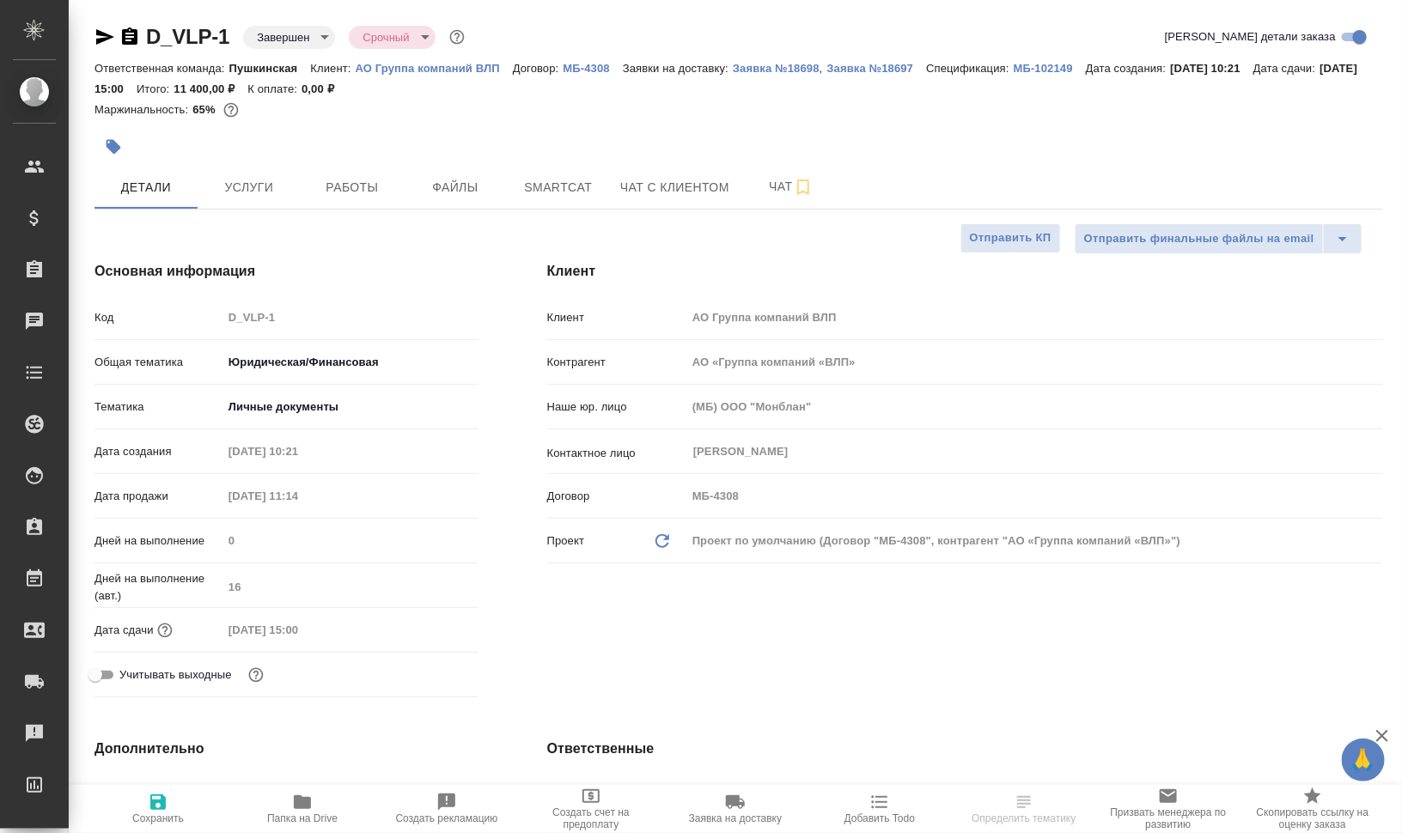
type textarea "x"
click at [308, 788] on button "Папка на Drive" at bounding box center [302, 809] width 144 height 48
select select "RU"
type textarea "x"
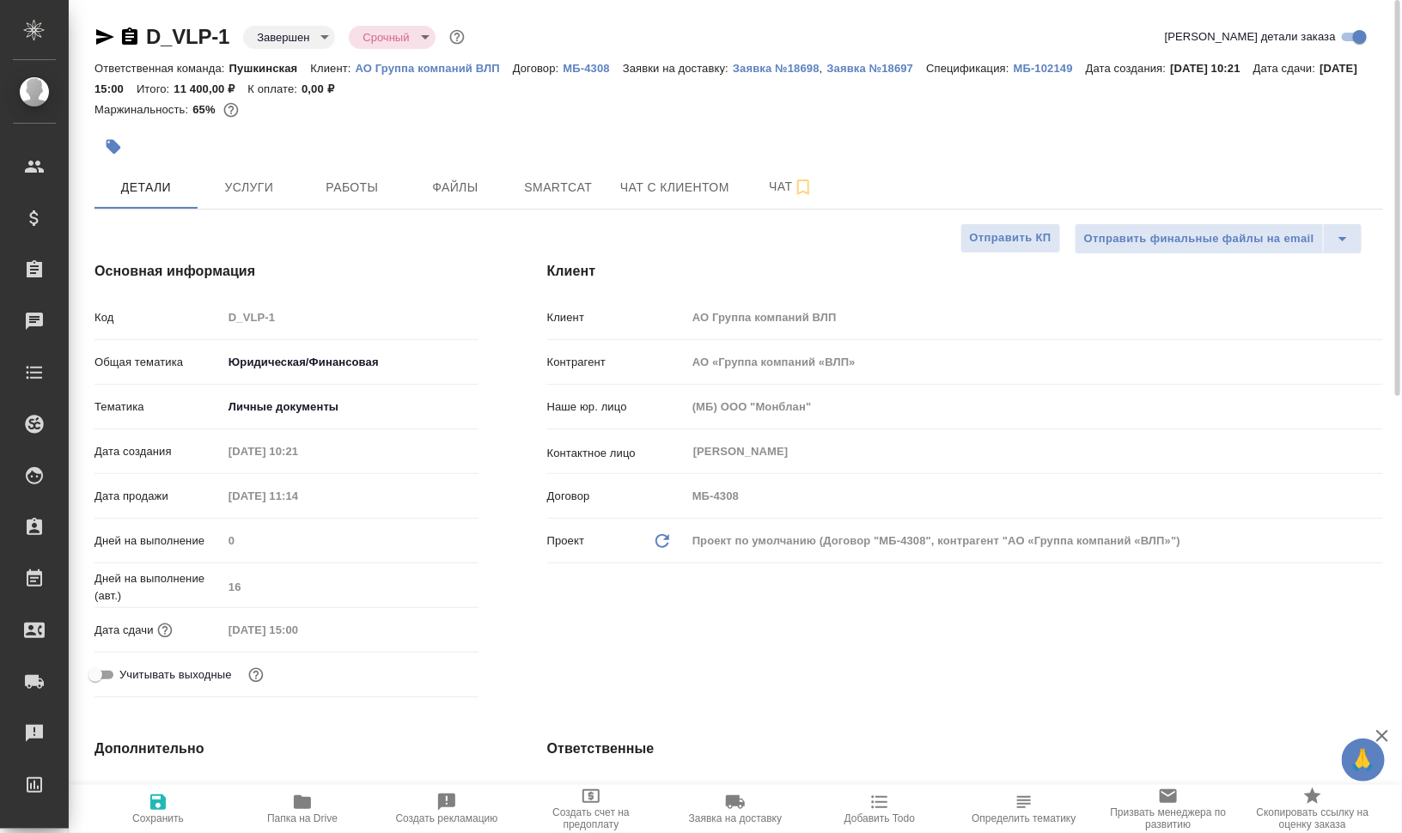
type textarea "x"
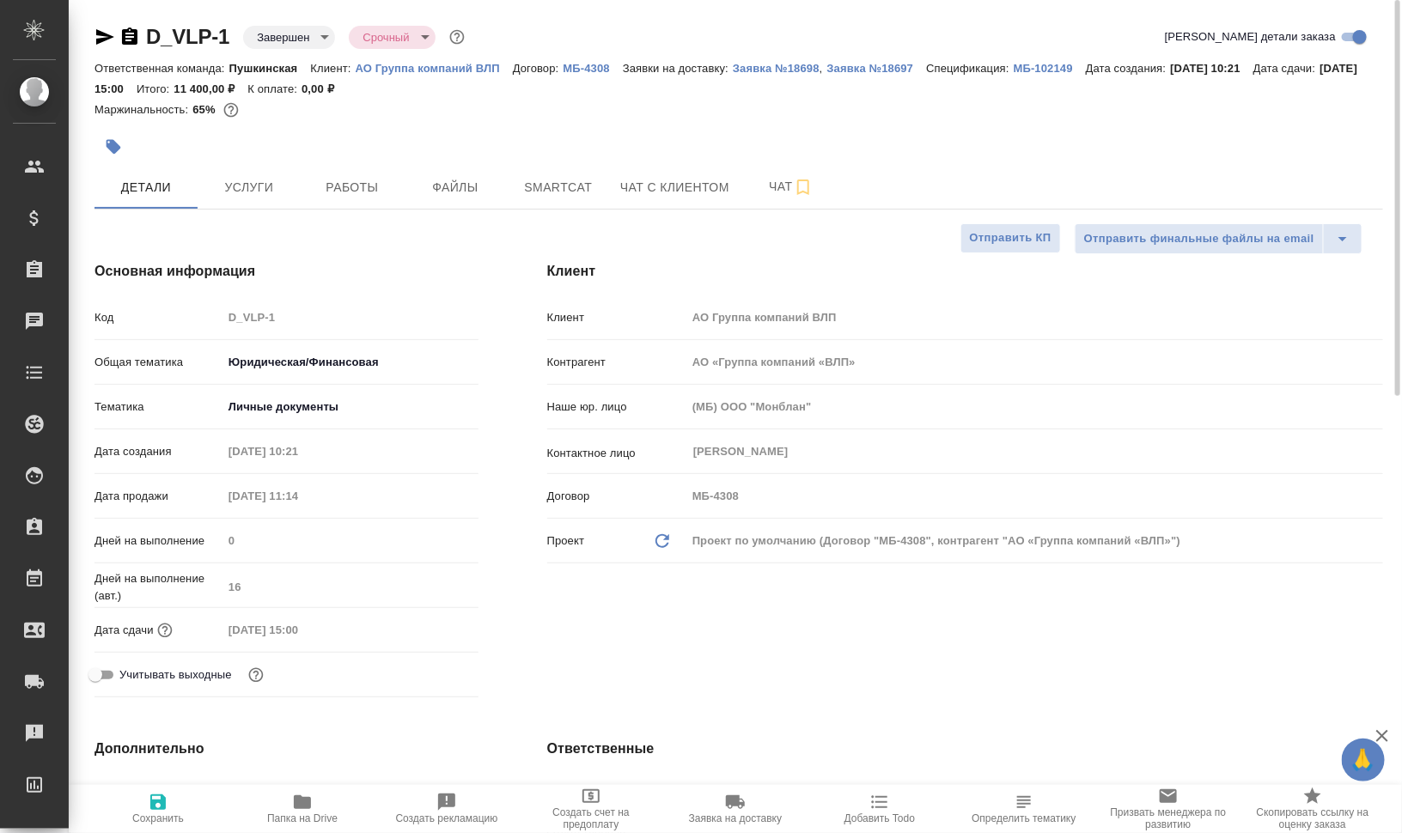
type textarea "x"
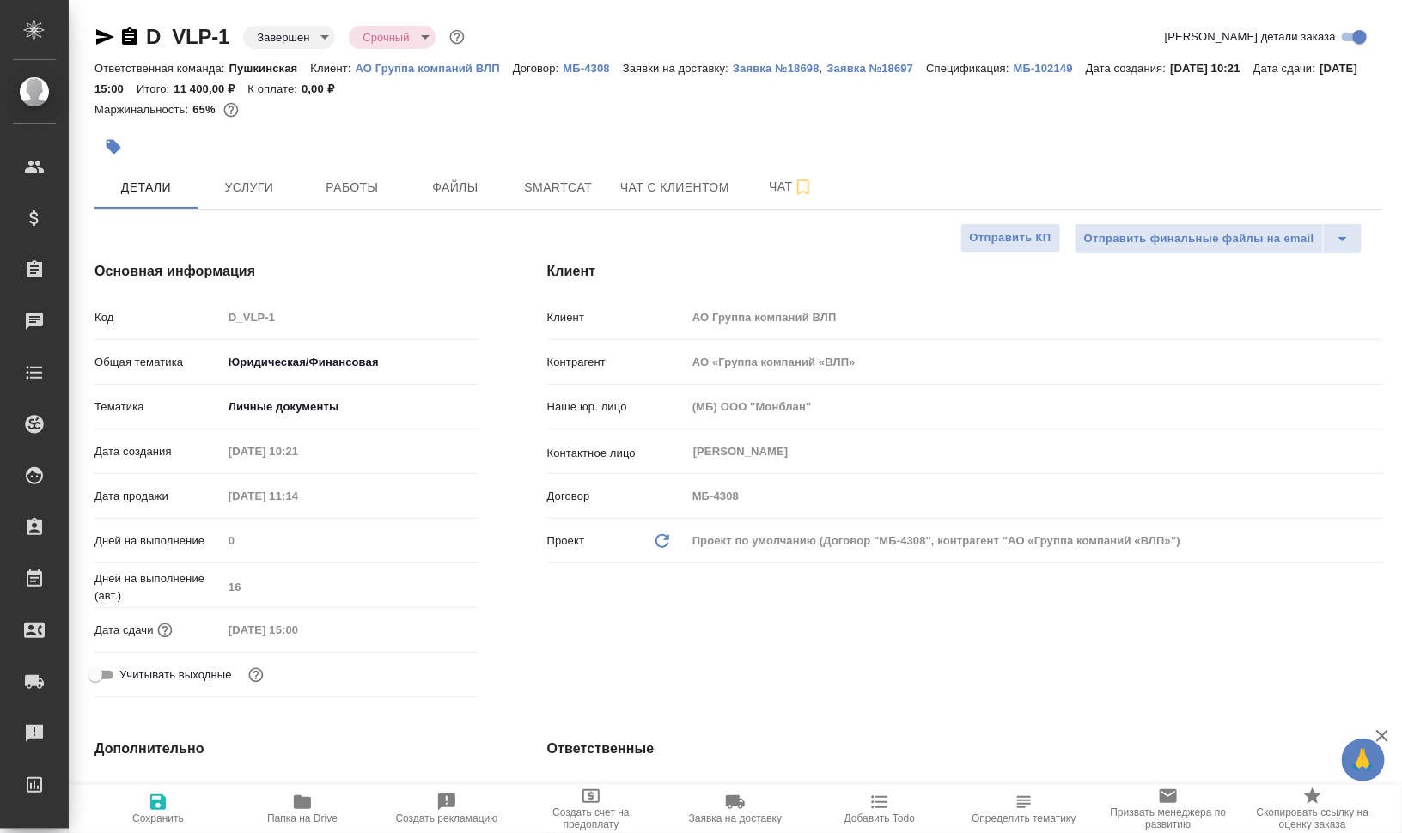
type textarea "x"
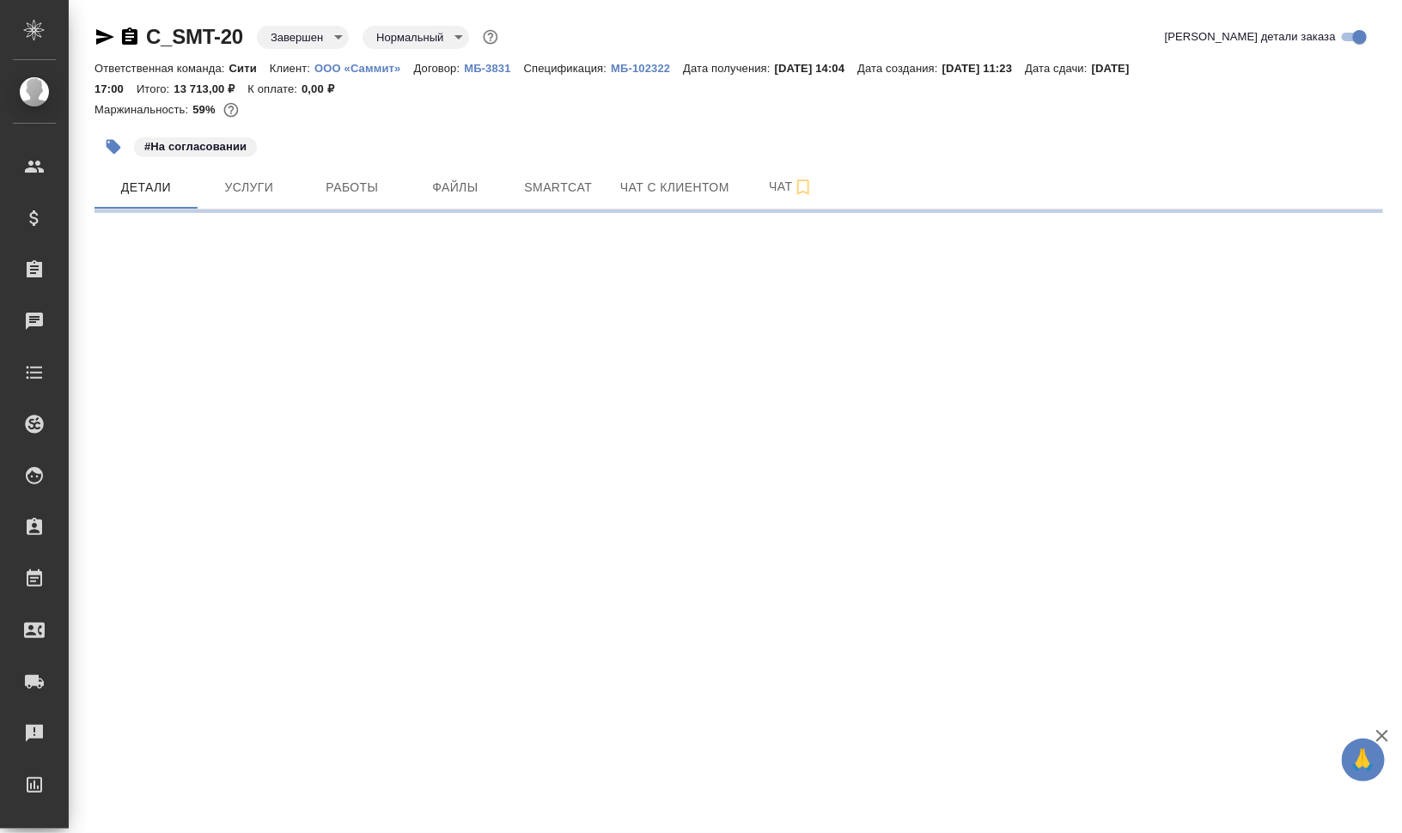
select select "RU"
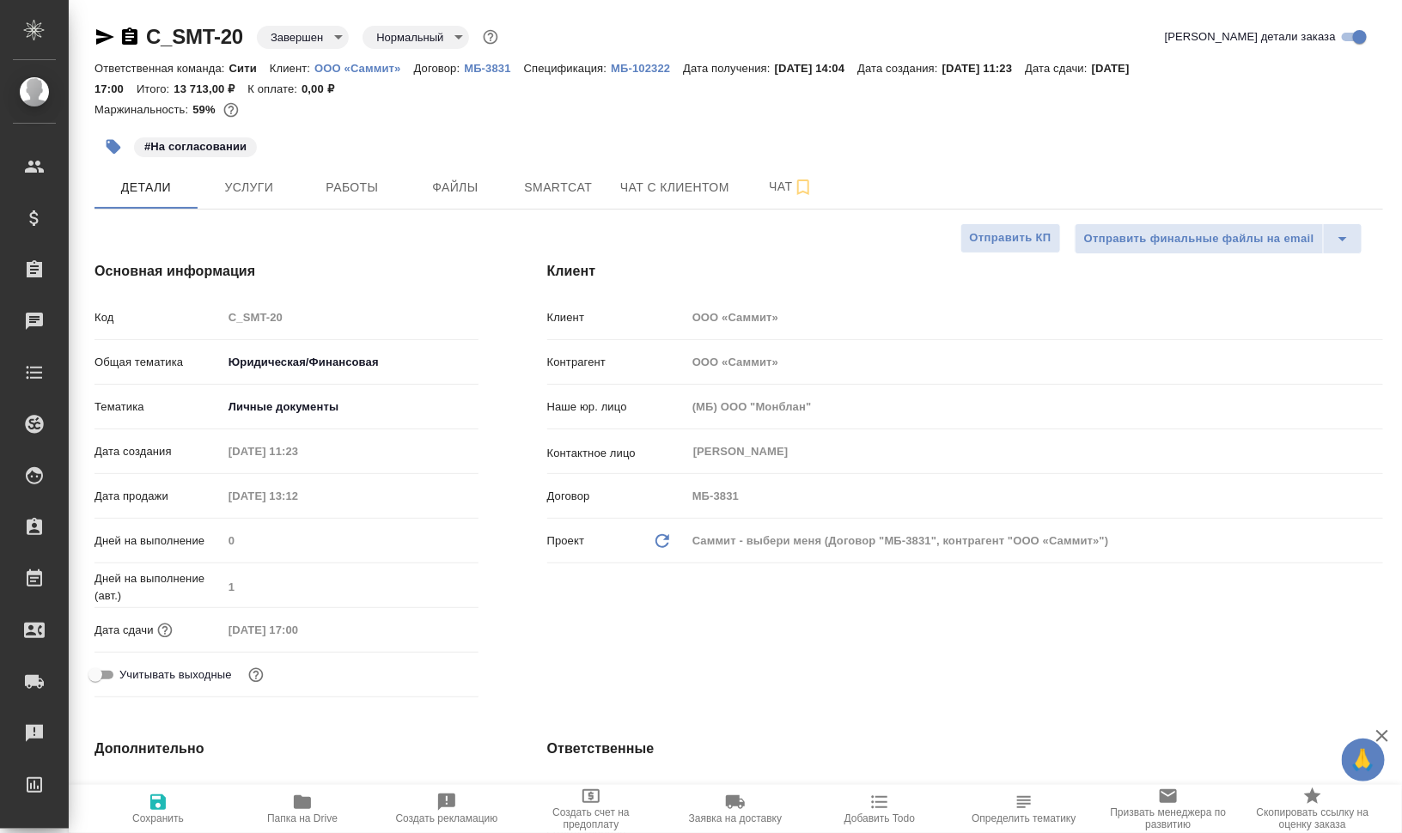
type textarea "x"
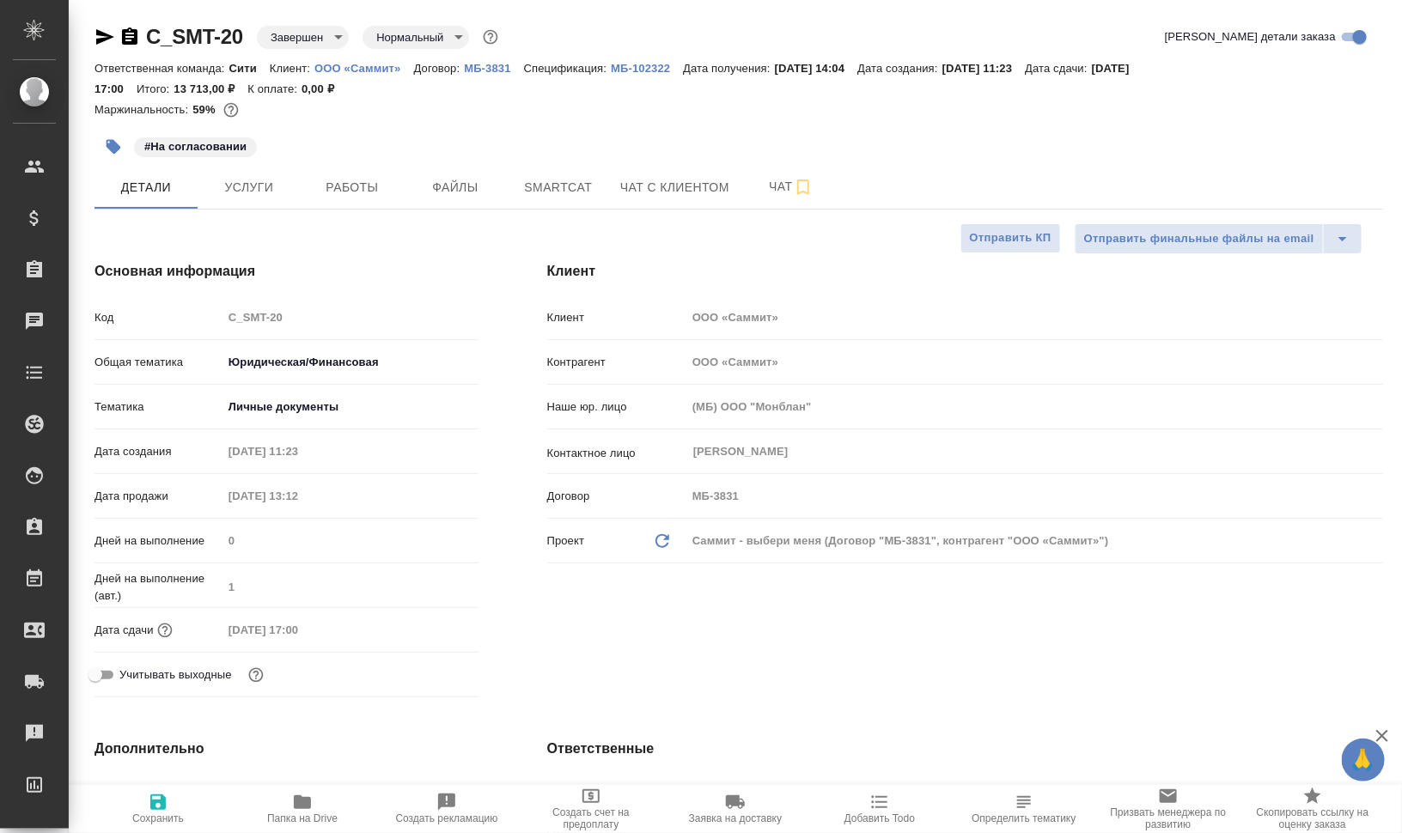
type textarea "x"
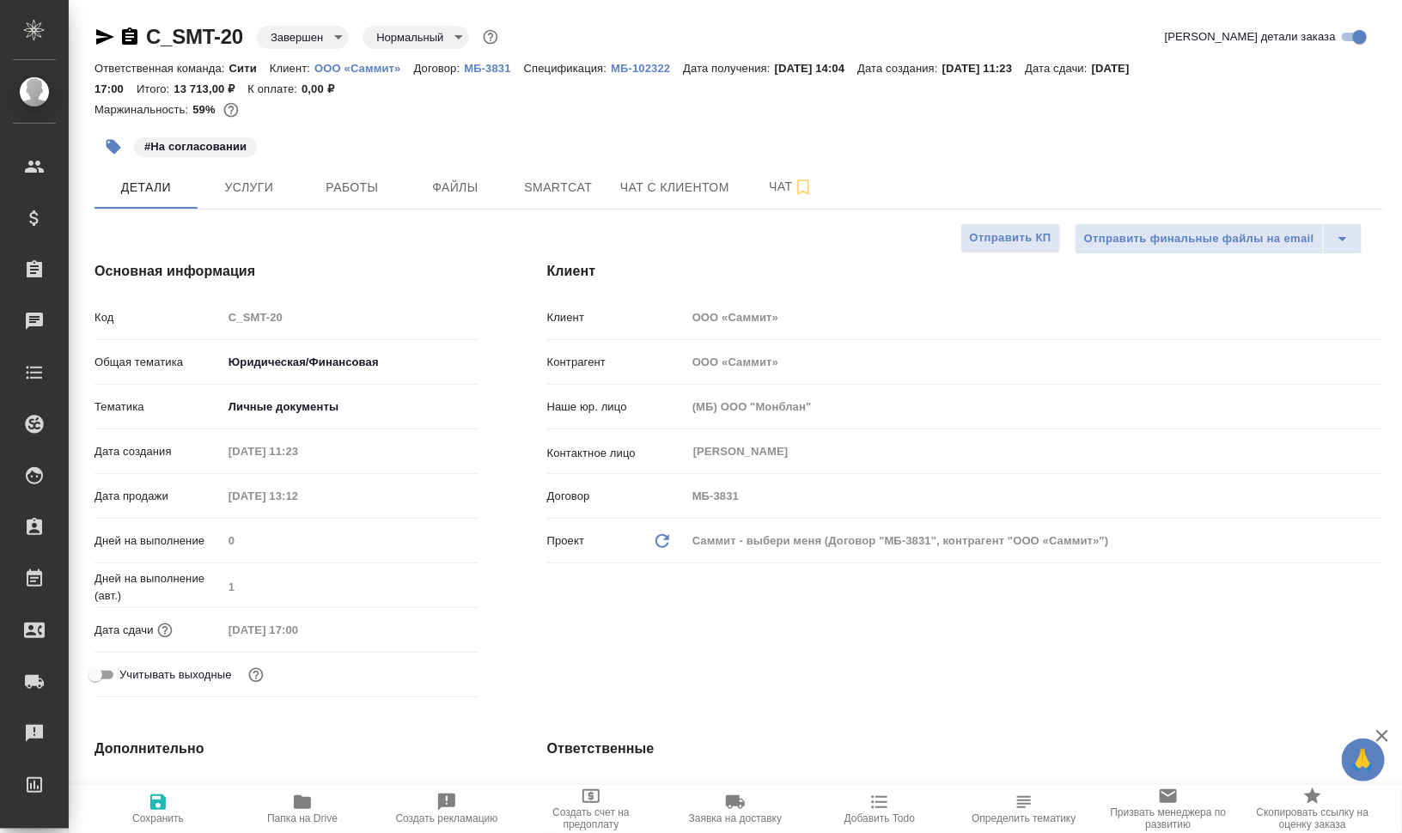
type textarea "x"
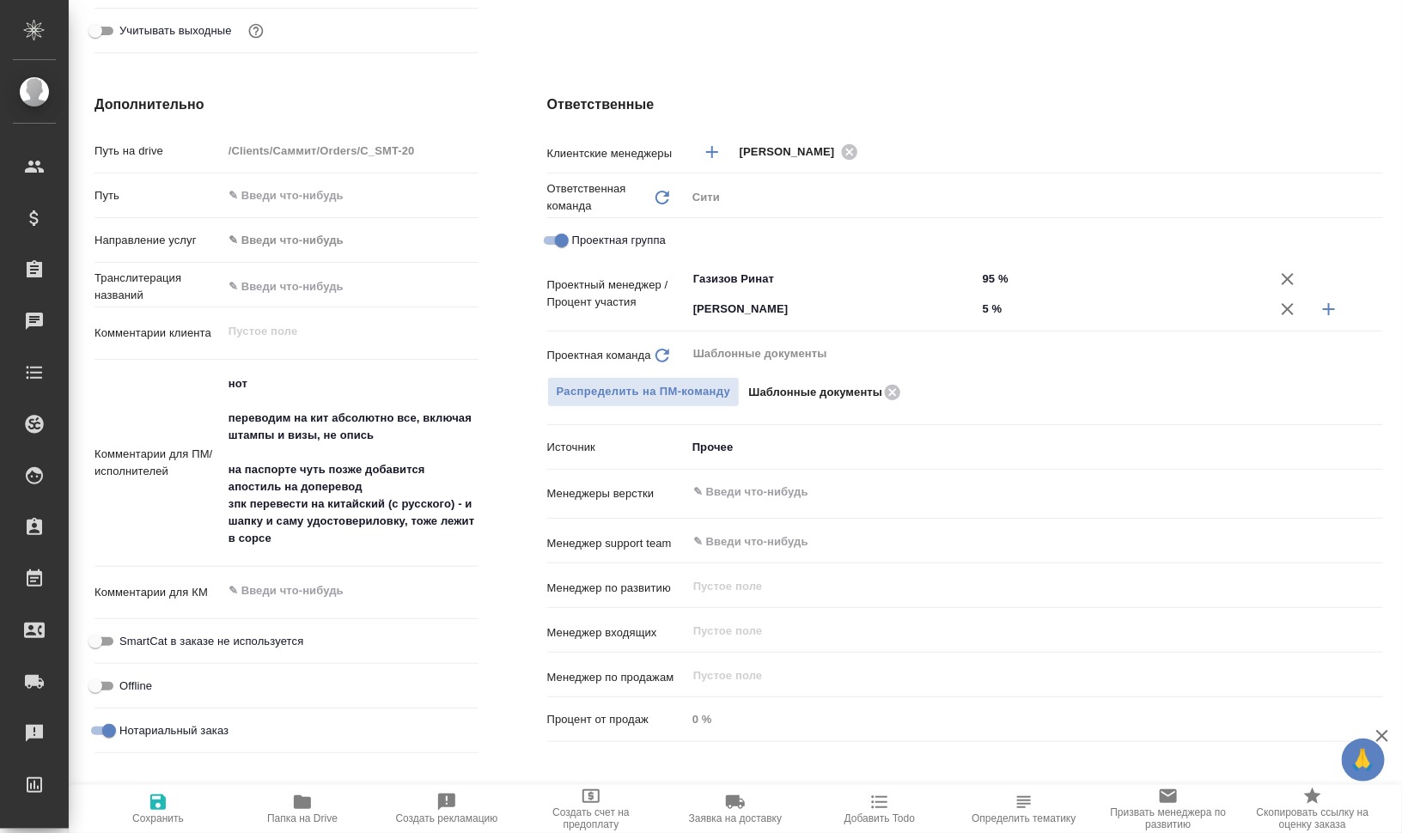
click at [296, 802] on icon "button" at bounding box center [302, 803] width 17 height 14
type textarea "x"
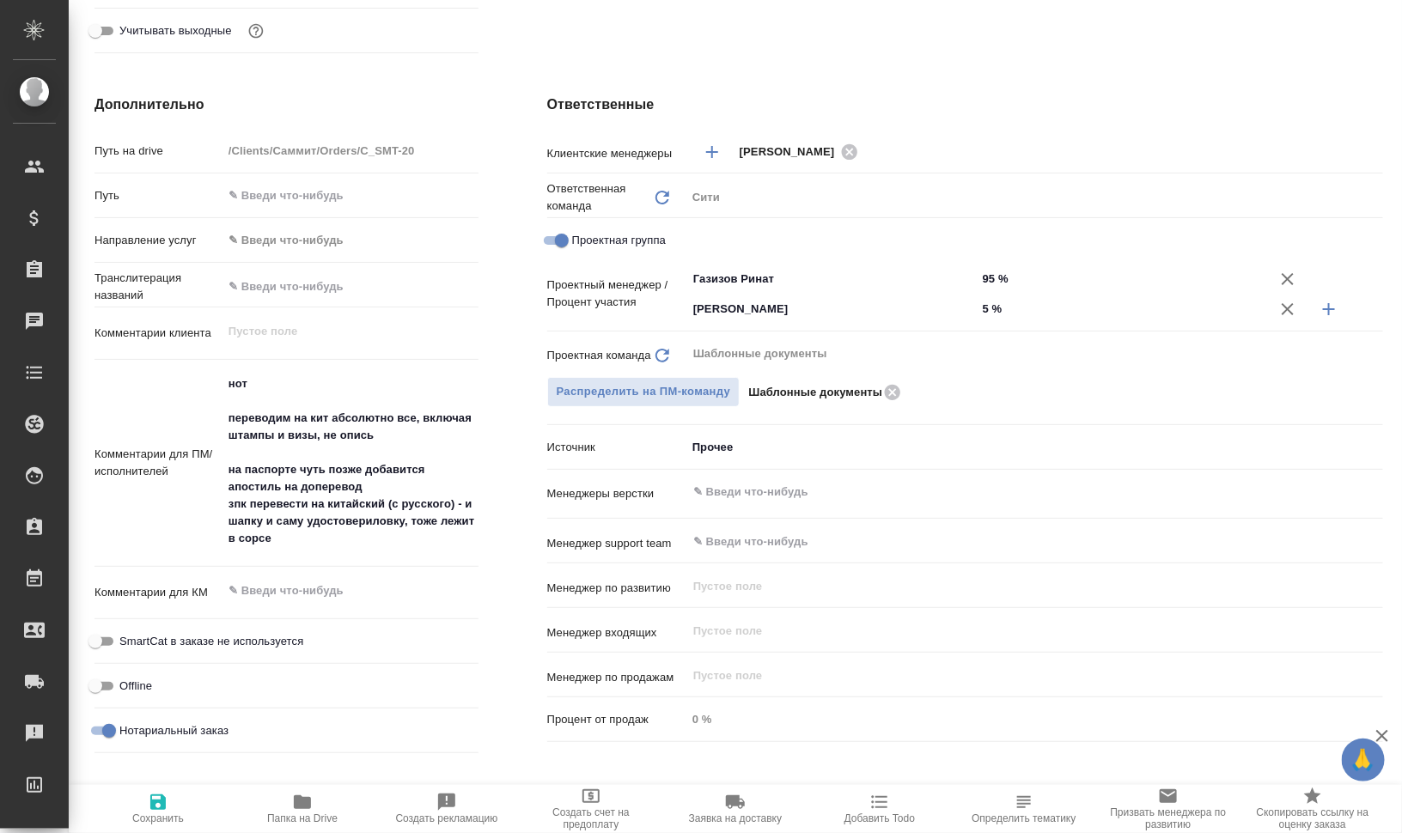
type textarea "x"
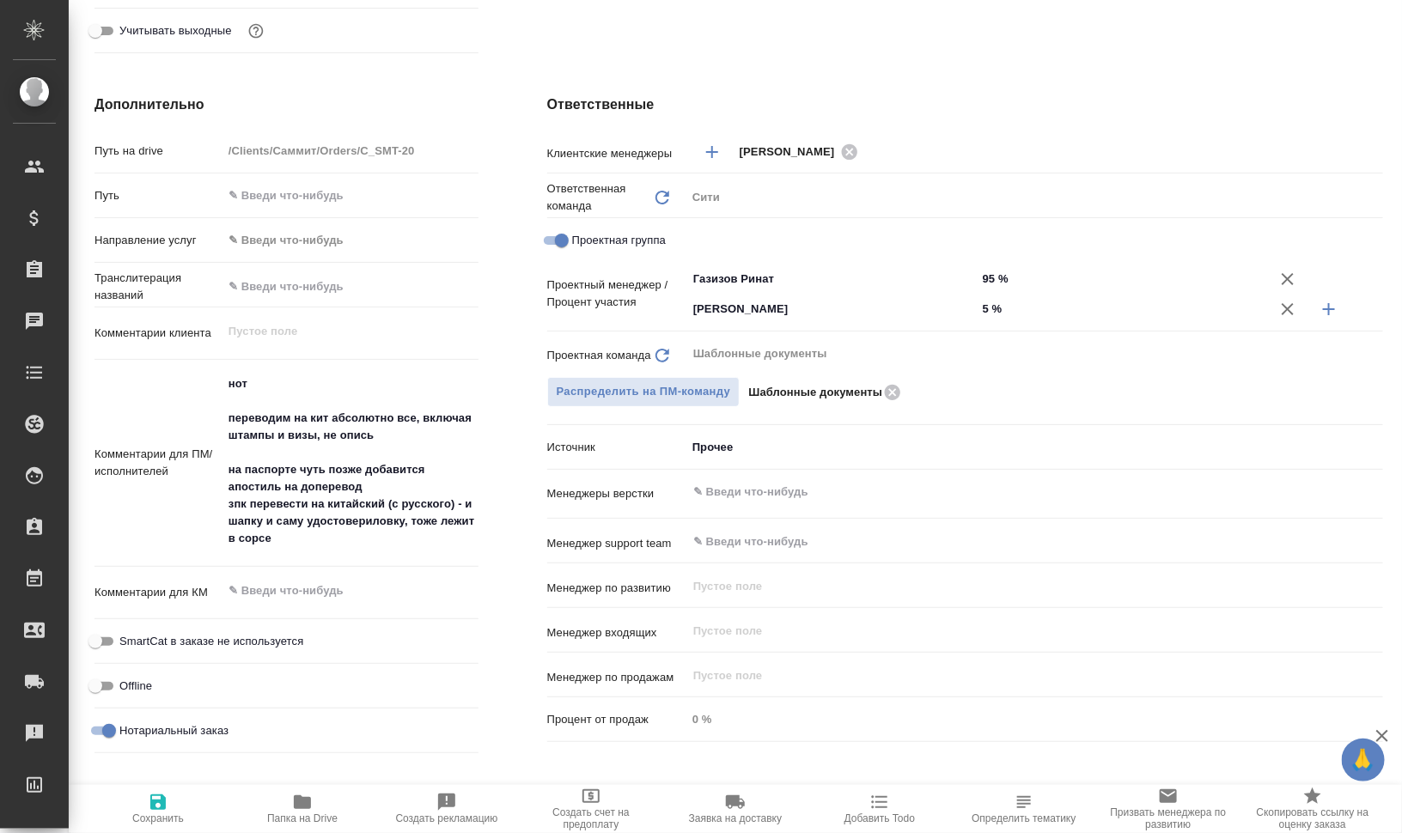
type textarea "x"
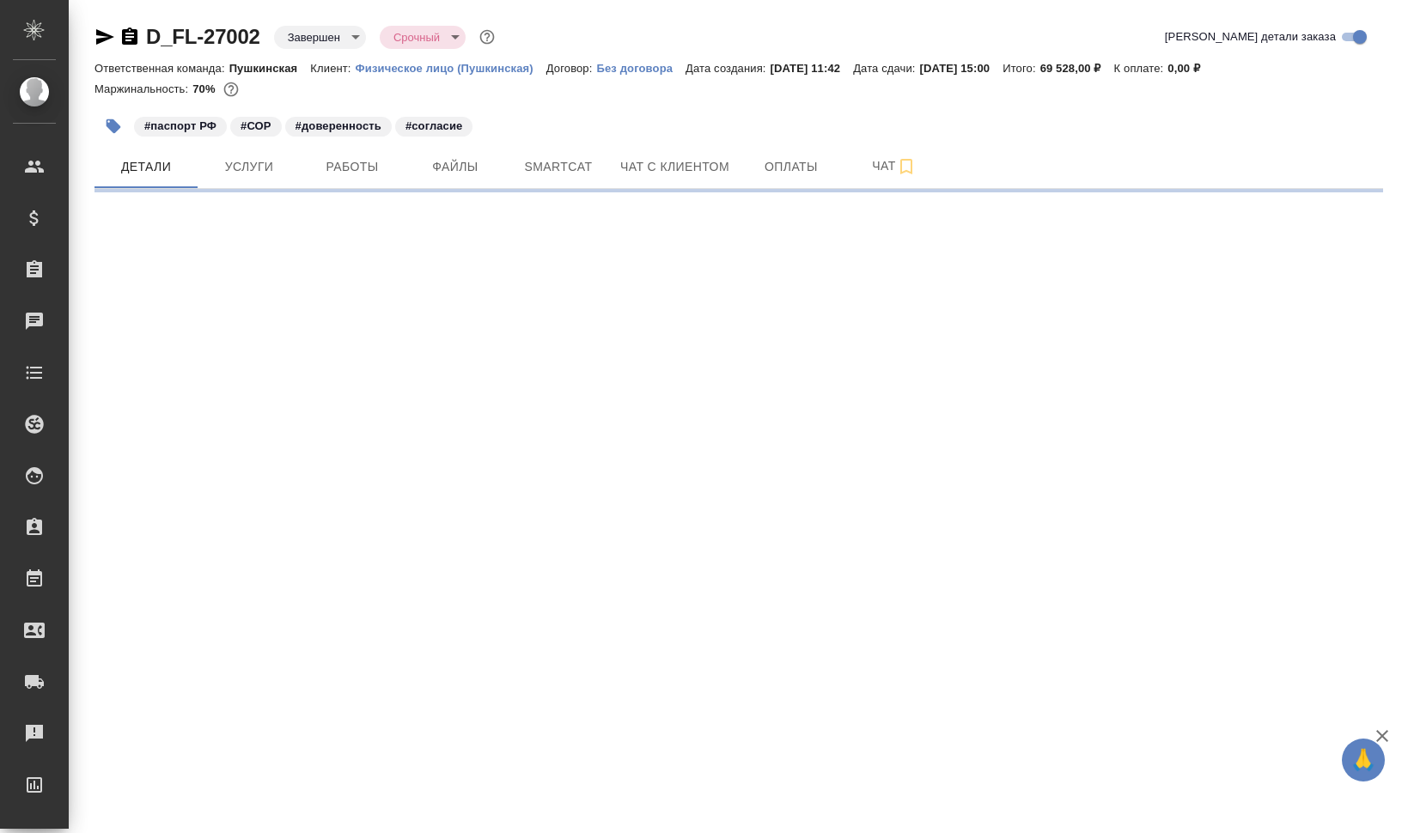
select select "RU"
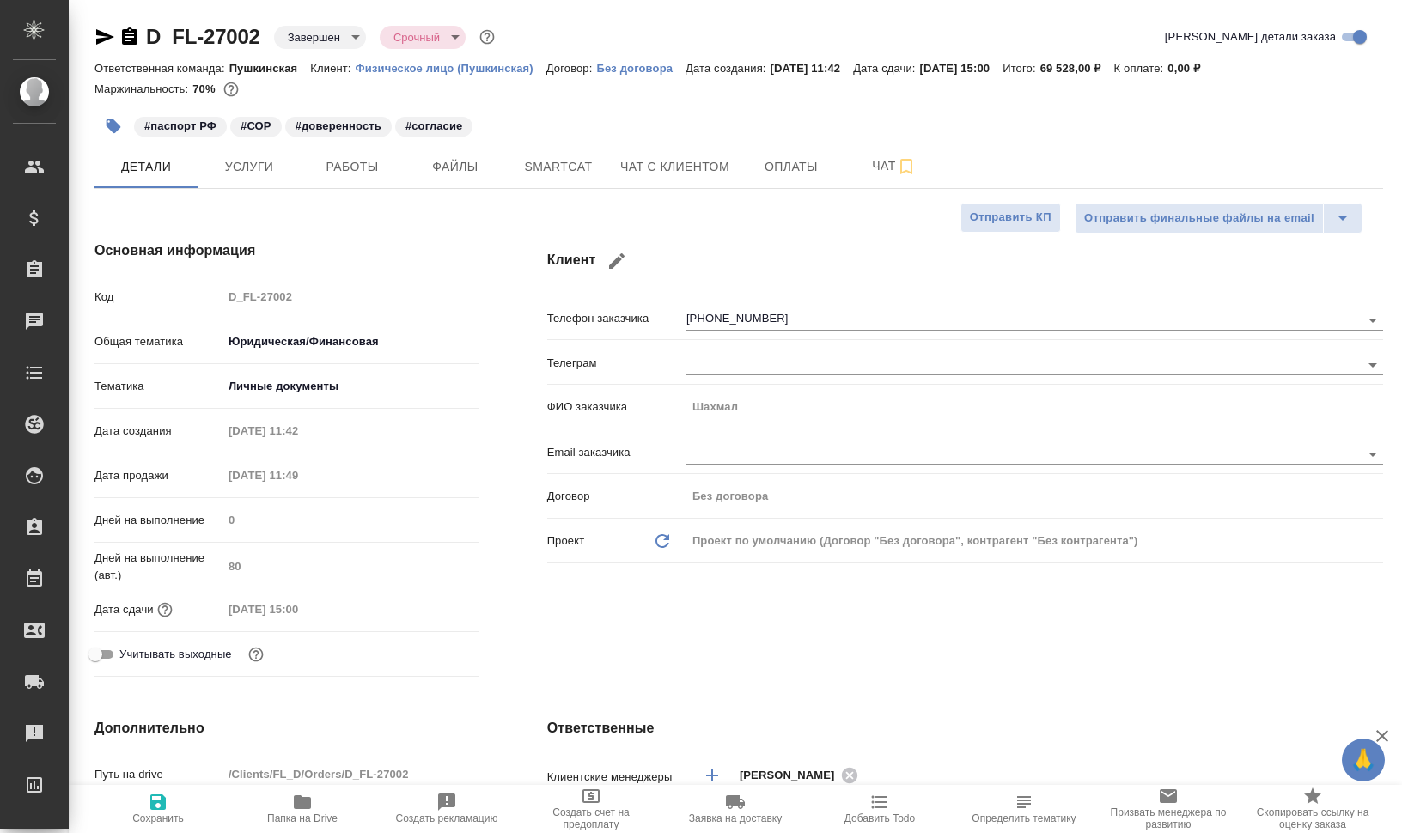
type textarea "x"
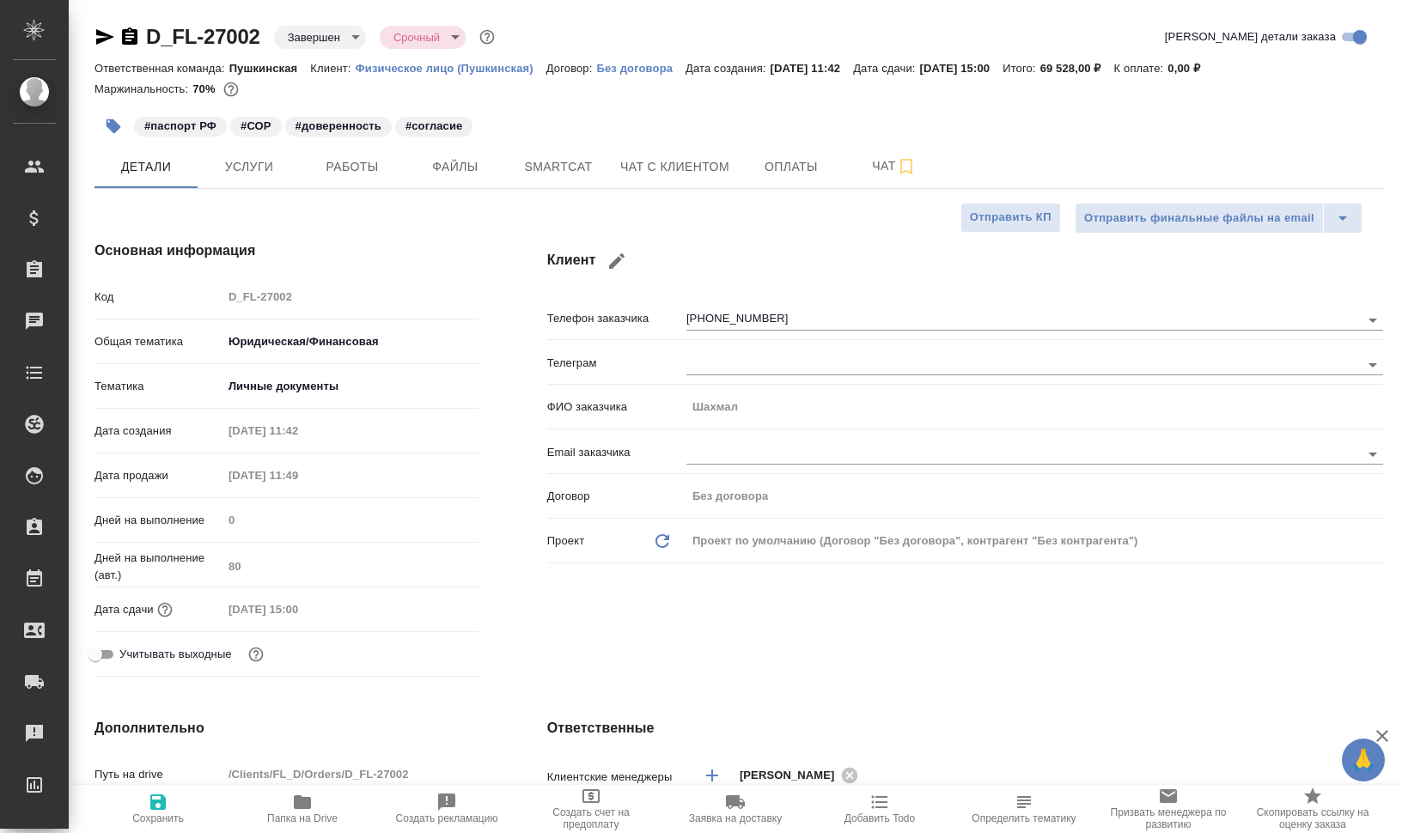
type textarea "x"
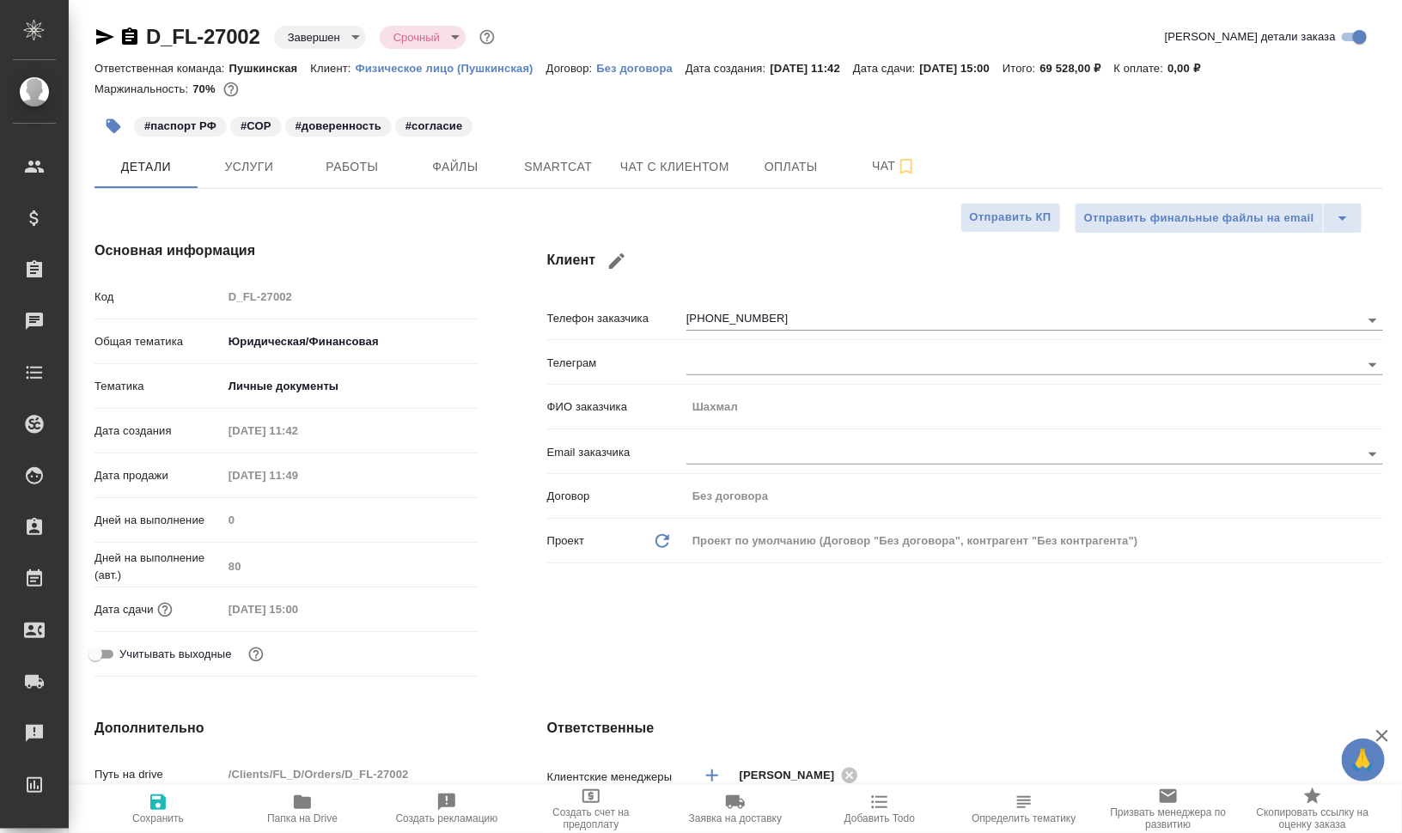
type textarea "x"
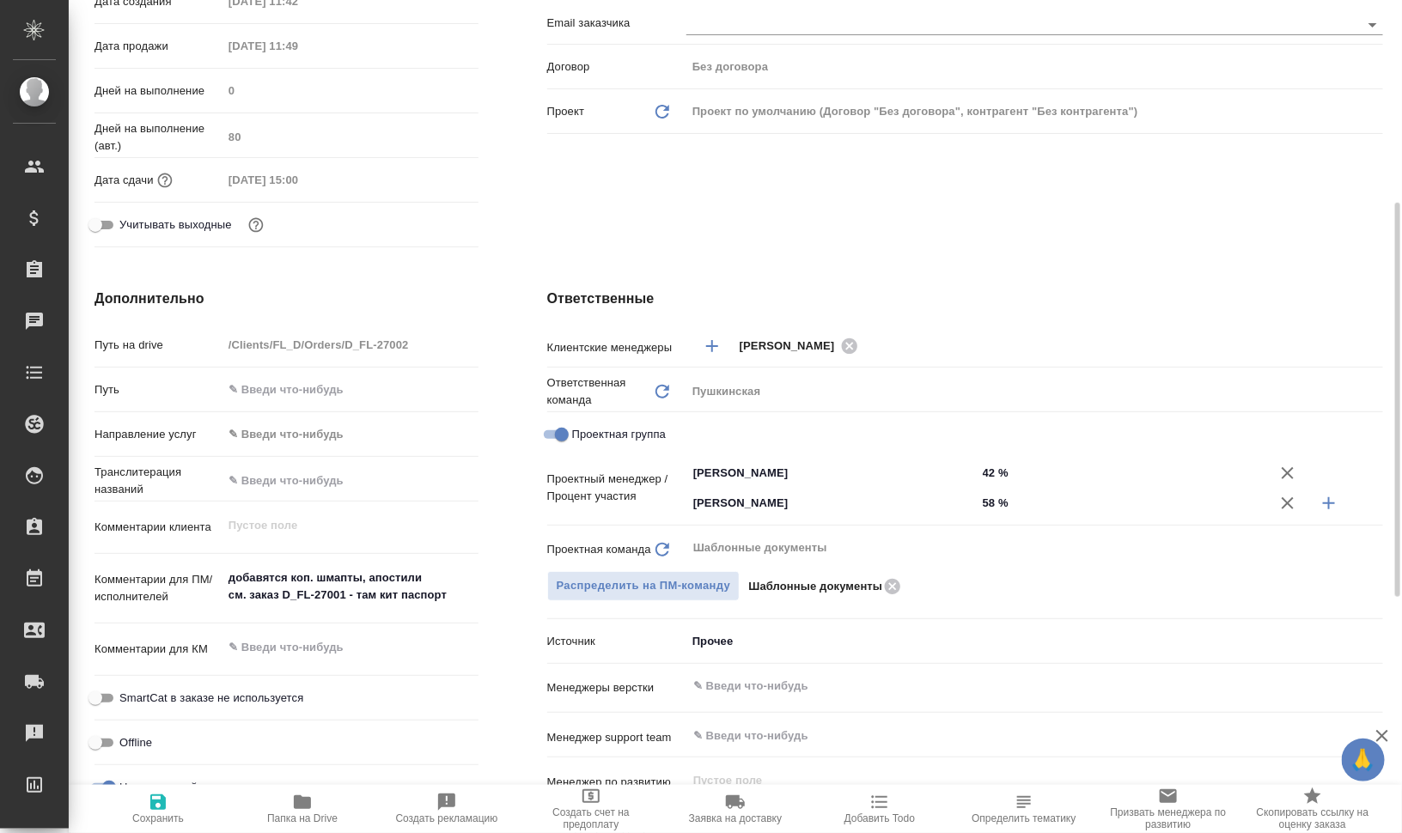
scroll to position [537, 0]
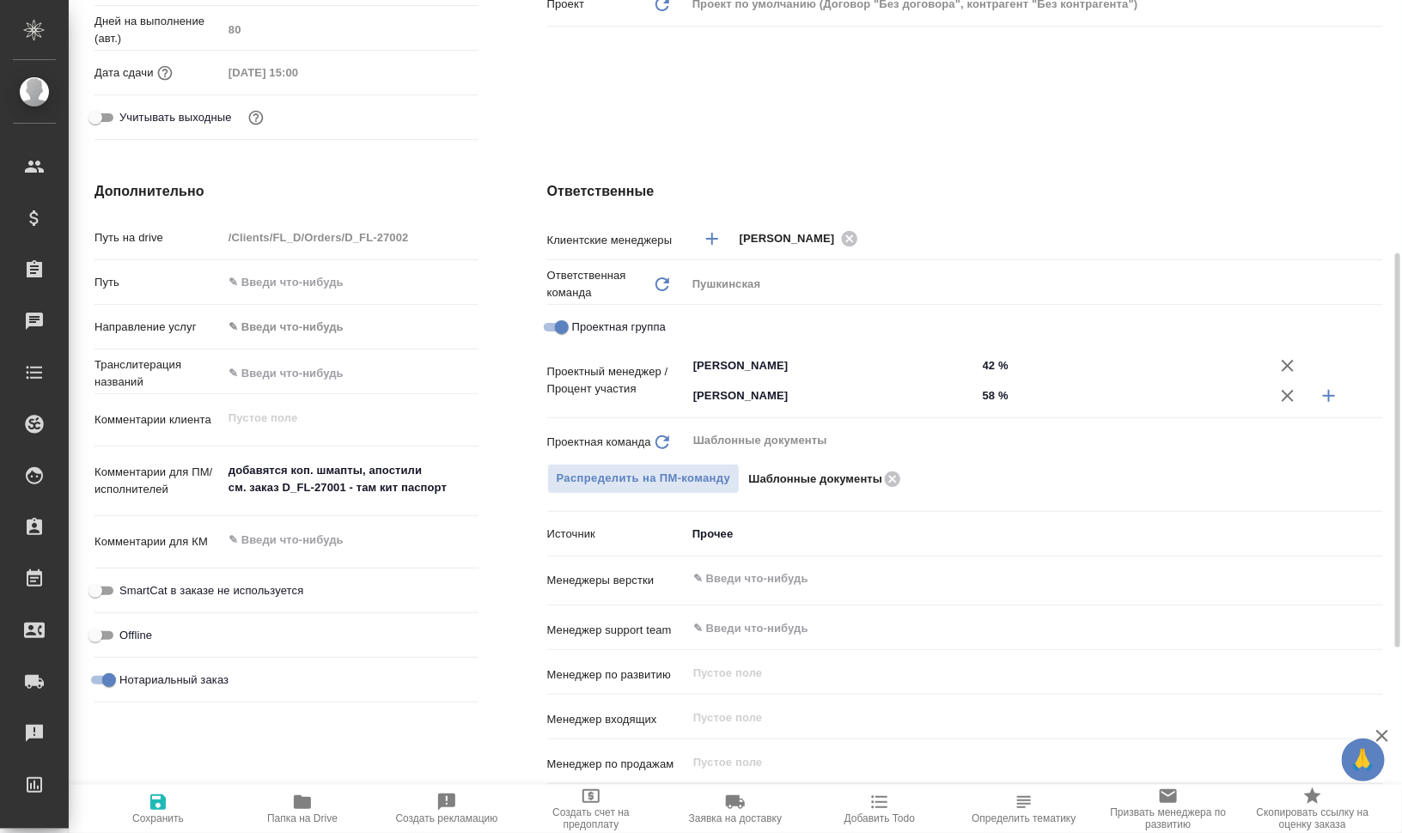
click at [303, 814] on span "Папка на Drive" at bounding box center [302, 819] width 70 height 12
type textarea "x"
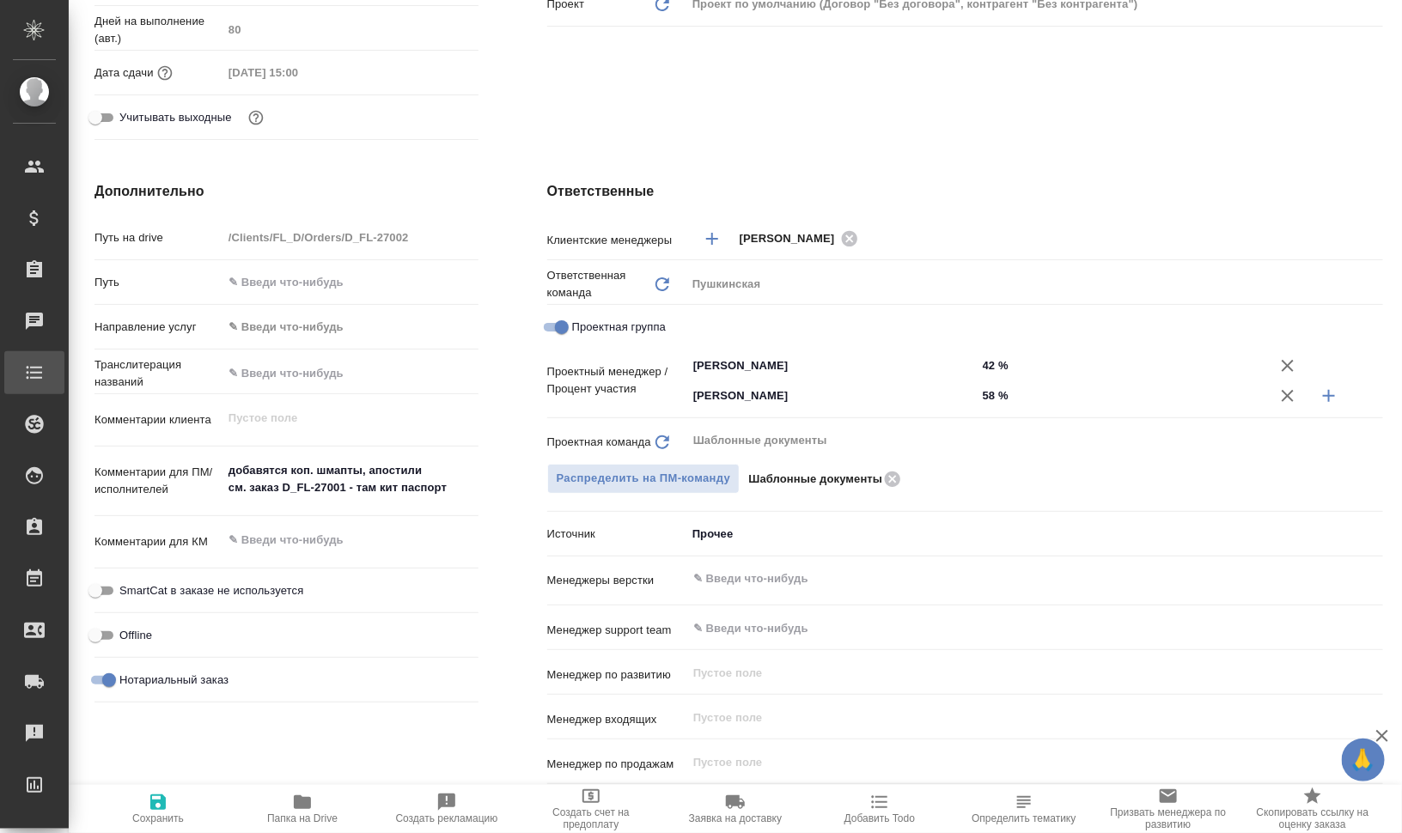
type textarea "x"
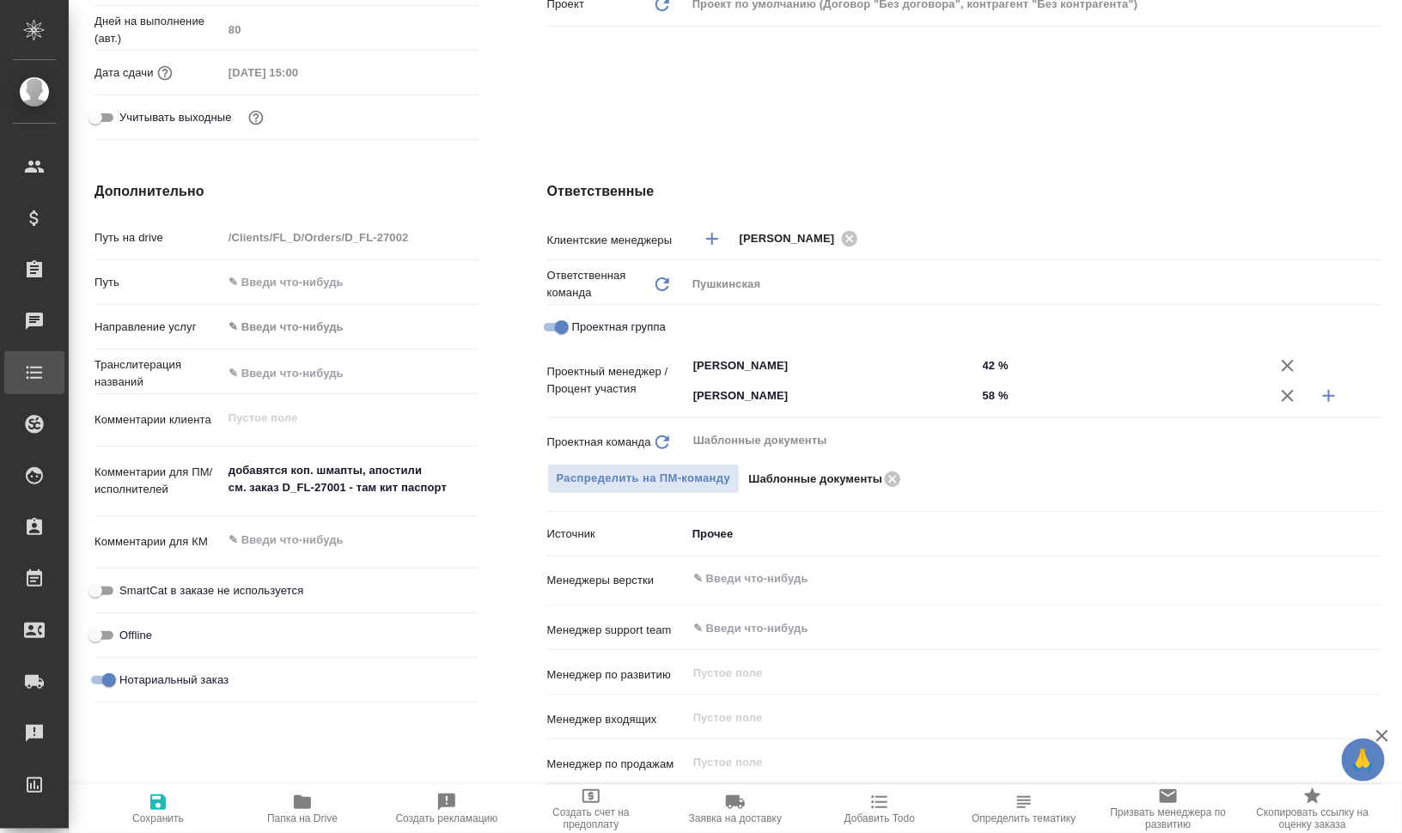
type textarea "x"
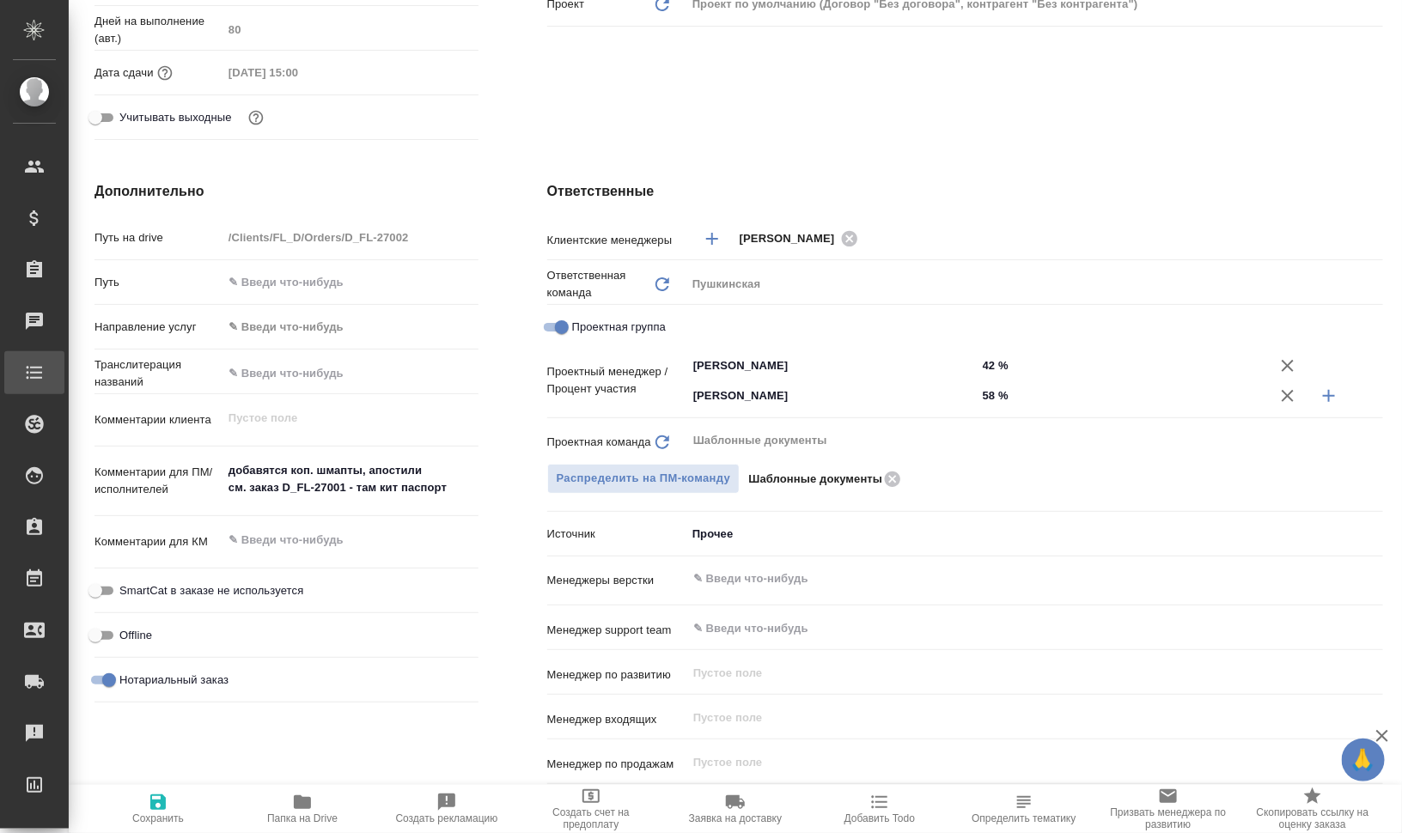
type textarea "x"
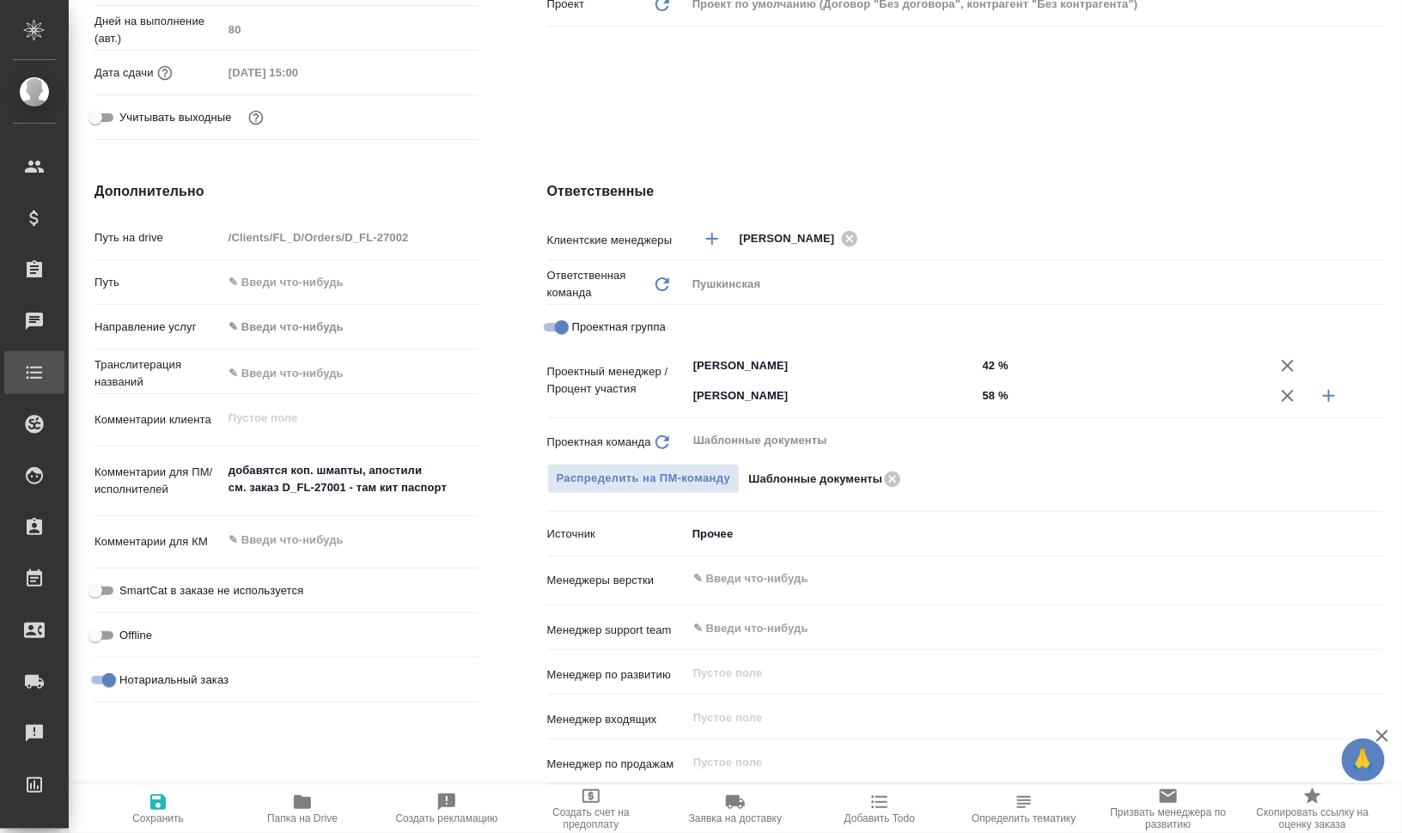
type textarea "x"
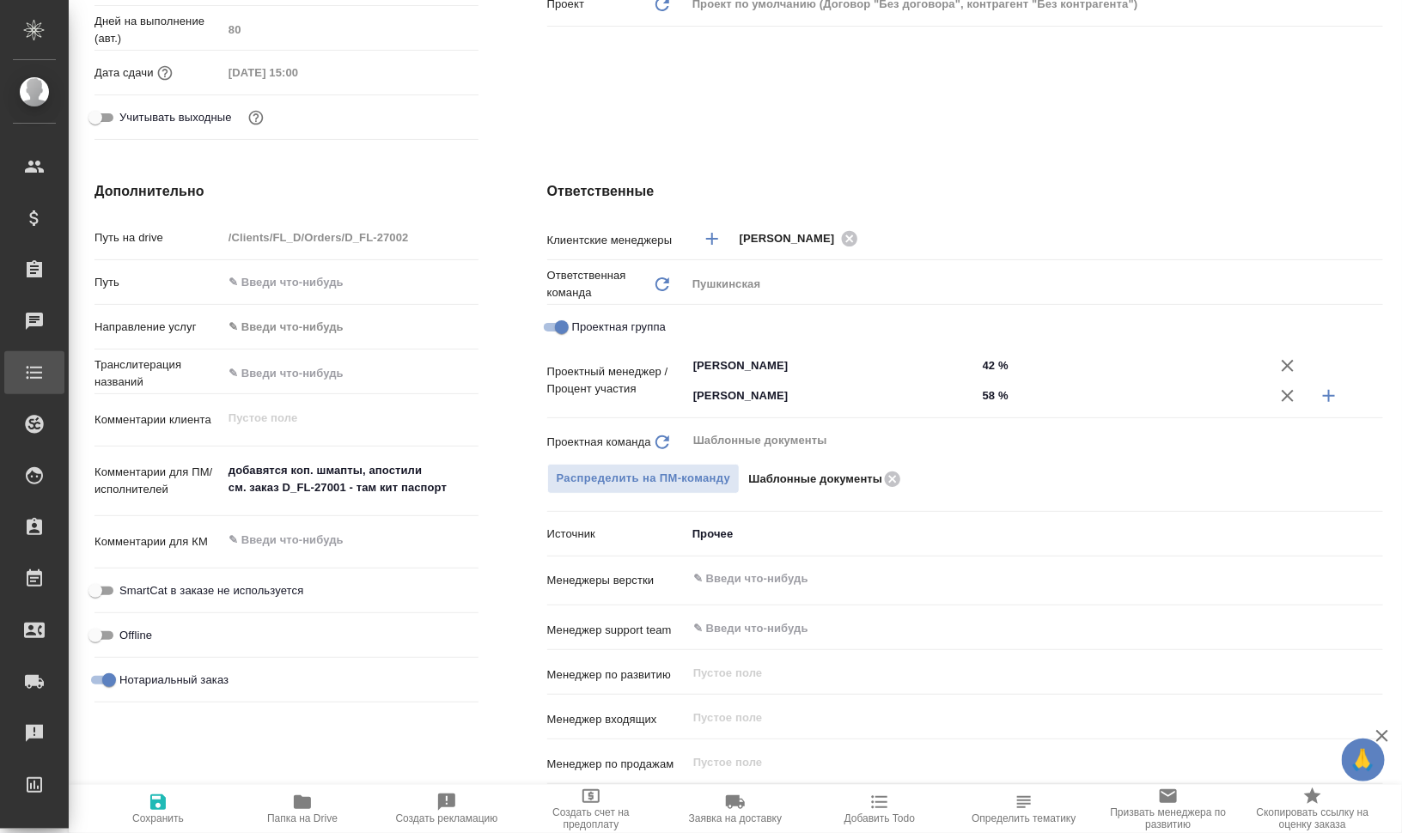
type textarea "x"
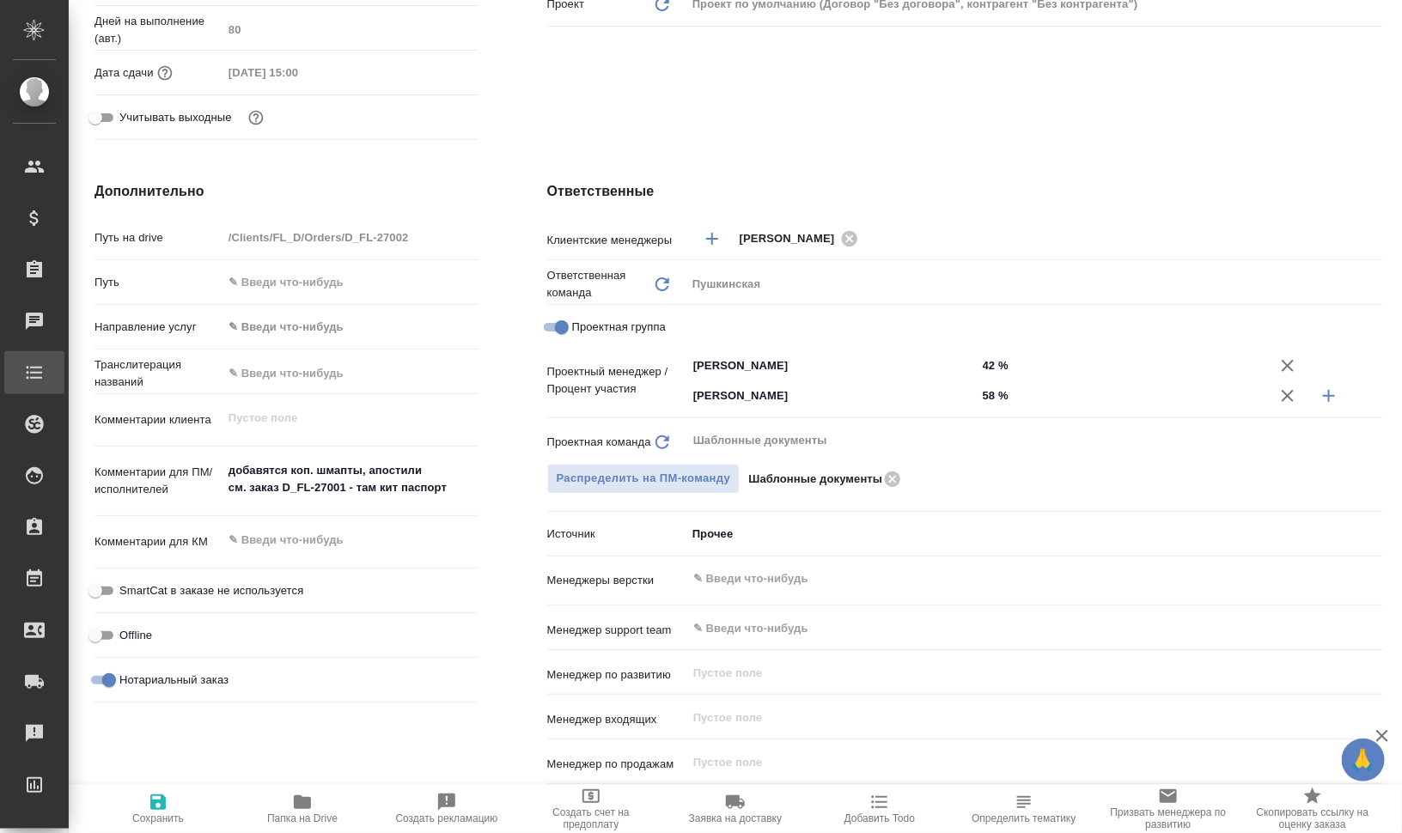
type textarea "x"
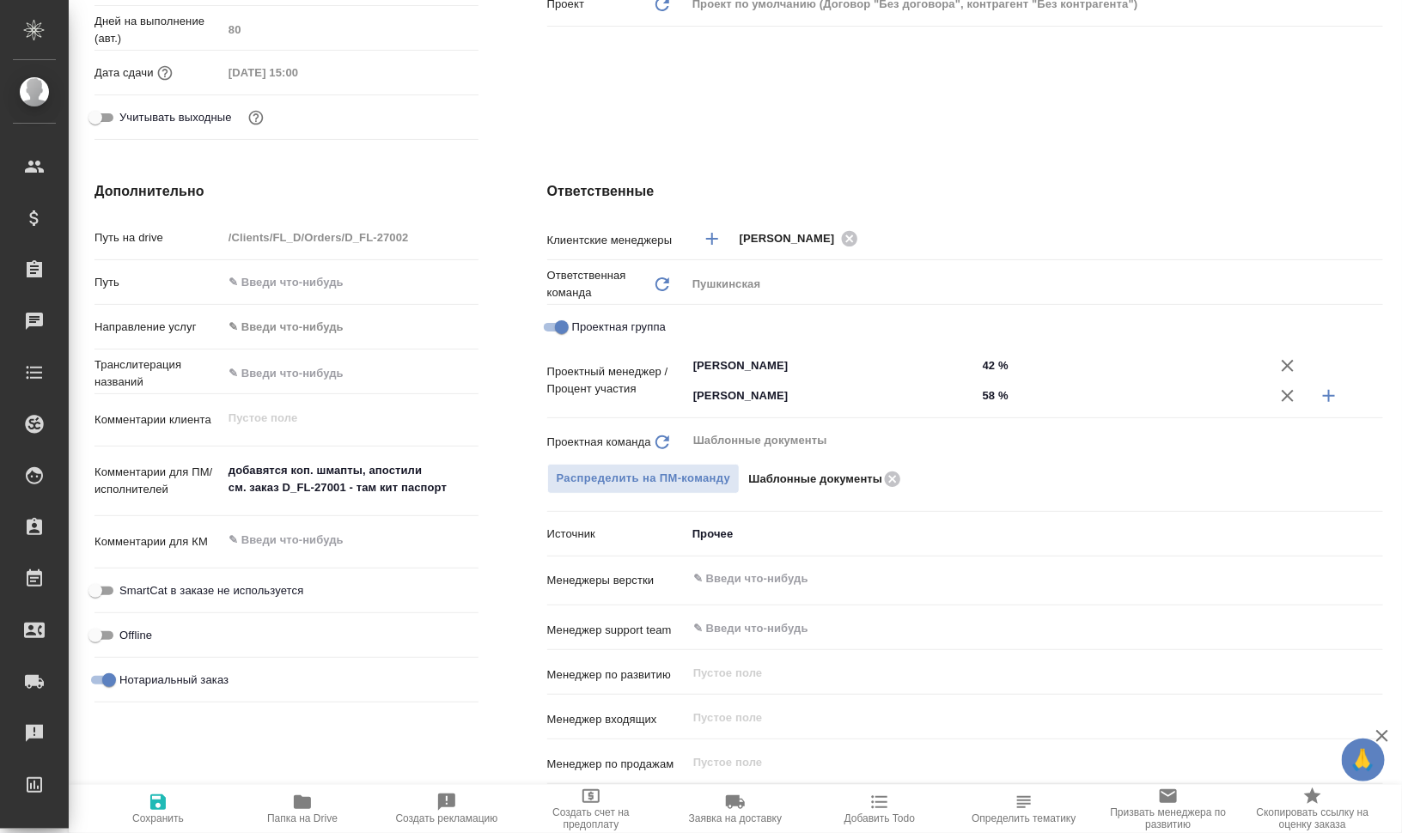
type textarea "x"
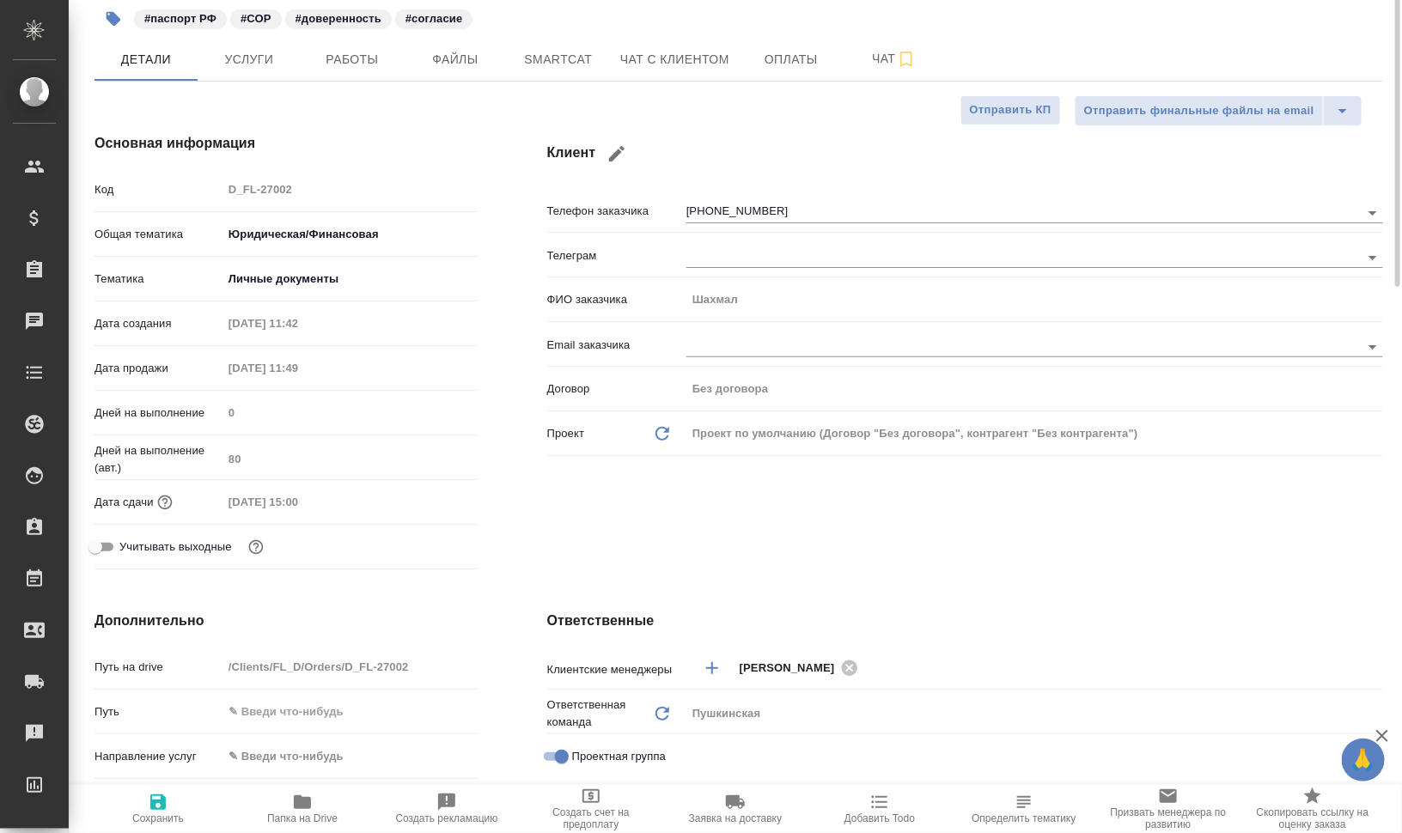
scroll to position [0, 0]
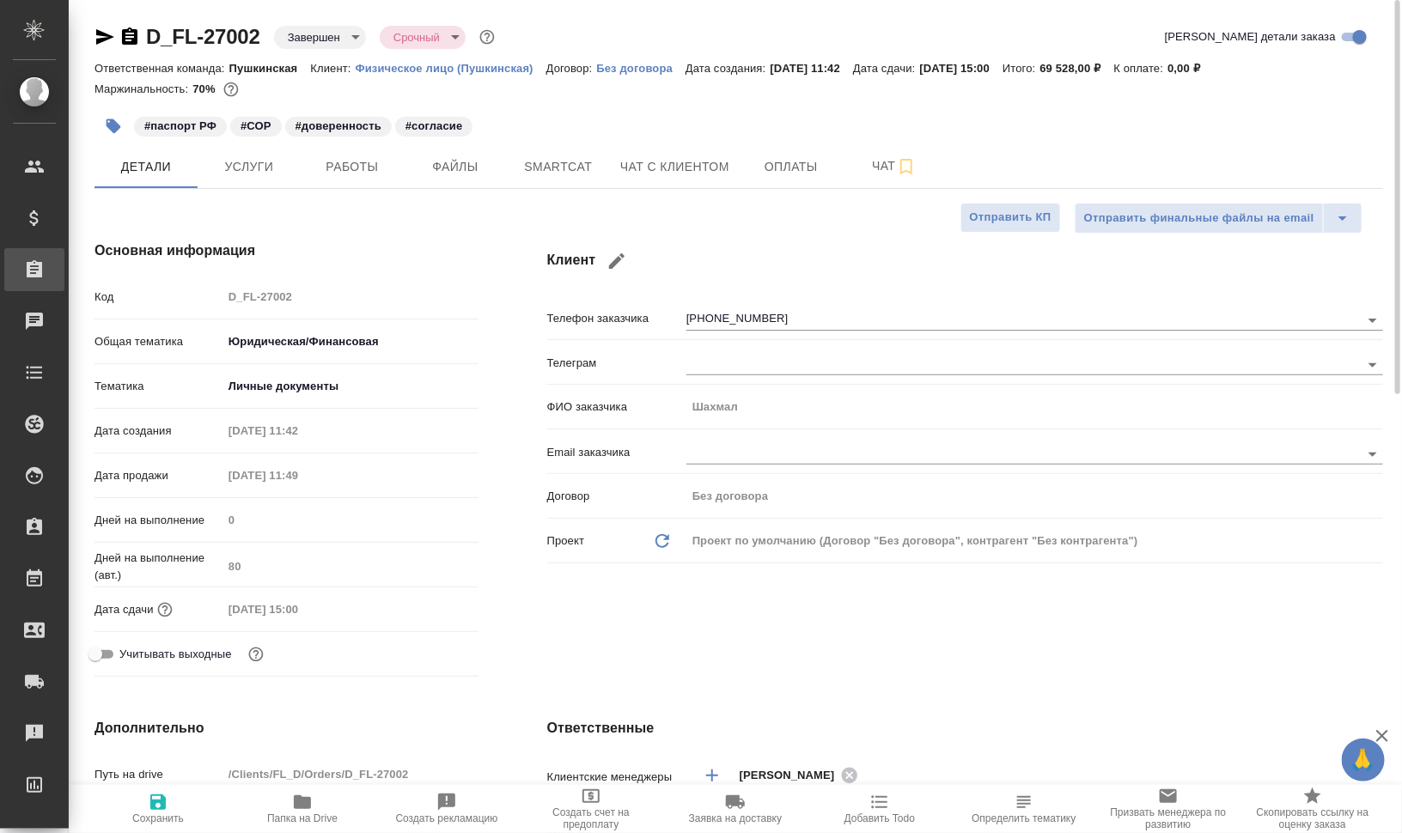
type textarea "x"
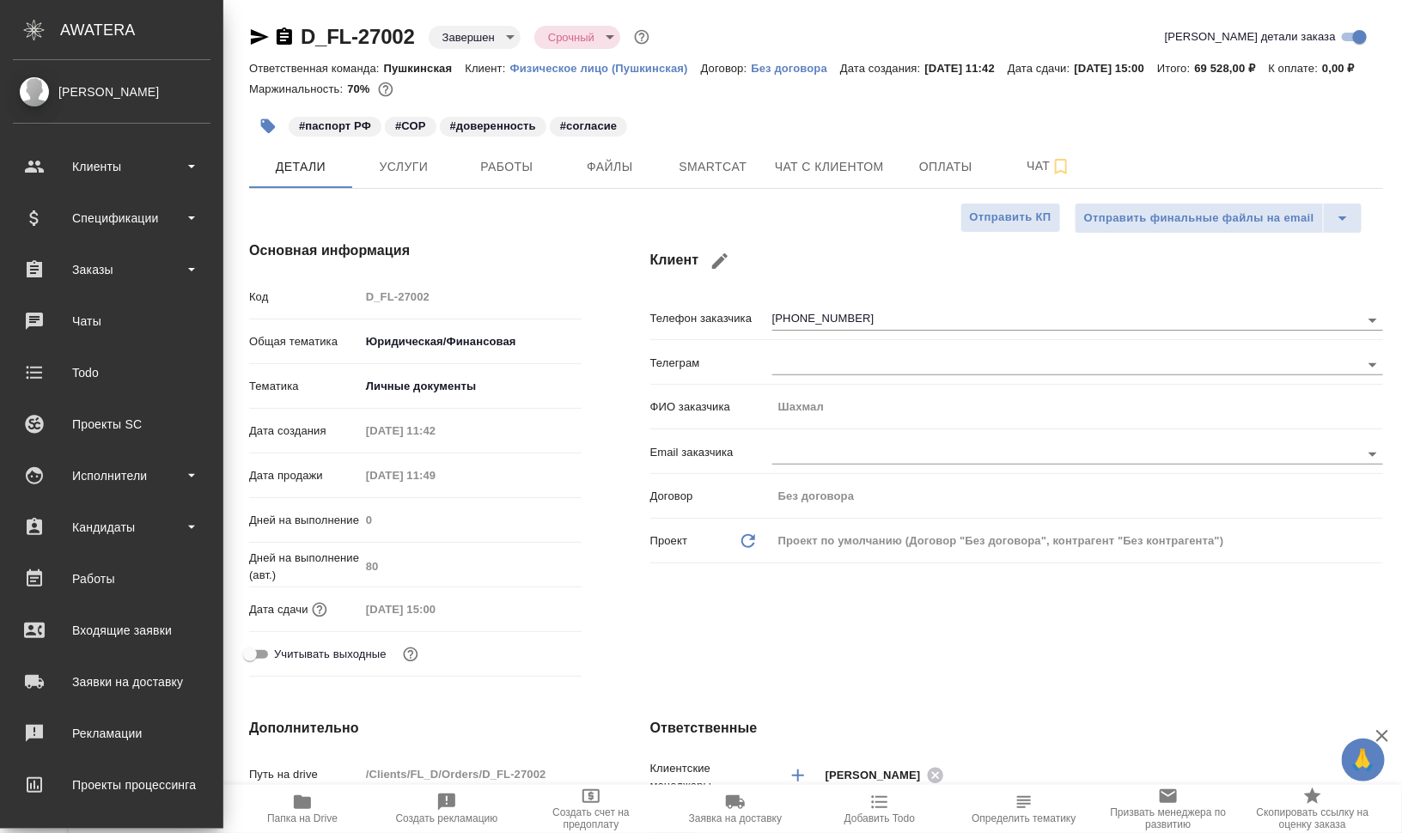
type textarea "x"
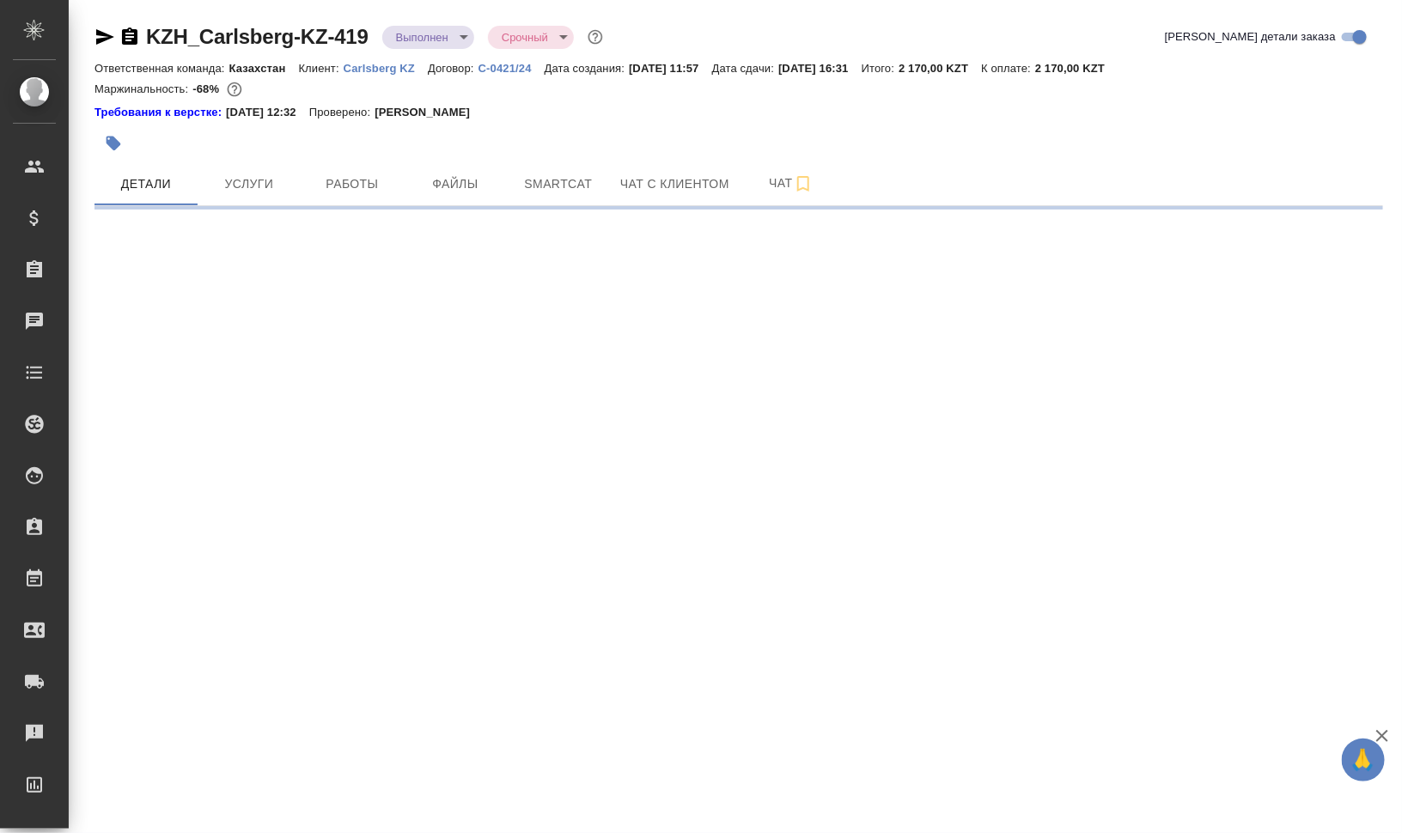
select select "RU"
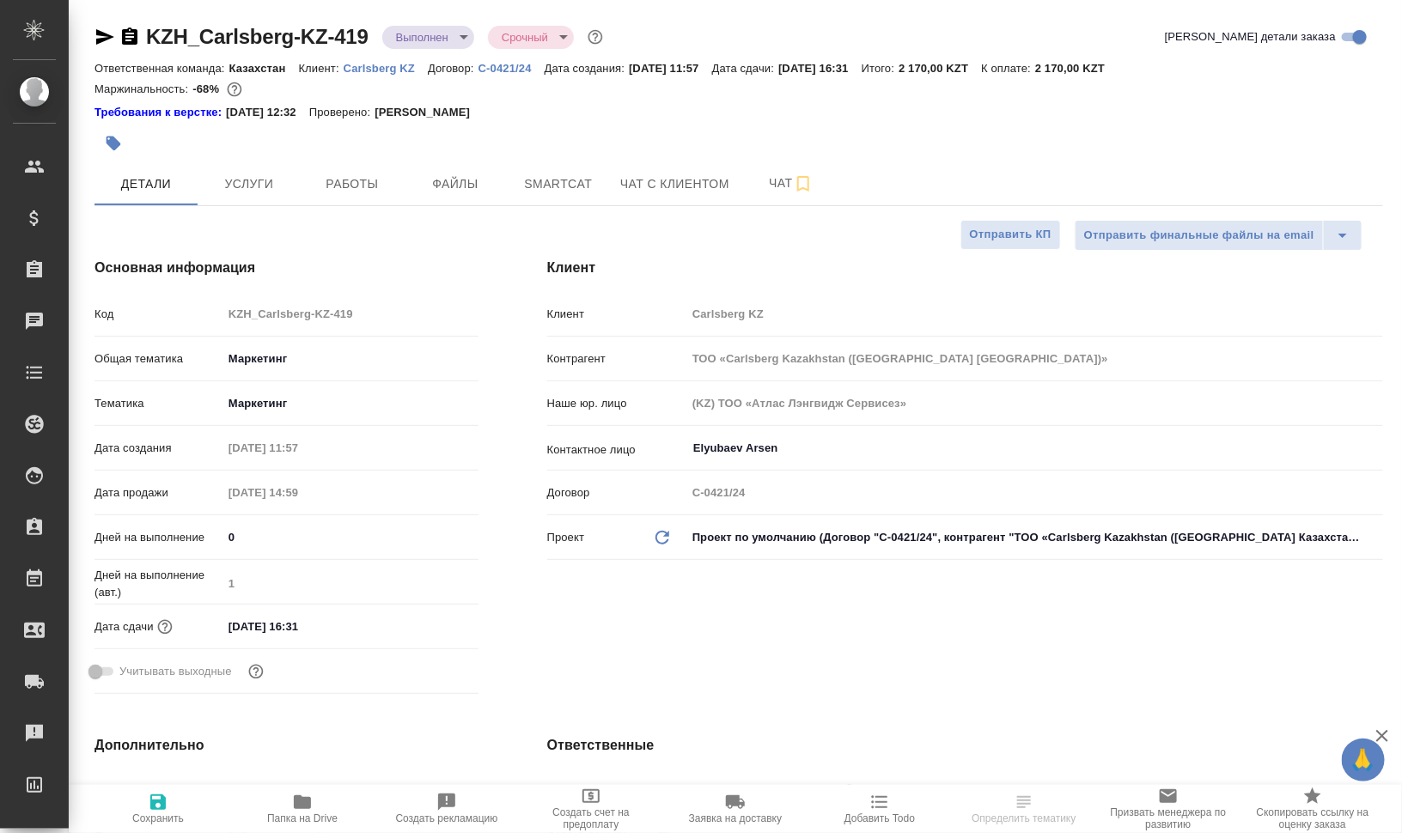
type textarea "x"
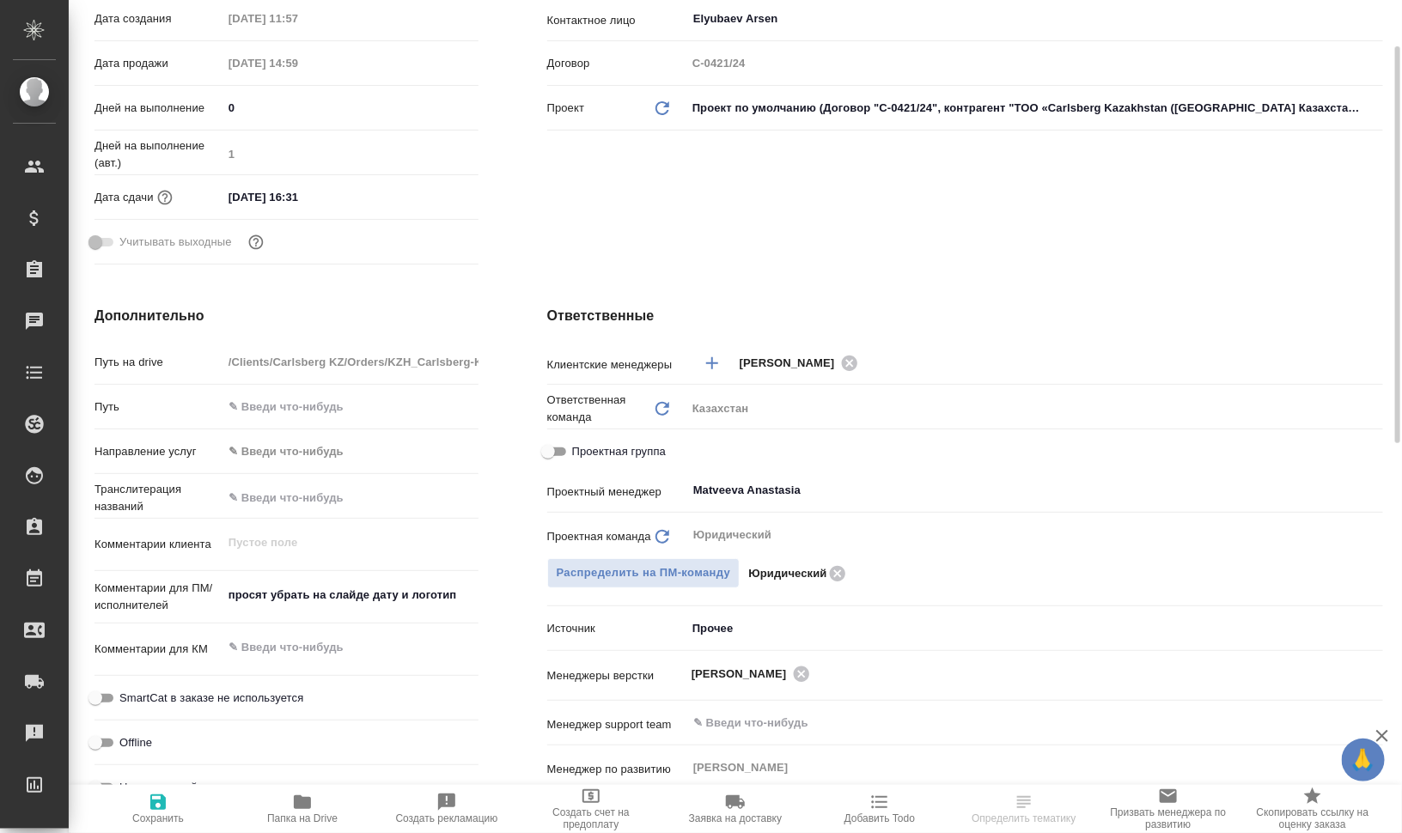
scroll to position [537, 0]
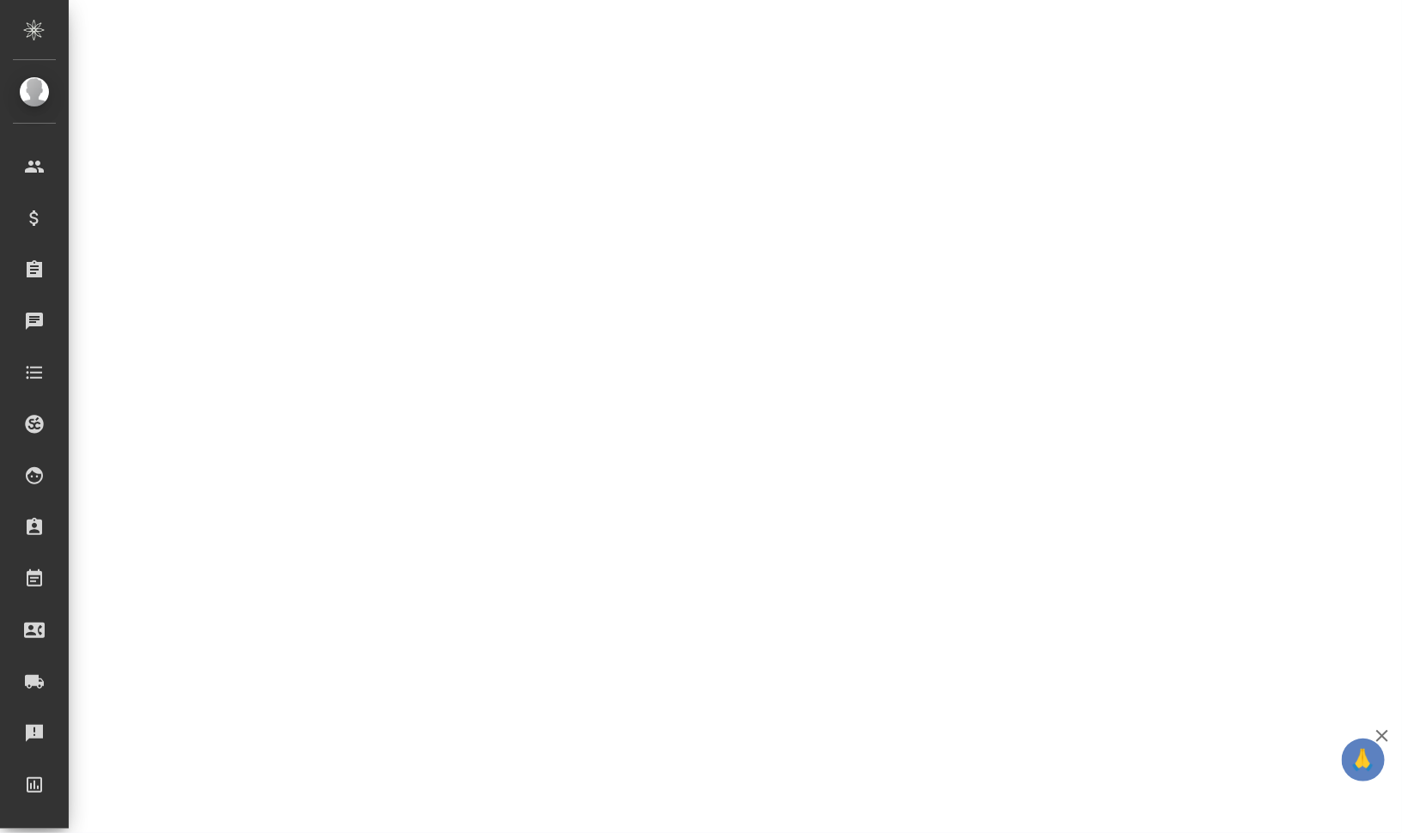
select select "RU"
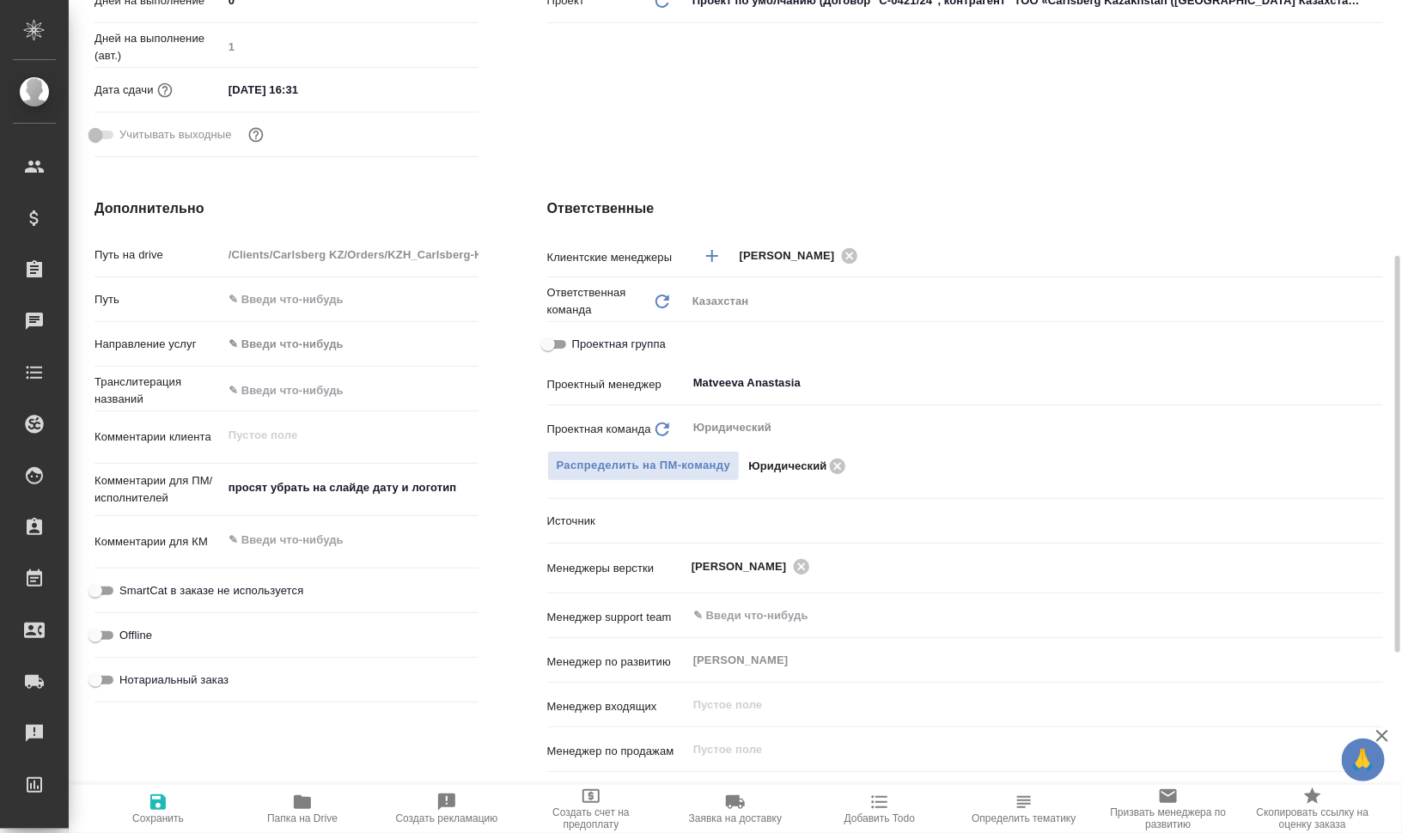
type textarea "x"
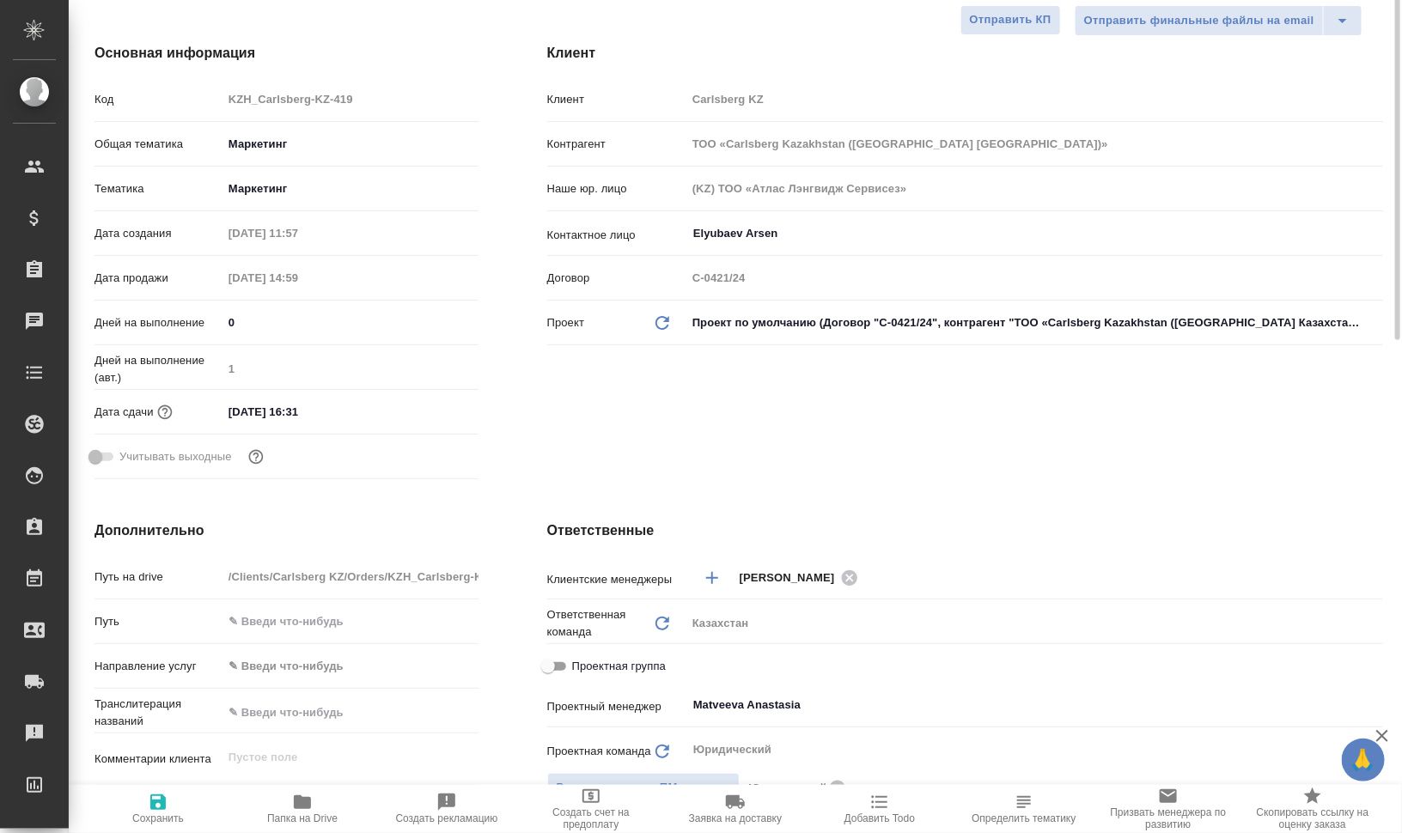
scroll to position [0, 0]
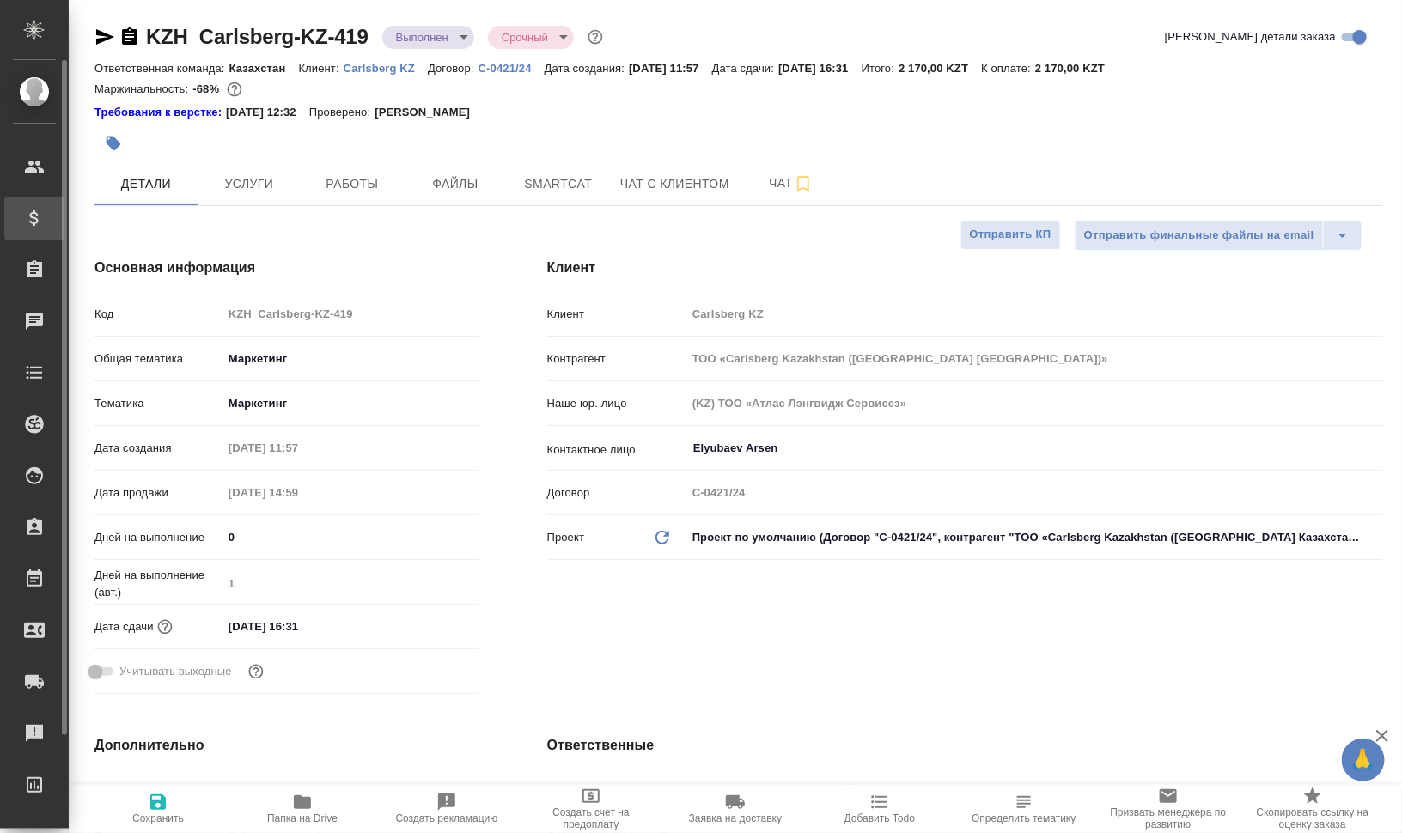
type textarea "x"
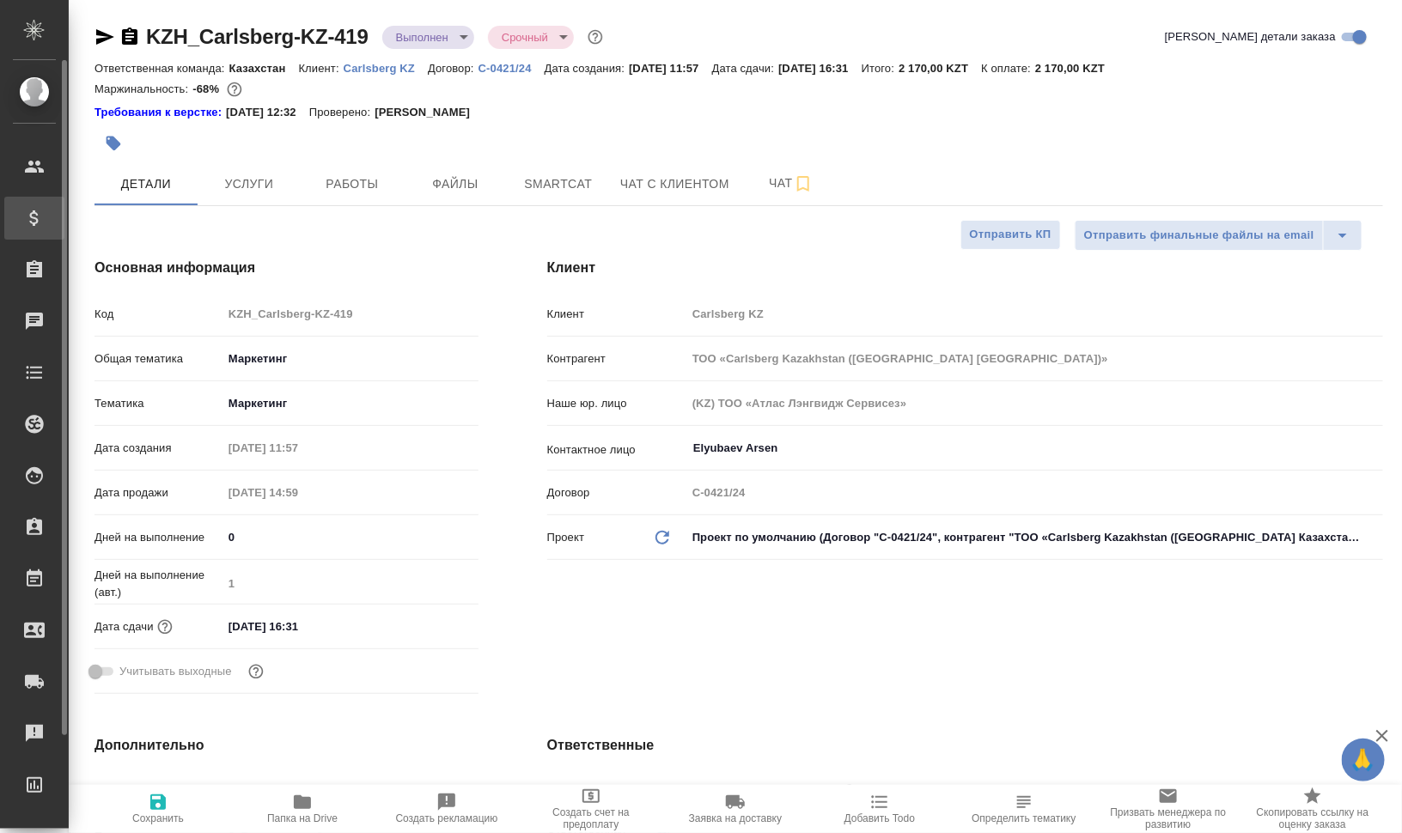
type textarea "x"
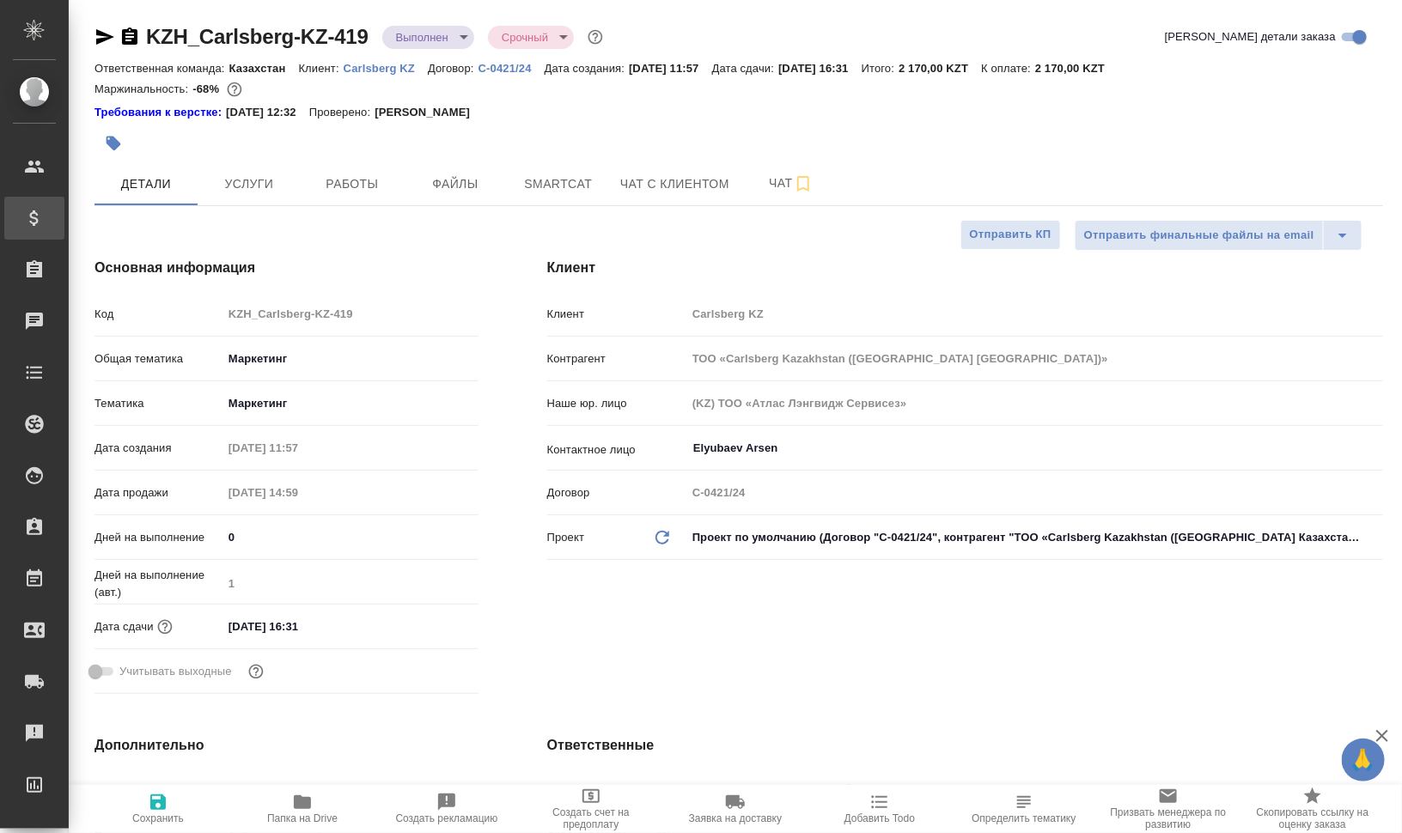
type textarea "x"
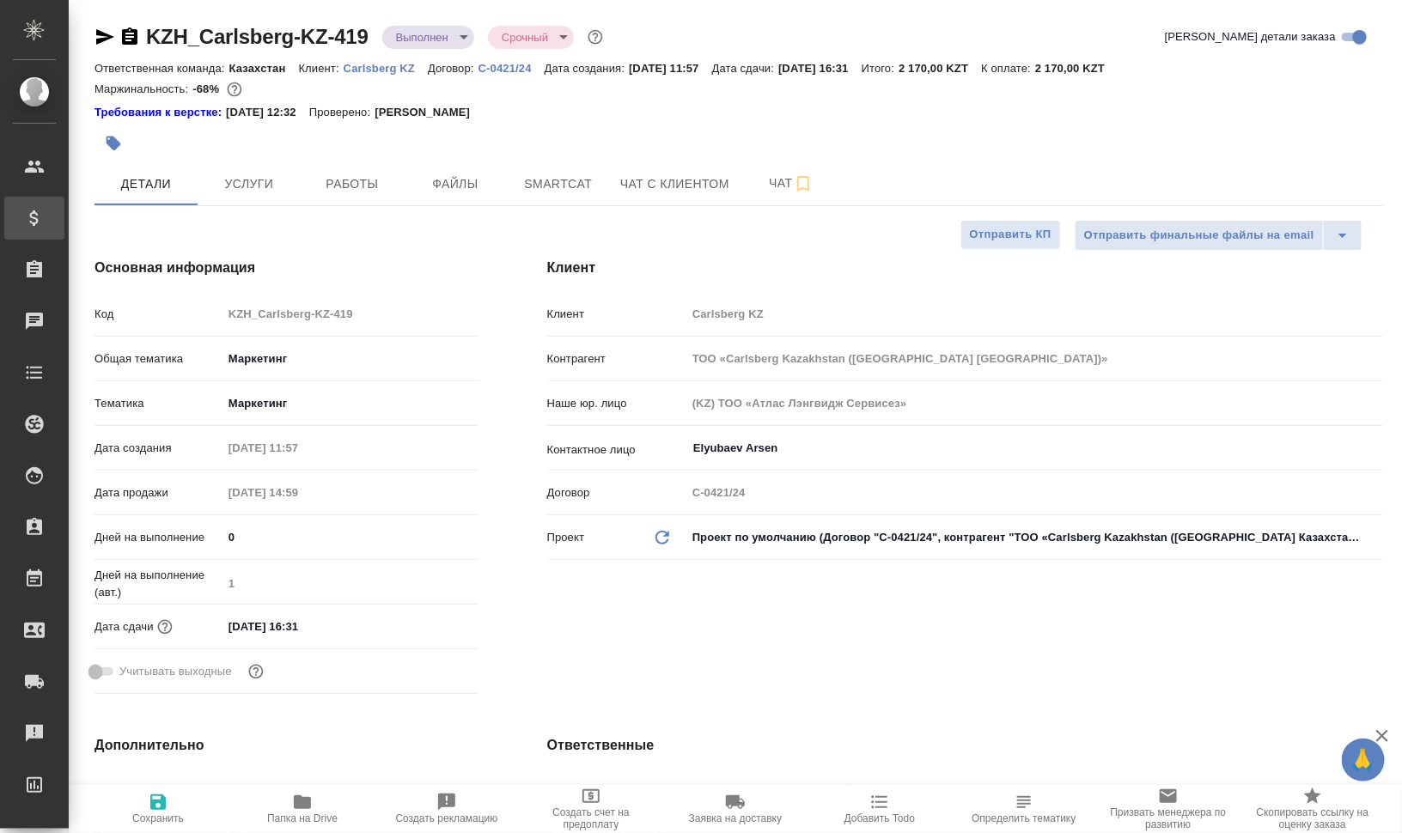
type textarea "x"
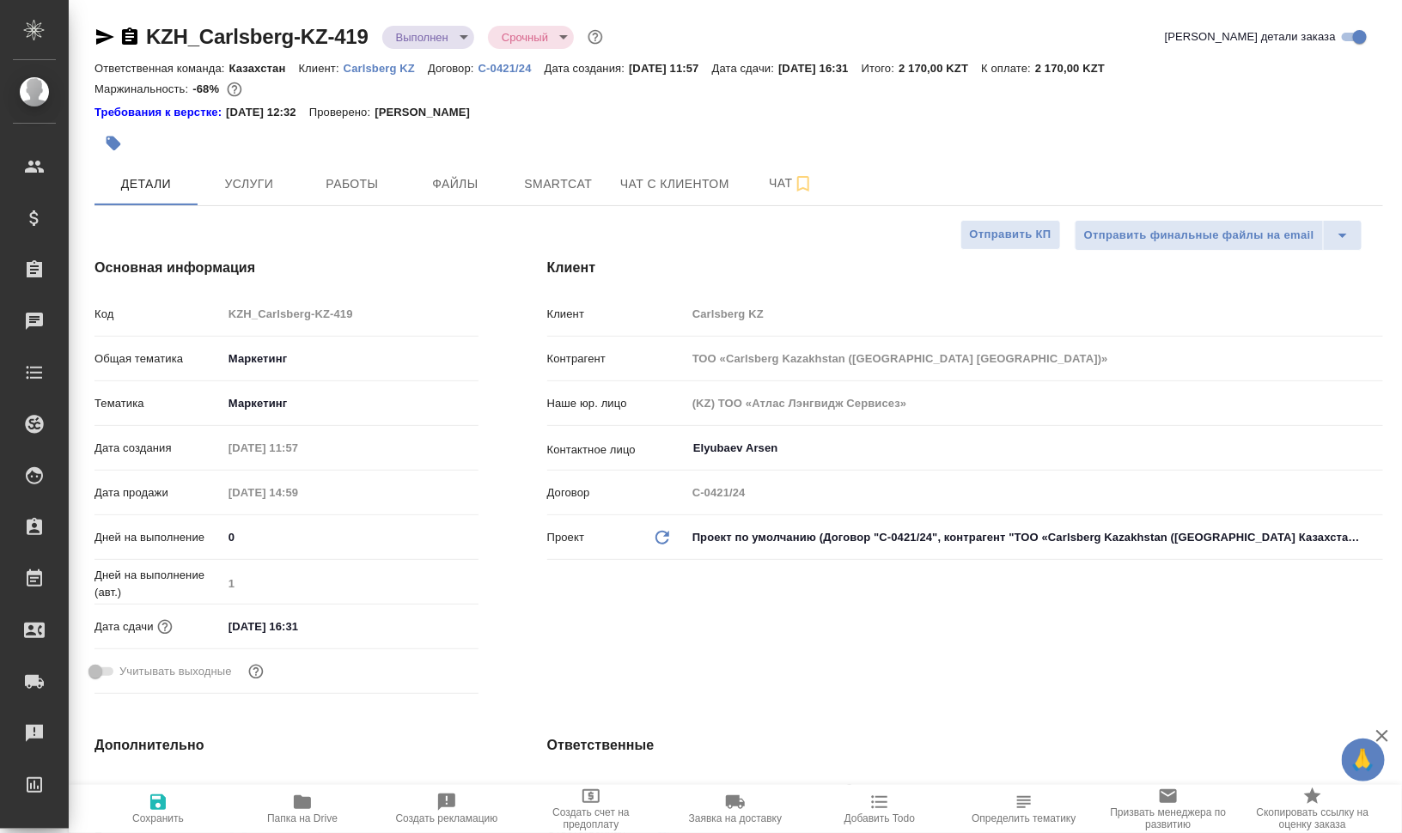
type textarea "x"
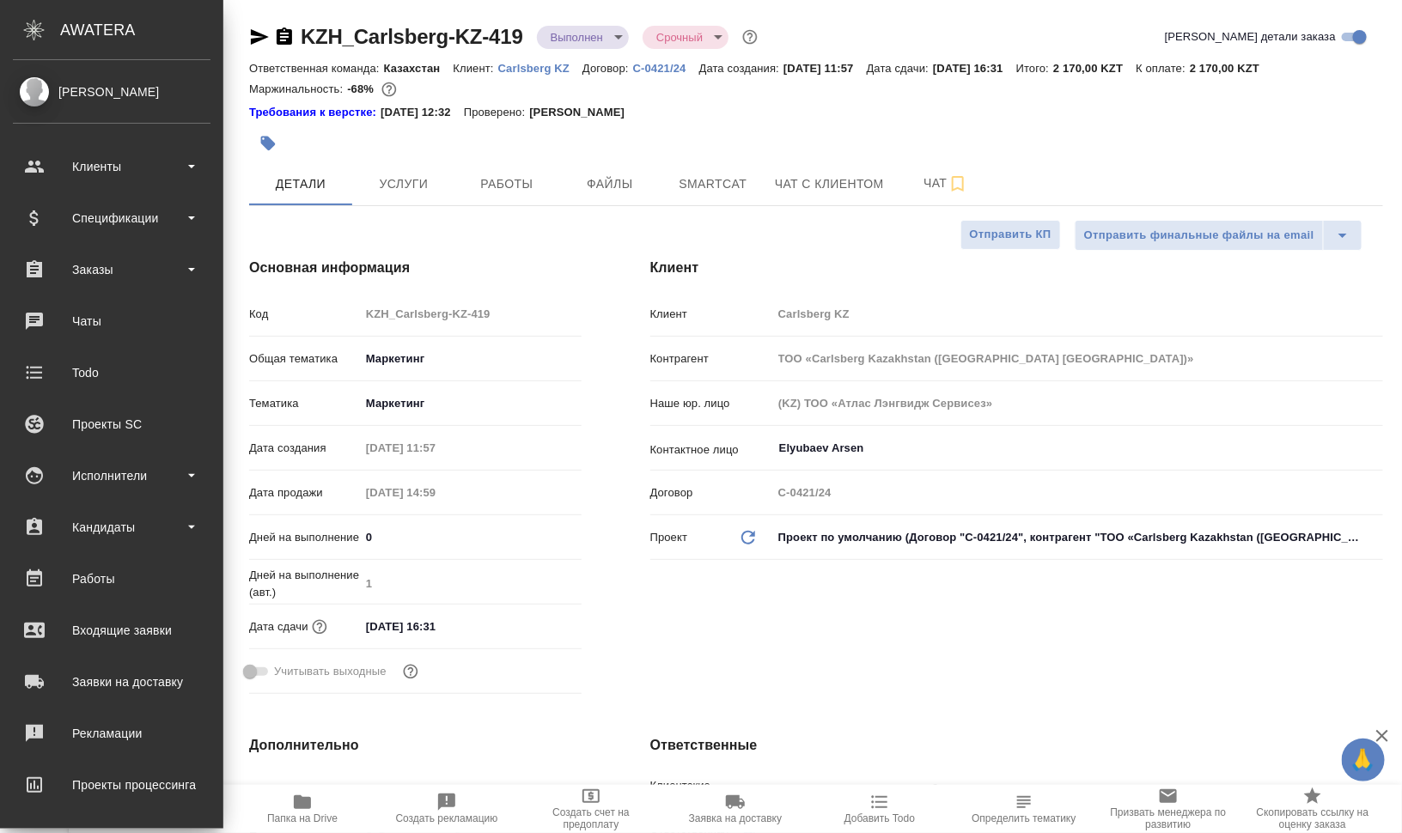
type textarea "x"
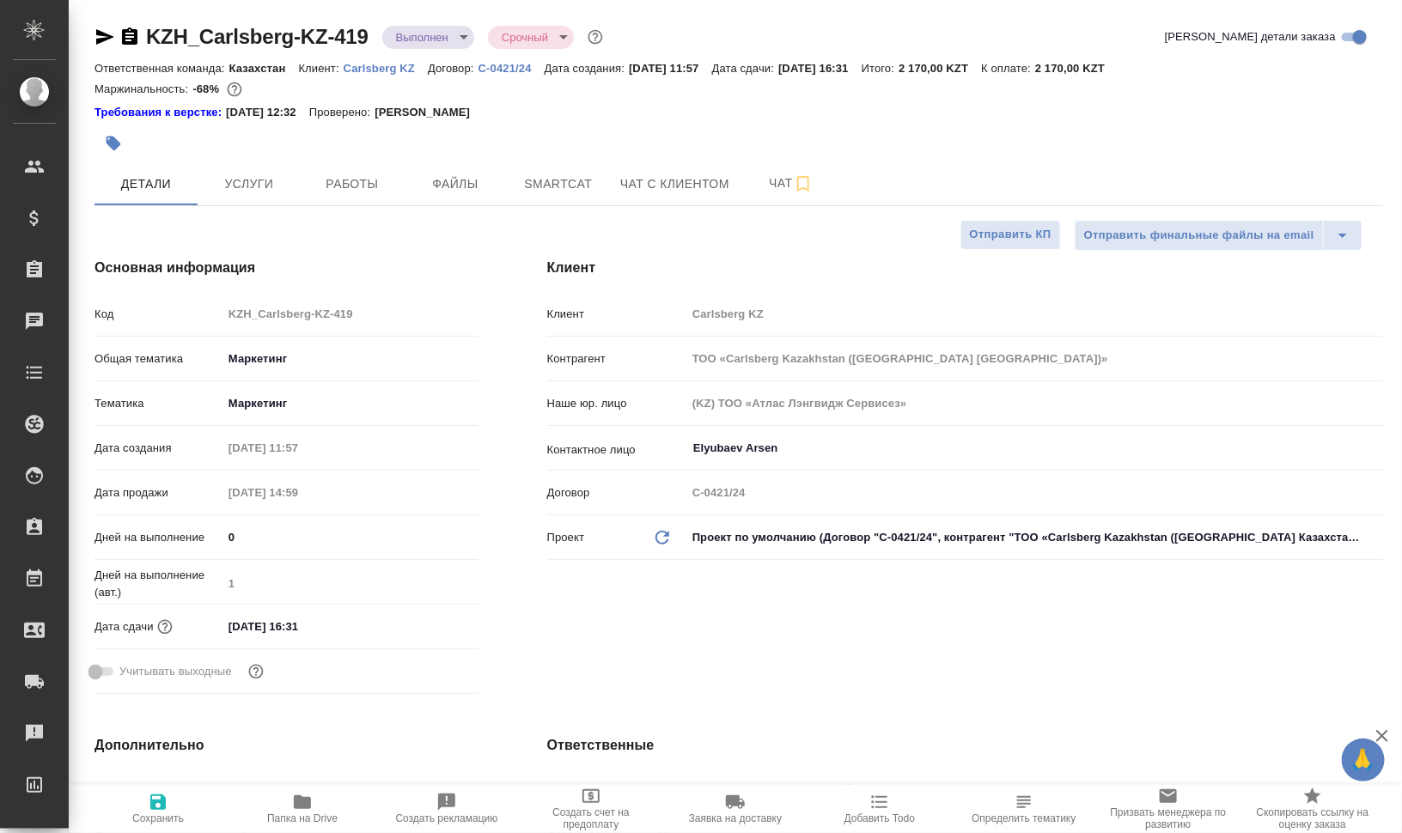
type textarea "x"
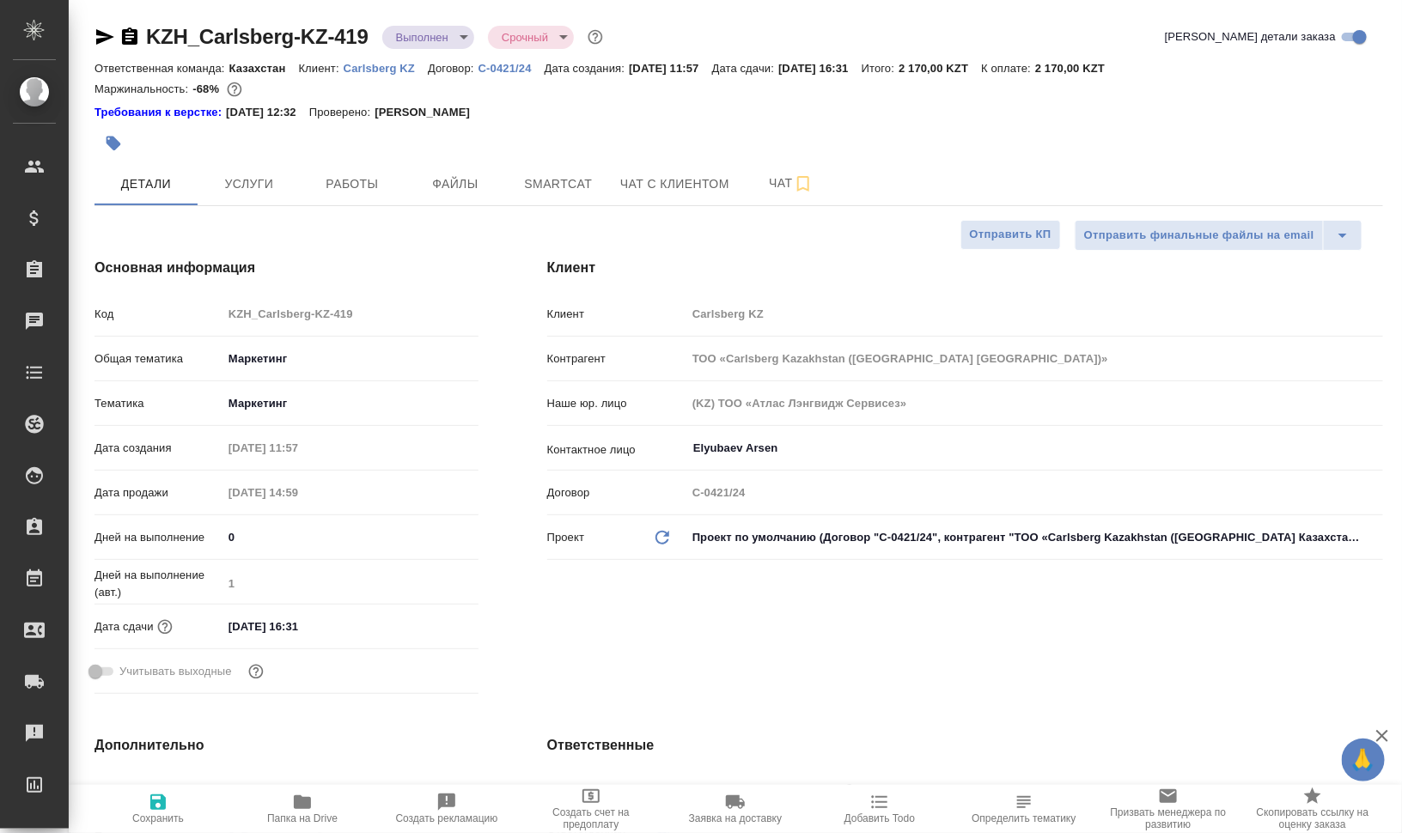
type textarea "x"
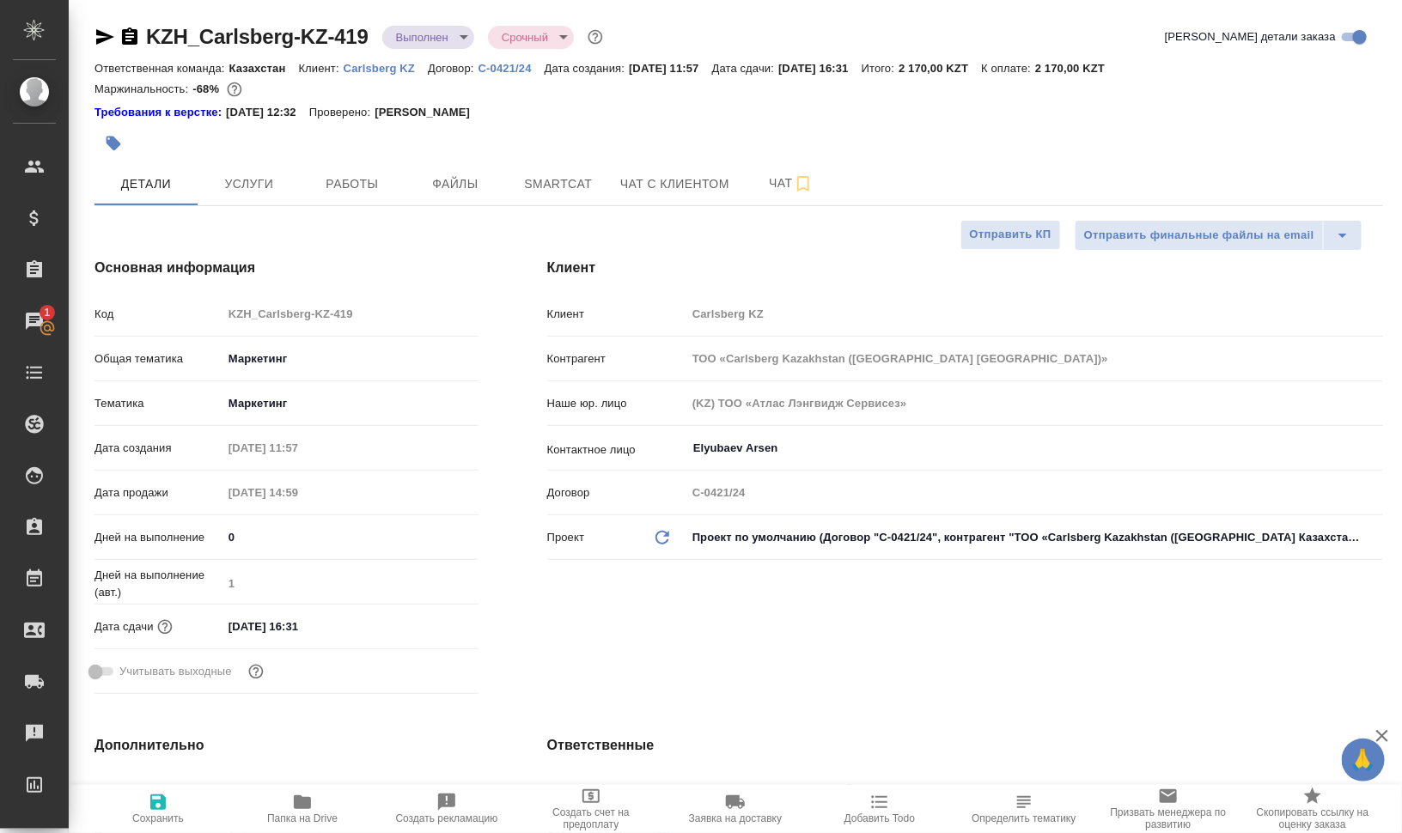
type textarea "x"
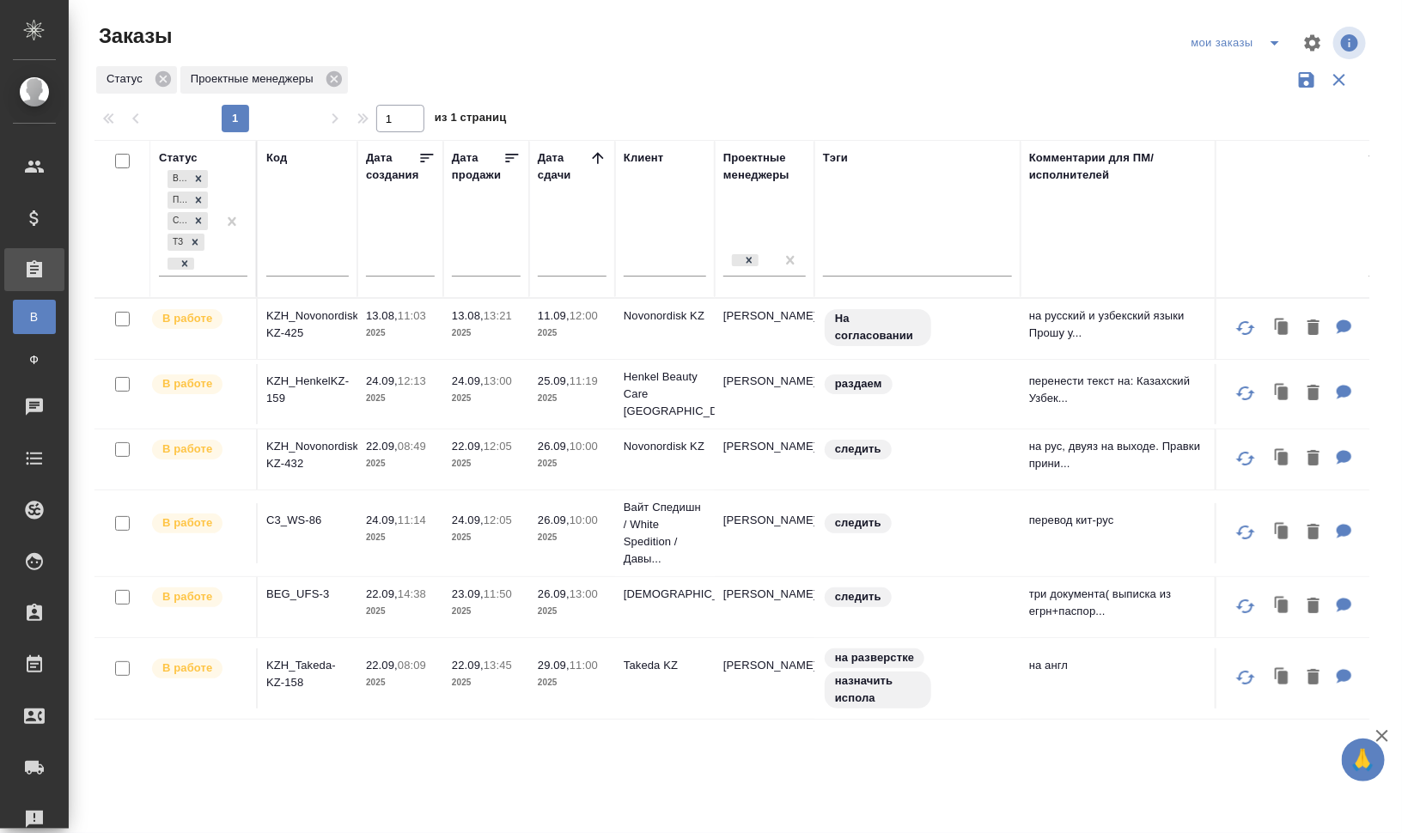
click at [1343, 76] on icon "button" at bounding box center [1339, 80] width 12 height 12
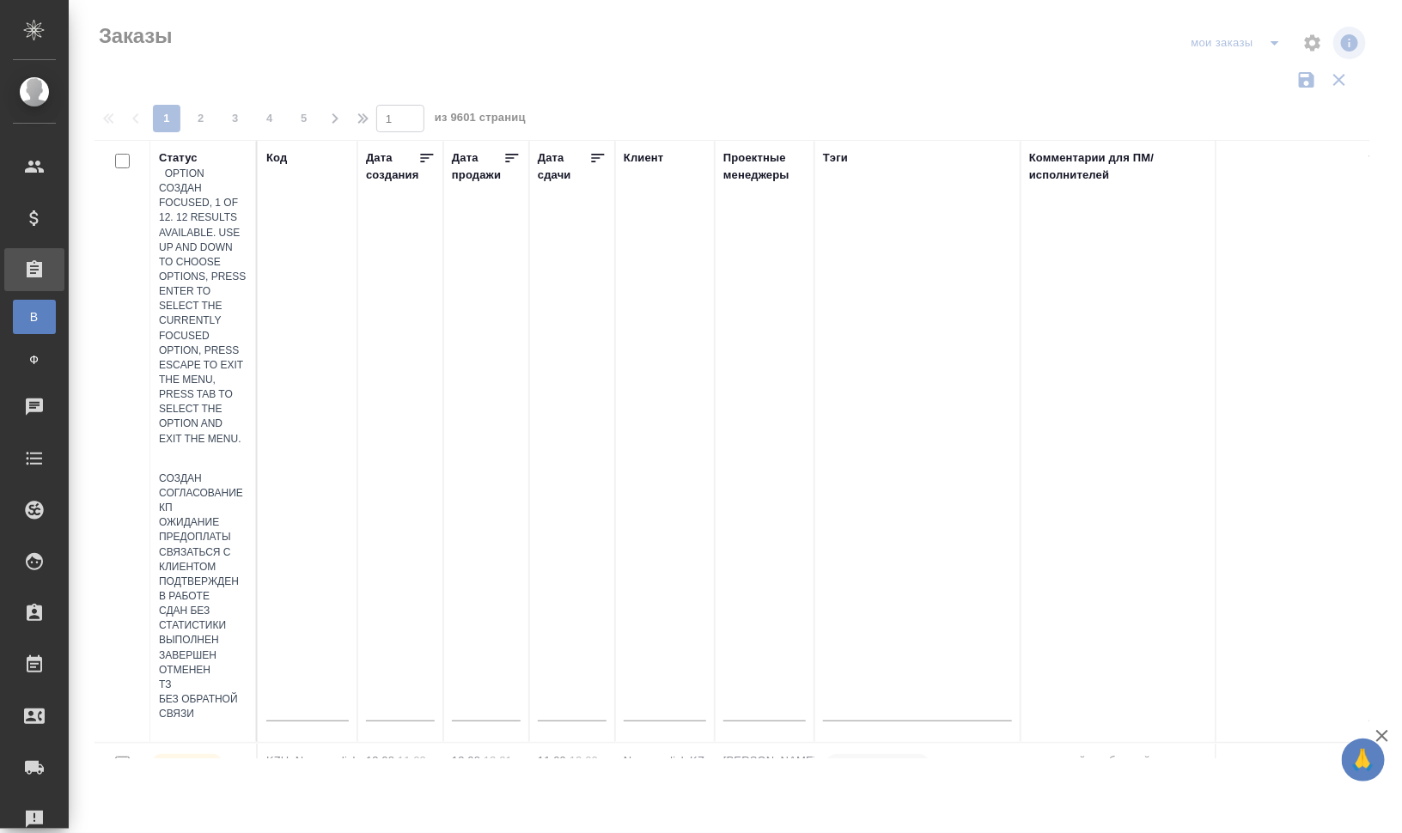
click at [215, 447] on div at bounding box center [203, 459] width 88 height 25
click at [309, 700] on input "text" at bounding box center [307, 710] width 82 height 21
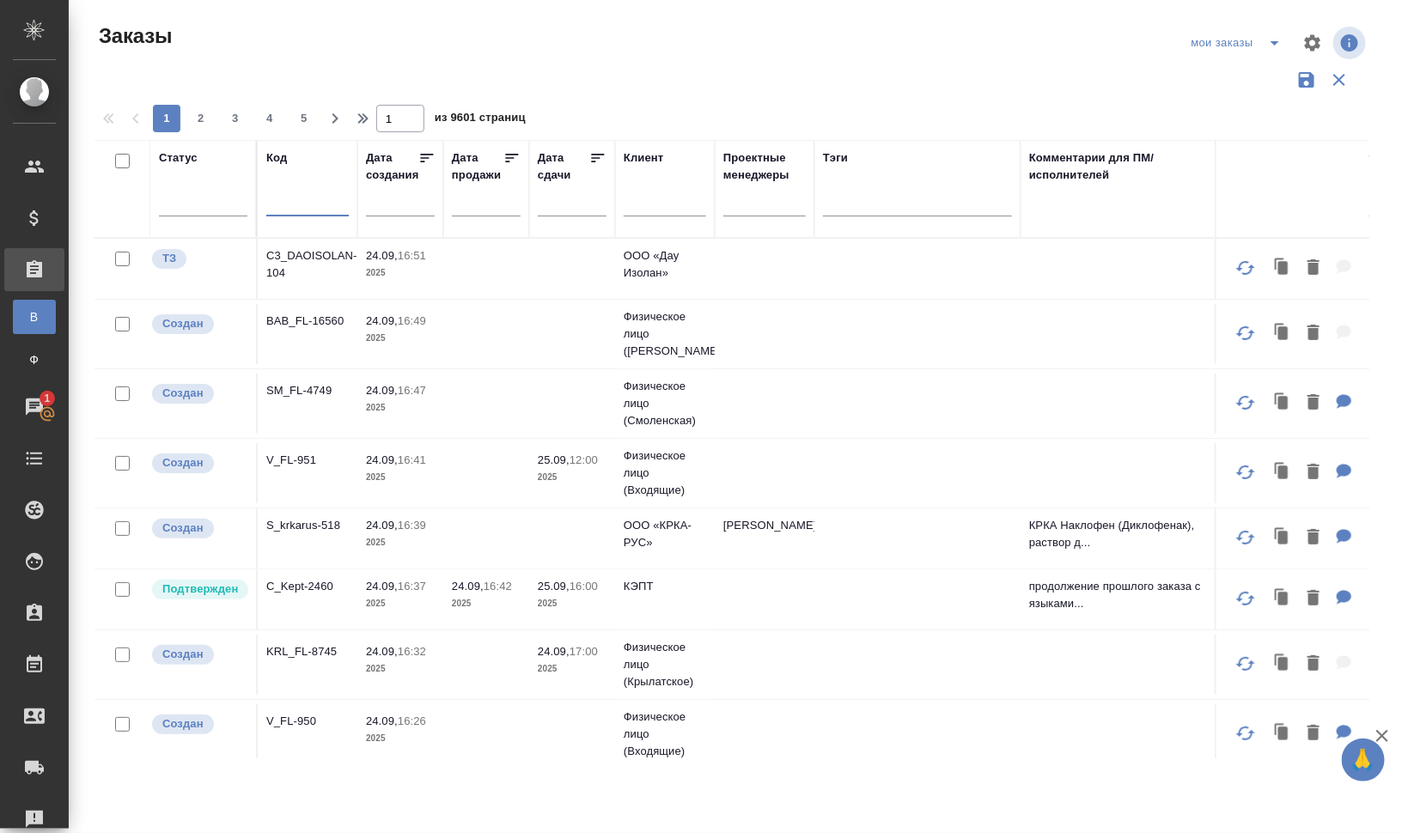
paste input "KZH_HenkelKZ-158"
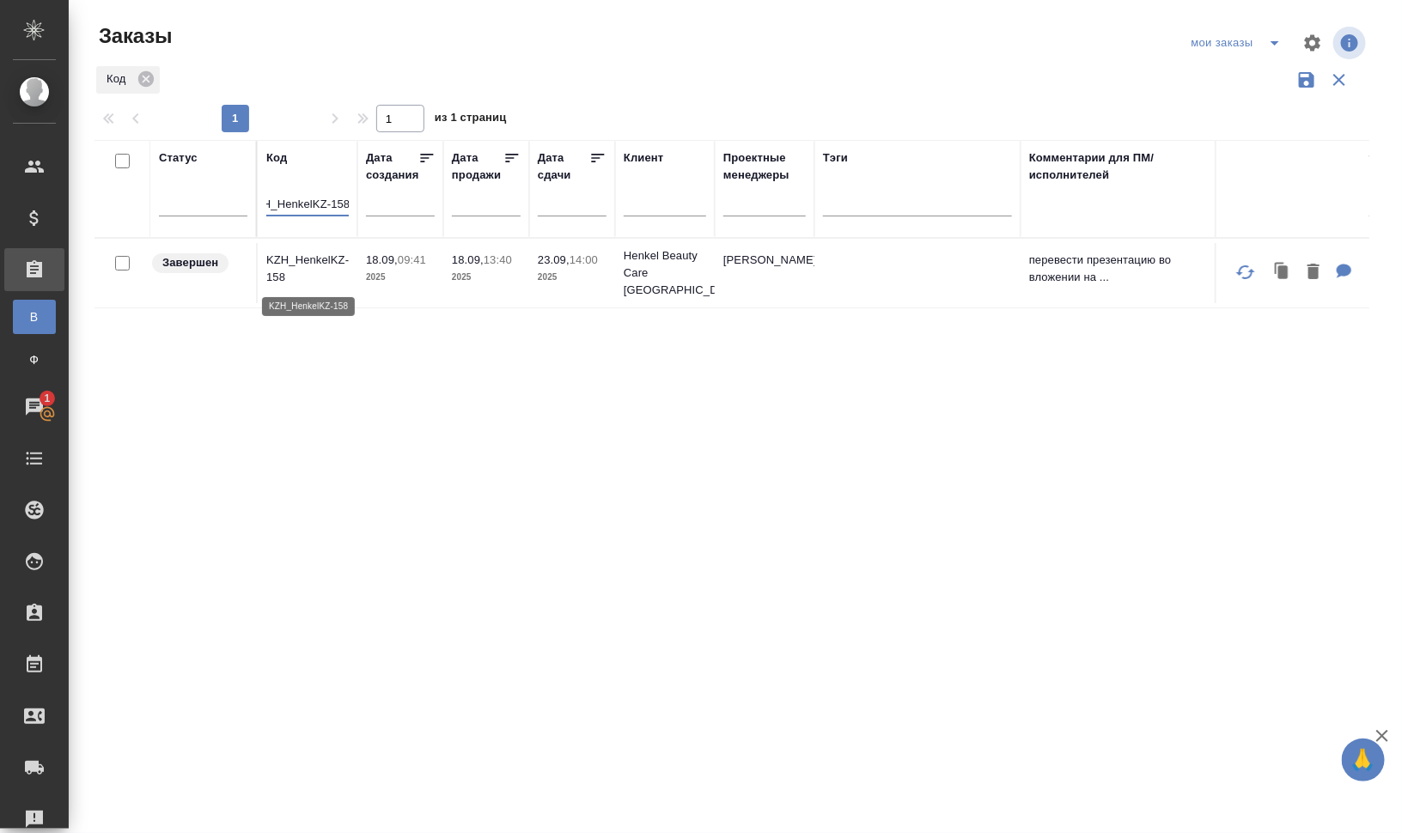
type input "KZH_HenkelKZ-158"
click at [322, 279] on p "KZH_HenkelKZ-158" at bounding box center [307, 269] width 82 height 34
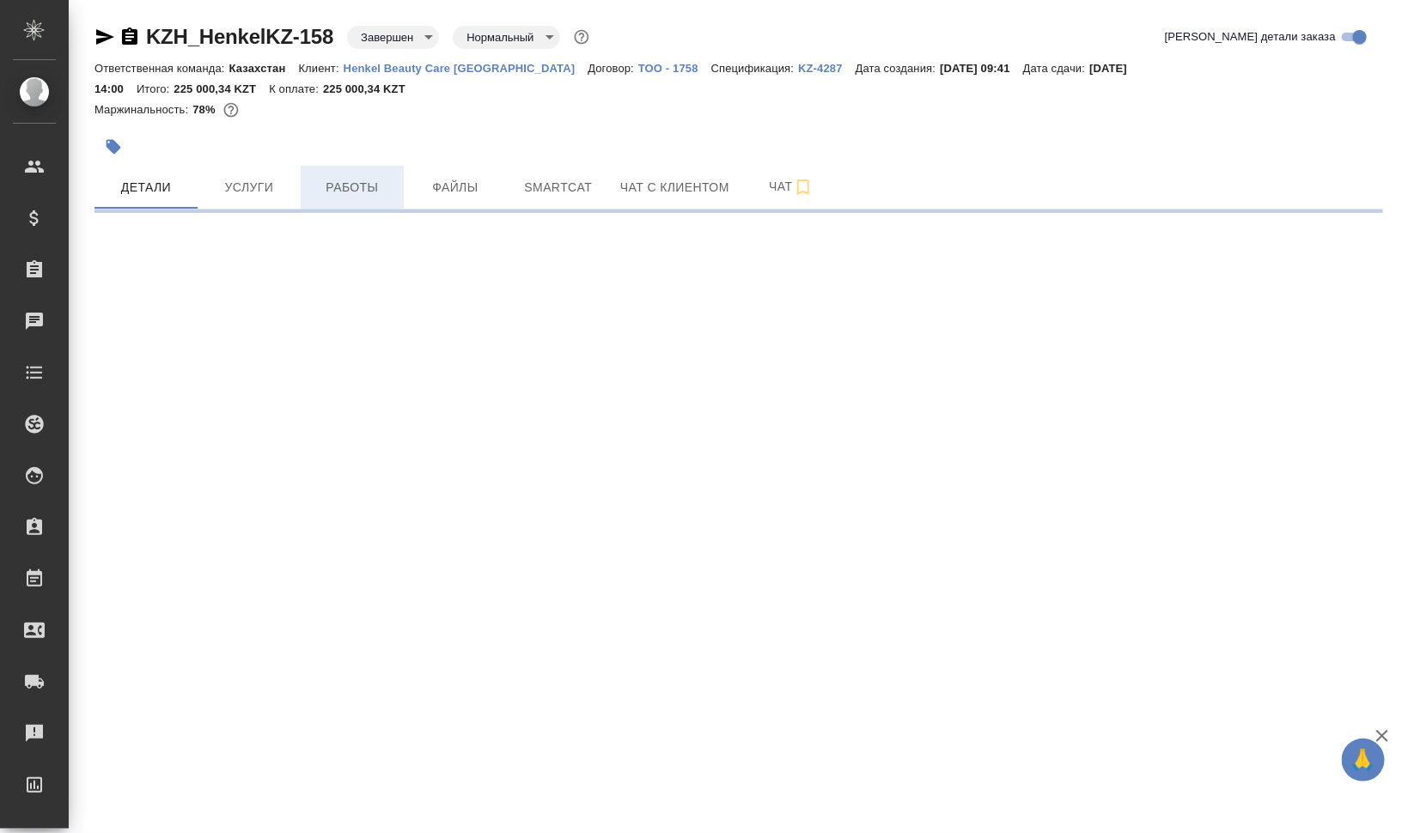
select select "RU"
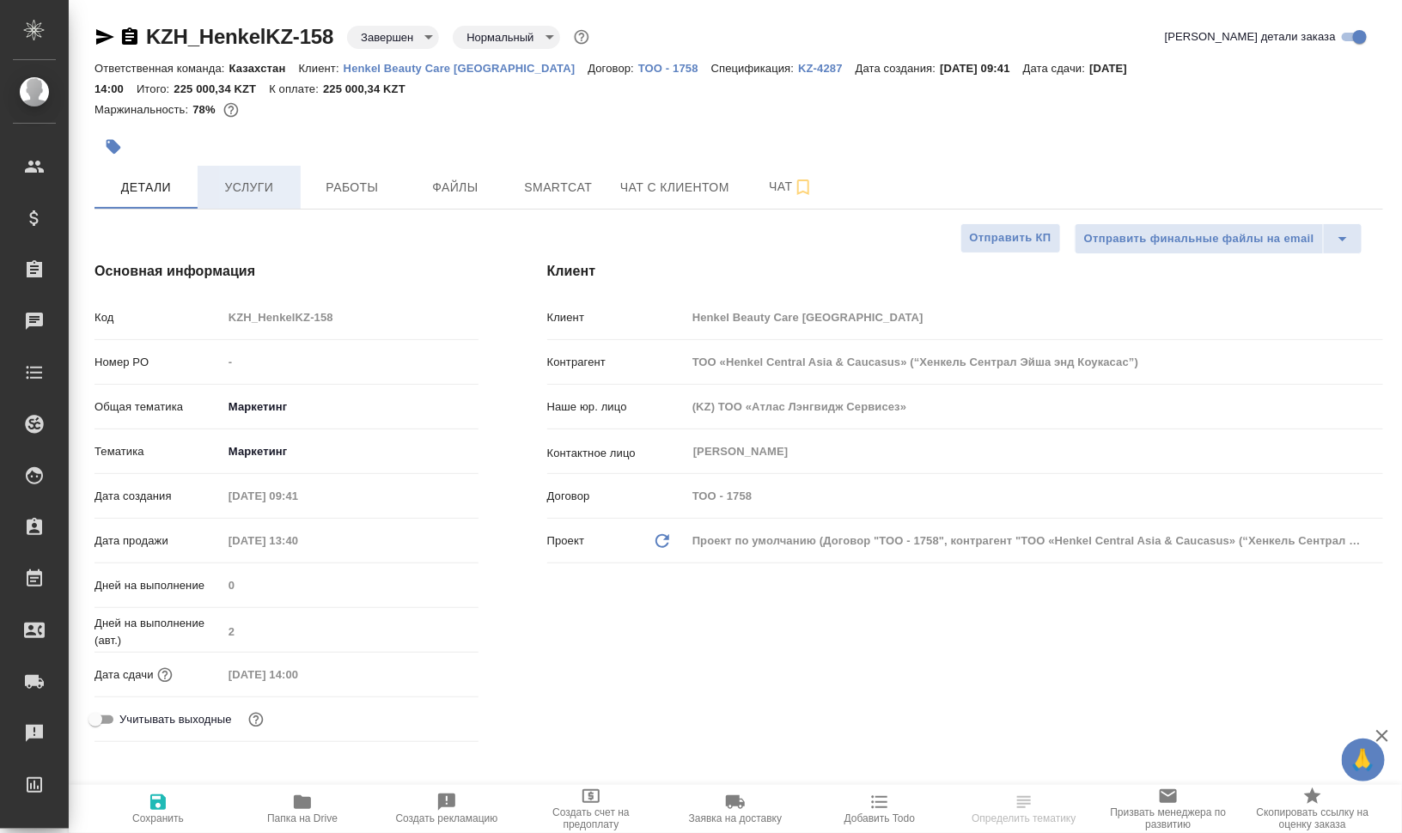
type textarea "x"
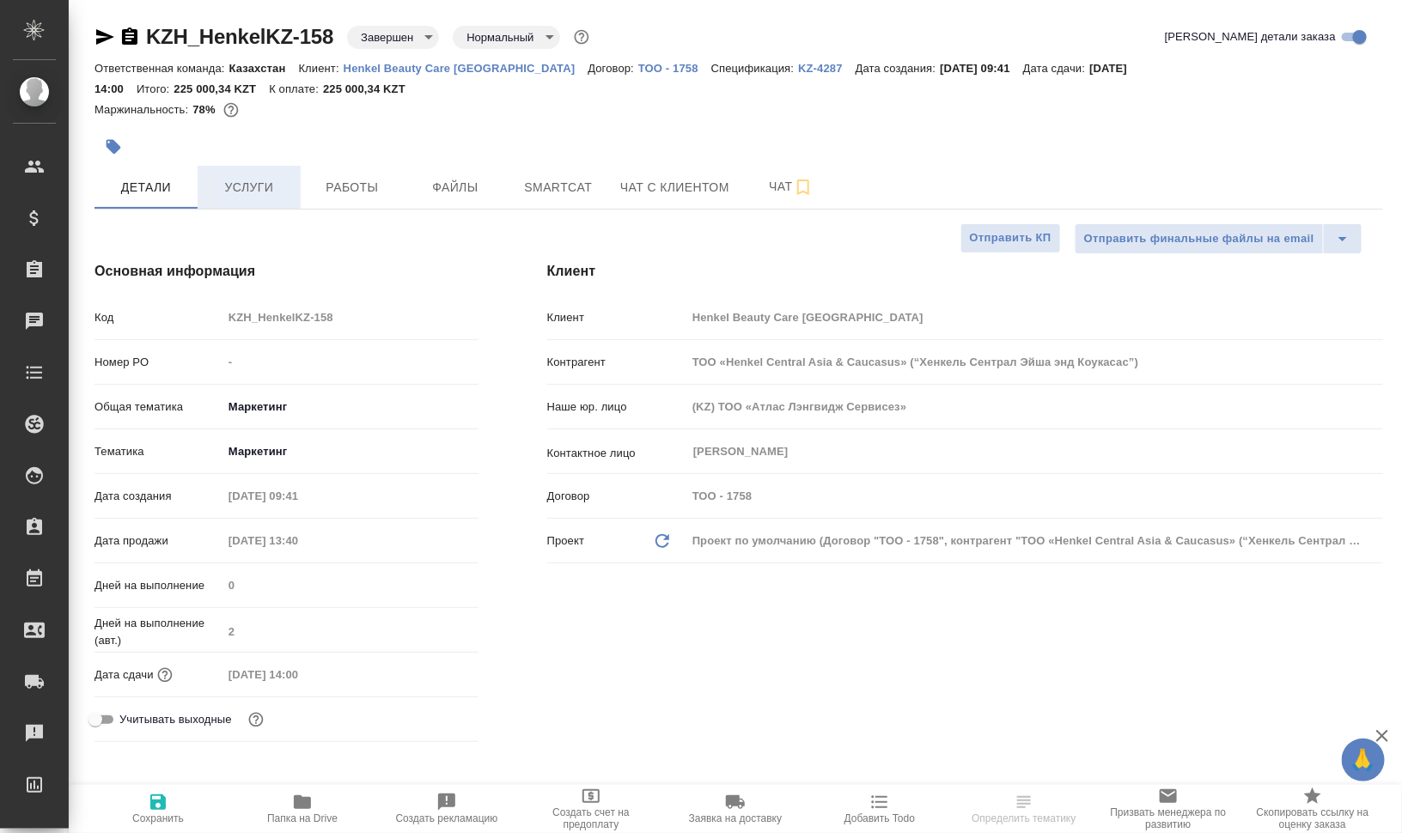
type textarea "x"
click at [247, 192] on span "Услуги" at bounding box center [249, 187] width 82 height 21
type textarea "x"
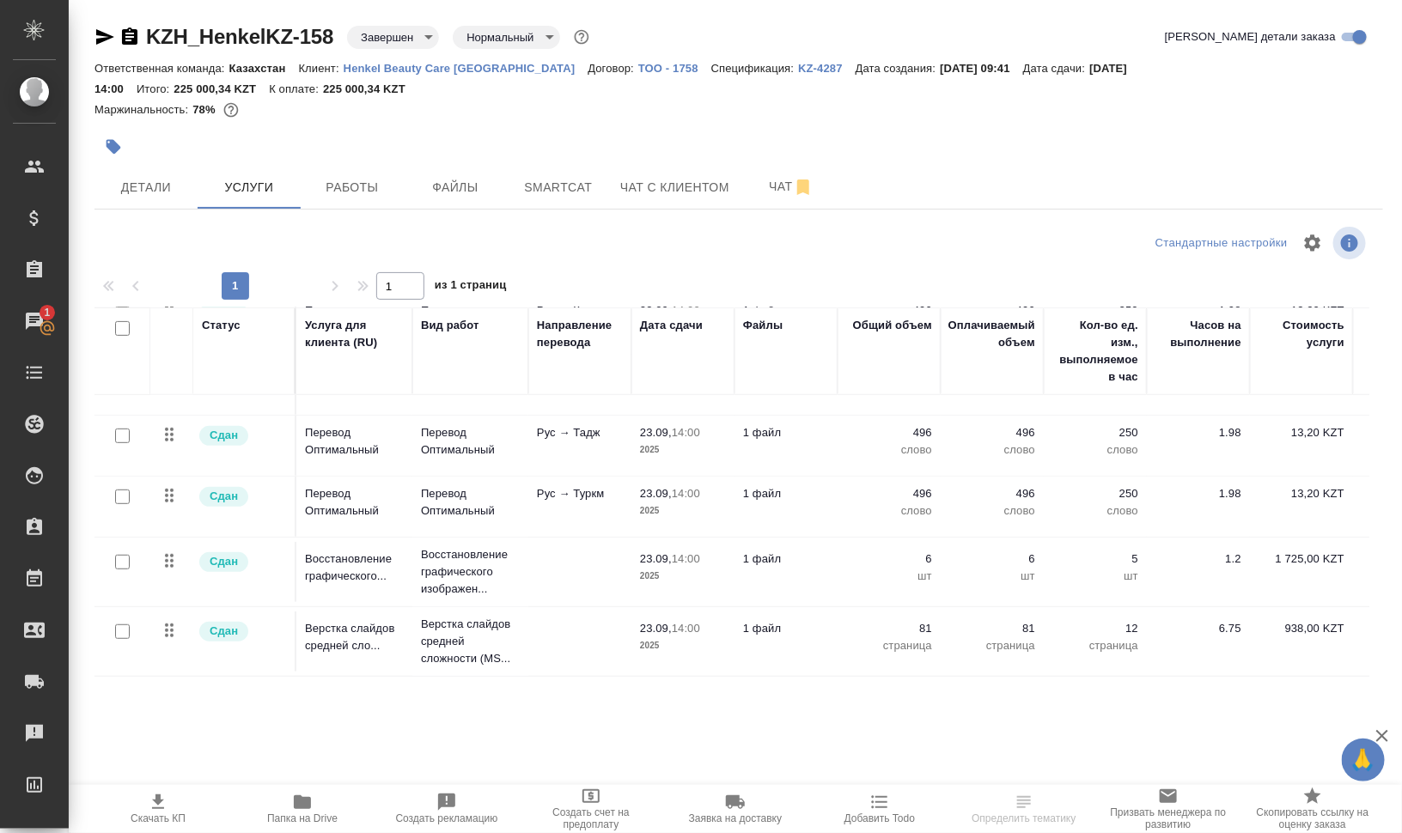
scroll to position [418, 0]
click at [359, 200] on button "Работы" at bounding box center [352, 187] width 103 height 43
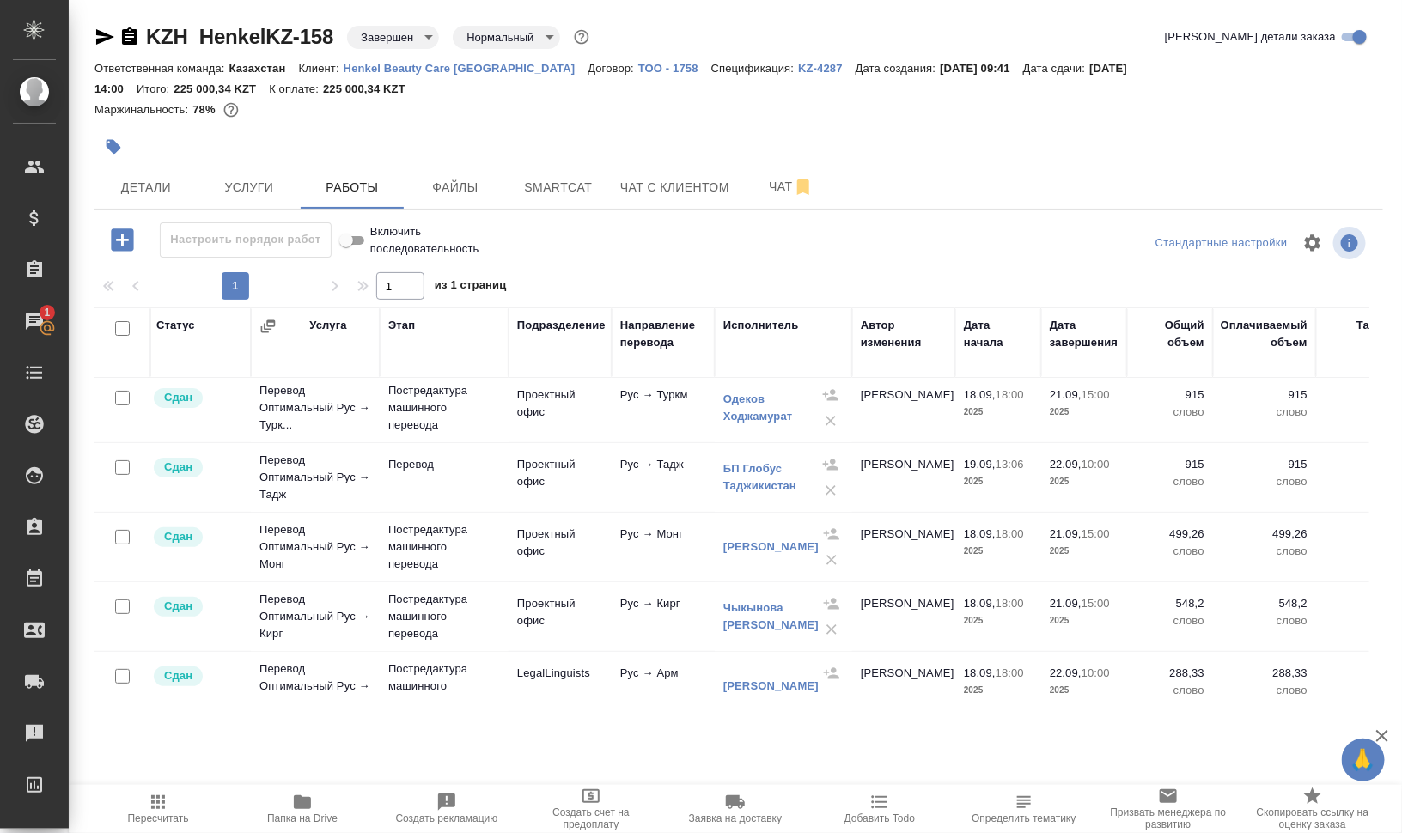
scroll to position [215, 3]
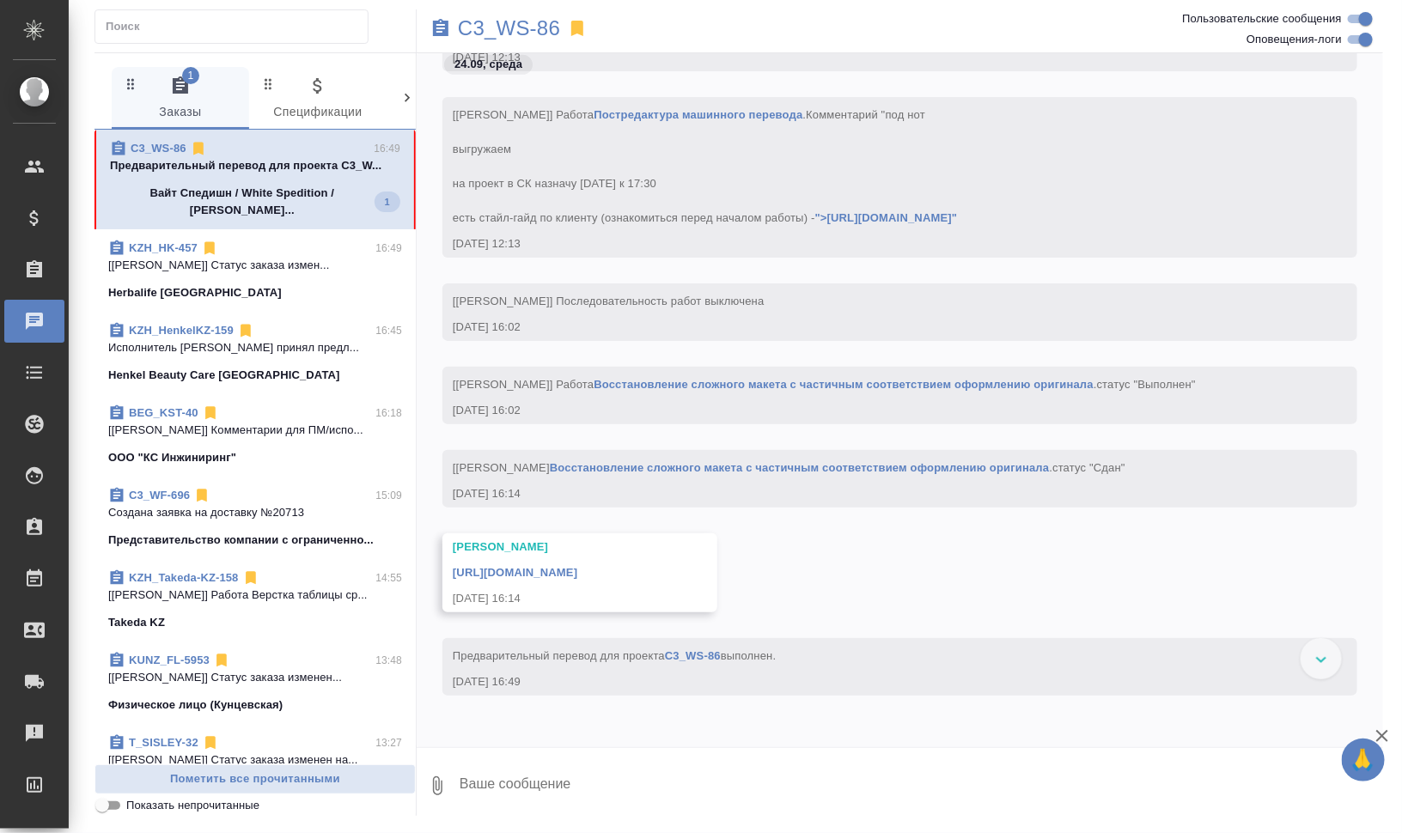
scroll to position [3223, 0]
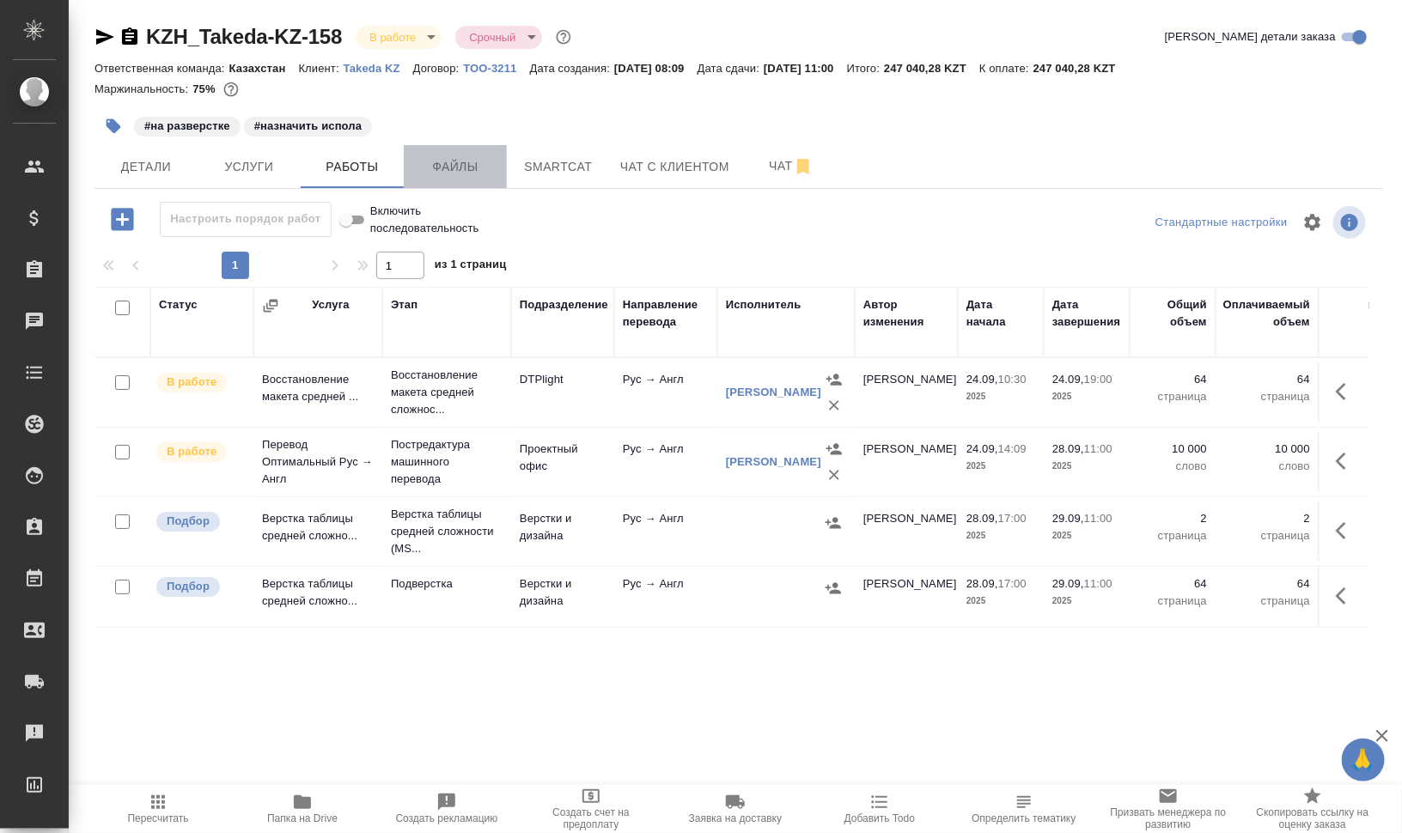
click at [476, 163] on span "Файлы" at bounding box center [455, 166] width 82 height 21
click at [338, 163] on span "Работы" at bounding box center [352, 166] width 82 height 21
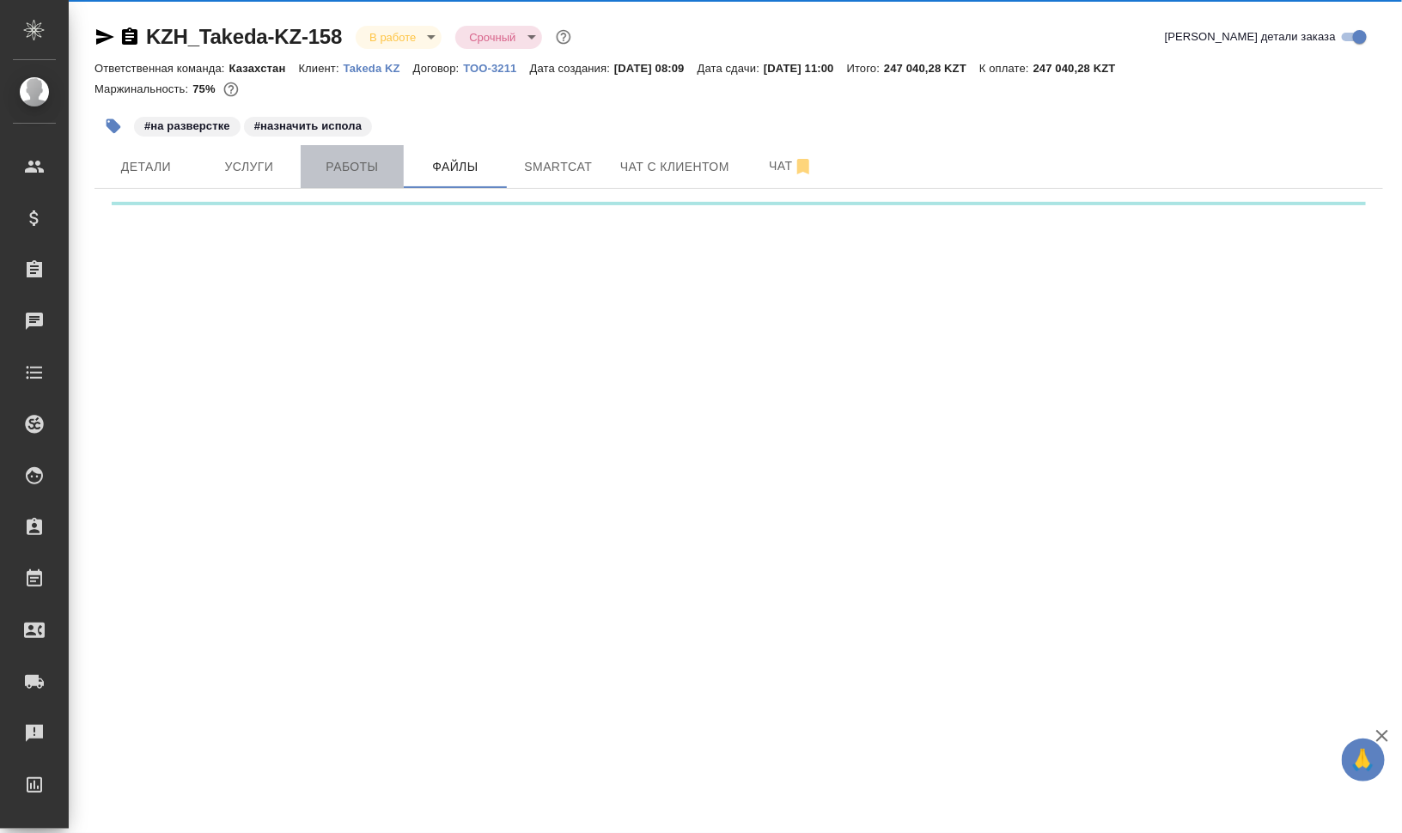
click at [338, 163] on span "Работы" at bounding box center [352, 166] width 82 height 21
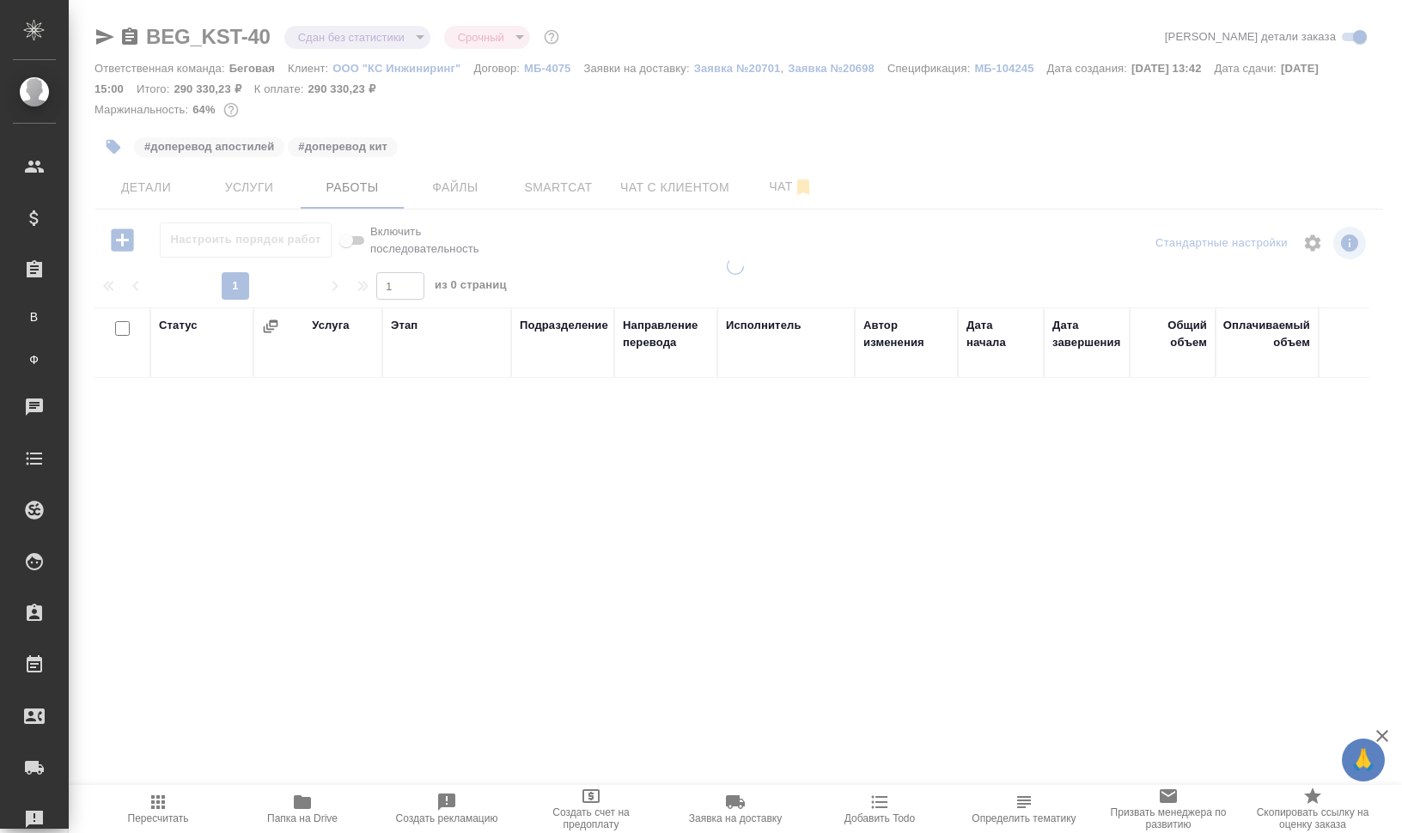
click at [365, 36] on body "🙏 .cls-1 fill:#fff; AWATERA [PERSON_NAME] Спецификации Заказы В Все заказы Ф За…" at bounding box center [701, 486] width 1402 height 972
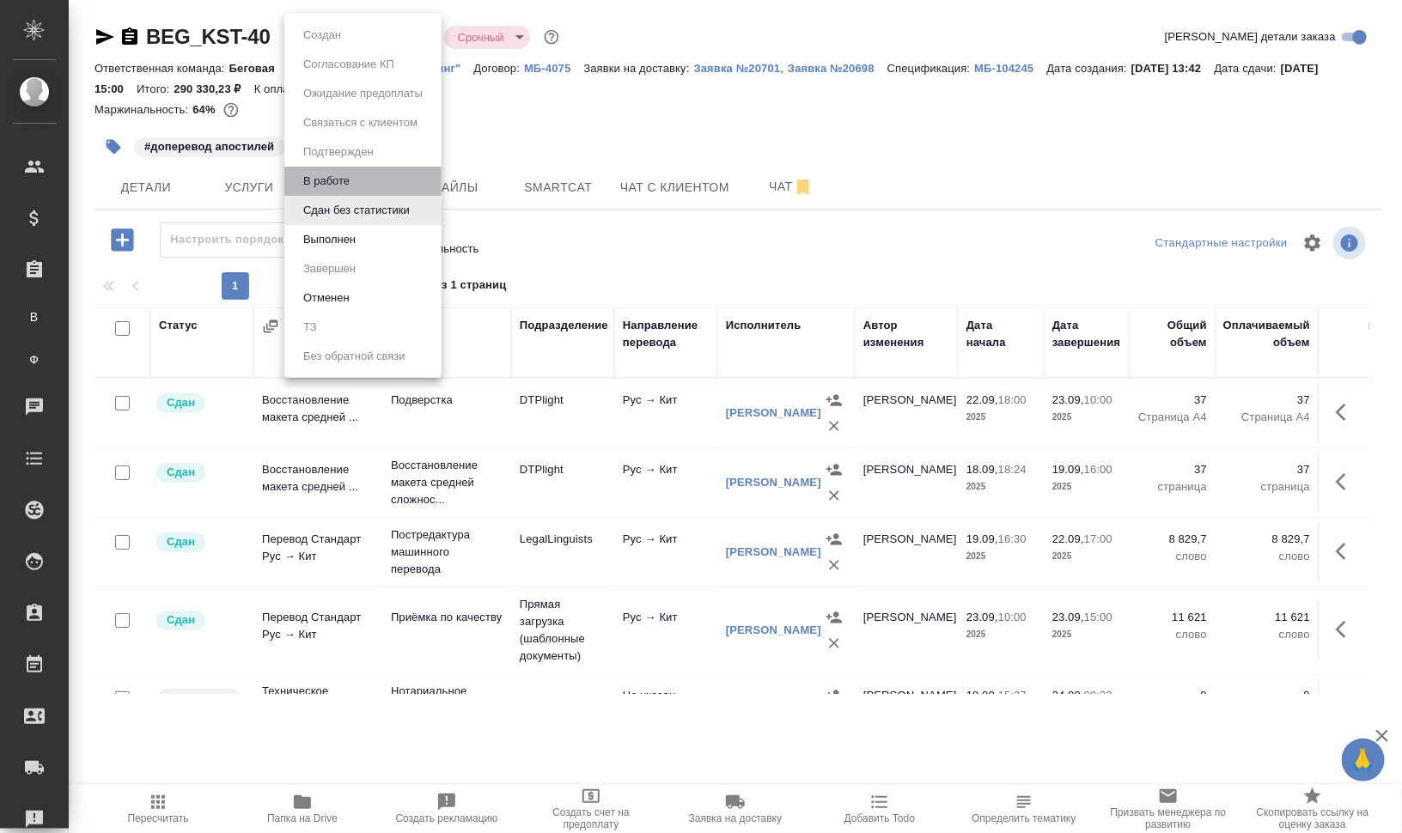
click at [369, 177] on li "В работе" at bounding box center [362, 181] width 157 height 29
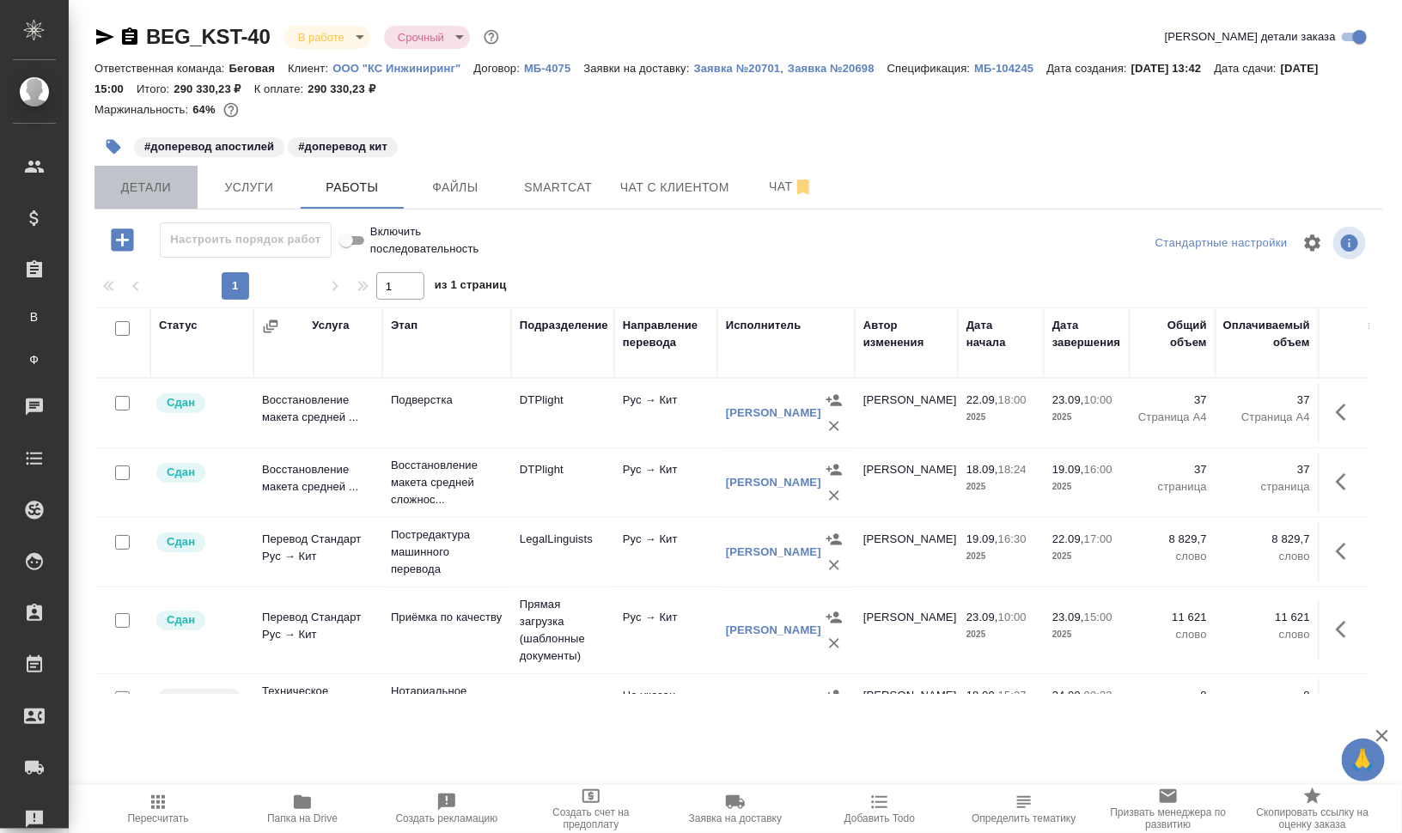
click at [132, 179] on span "Детали" at bounding box center [146, 187] width 82 height 21
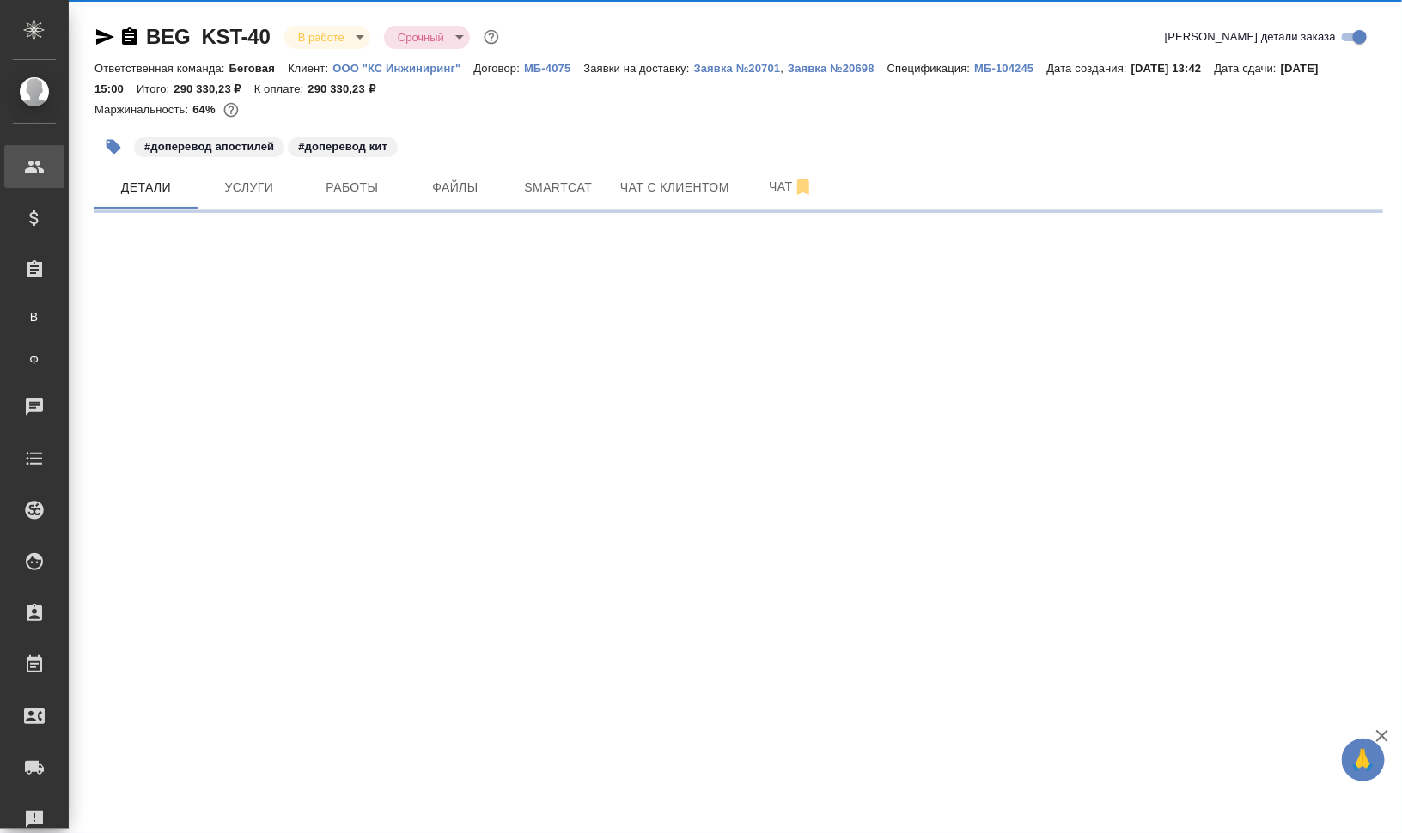
select select "RU"
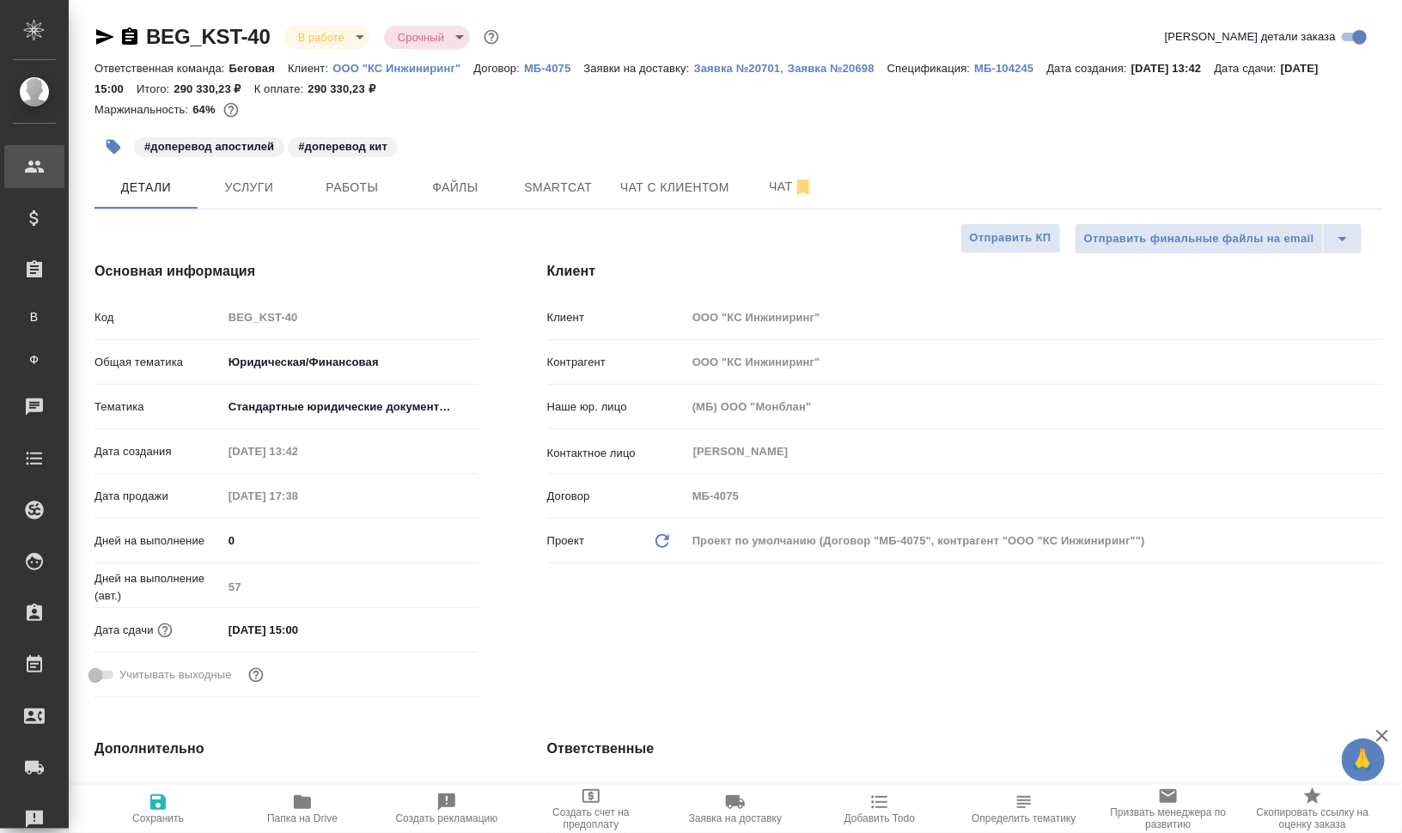
type textarea "x"
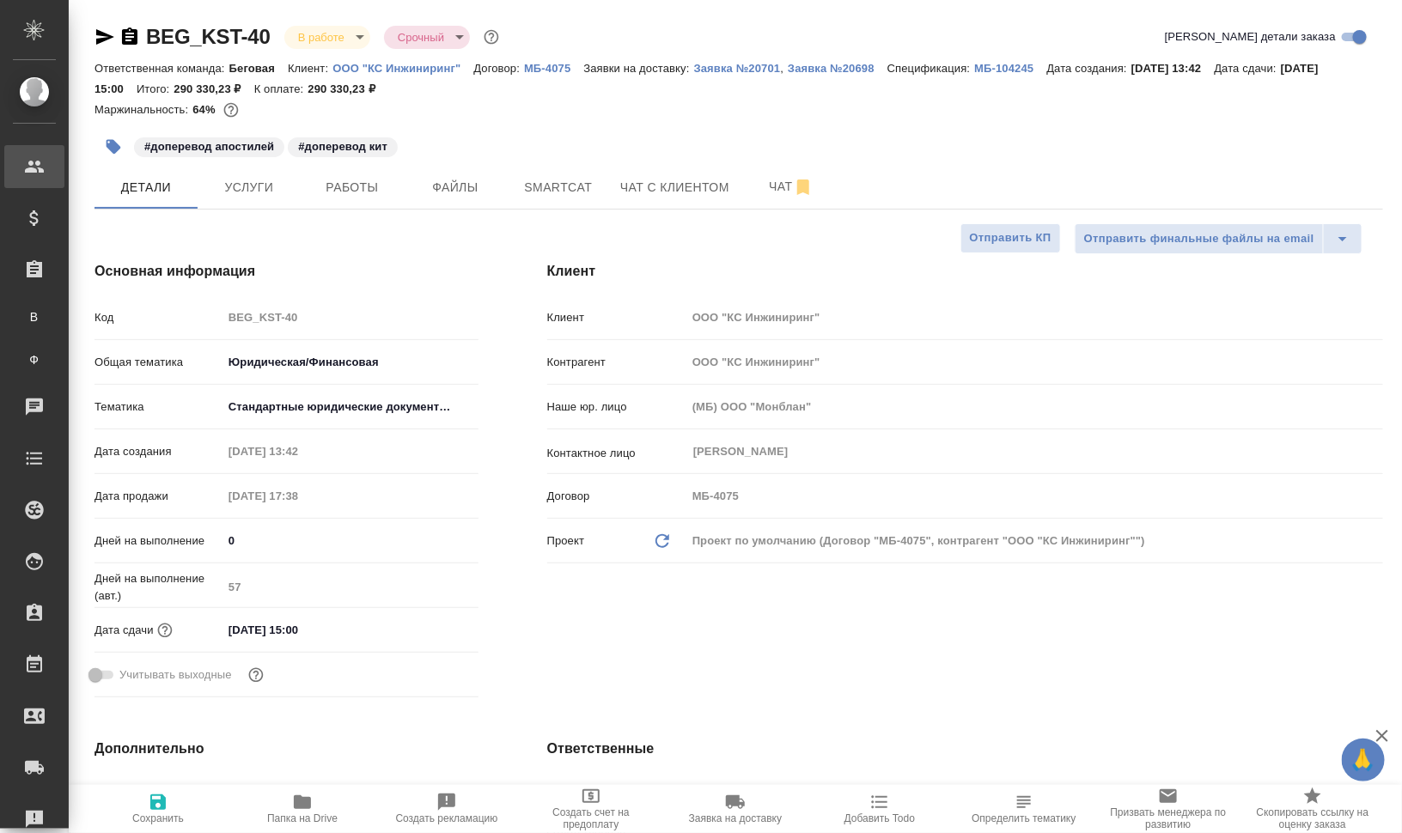
type textarea "x"
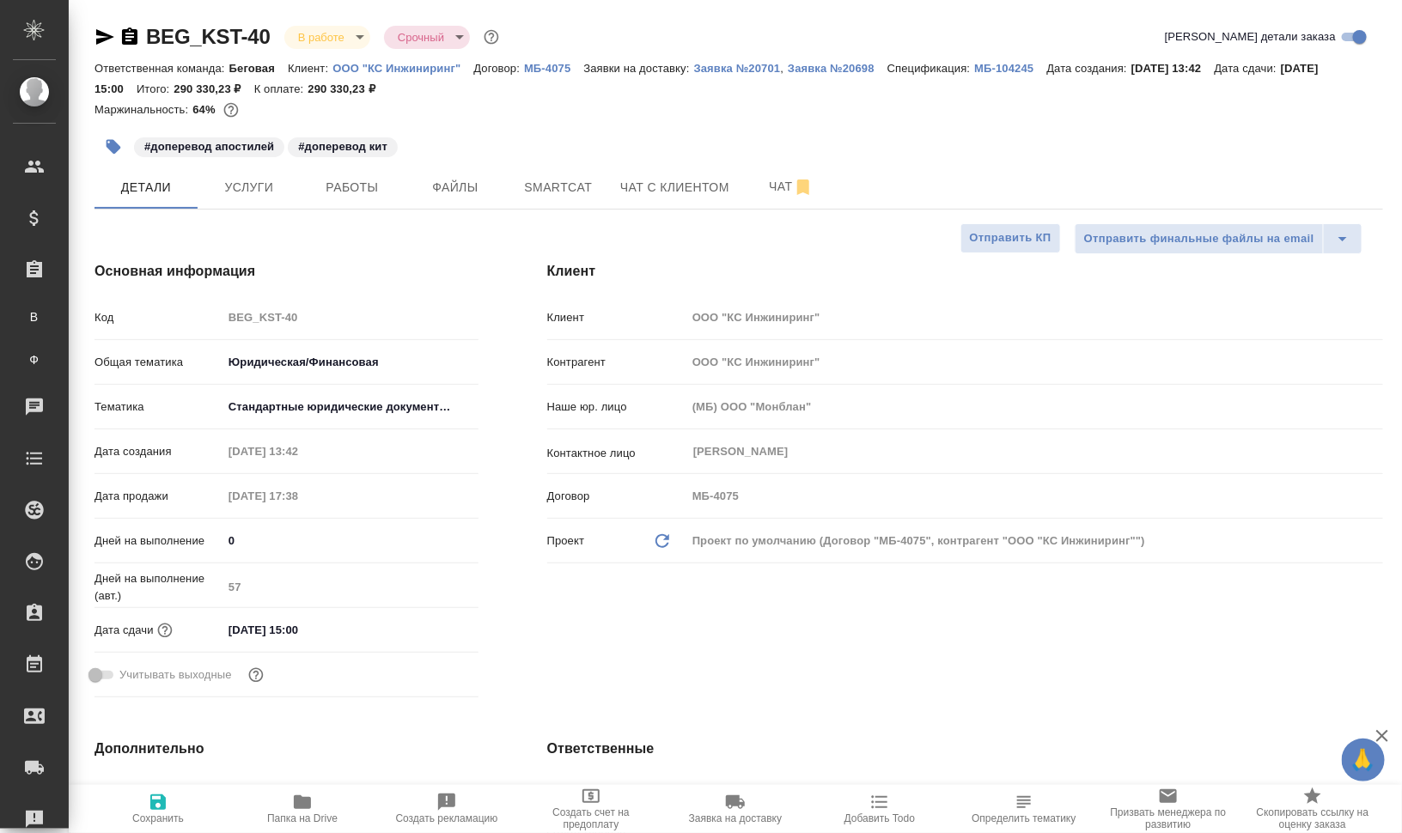
type textarea "x"
click at [334, 180] on span "Работы" at bounding box center [352, 187] width 82 height 21
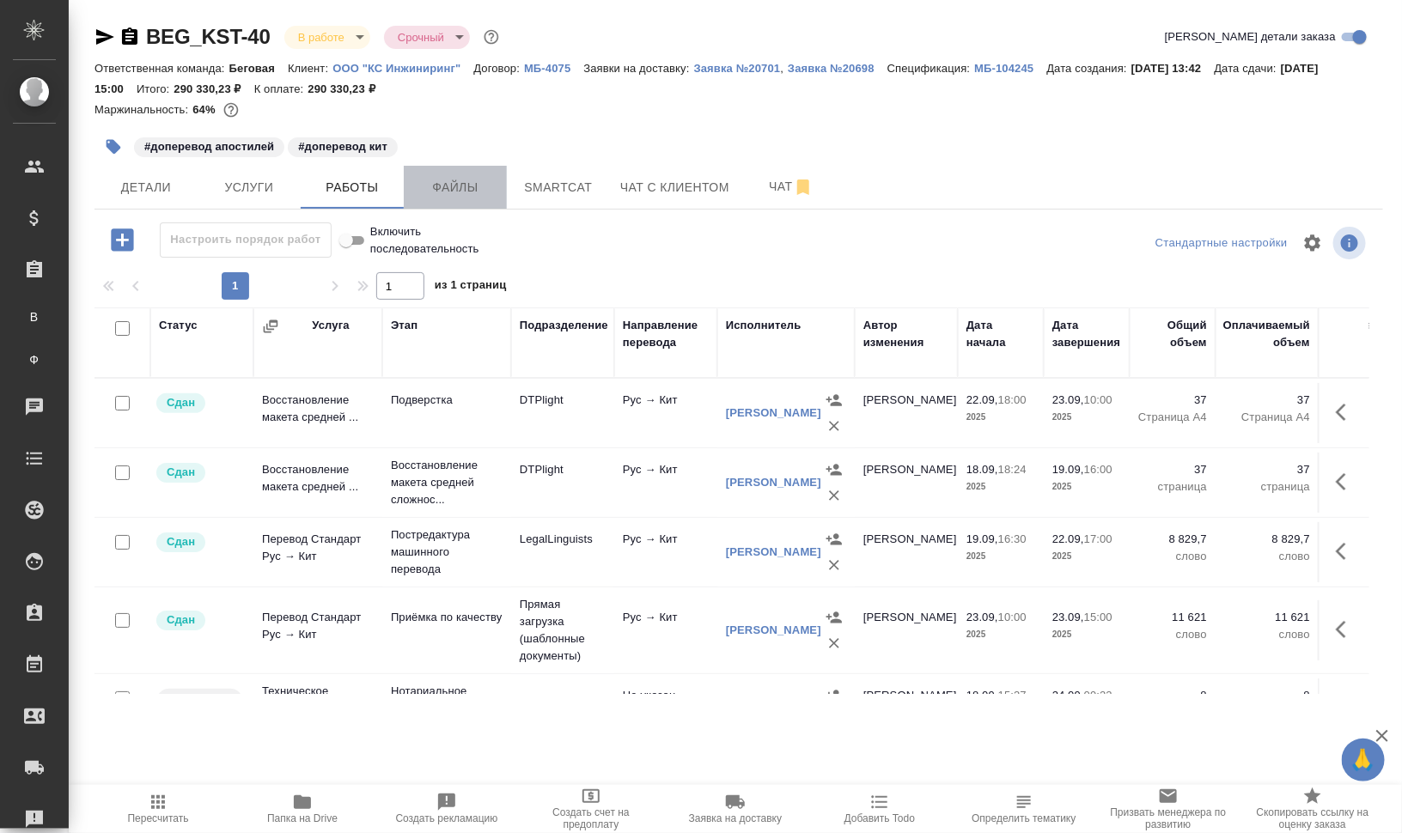
click at [457, 180] on span "Файлы" at bounding box center [455, 187] width 82 height 21
click at [362, 193] on span "Работы" at bounding box center [352, 187] width 82 height 21
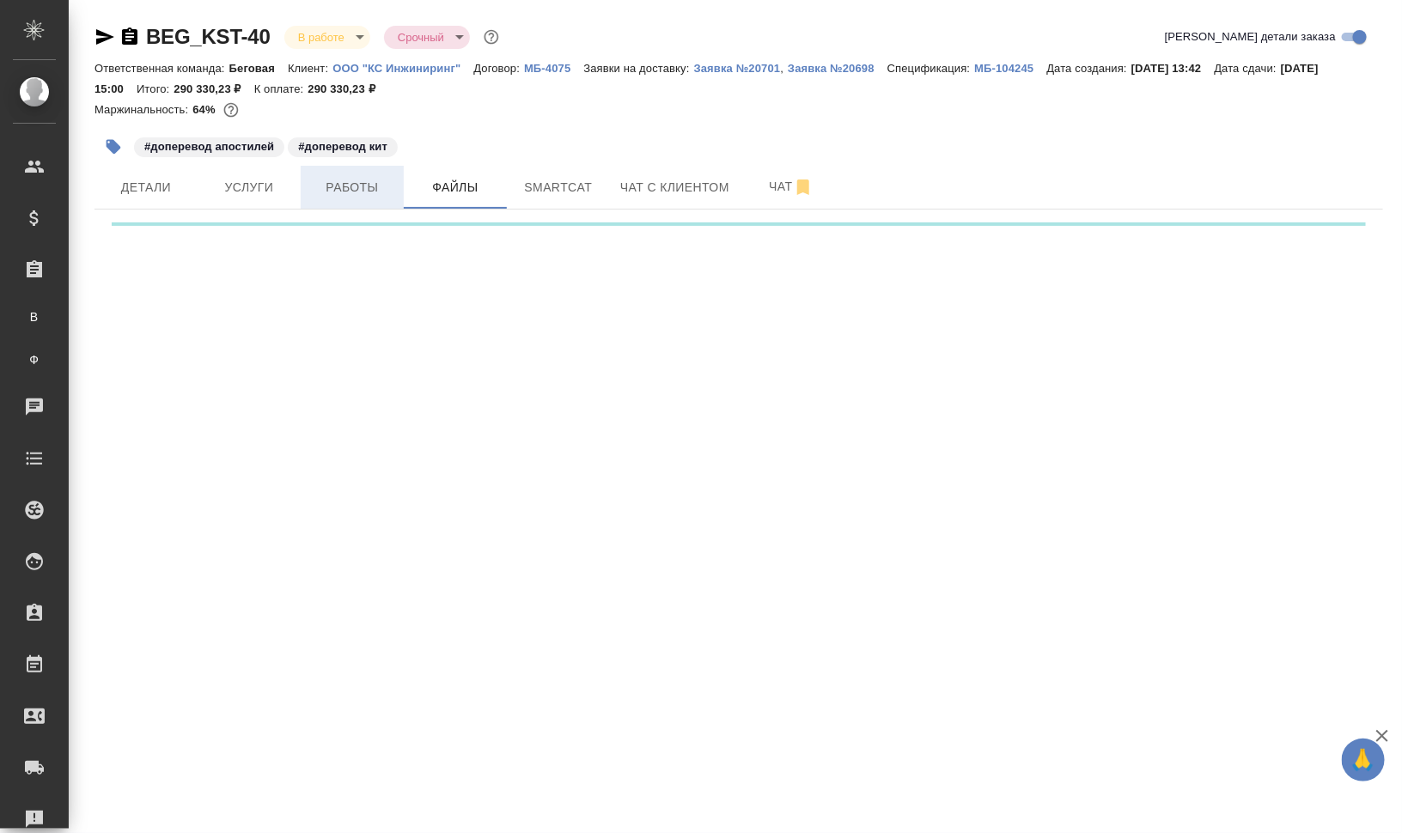
click at [362, 193] on span "Работы" at bounding box center [352, 187] width 82 height 21
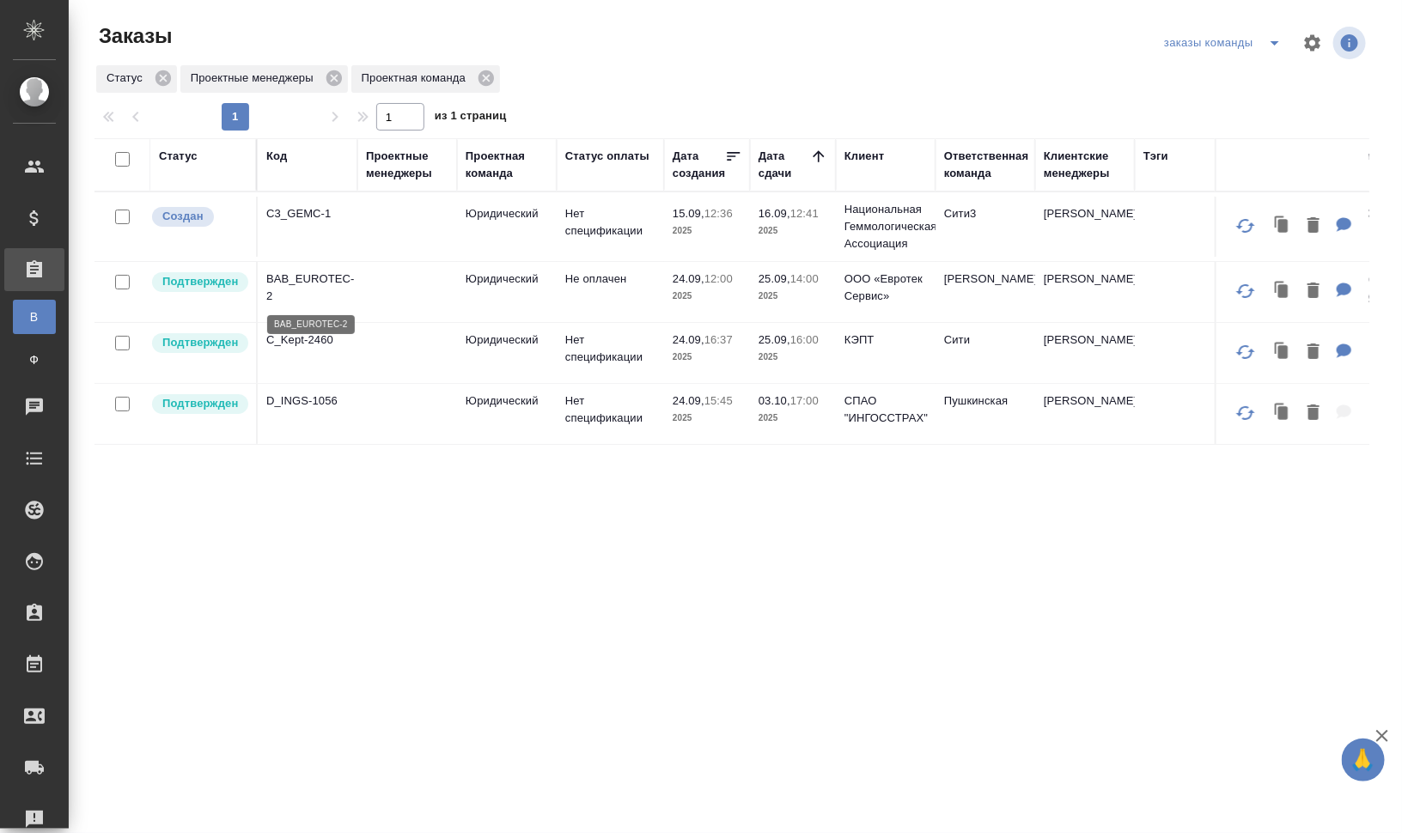
click at [313, 276] on p "BAB_EUROTEC-2" at bounding box center [307, 288] width 82 height 34
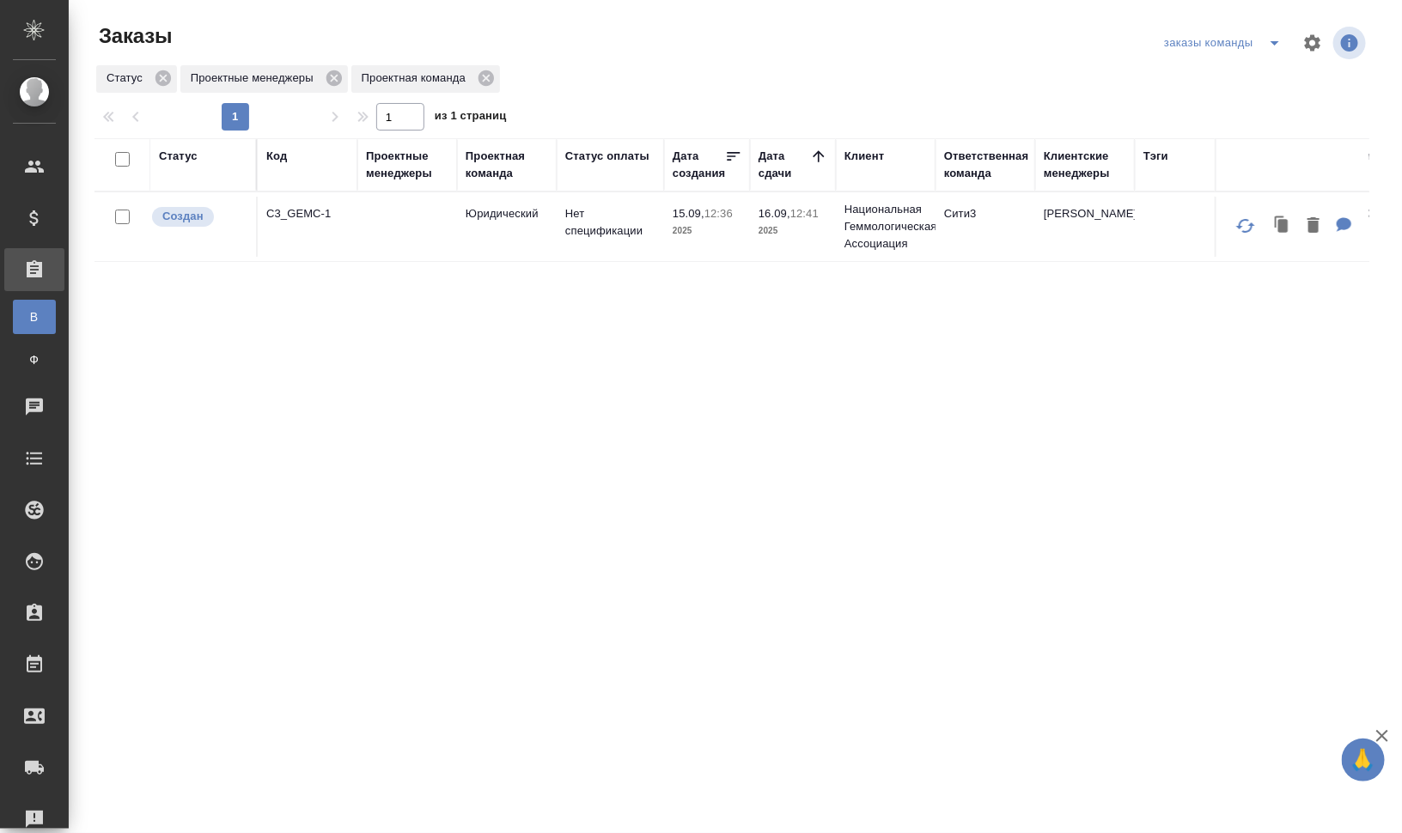
click at [284, 155] on div "Код" at bounding box center [276, 156] width 21 height 17
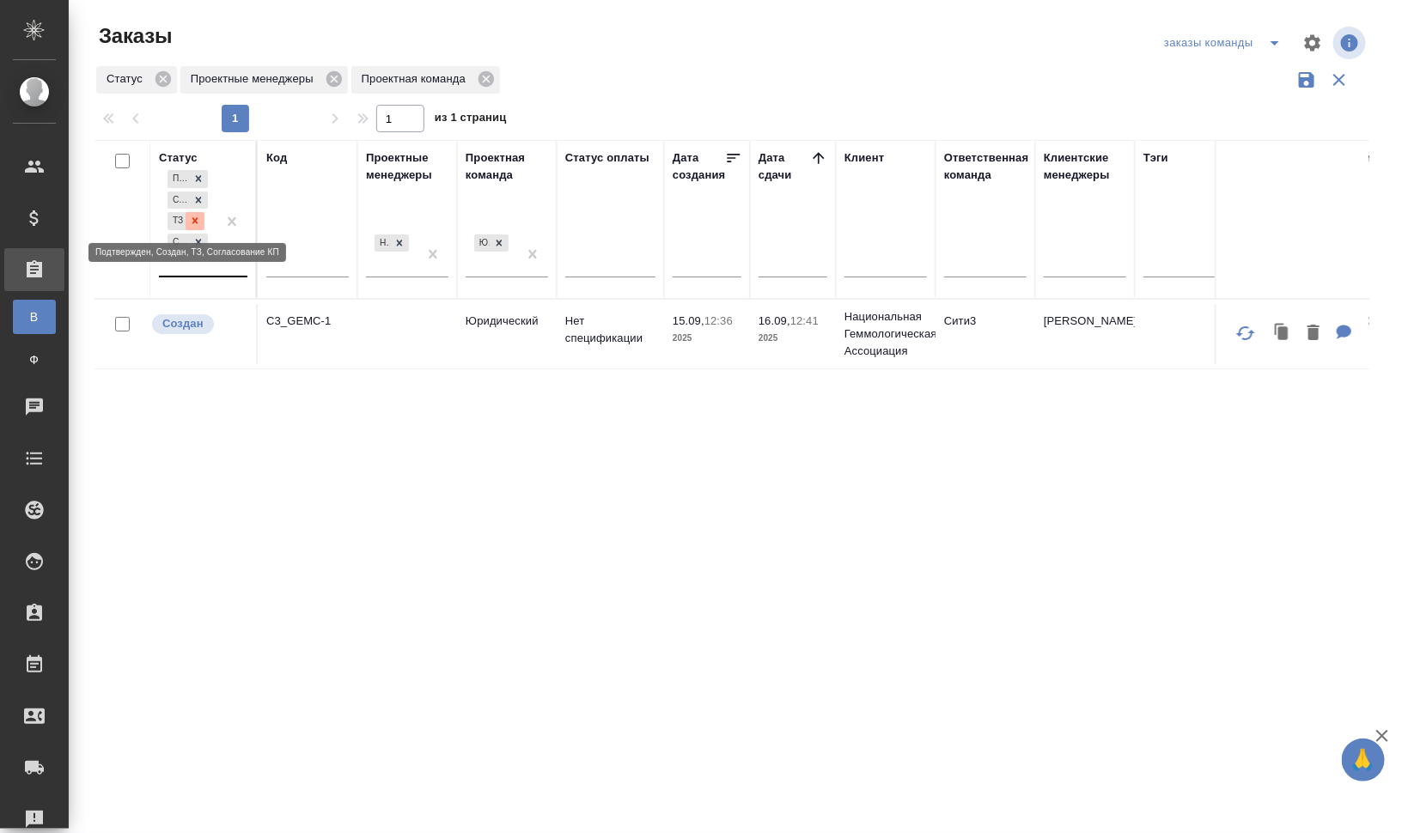
click at [198, 224] on icon at bounding box center [195, 221] width 12 height 12
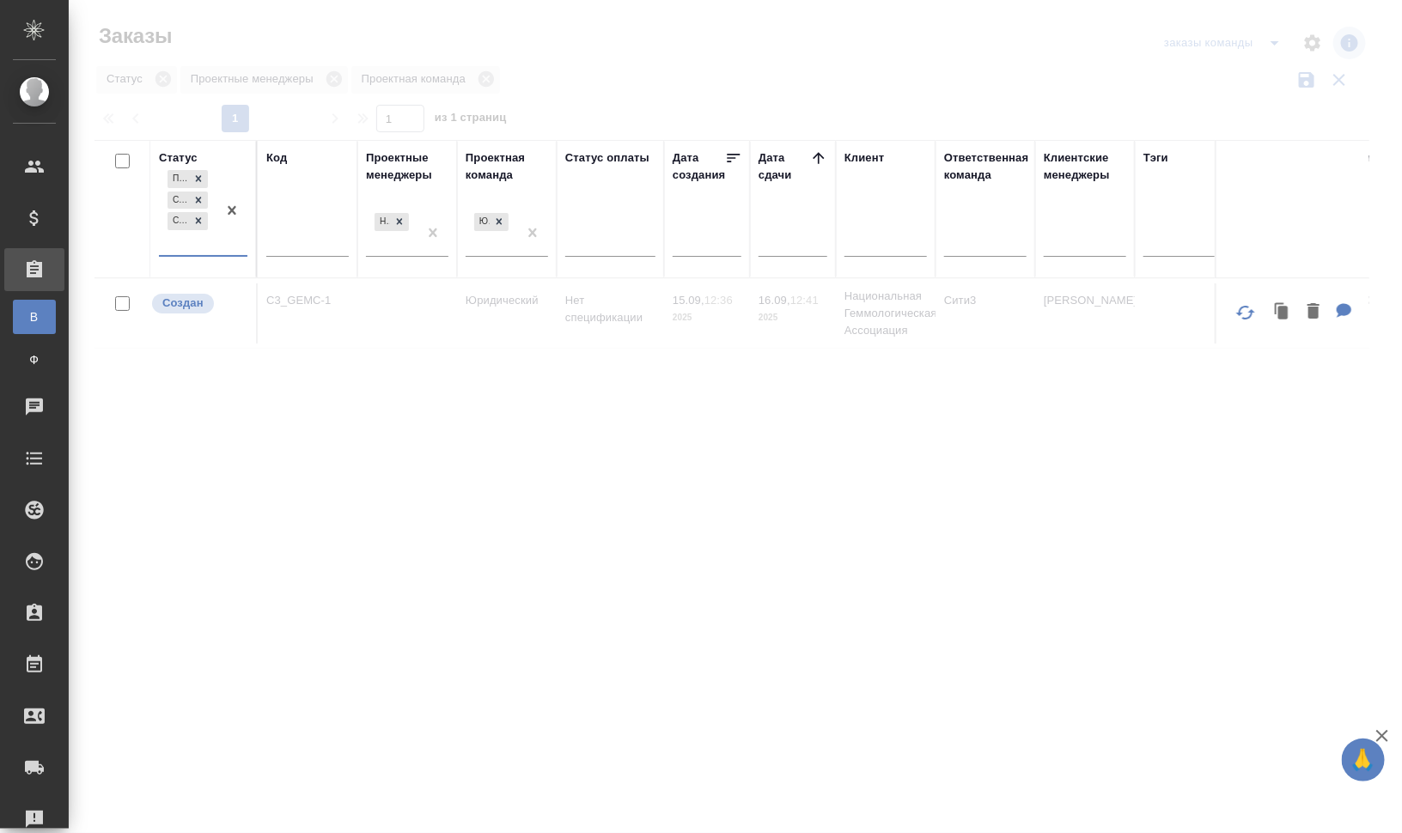
click at [203, 245] on div "Подтвержден Создан Согласование КП" at bounding box center [188, 211] width 58 height 88
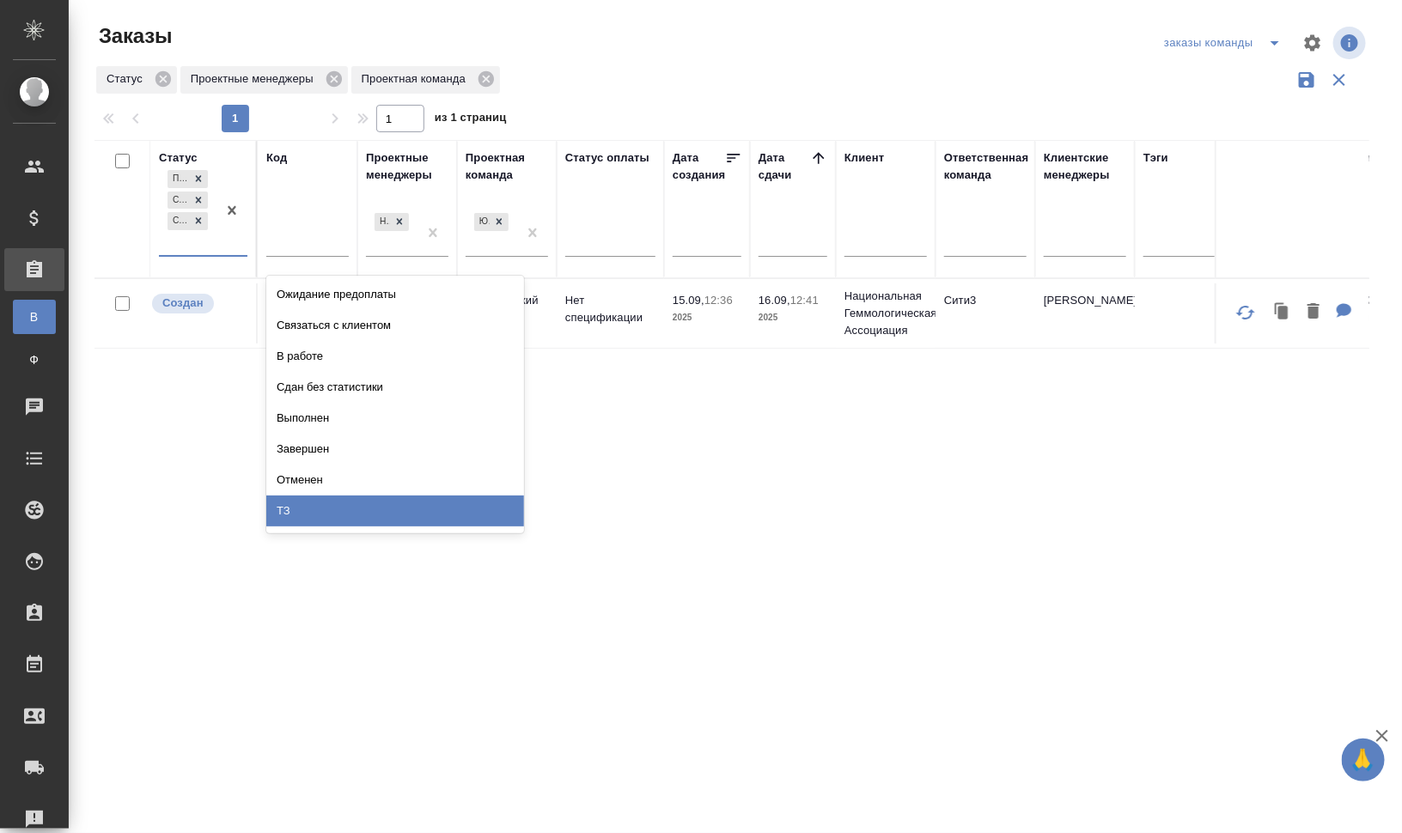
click at [335, 507] on div "ТЗ" at bounding box center [395, 511] width 258 height 31
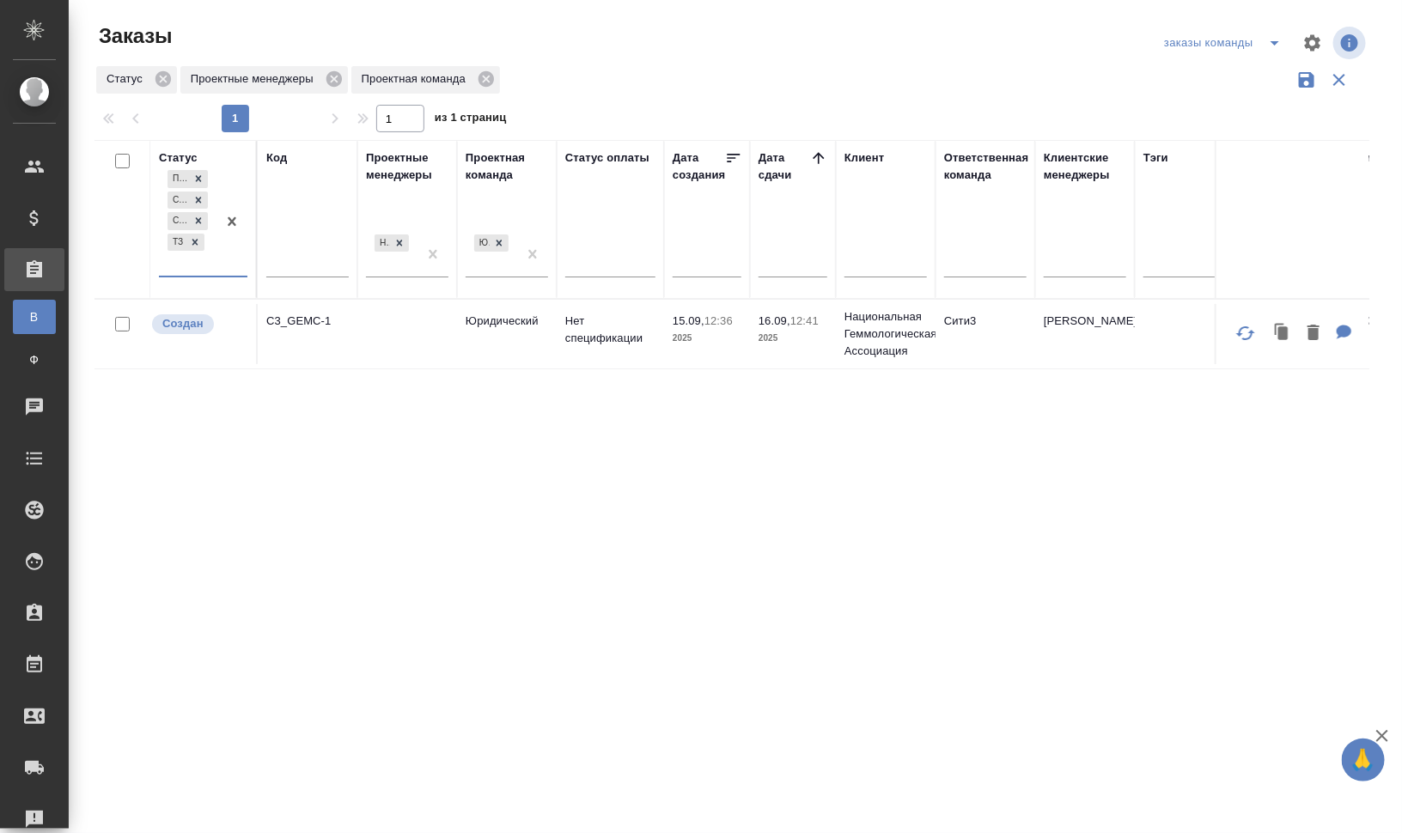
click at [204, 235] on div at bounding box center [195, 243] width 19 height 18
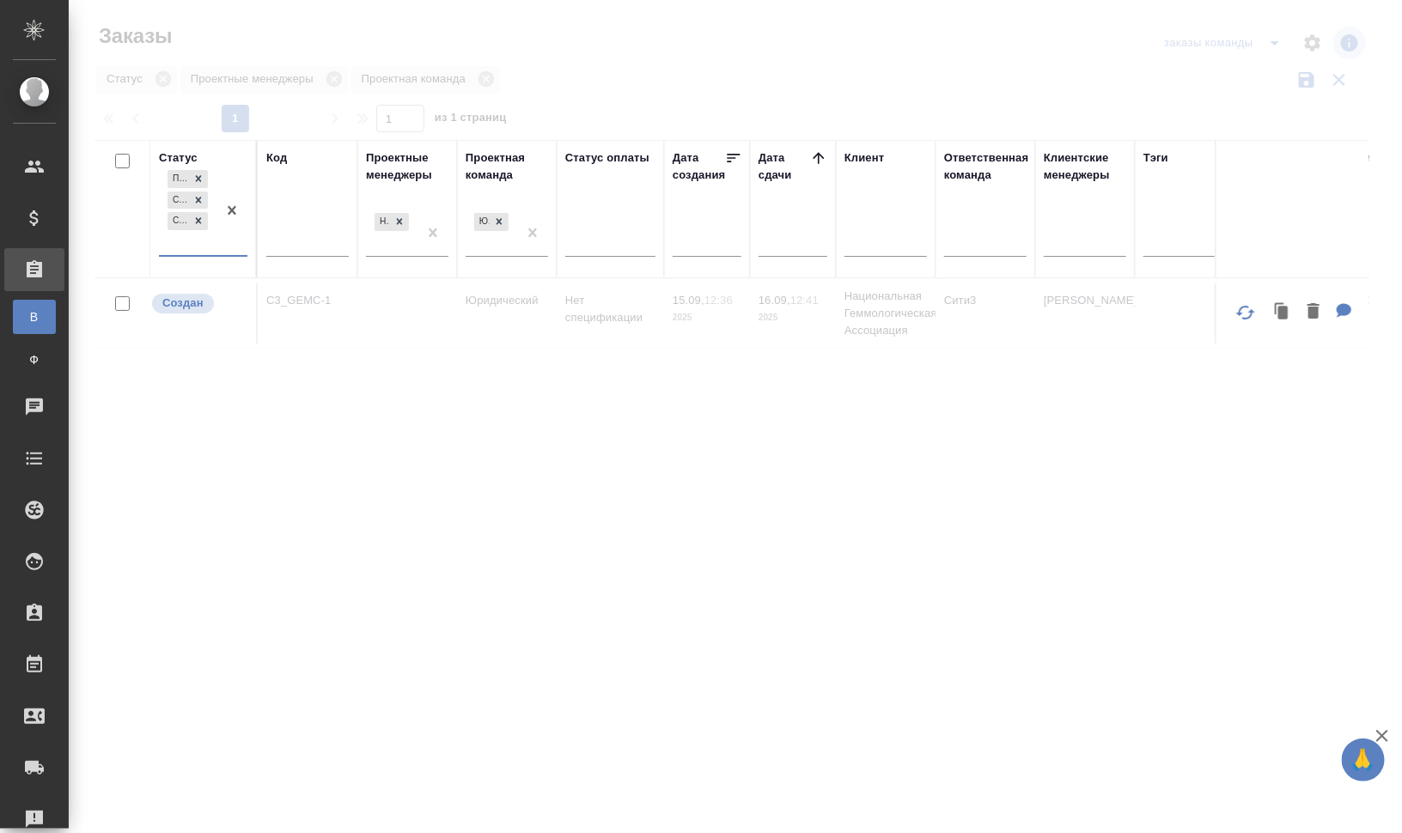
click at [207, 243] on div "Подтвержден Создан Согласование КП" at bounding box center [188, 211] width 58 height 88
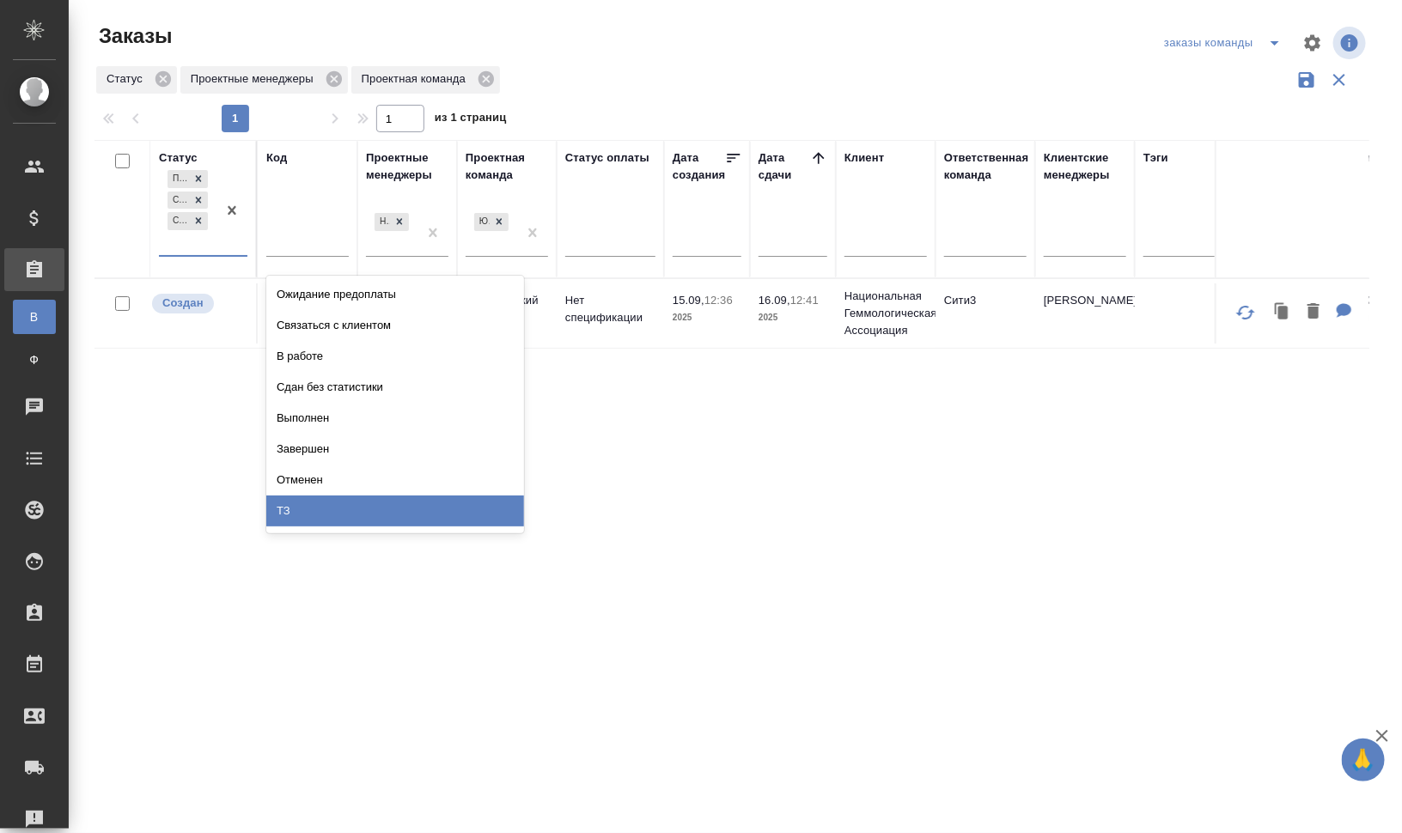
click at [357, 508] on div "ТЗ" at bounding box center [395, 511] width 258 height 31
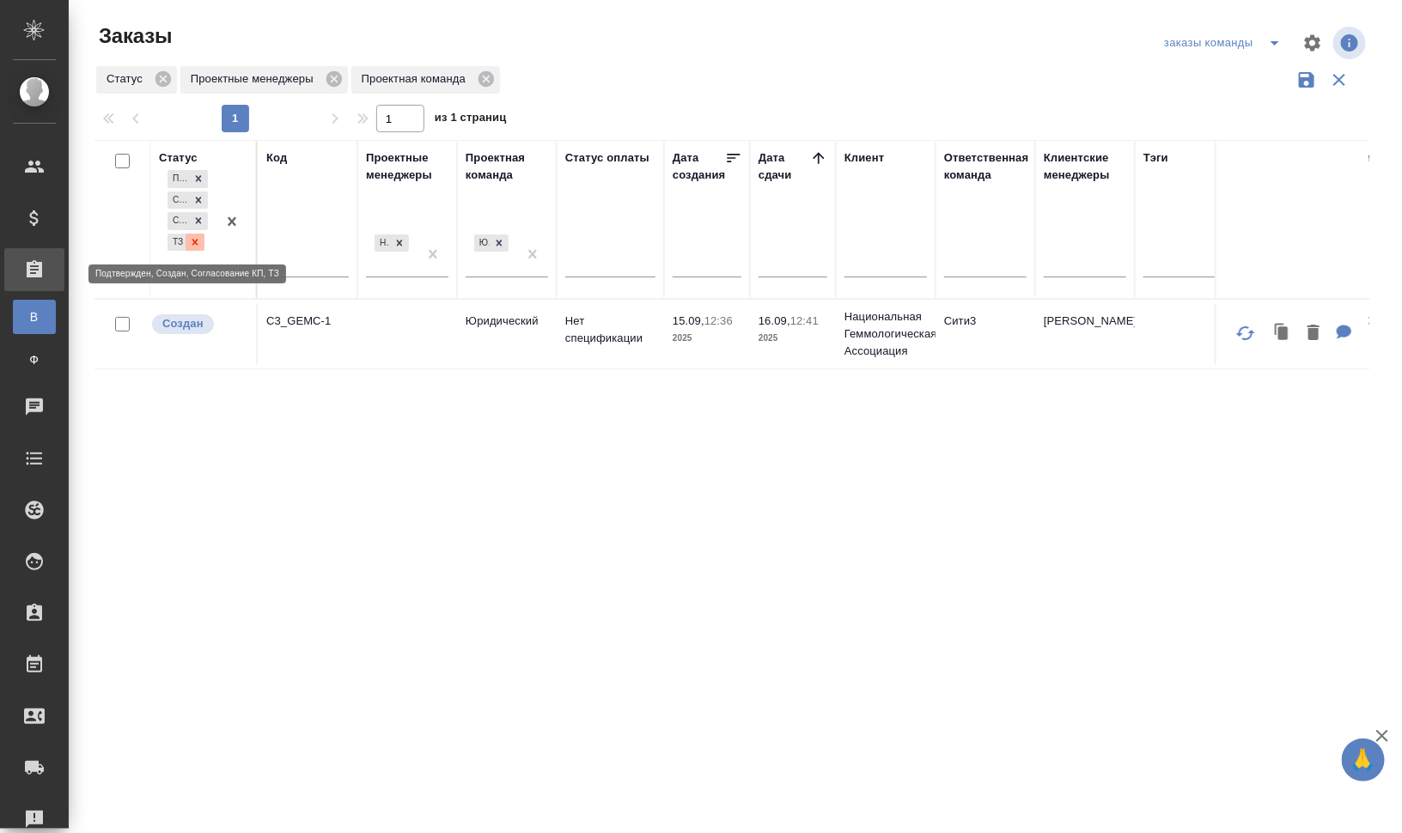
click at [196, 241] on icon at bounding box center [195, 242] width 6 height 6
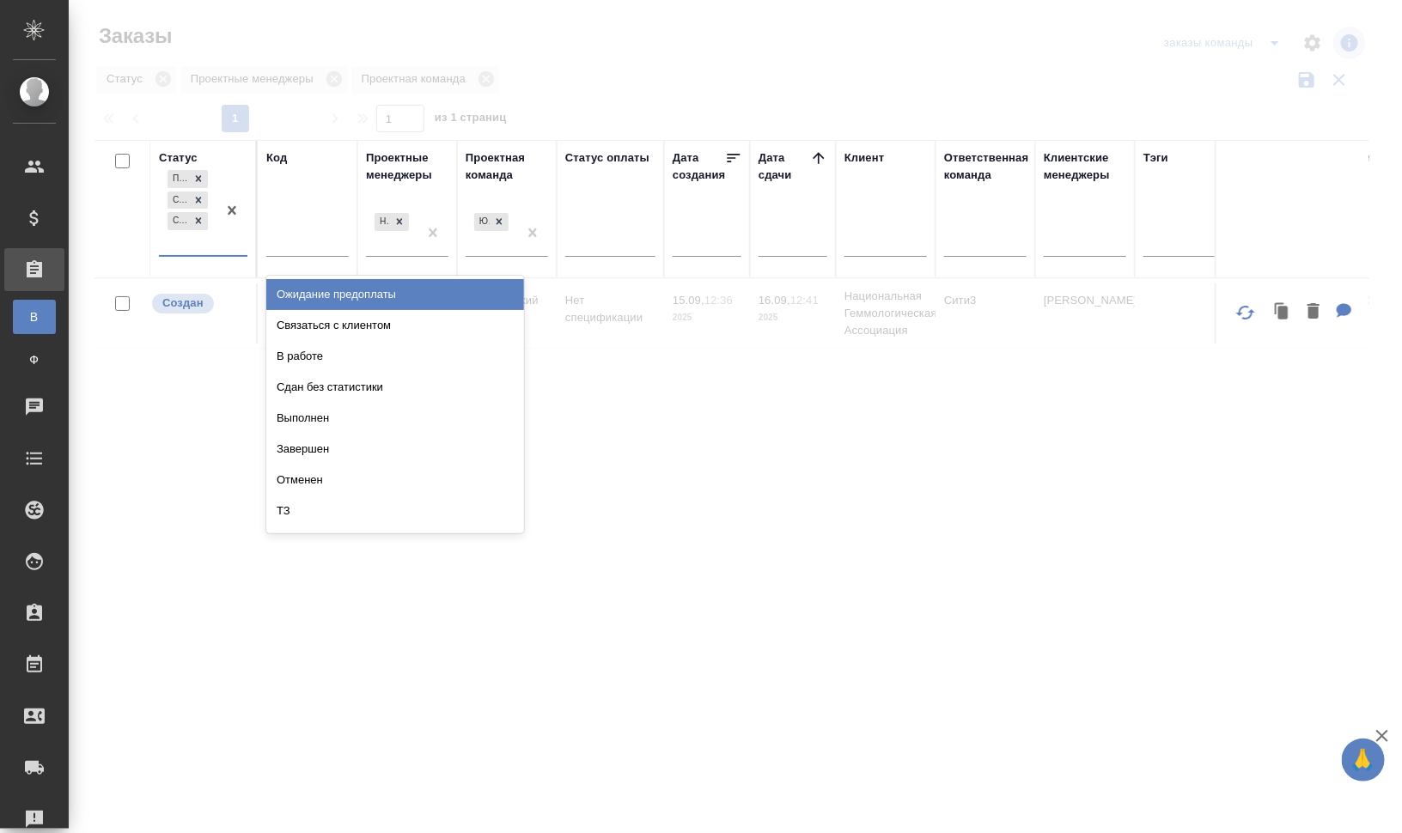
click at [196, 248] on div "Подтвержден Создан Согласование КП" at bounding box center [188, 211] width 58 height 88
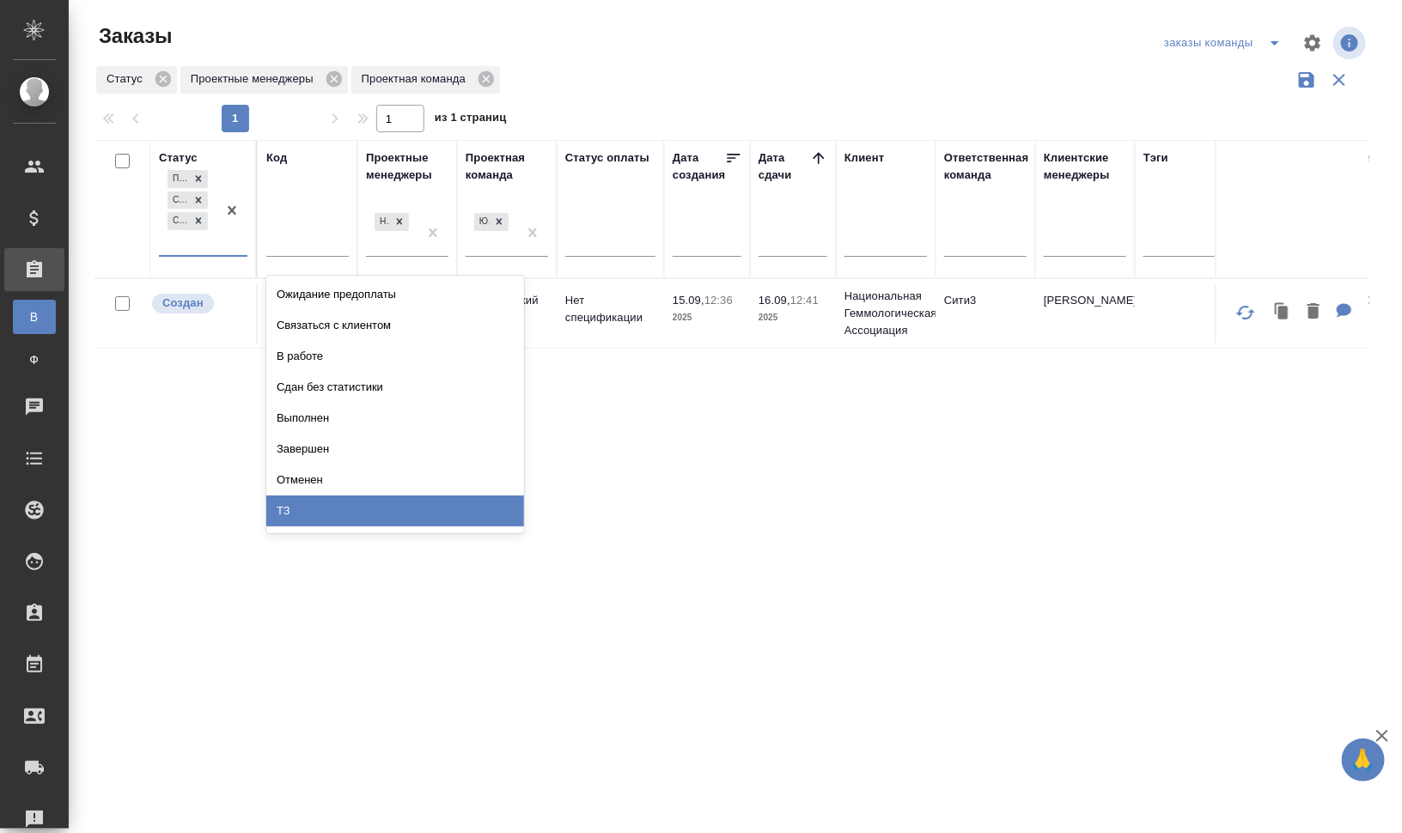
click at [369, 510] on div "ТЗ" at bounding box center [395, 511] width 258 height 31
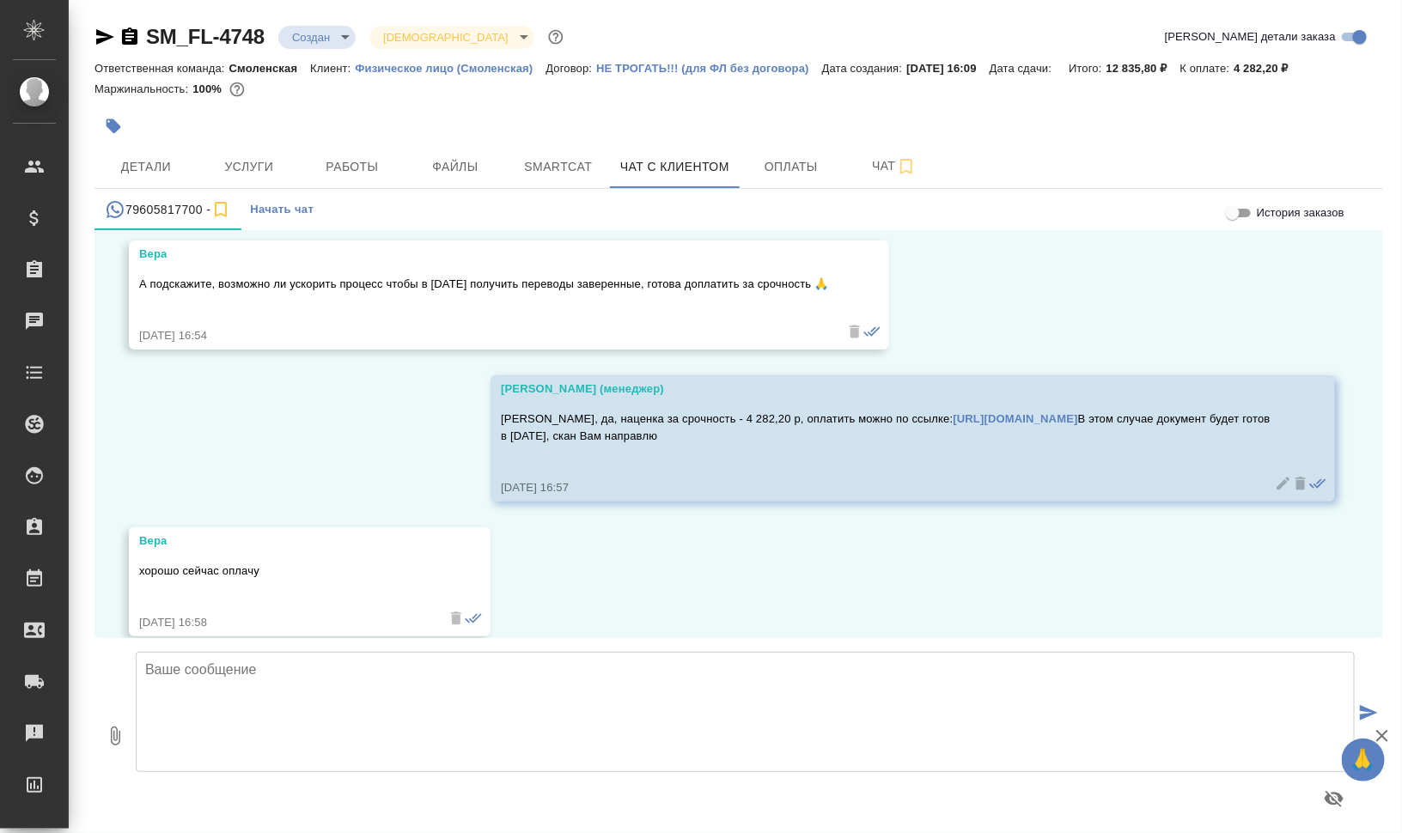
scroll to position [6186, 0]
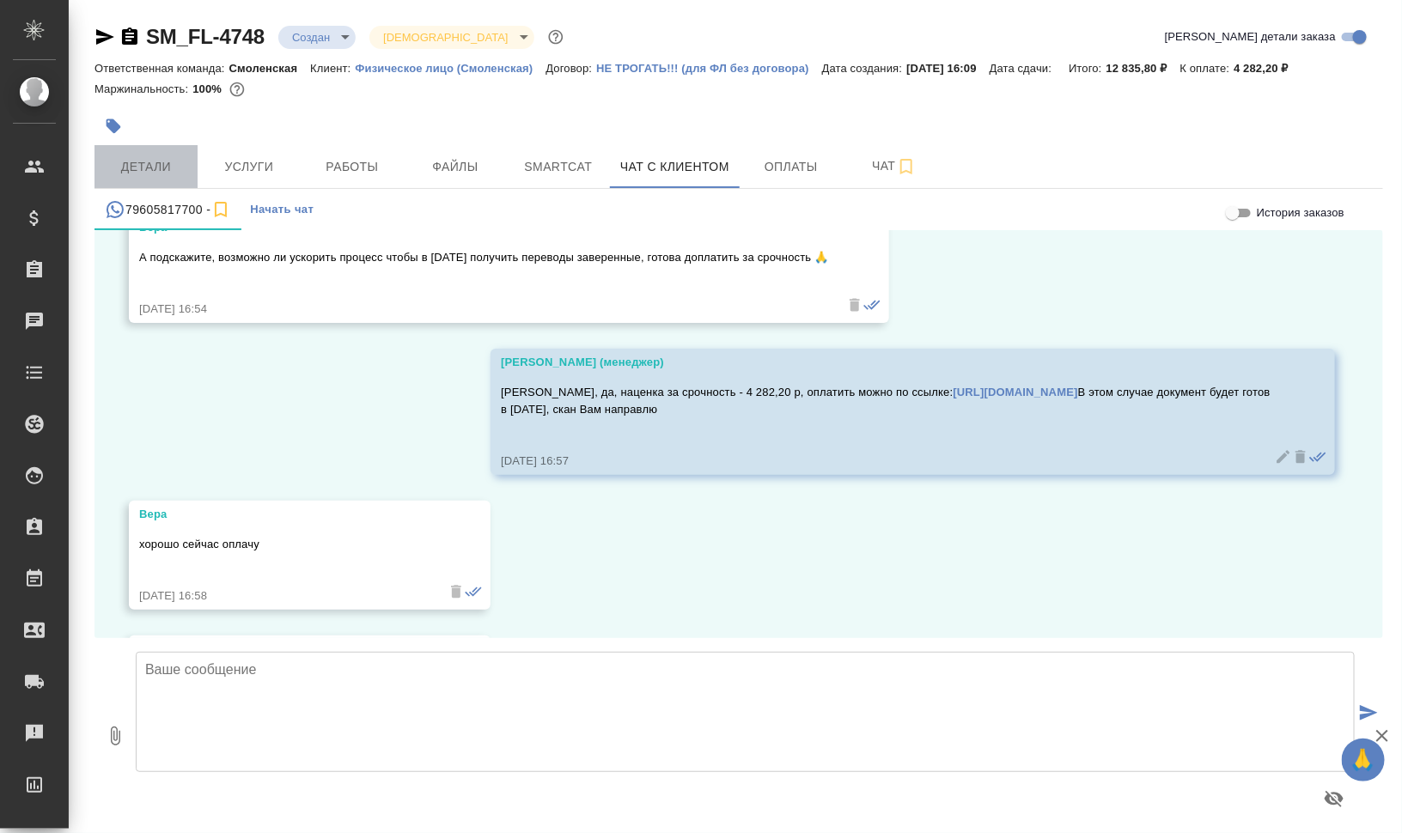
click at [147, 159] on span "Детали" at bounding box center [146, 166] width 82 height 21
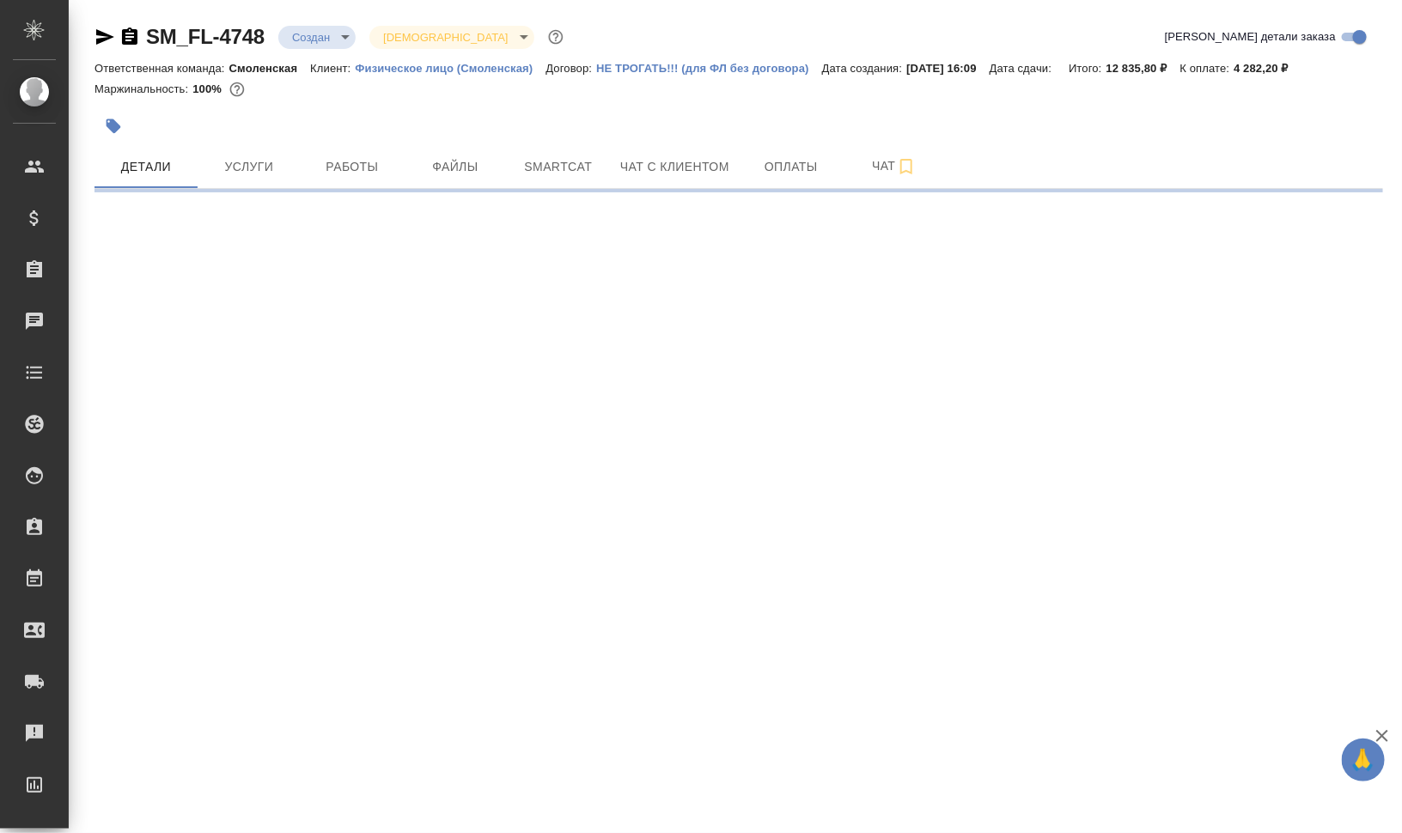
select select "RU"
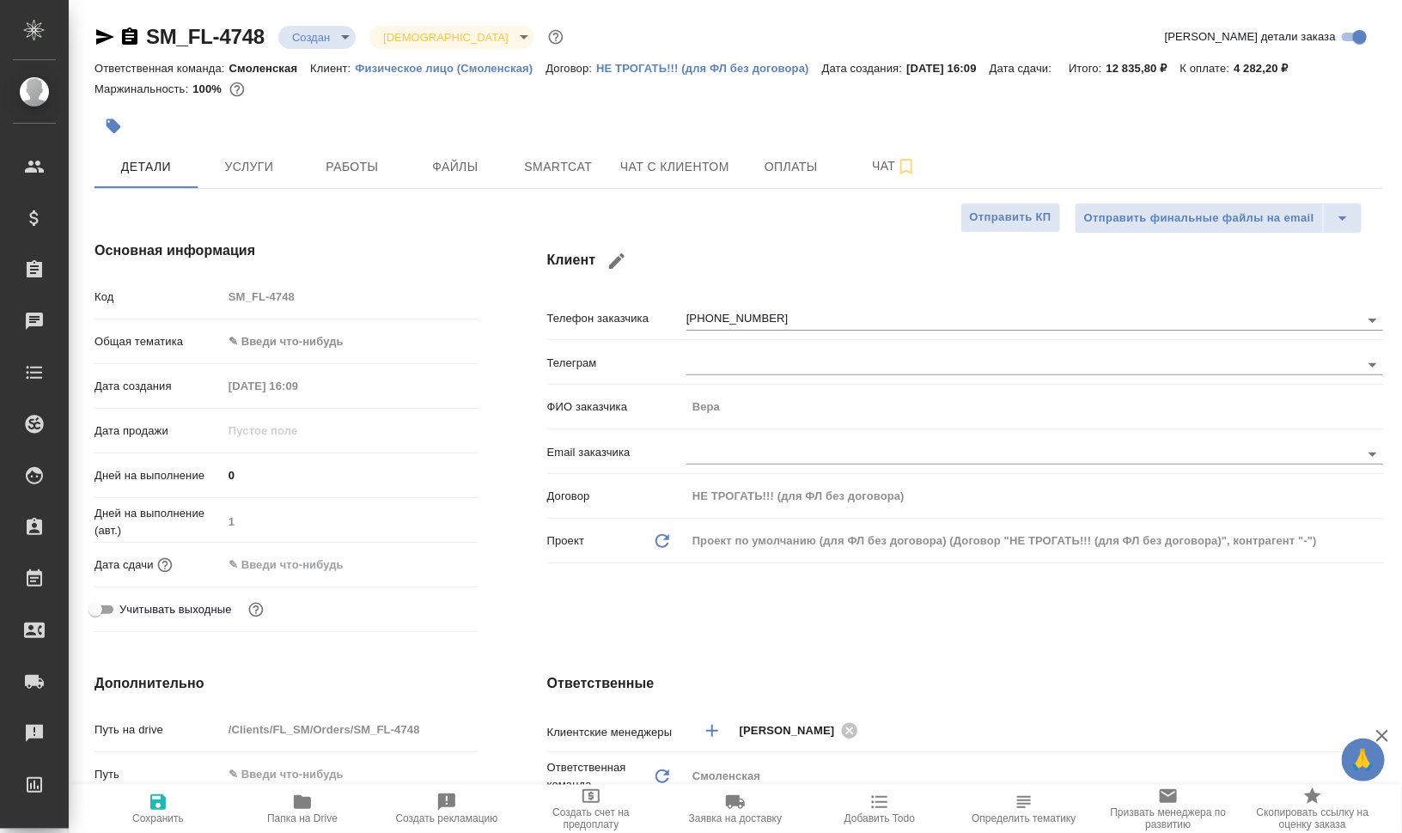
type textarea "x"
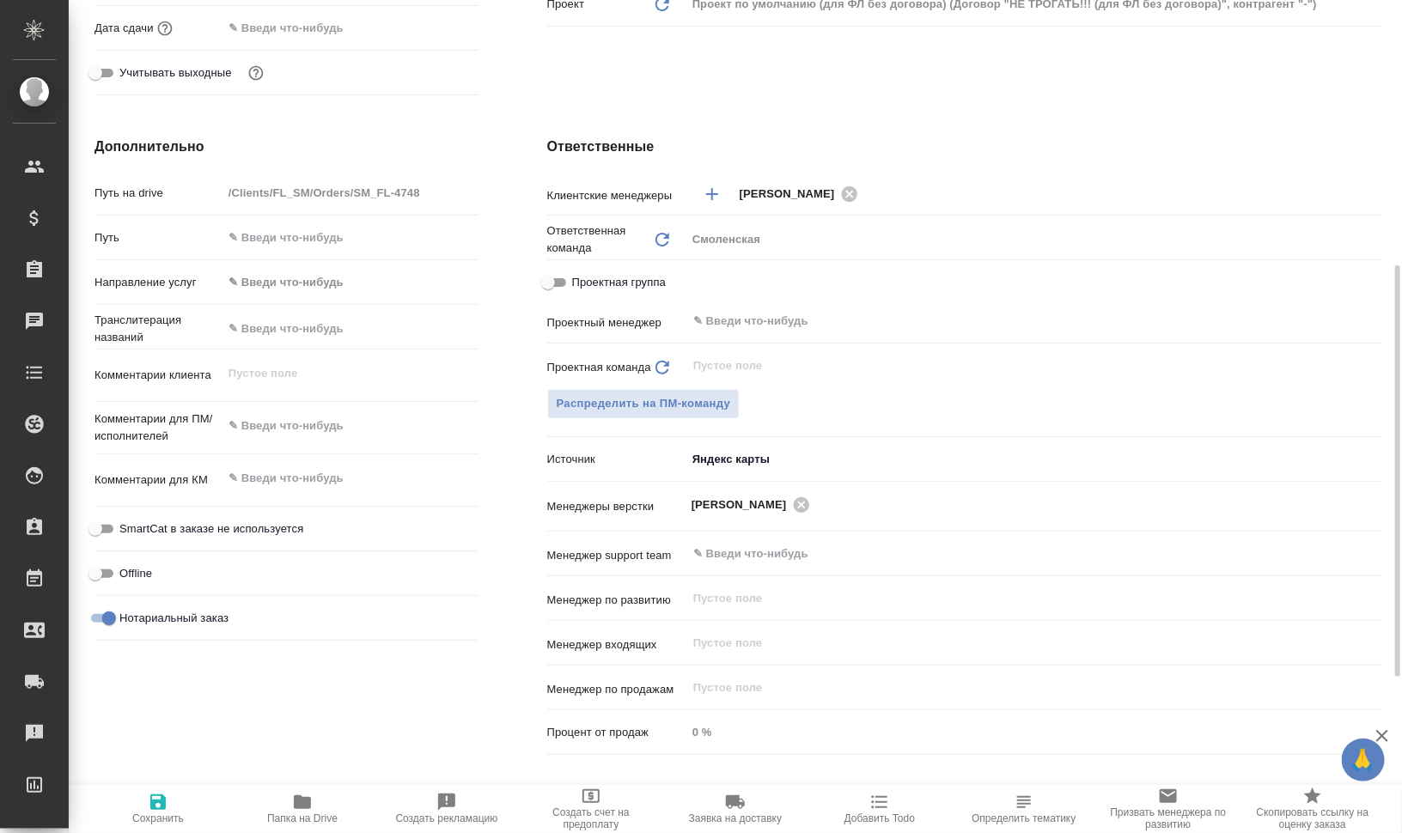
scroll to position [644, 0]
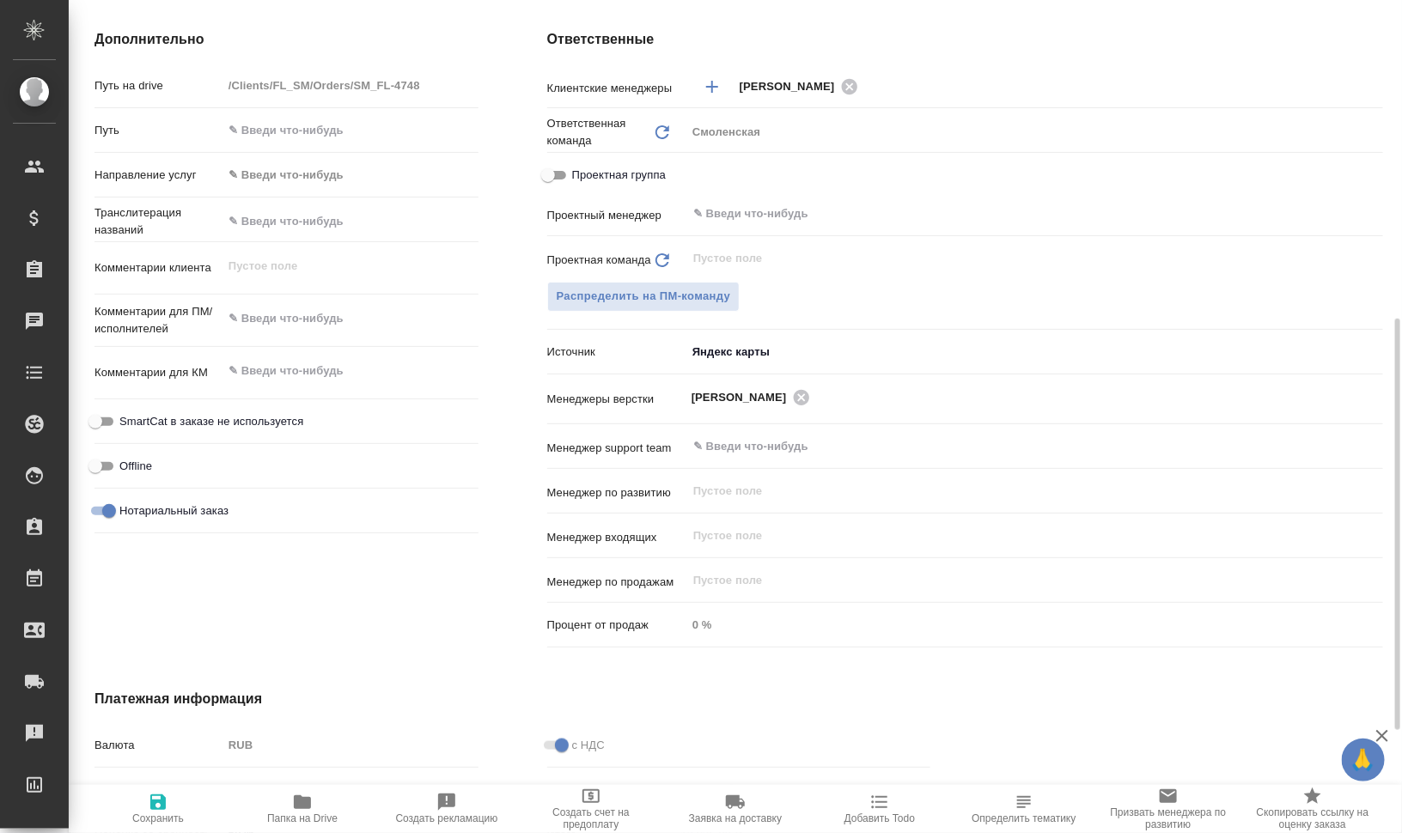
click at [302, 804] on icon "button" at bounding box center [302, 803] width 17 height 14
type textarea "x"
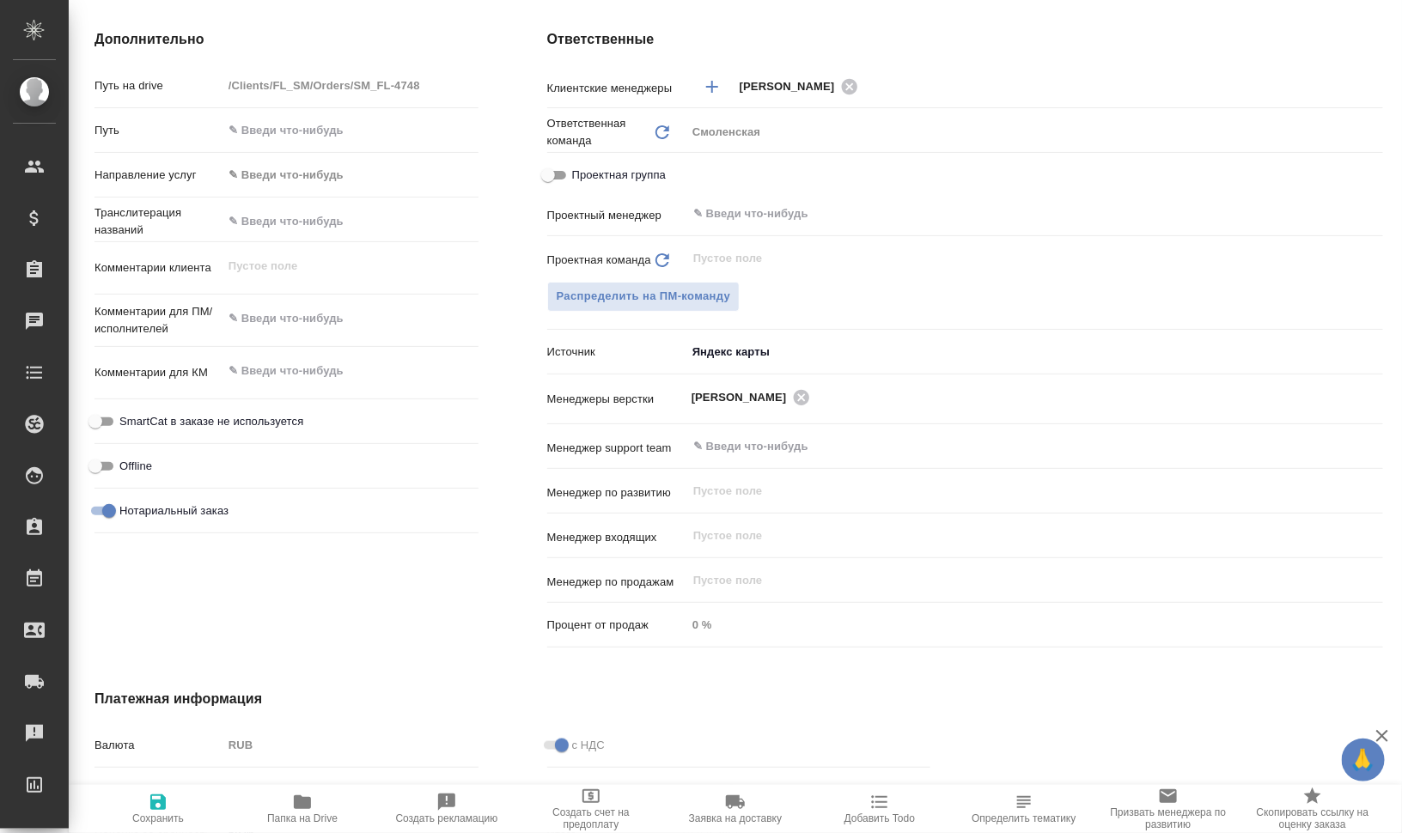
type textarea "x"
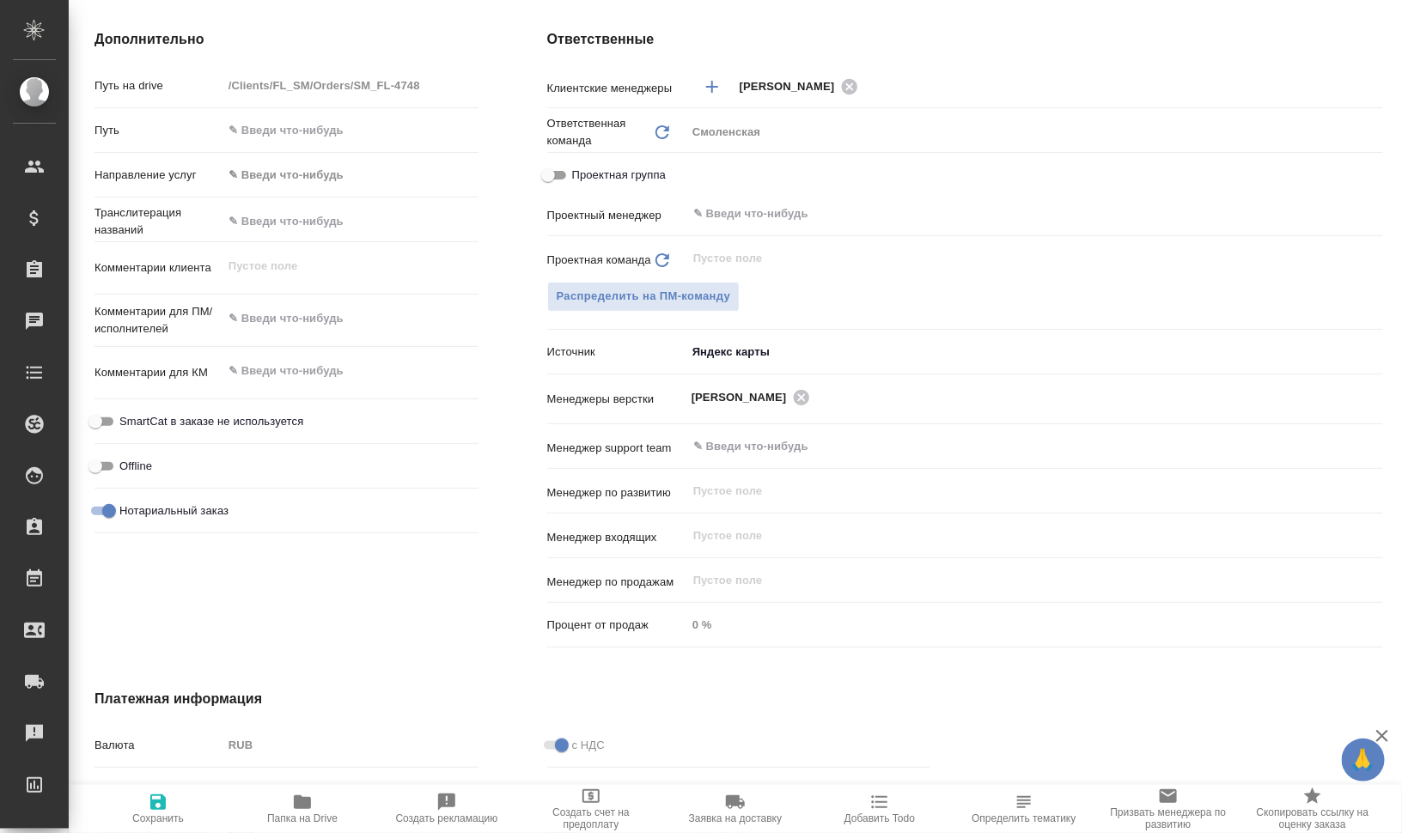
type textarea "x"
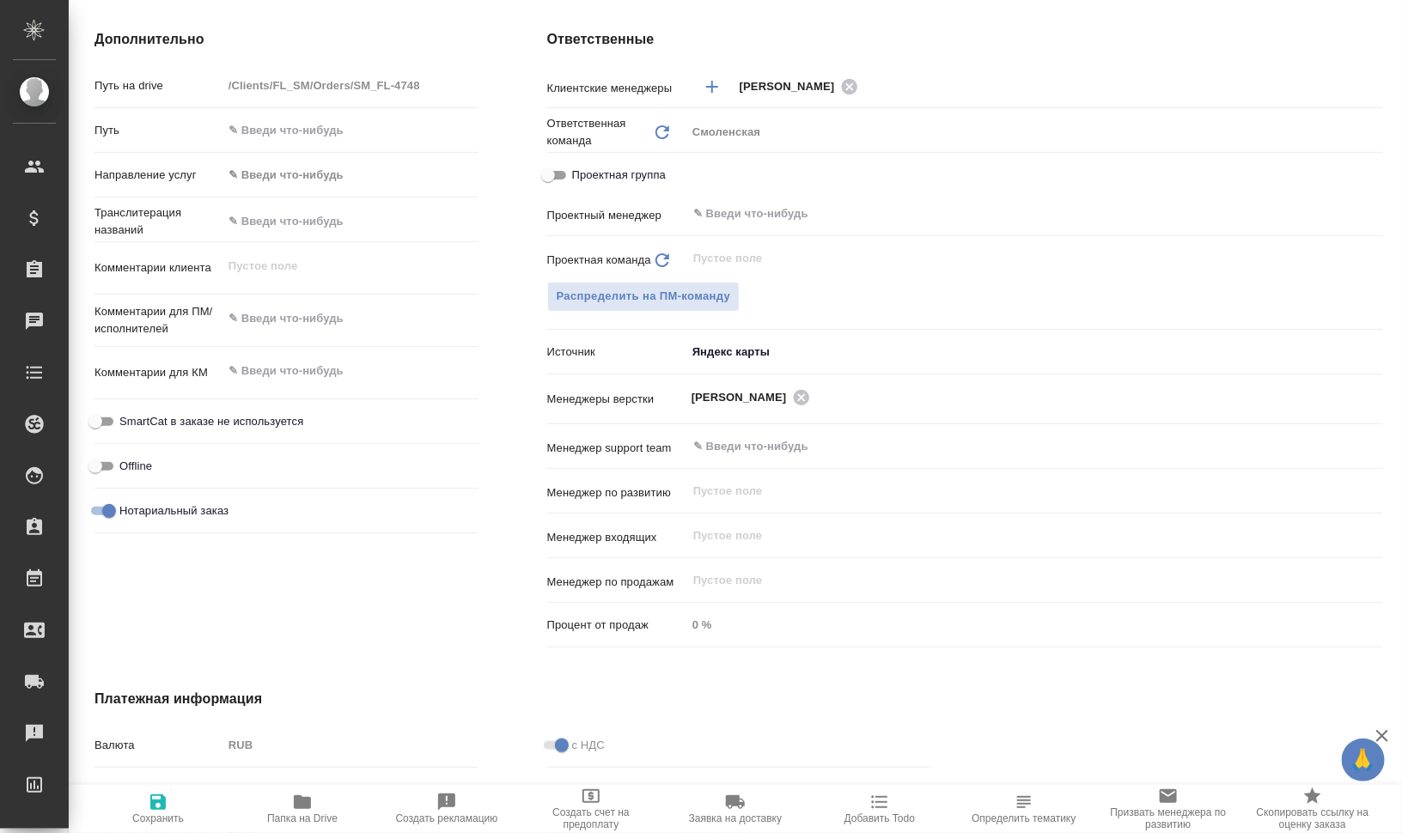
type textarea "x"
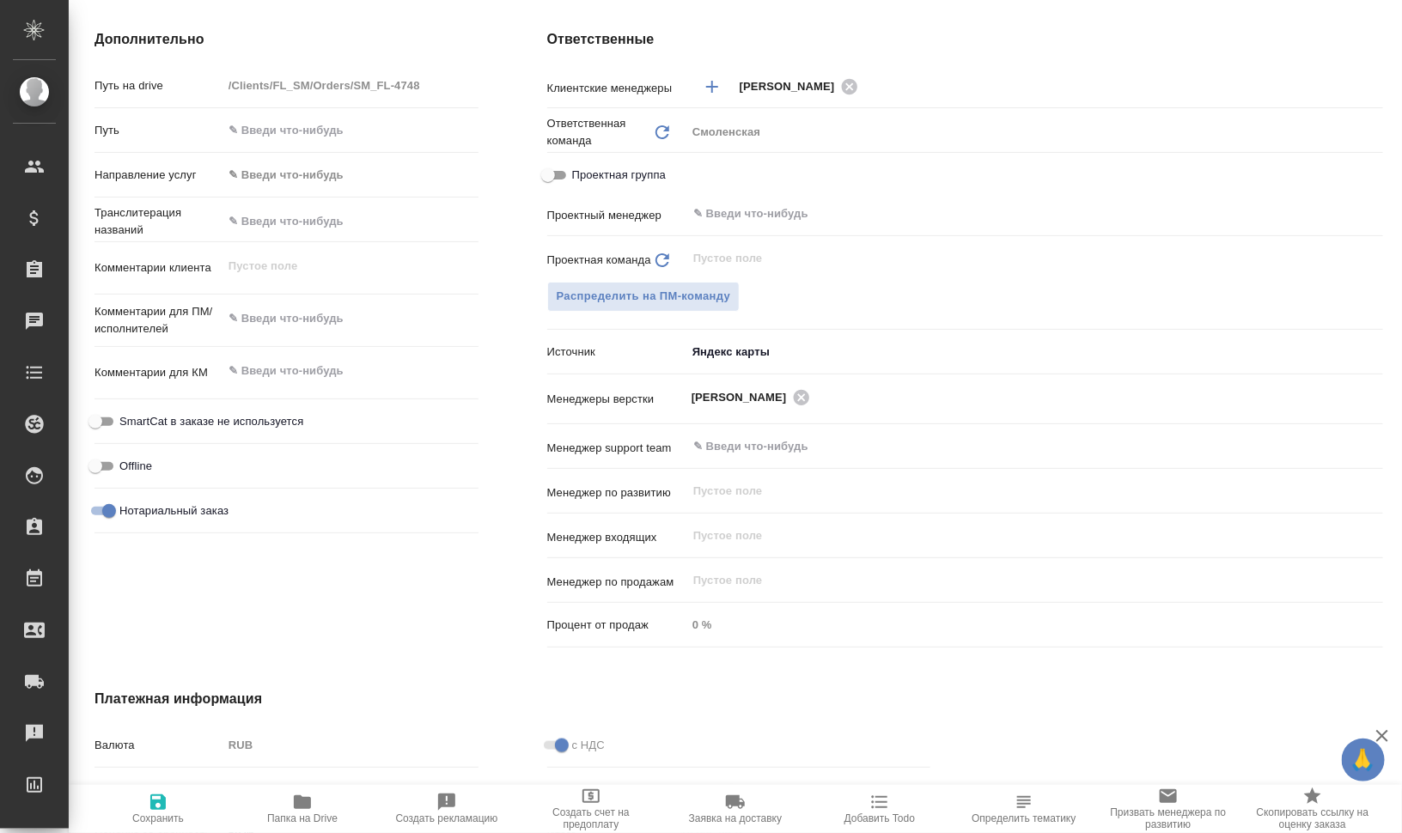
type textarea "x"
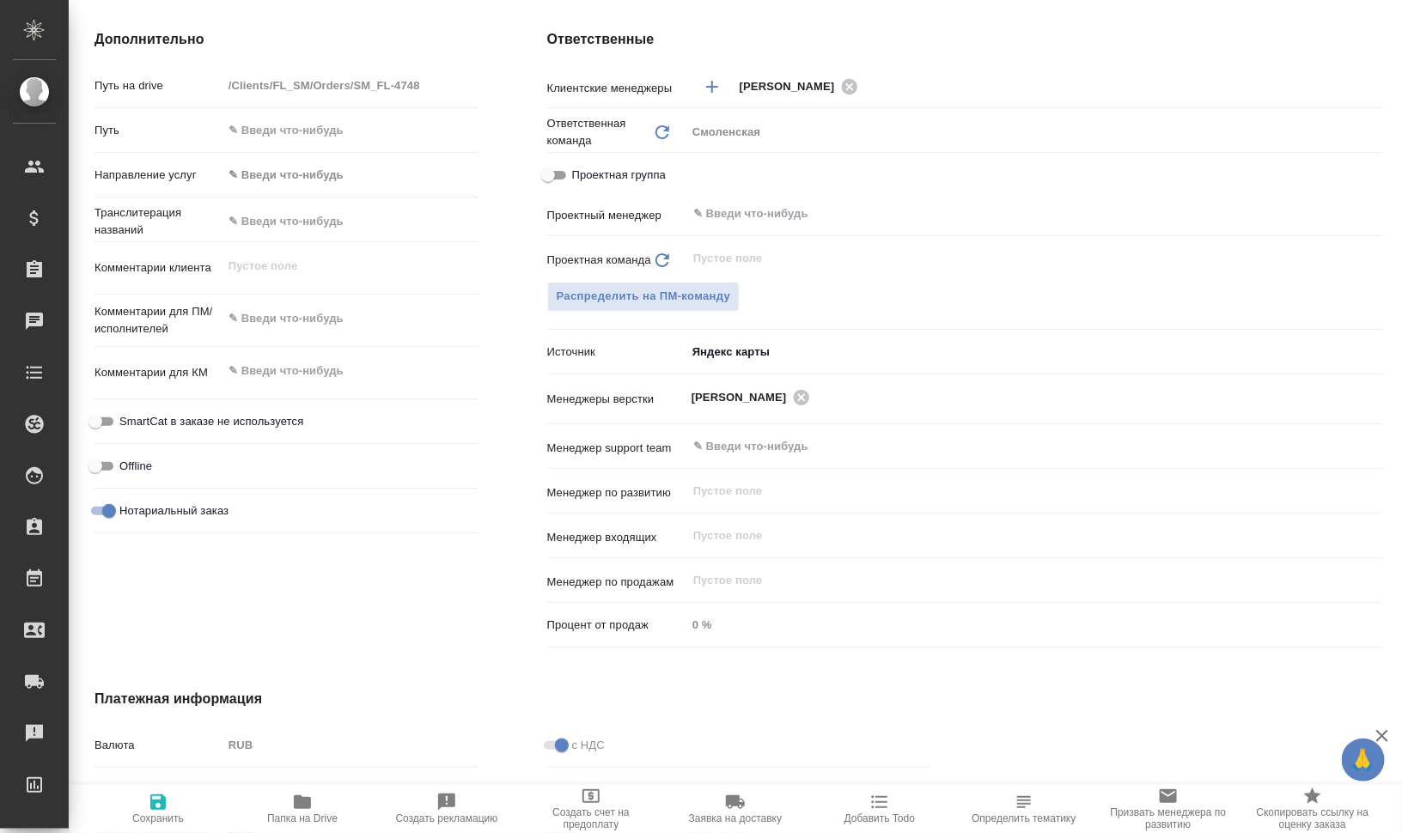
type textarea "x"
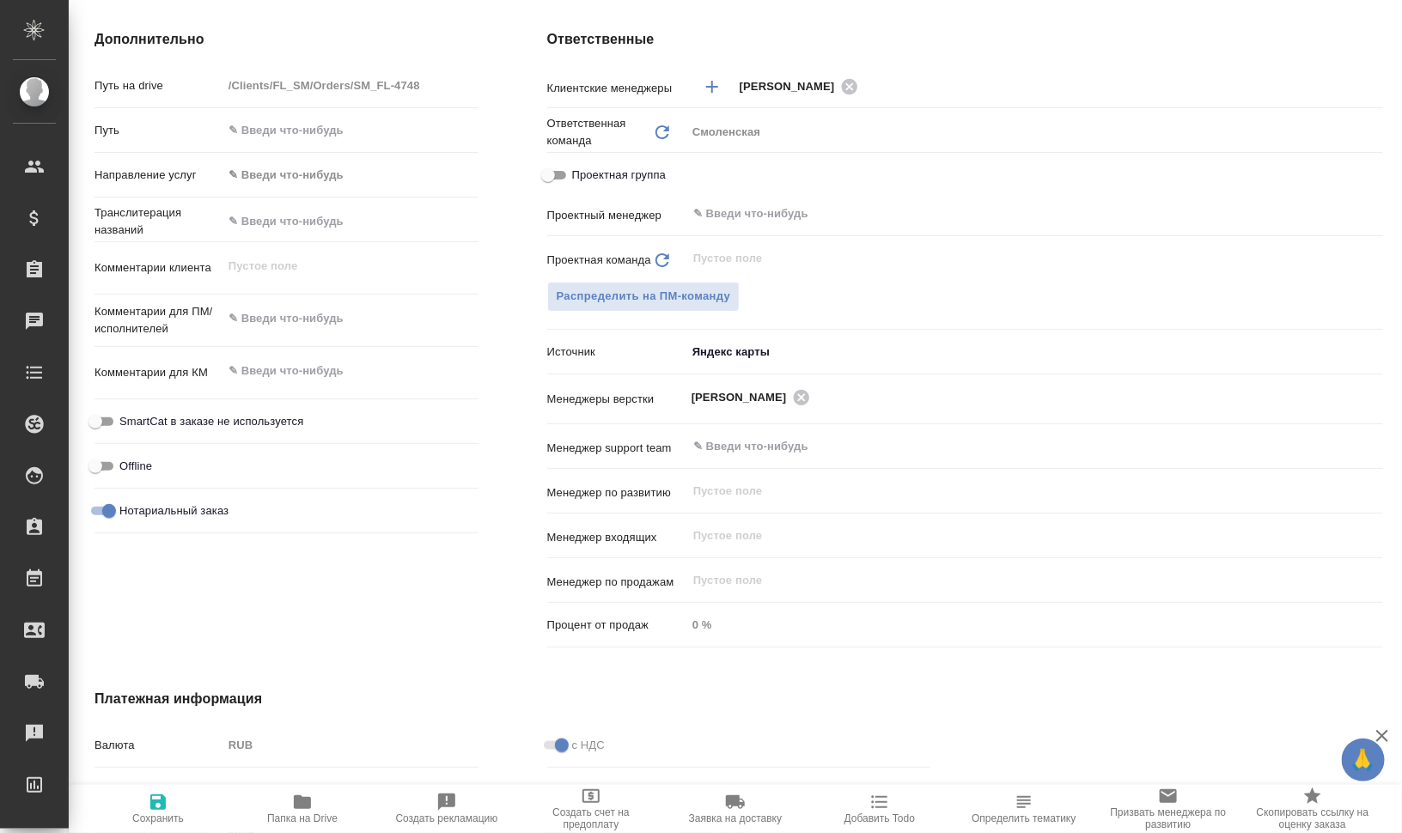
type textarea "x"
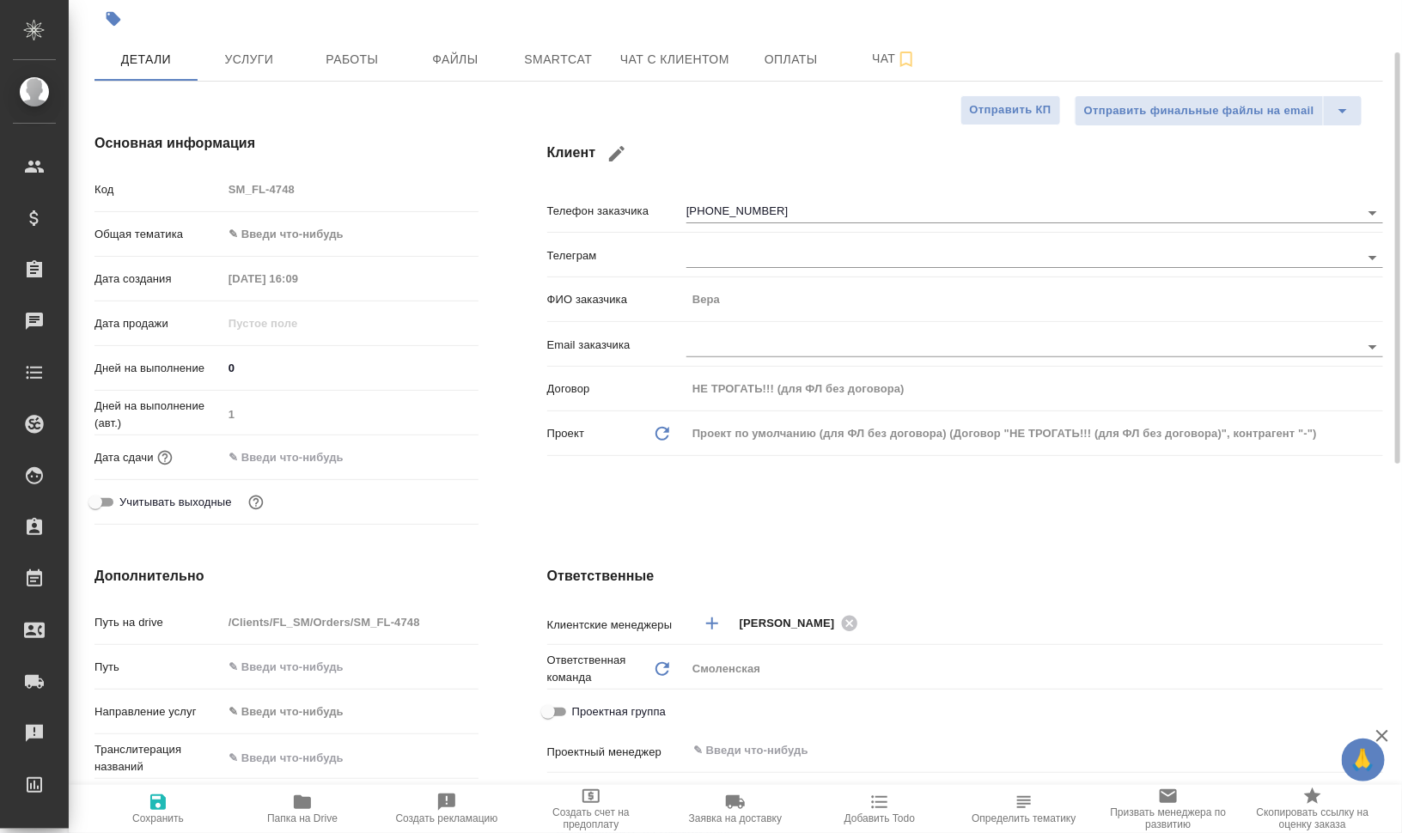
scroll to position [0, 0]
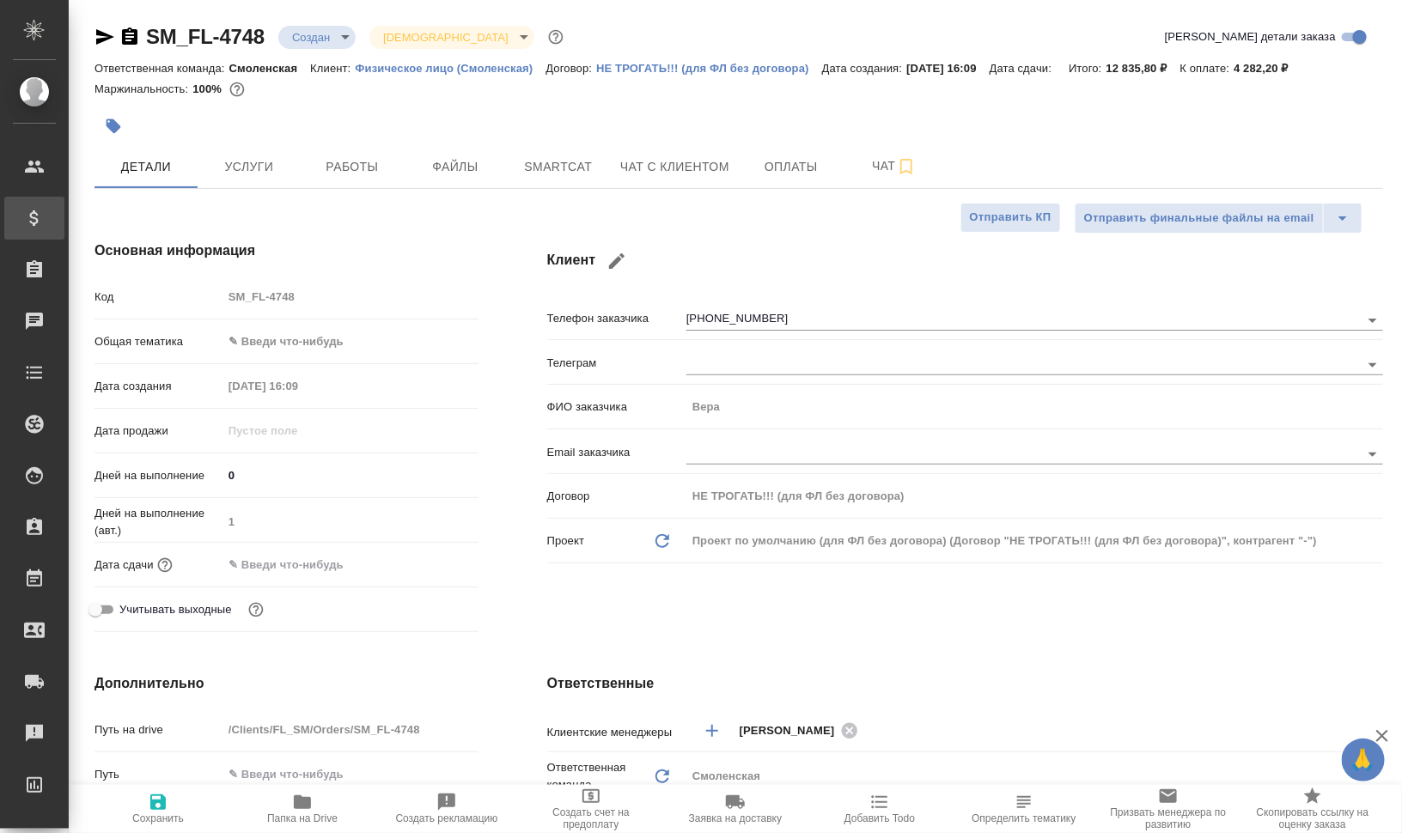
type textarea "x"
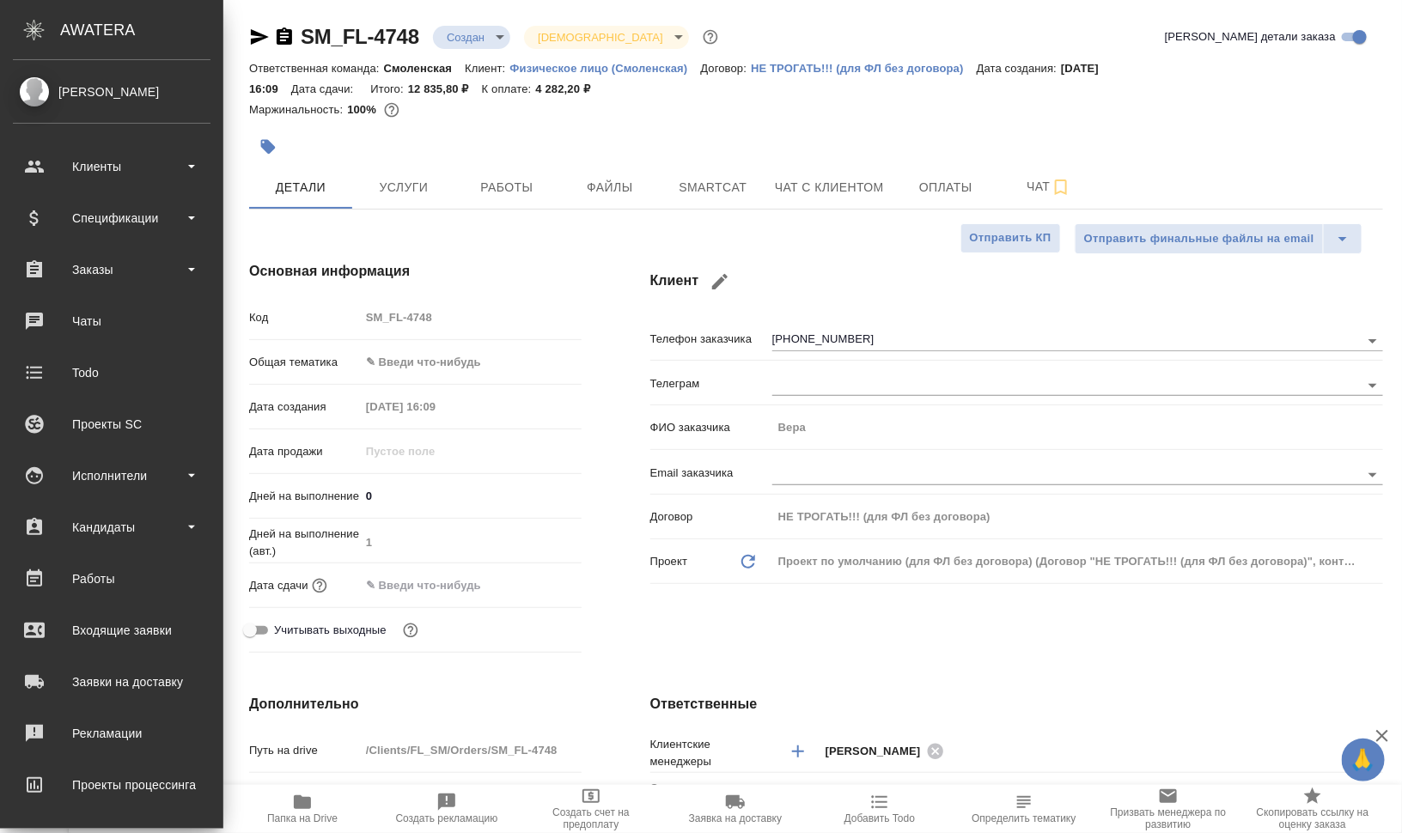
type textarea "x"
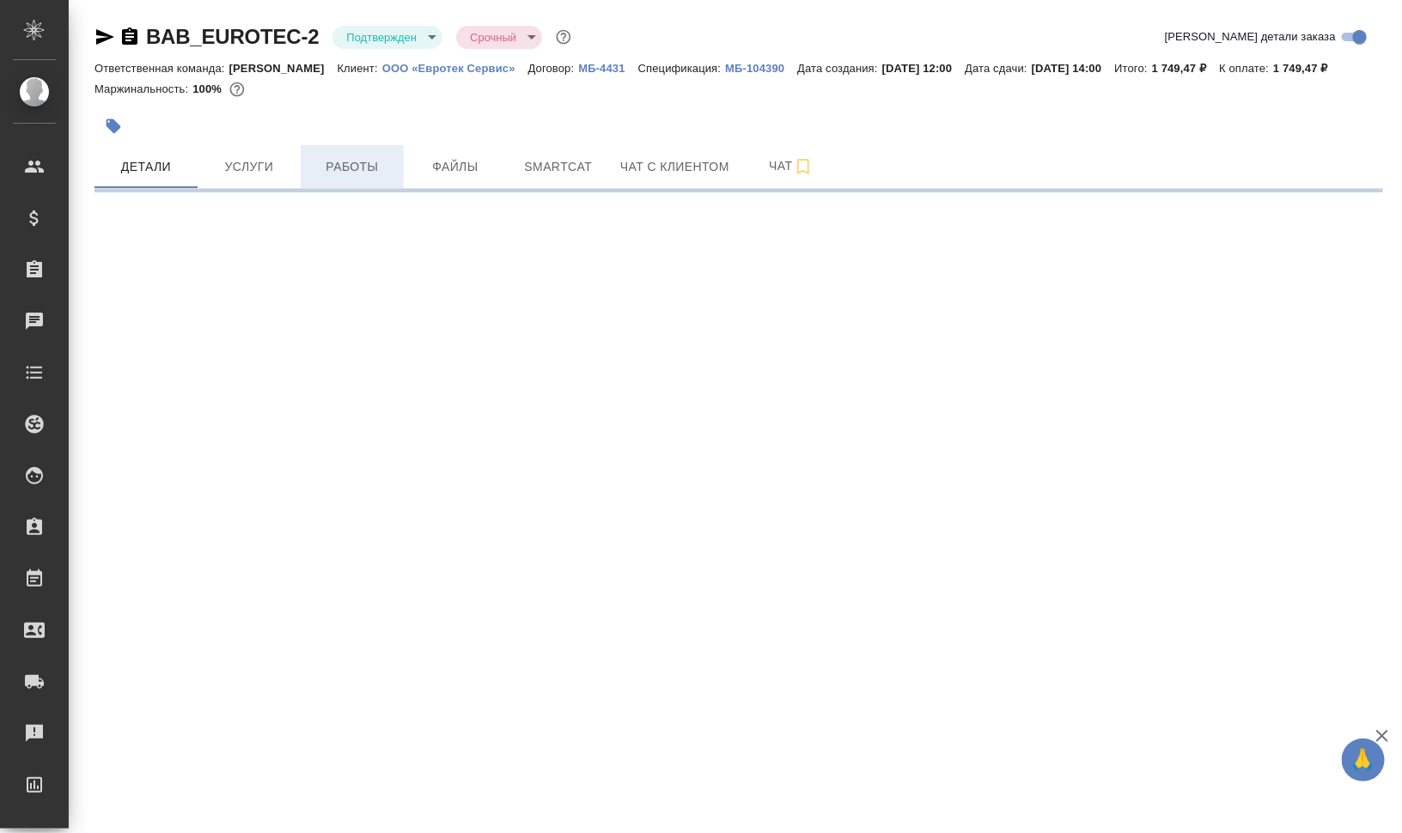
select select "RU"
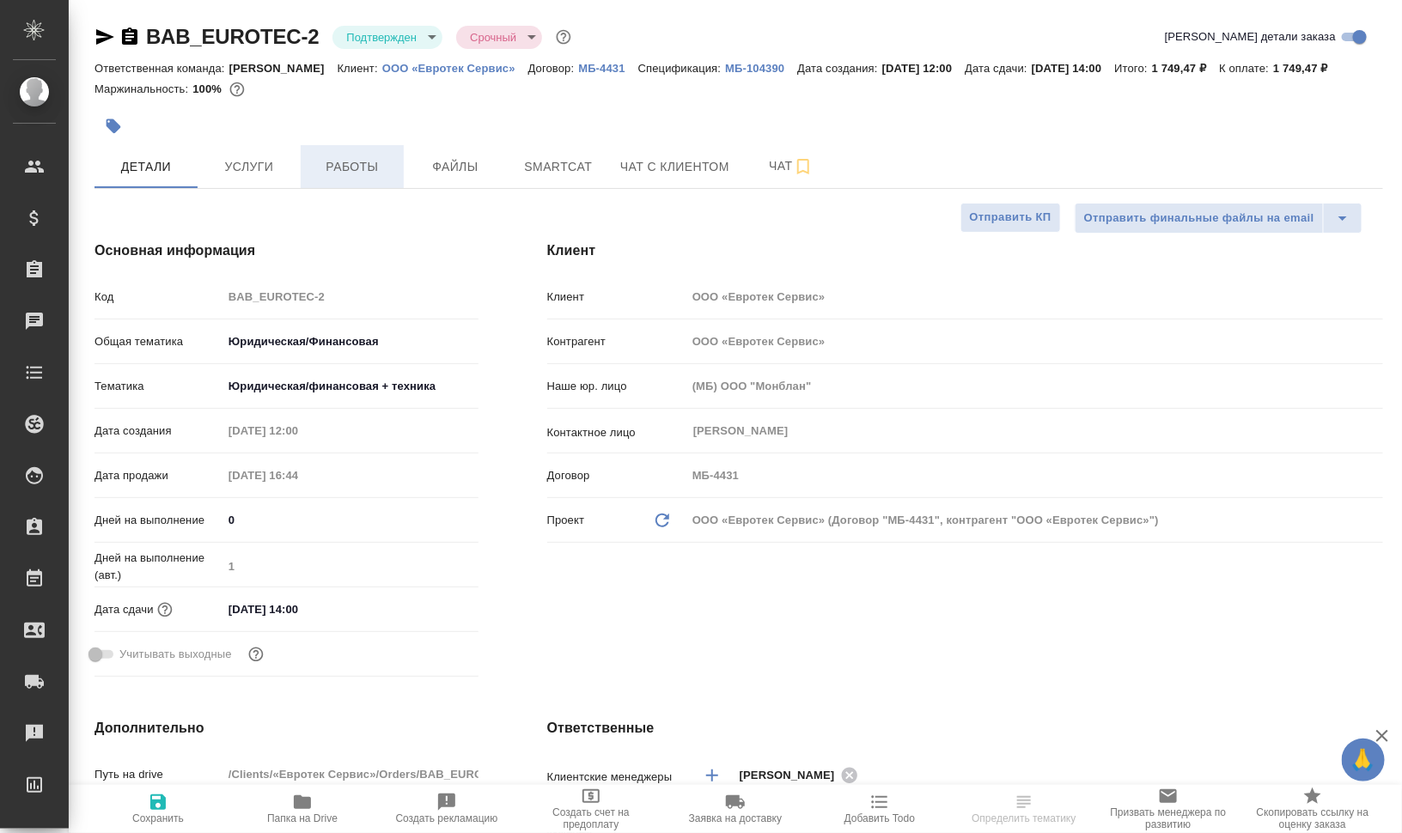
type textarea "x"
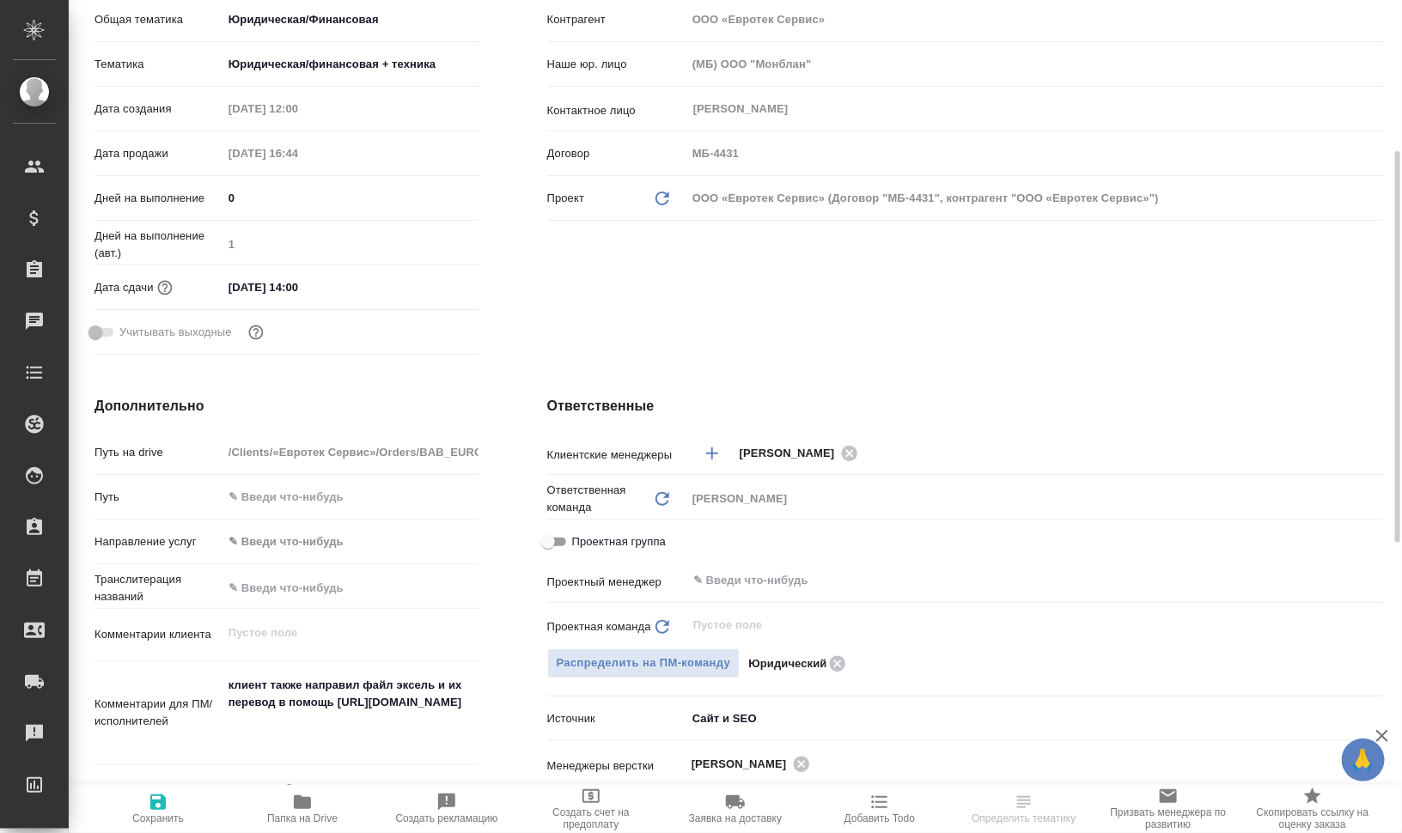
scroll to position [644, 0]
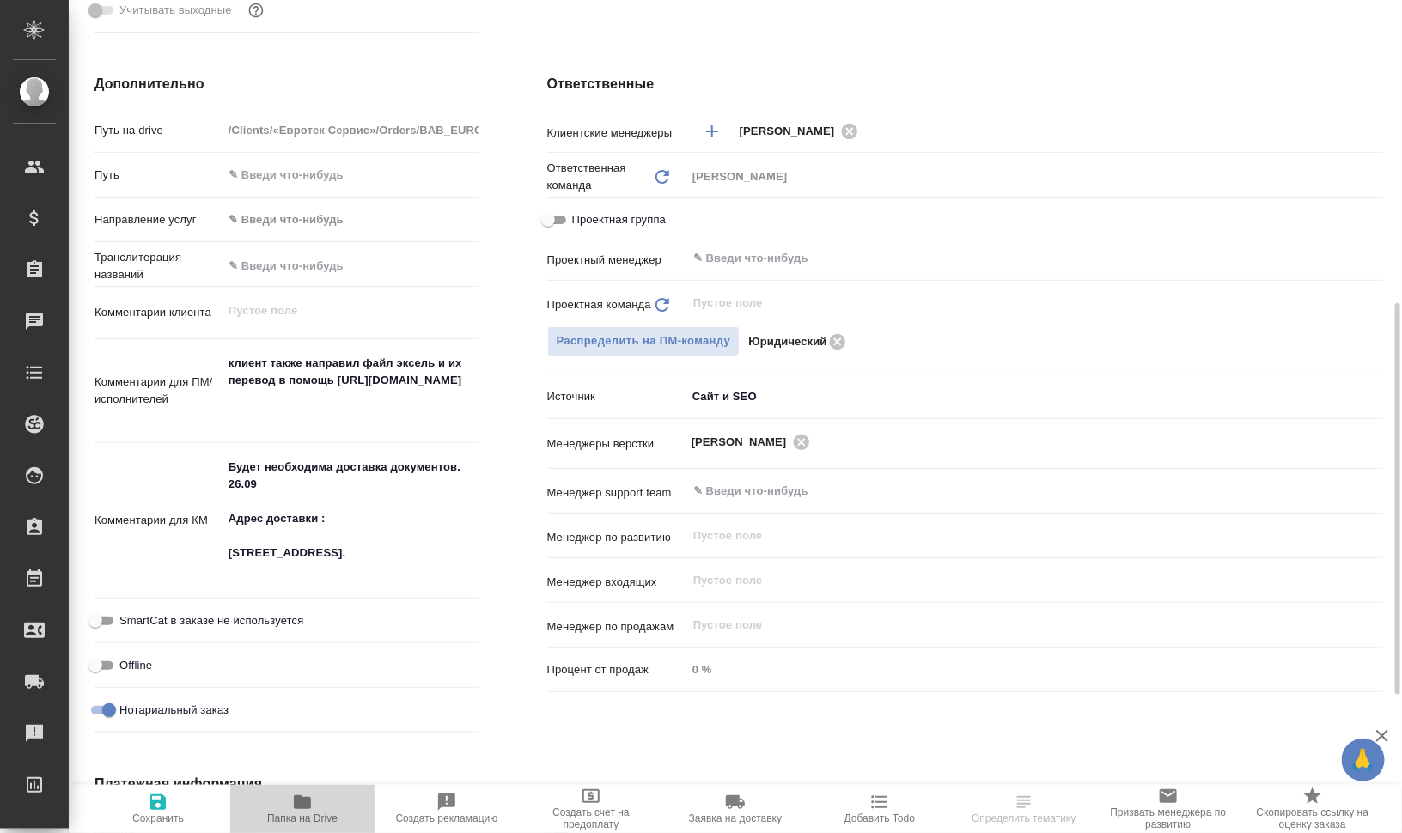
click at [308, 811] on icon "button" at bounding box center [302, 802] width 21 height 21
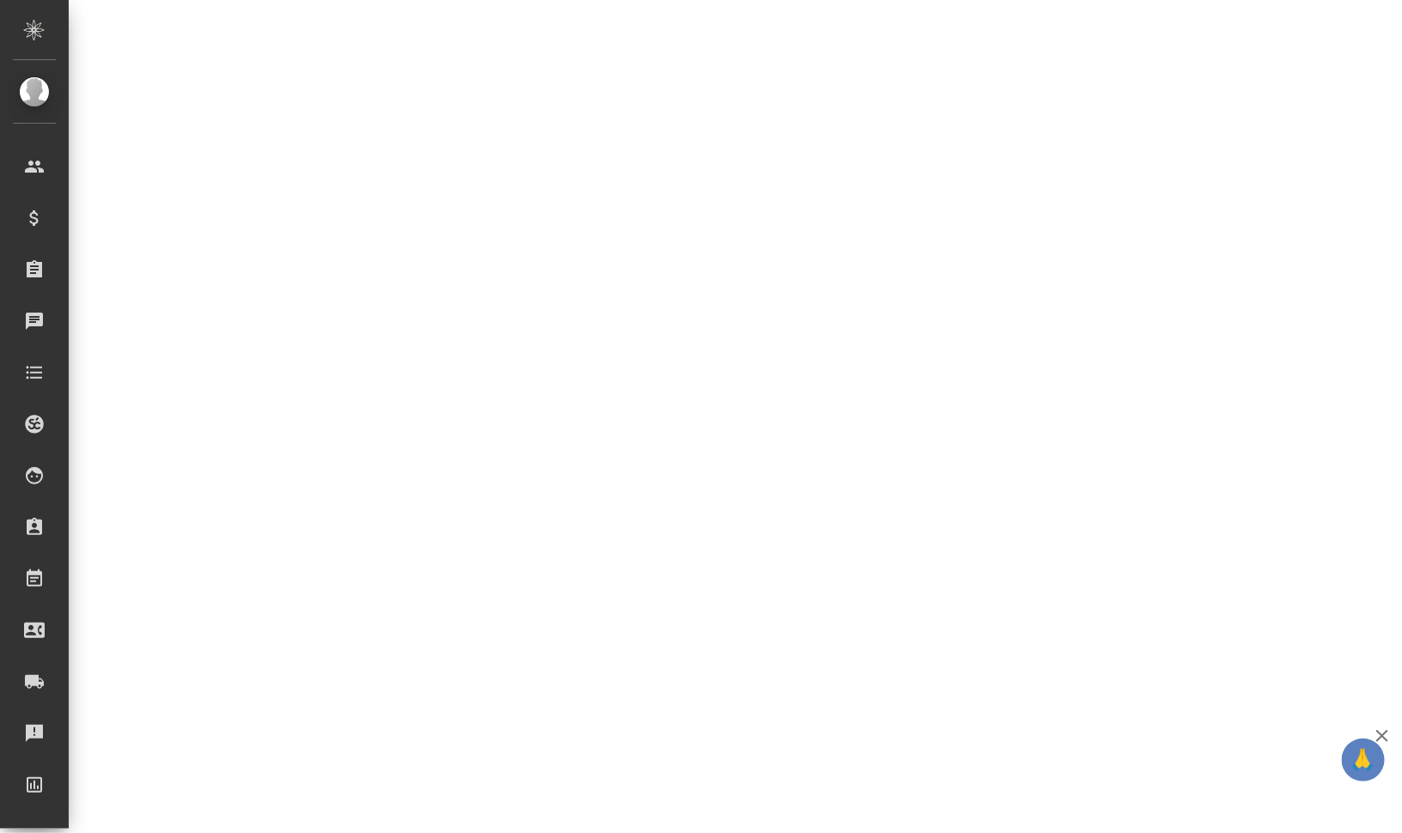
select select "RU"
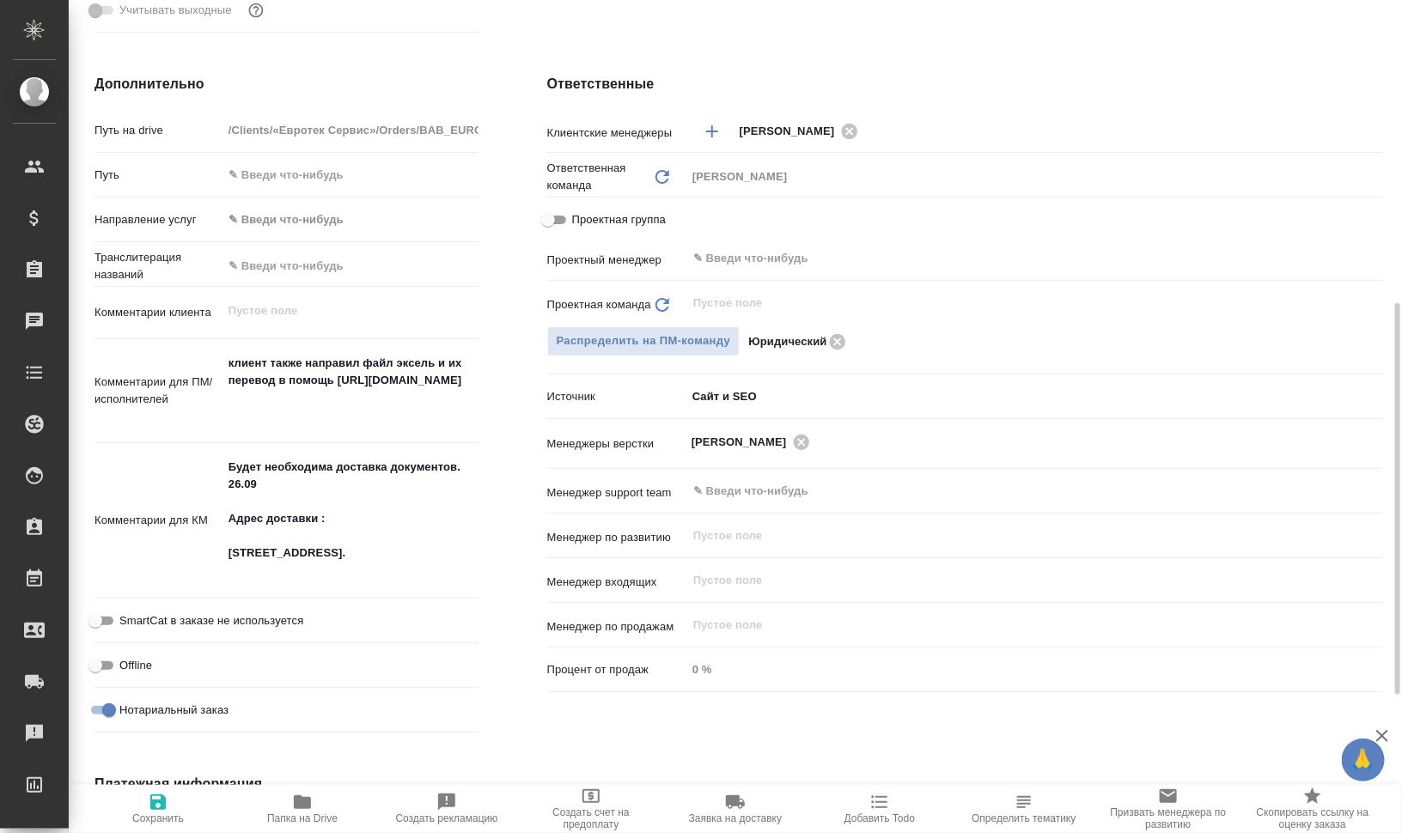
type textarea "x"
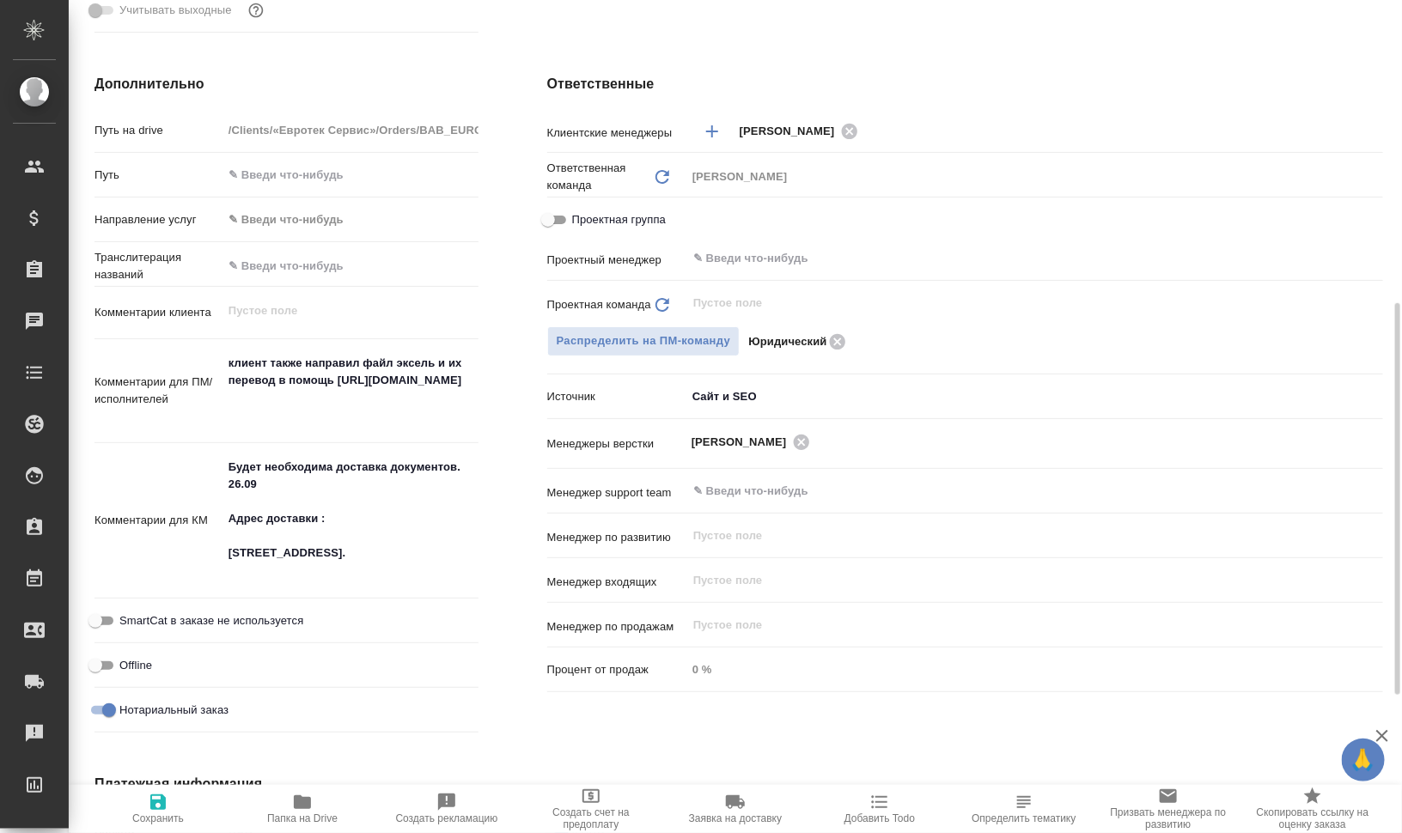
type textarea "x"
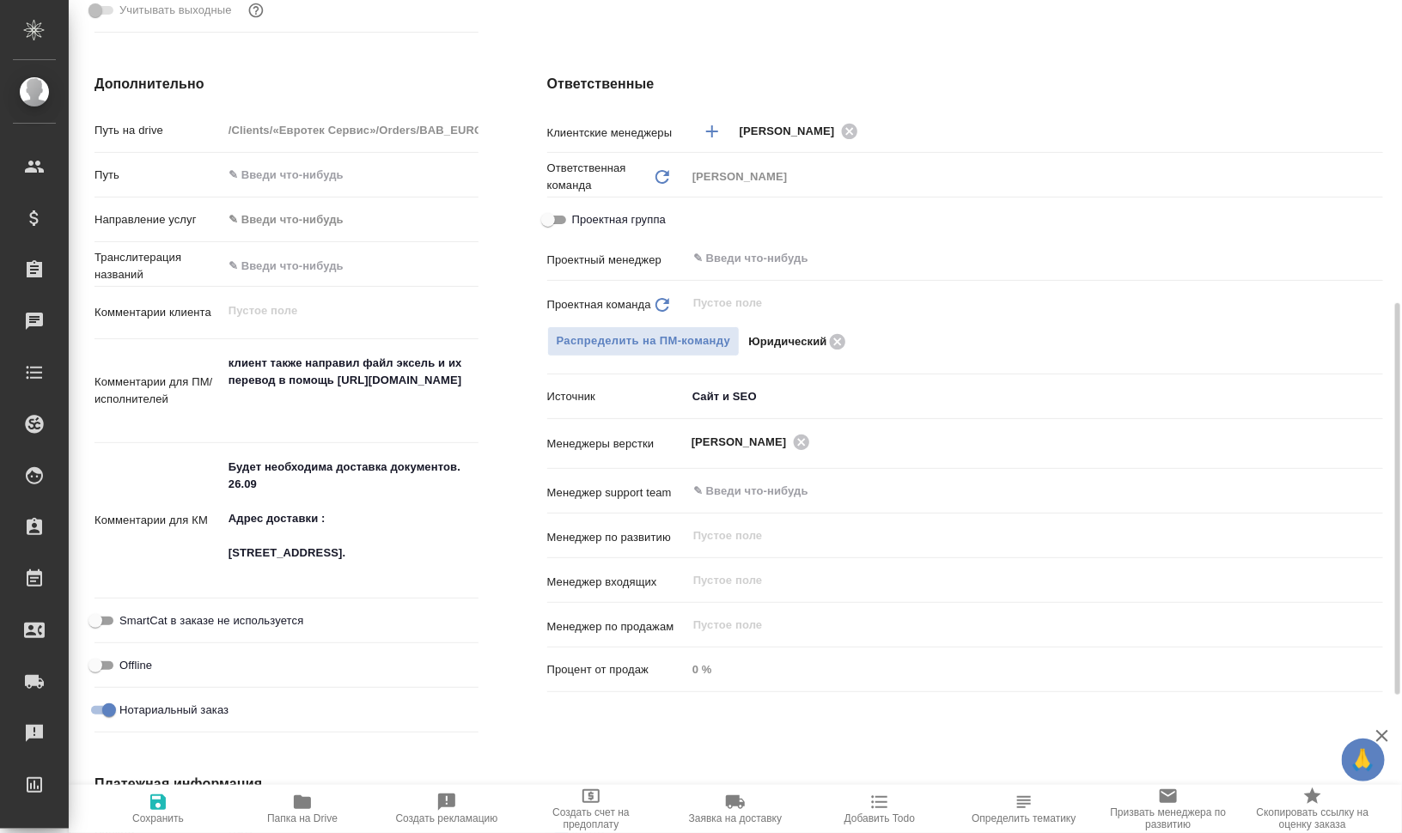
type textarea "x"
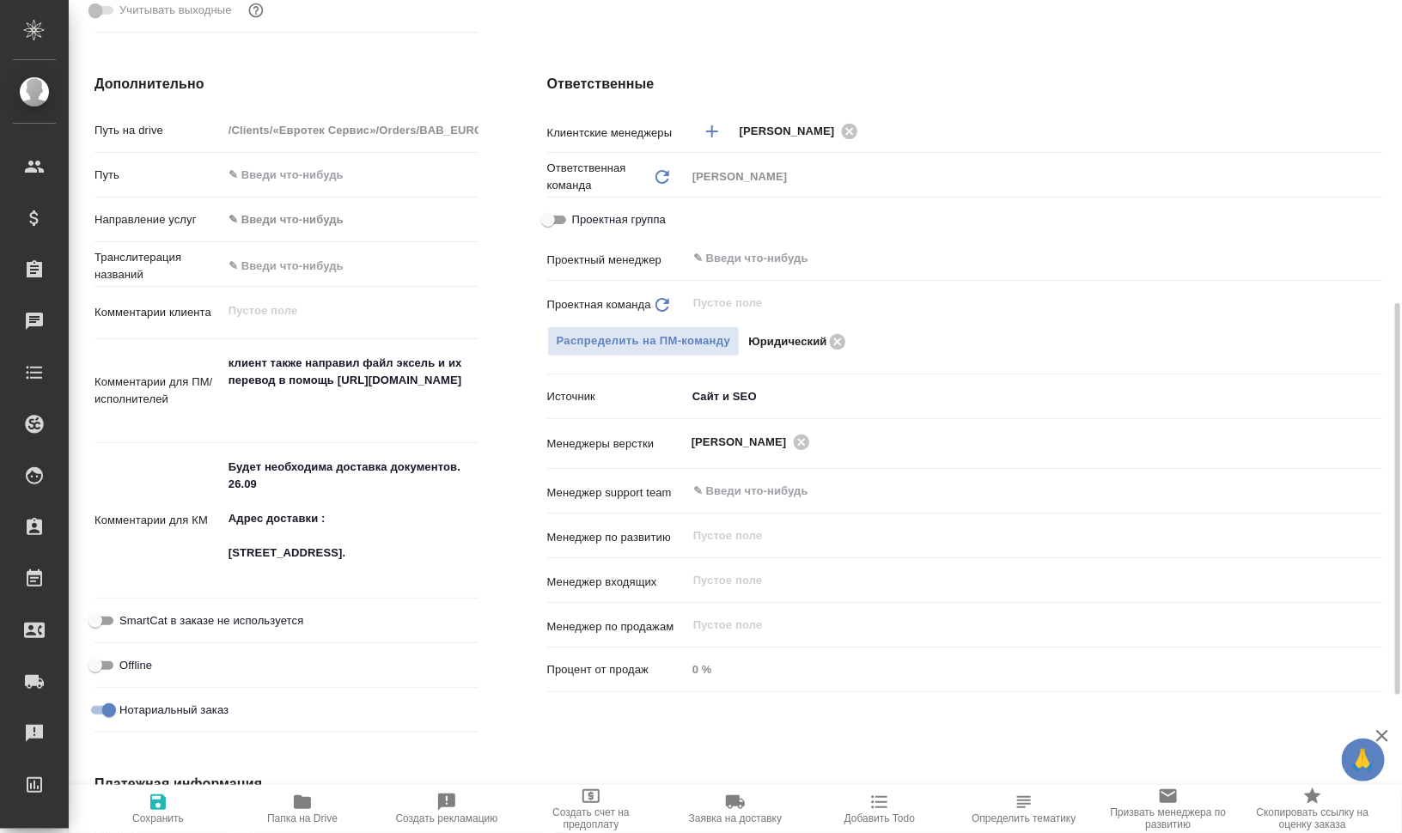
type textarea "x"
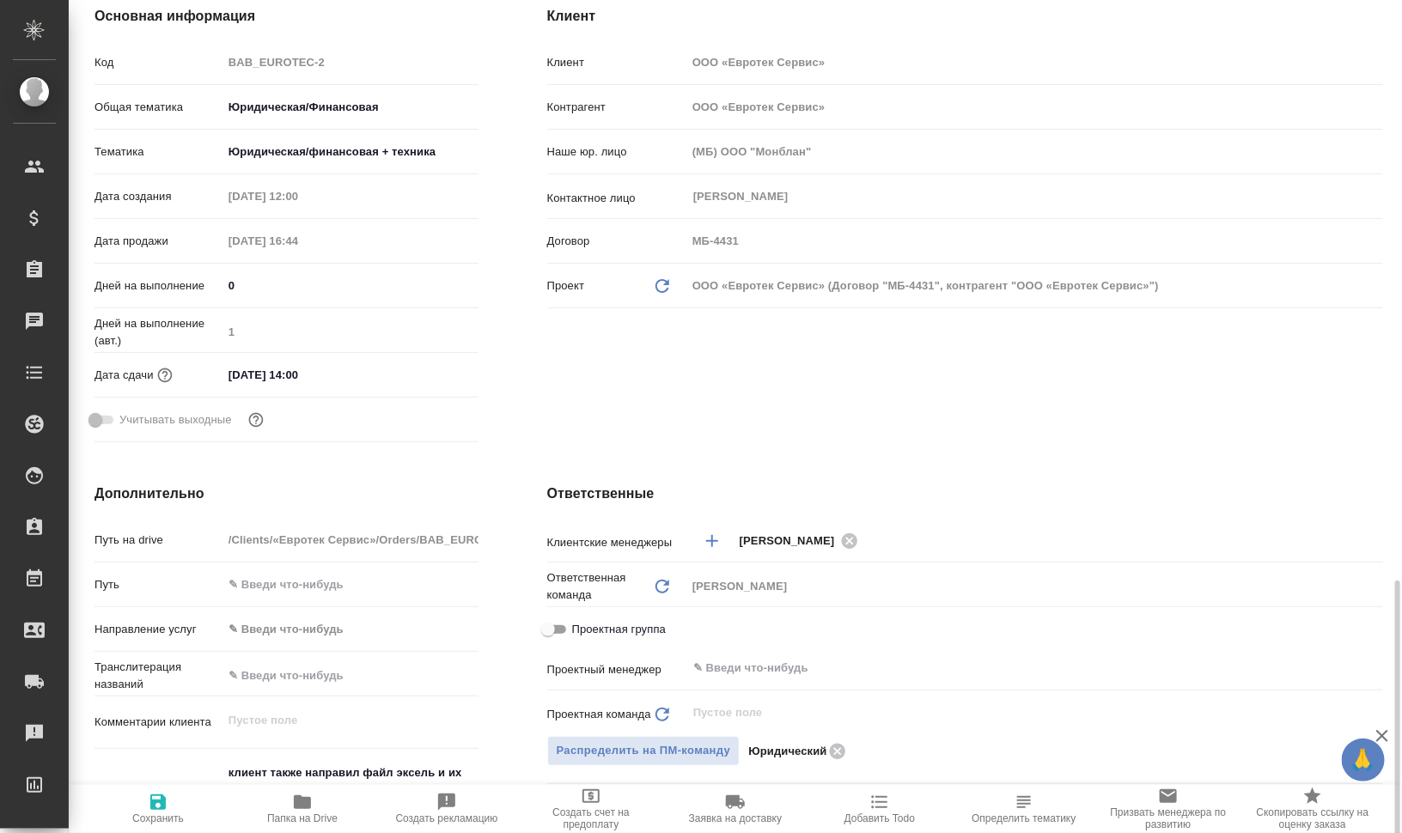
scroll to position [0, 0]
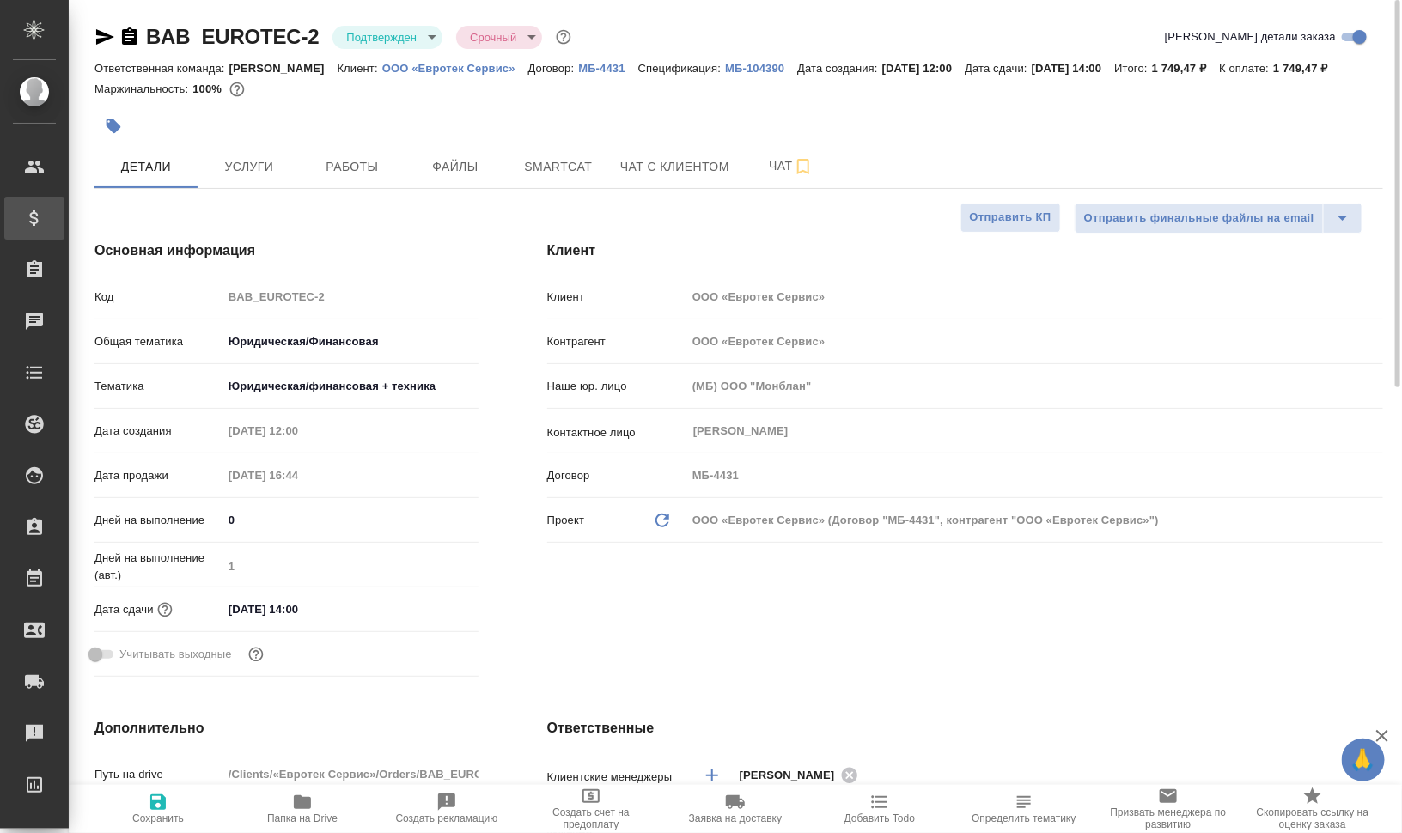
type textarea "x"
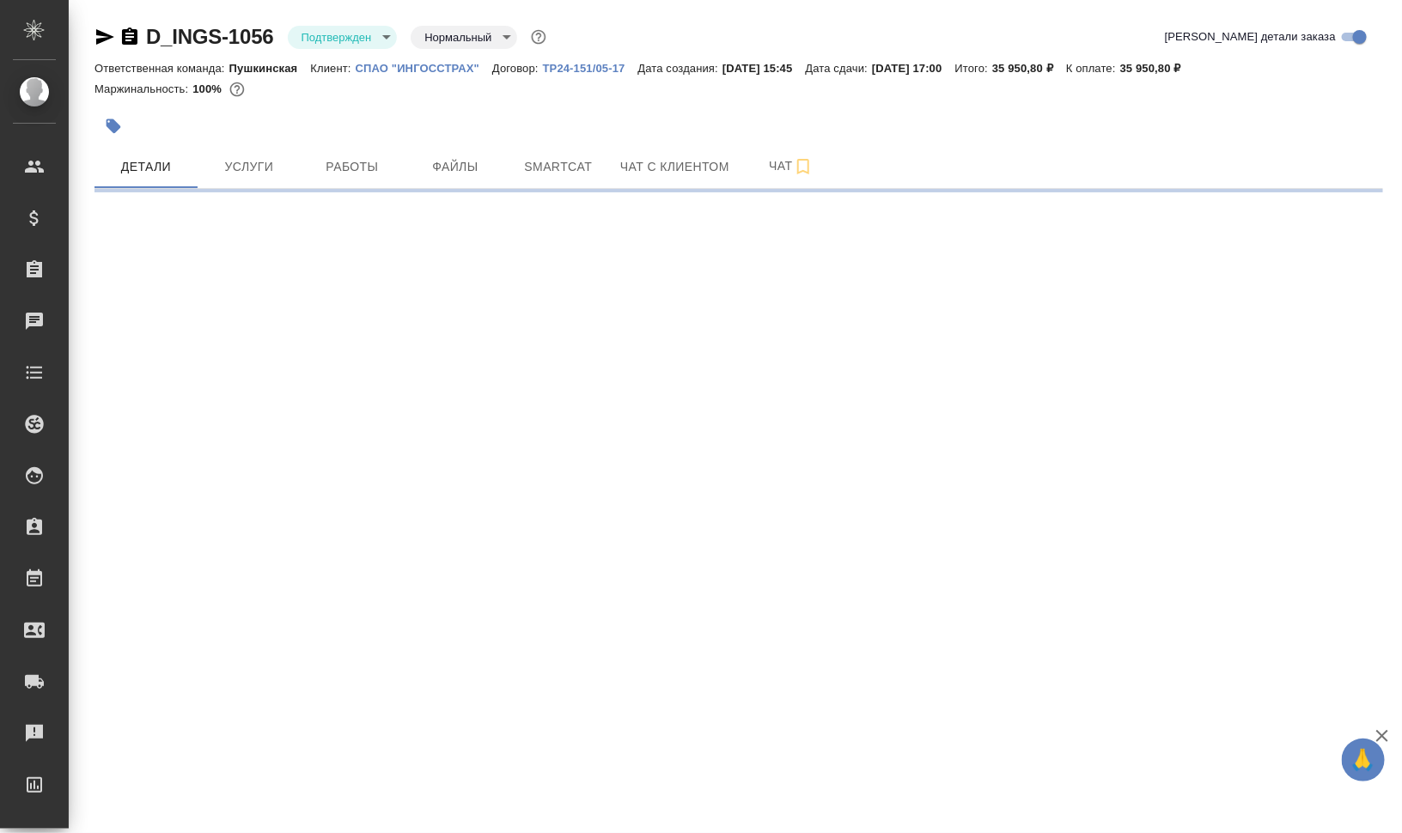
select select "RU"
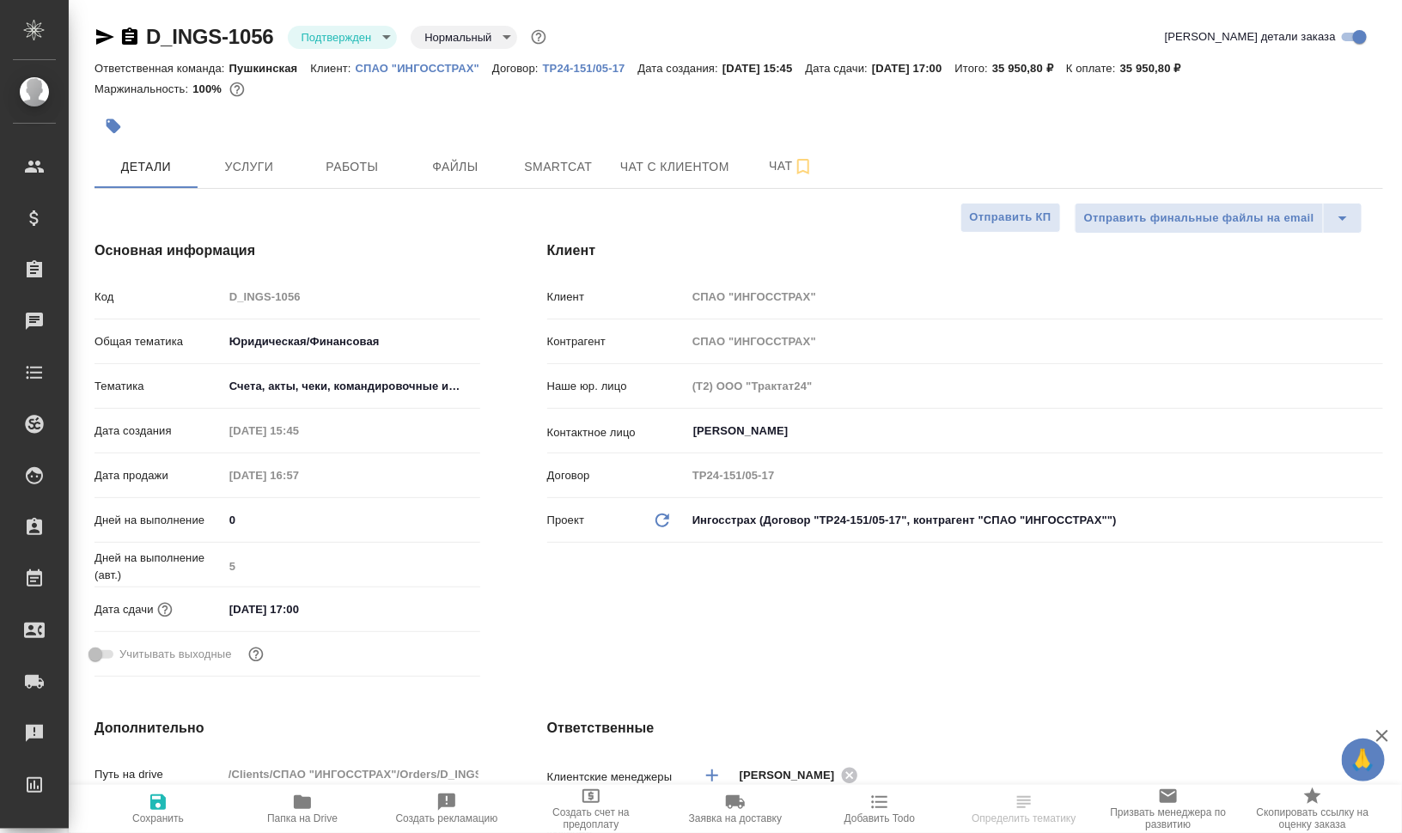
type textarea "x"
type input "[PERSON_NAME]"
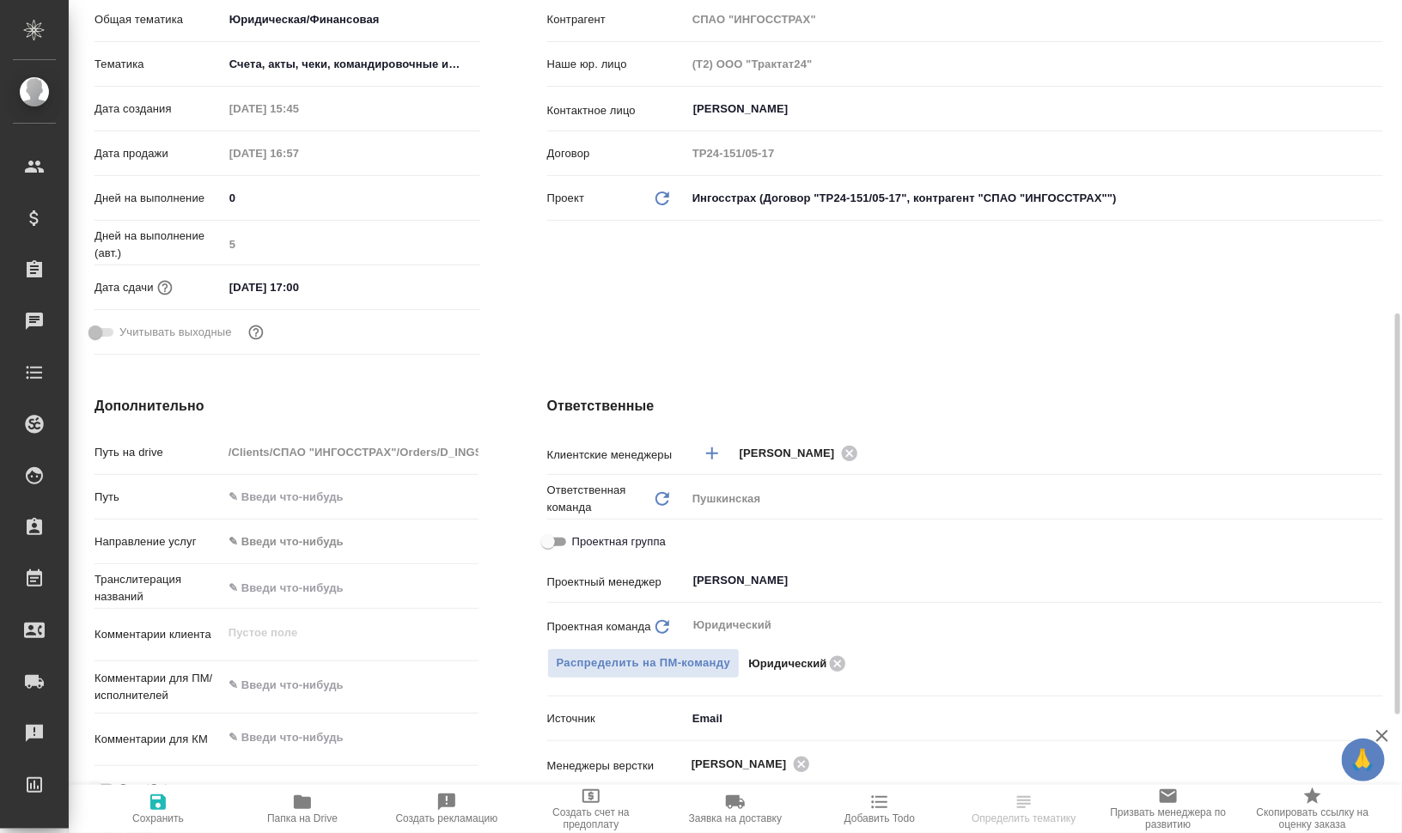
scroll to position [430, 0]
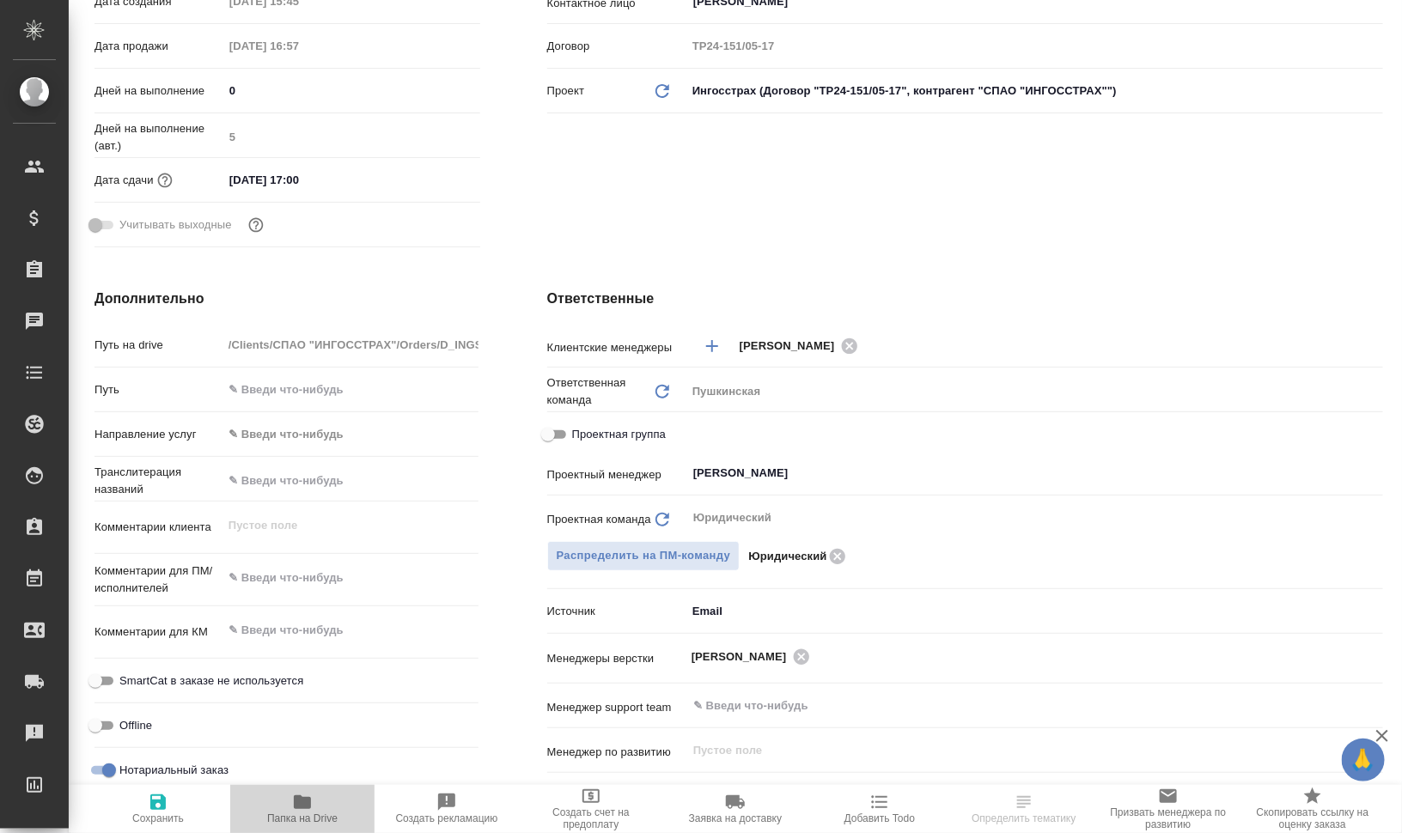
click at [302, 813] on span "Папка на Drive" at bounding box center [302, 819] width 70 height 12
type textarea "x"
select select "RU"
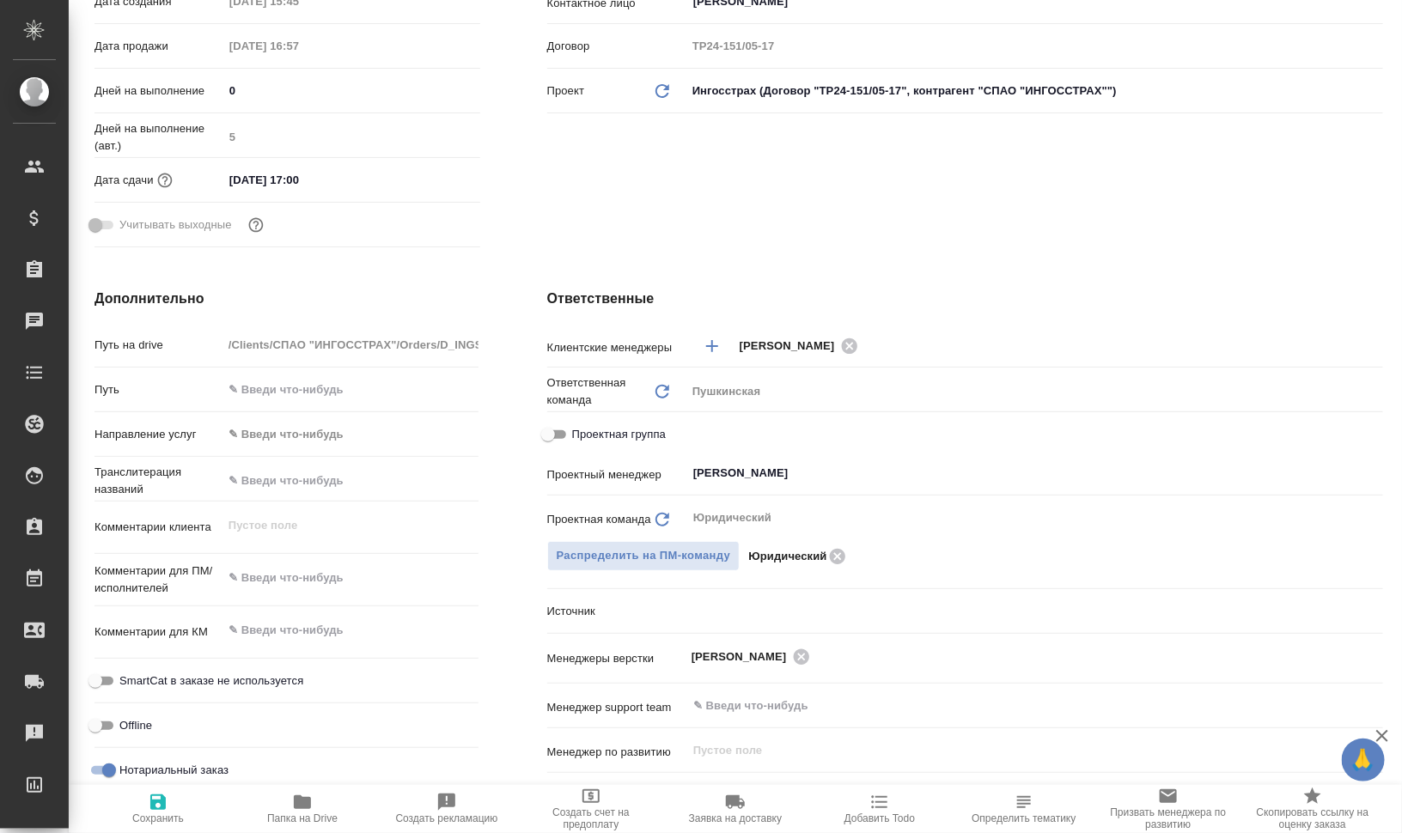
type textarea "x"
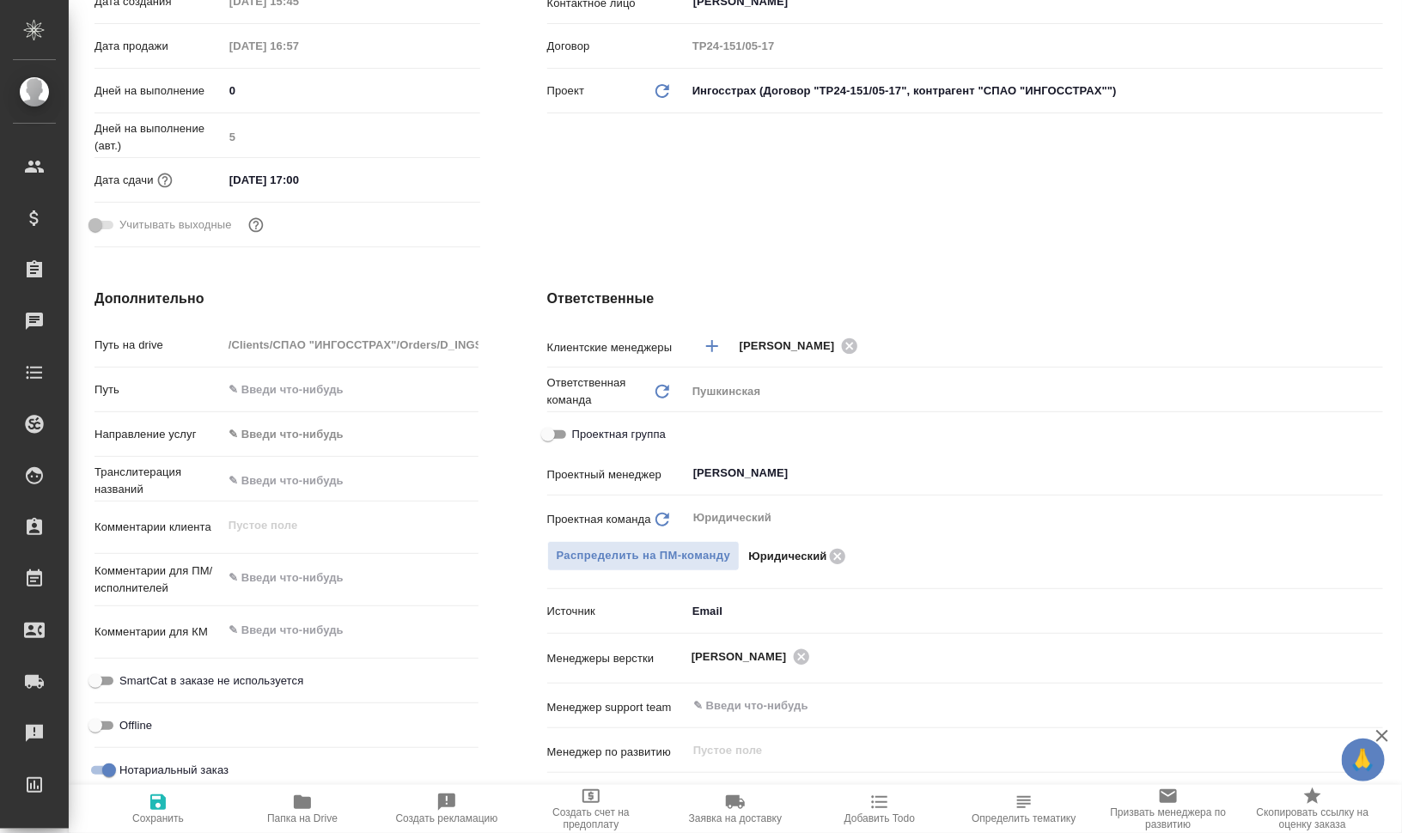
type textarea "x"
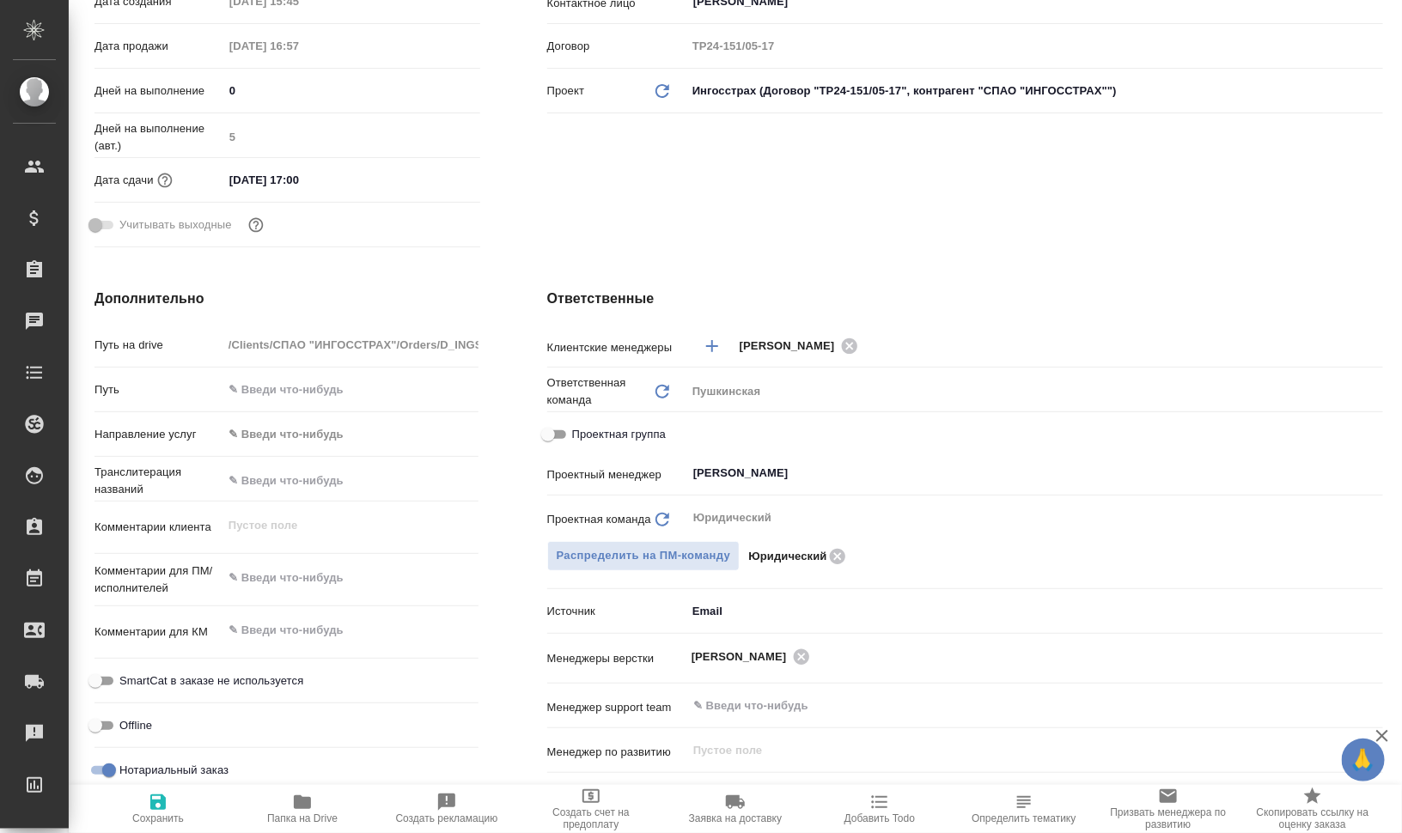
type textarea "x"
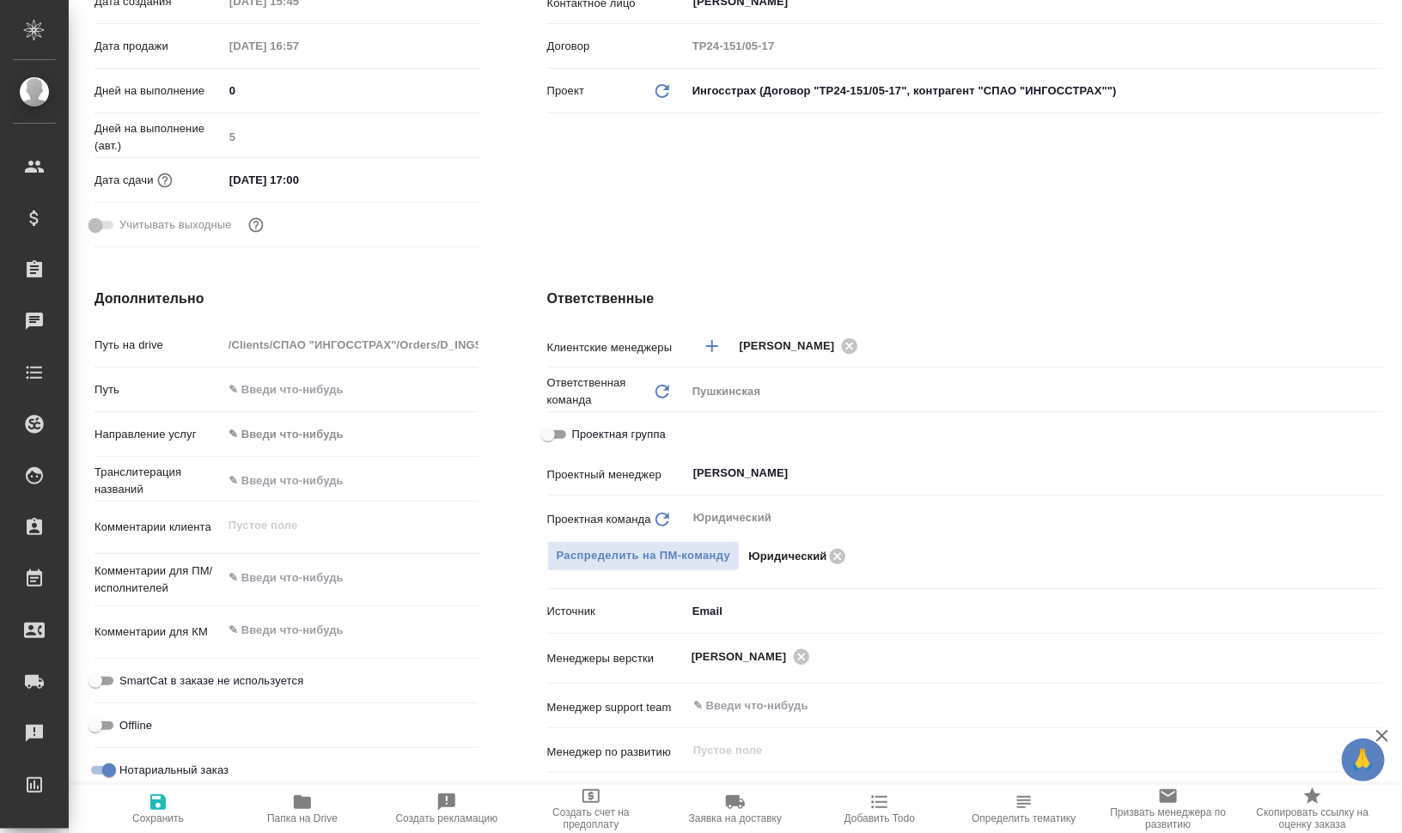
type textarea "x"
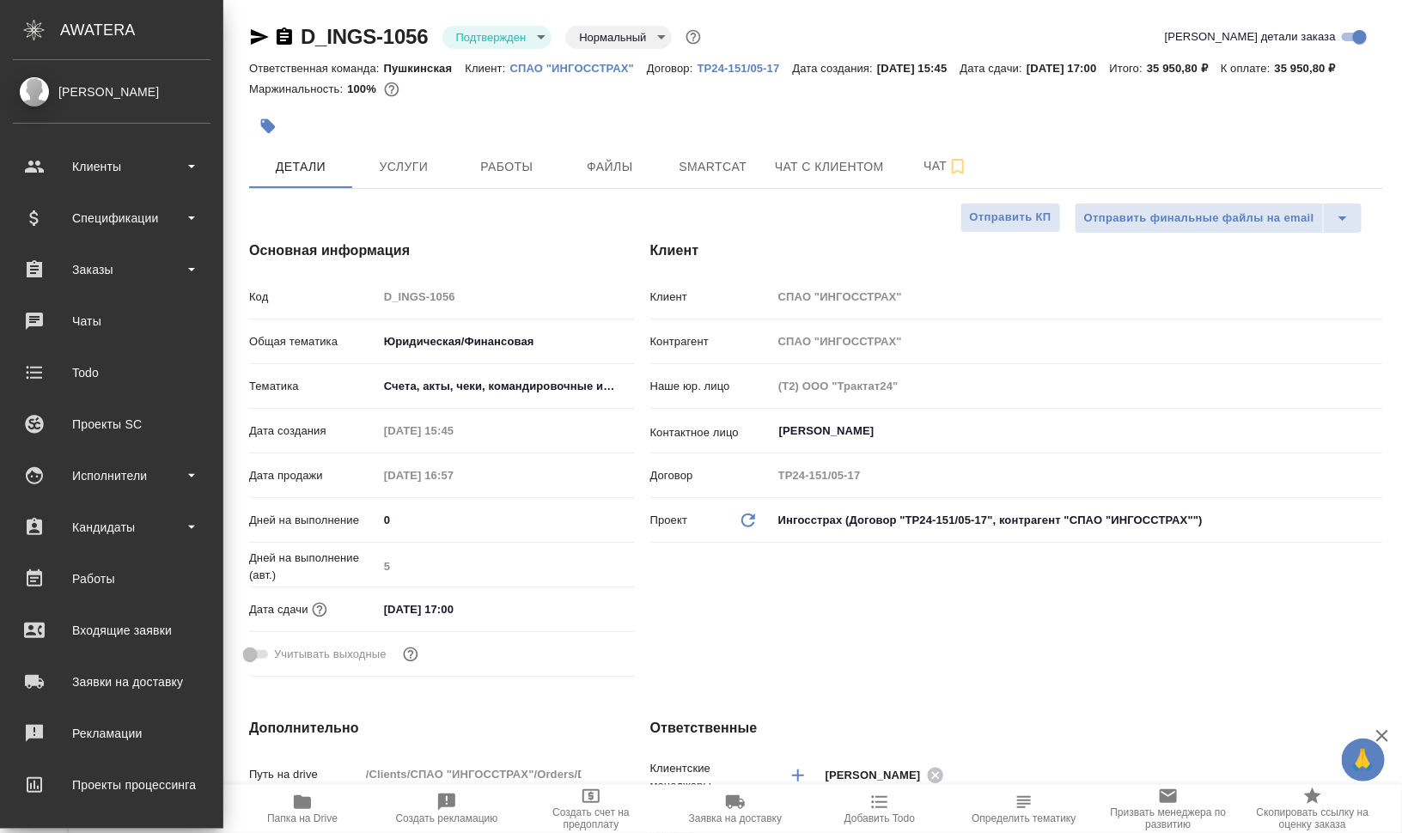
type textarea "x"
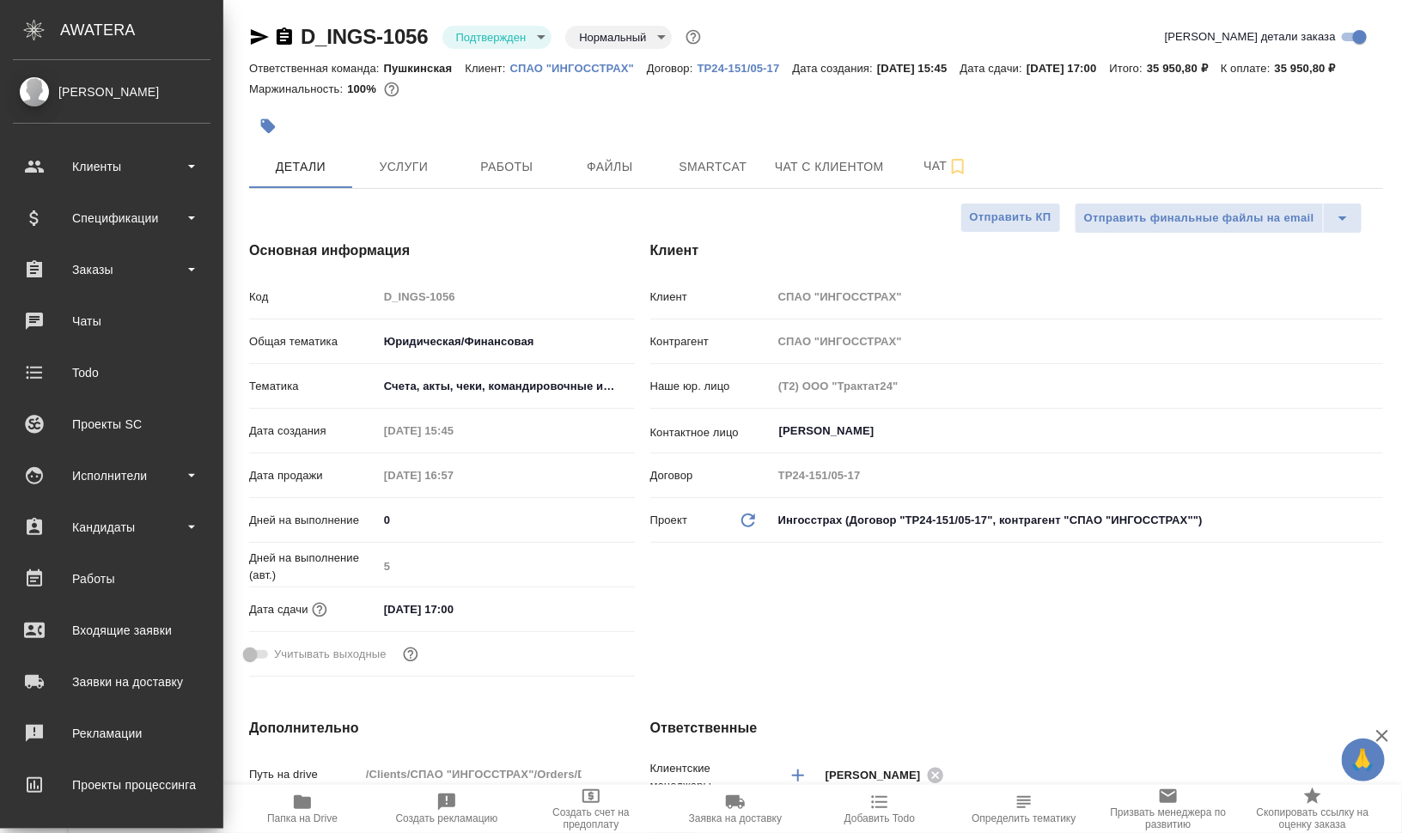
type textarea "x"
